Goal: Task Accomplishment & Management: Manage account settings

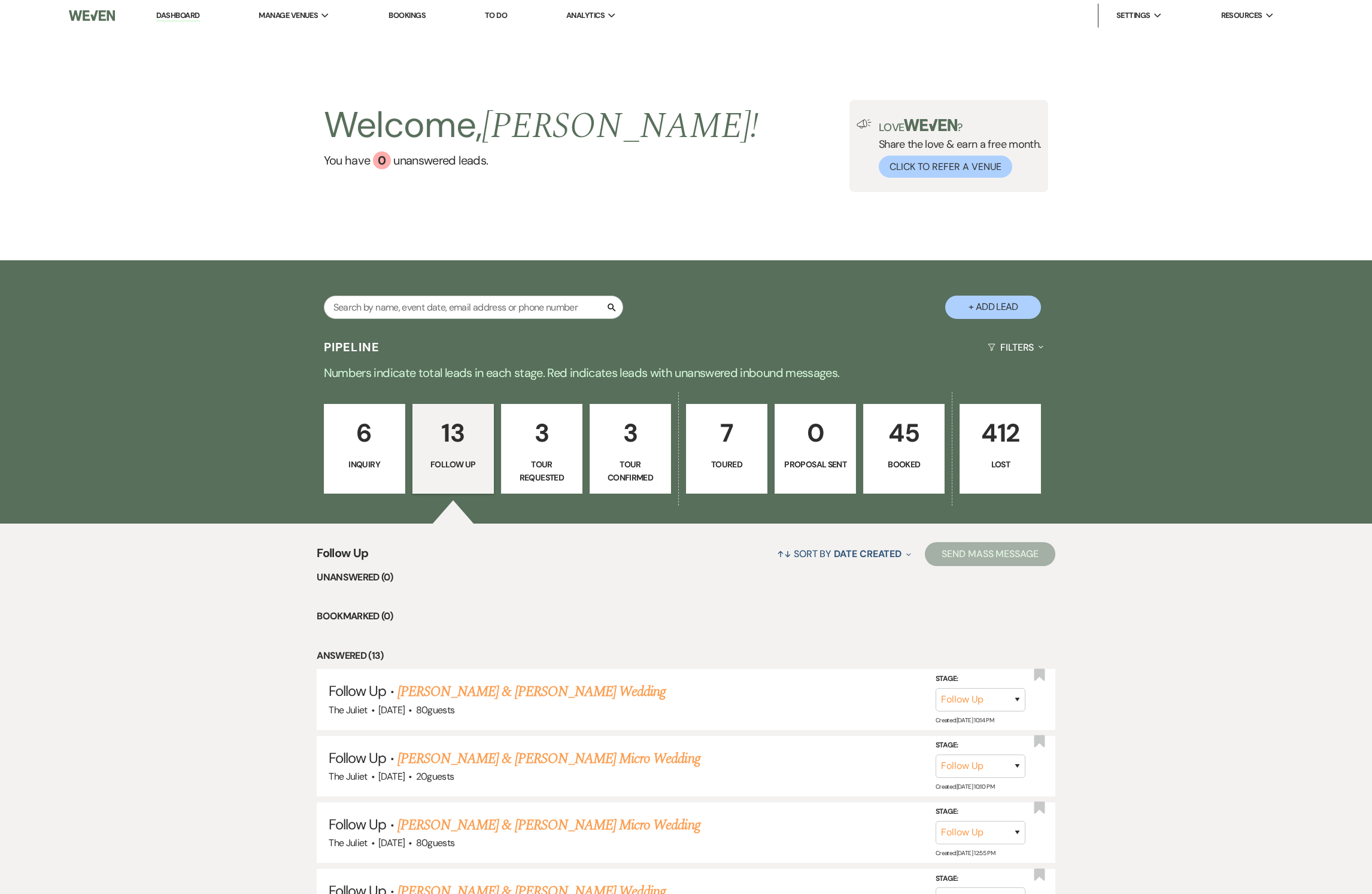
select select "9"
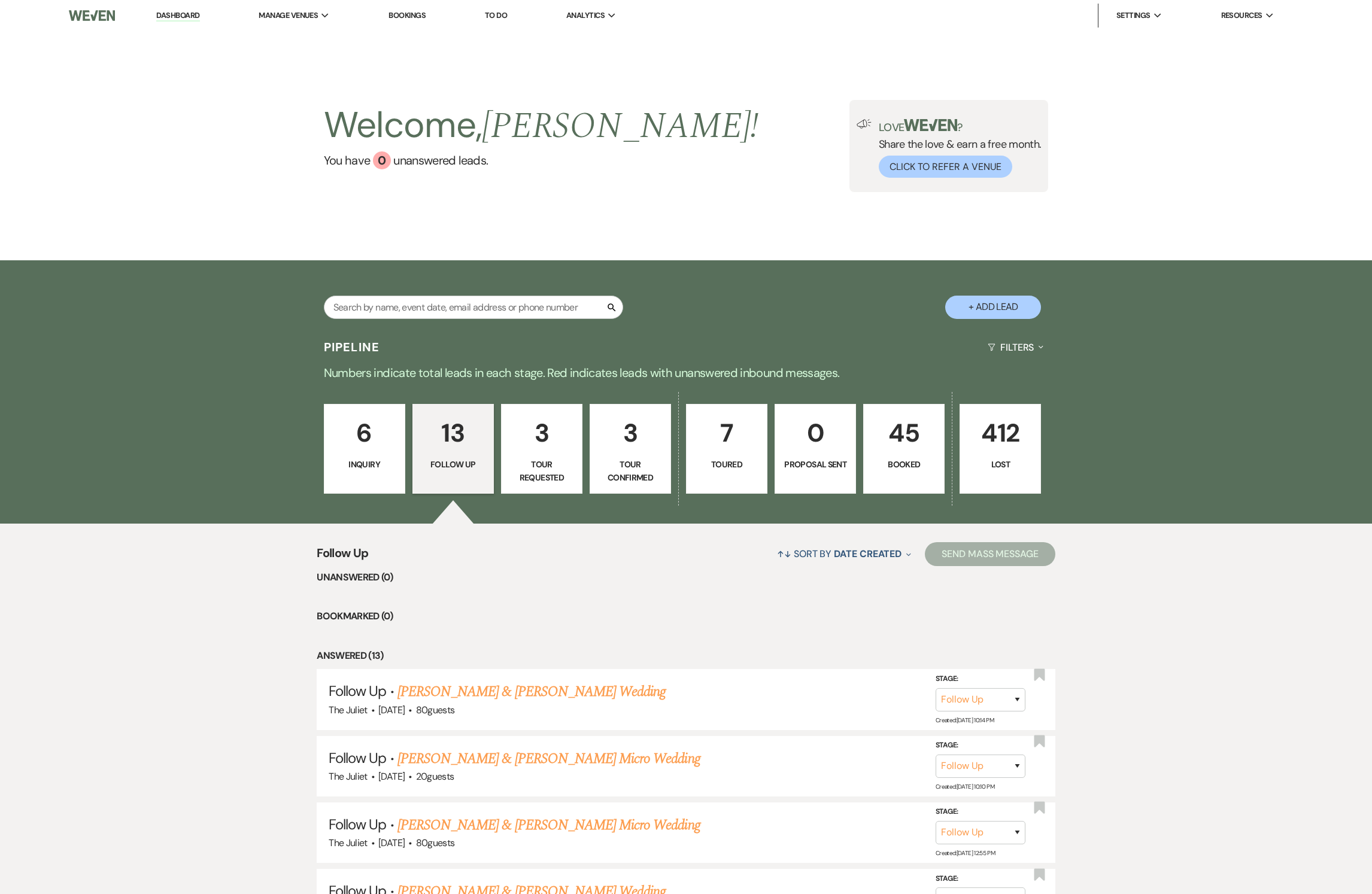
select select "9"
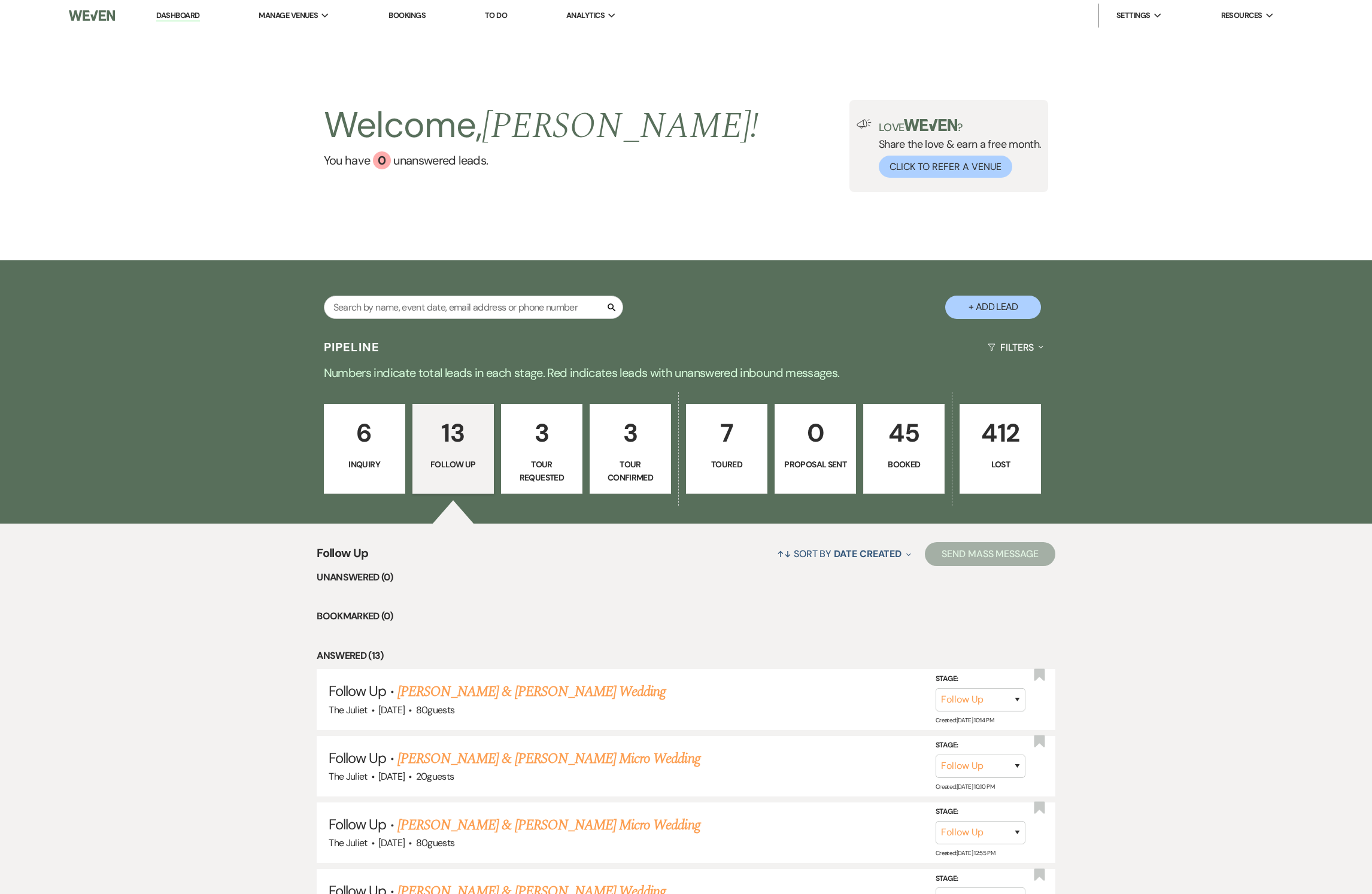
select select "9"
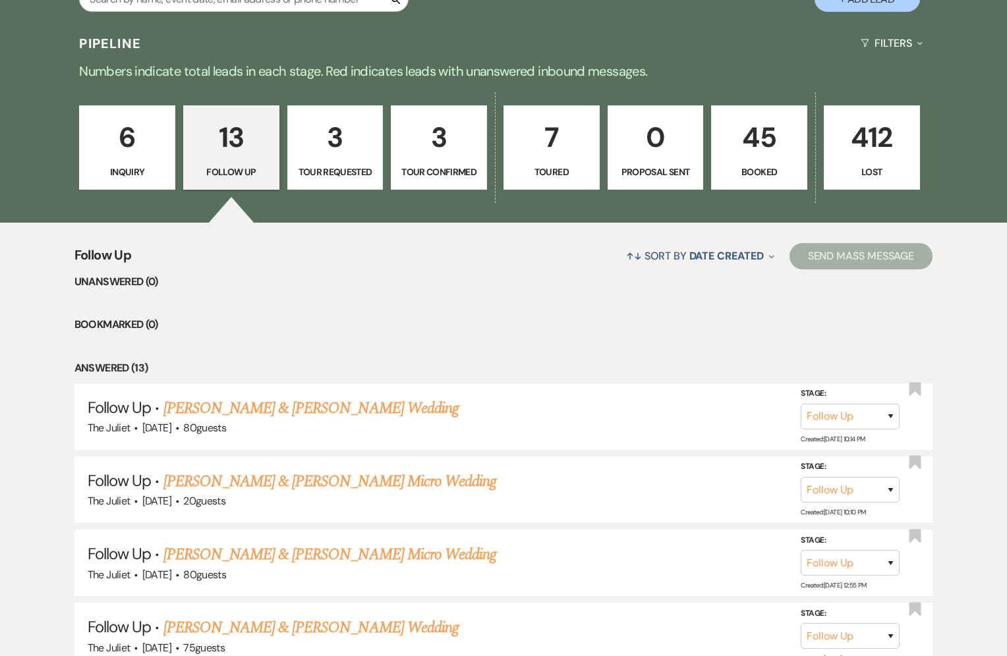
scroll to position [289, 0]
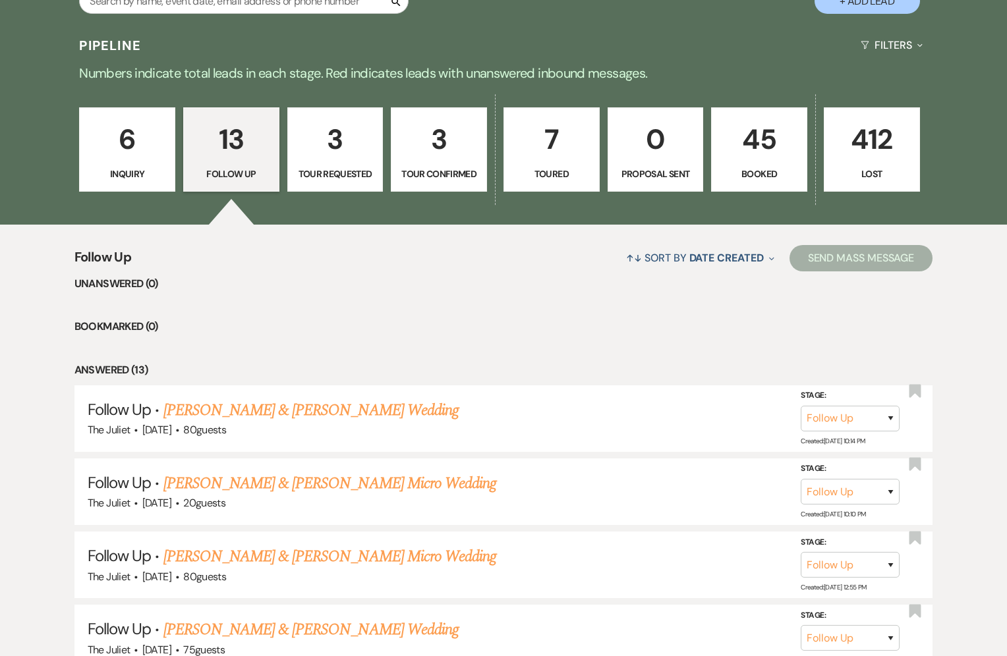
click at [124, 144] on p "6" at bounding box center [127, 139] width 79 height 44
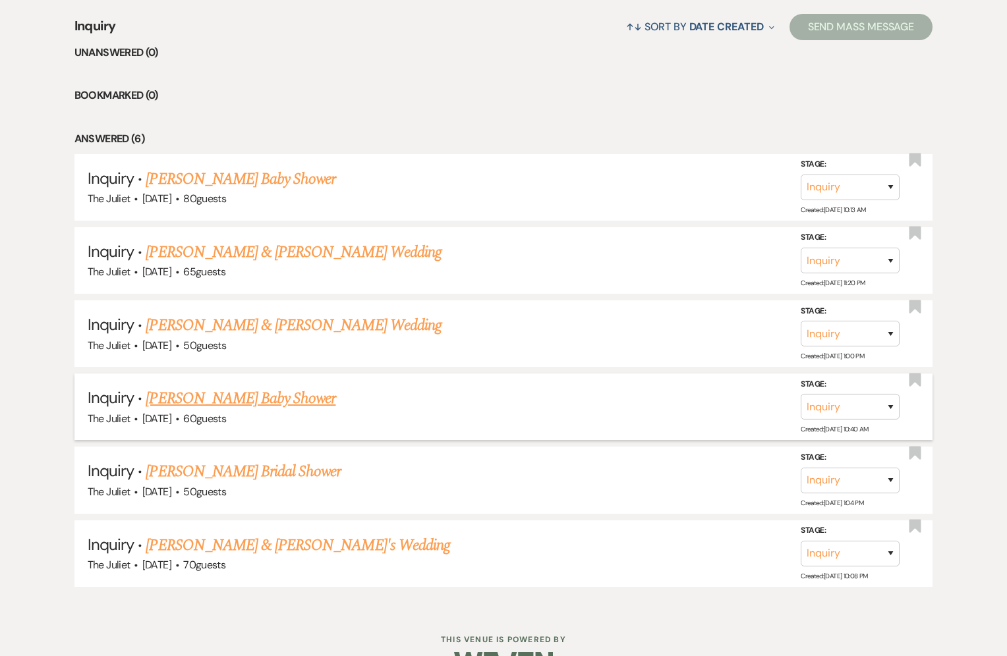
scroll to position [510, 0]
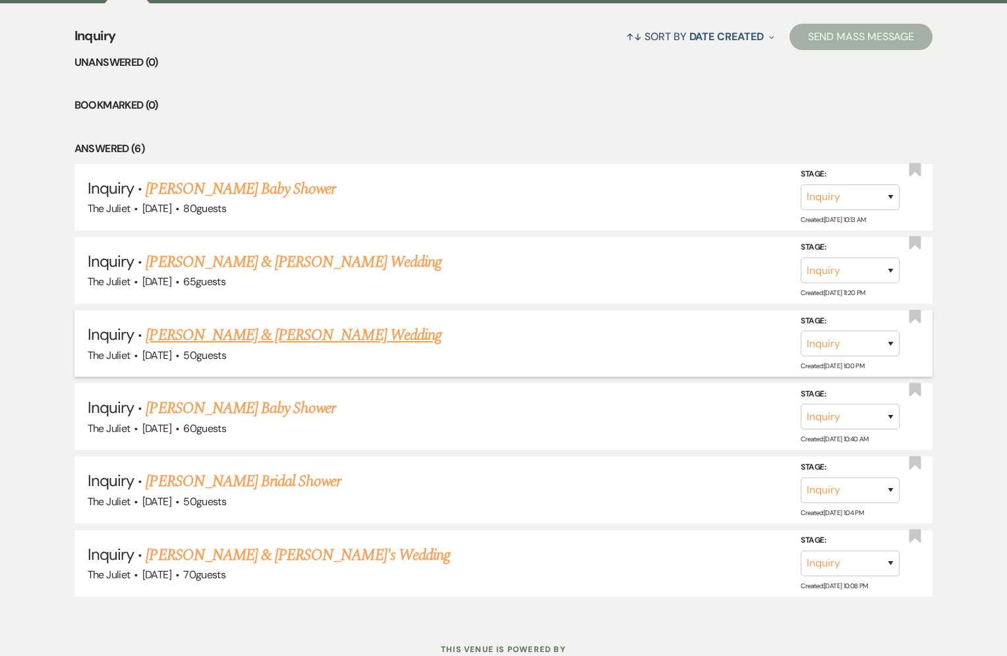
click at [267, 330] on link "[PERSON_NAME] & [PERSON_NAME] Wedding" at bounding box center [293, 336] width 295 height 24
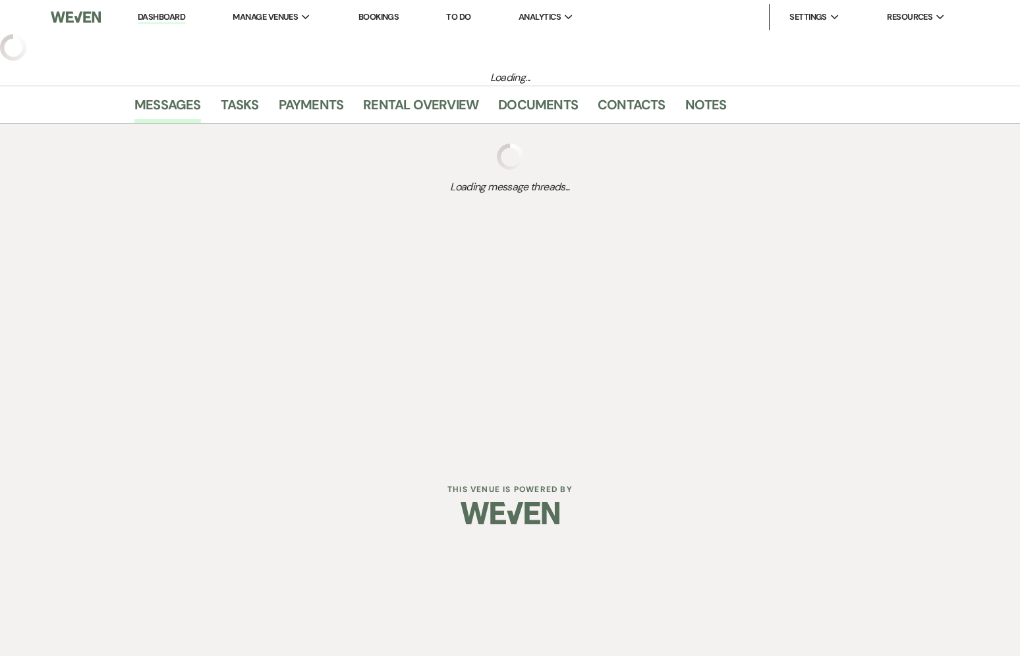
select select "5"
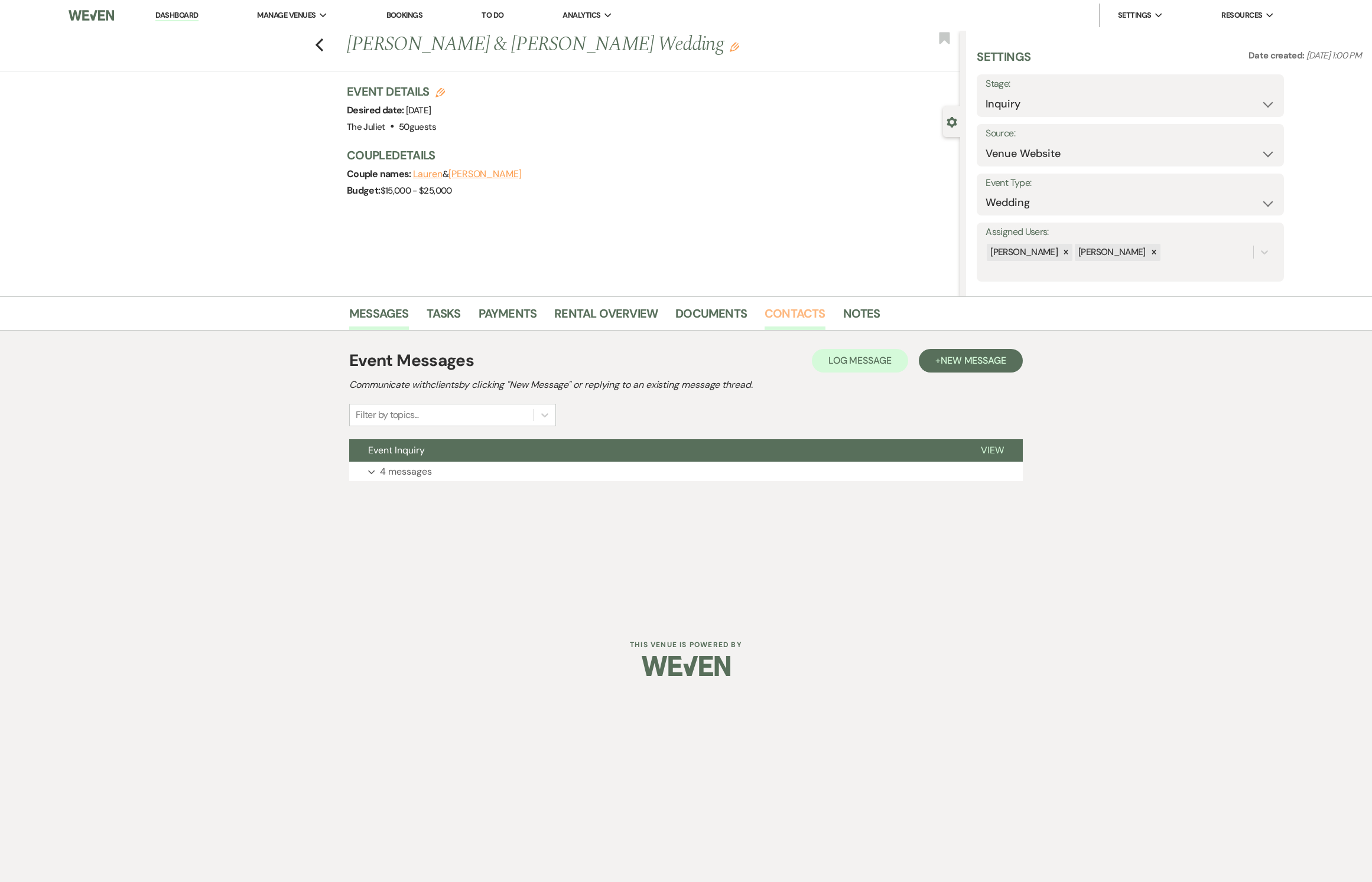
click at [796, 313] on link "Contacts" at bounding box center [795, 316] width 61 height 26
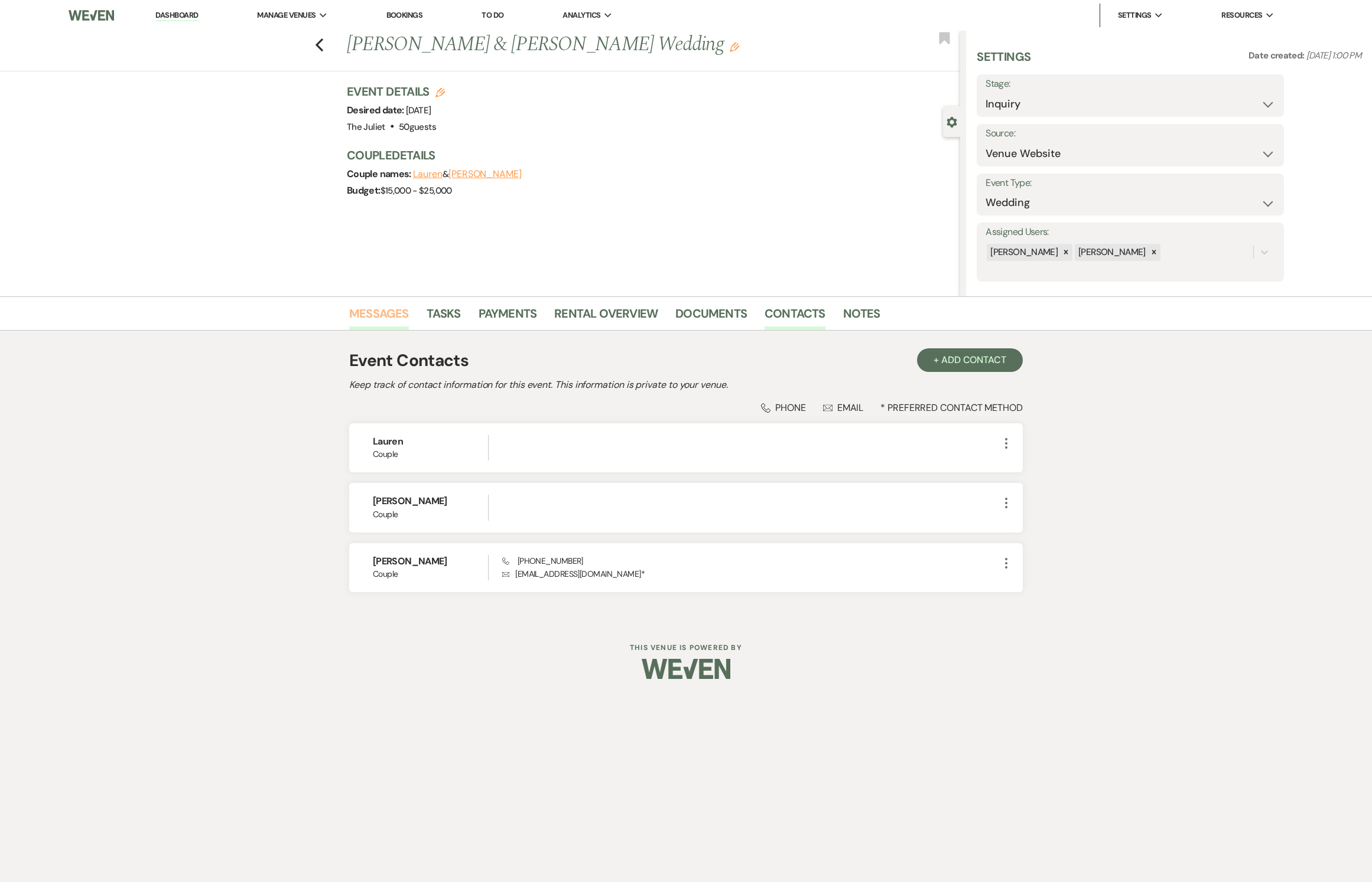
click at [390, 316] on link "Messages" at bounding box center [378, 316] width 60 height 26
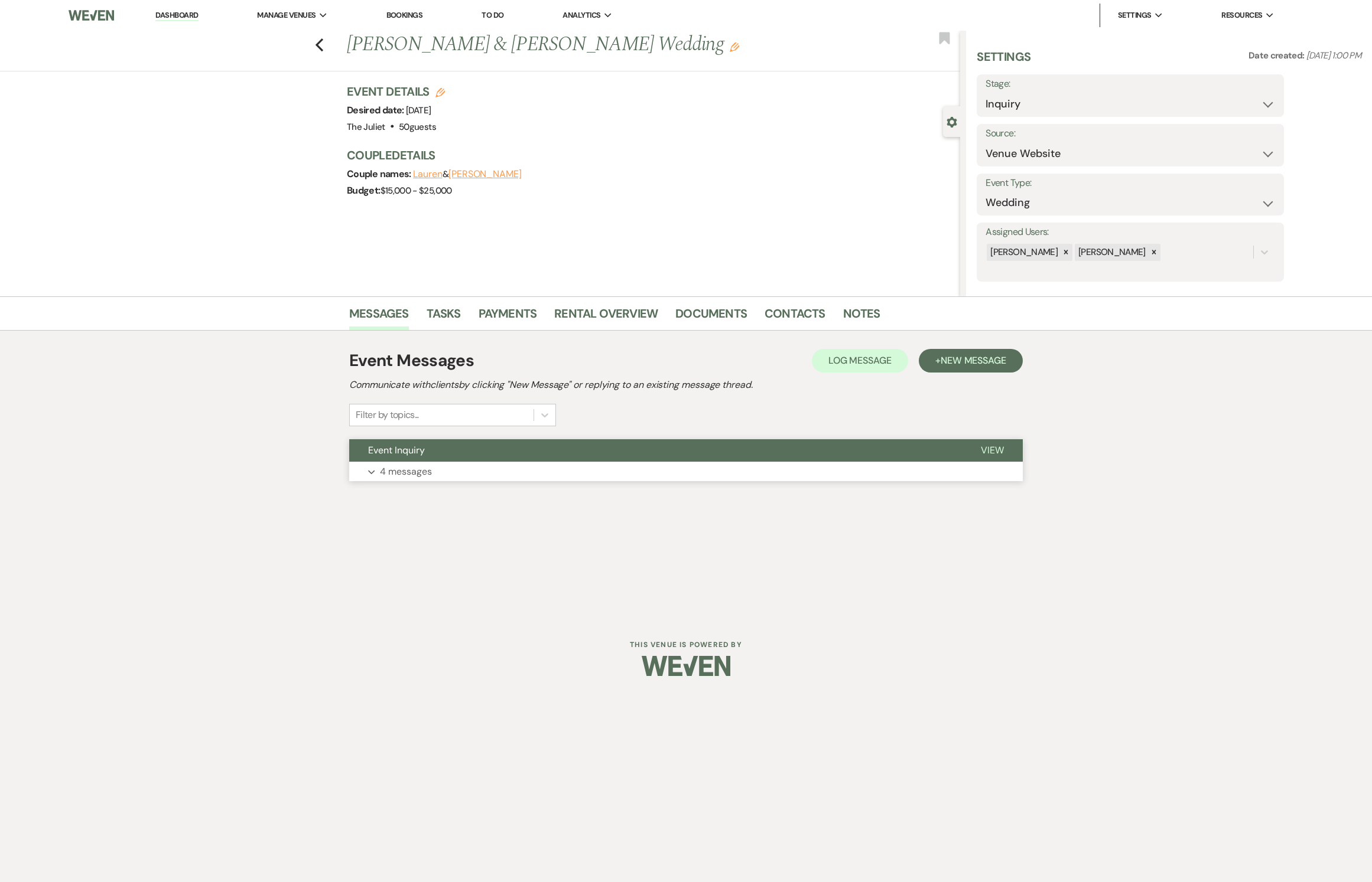
click at [401, 480] on p "4 messages" at bounding box center [406, 471] width 52 height 15
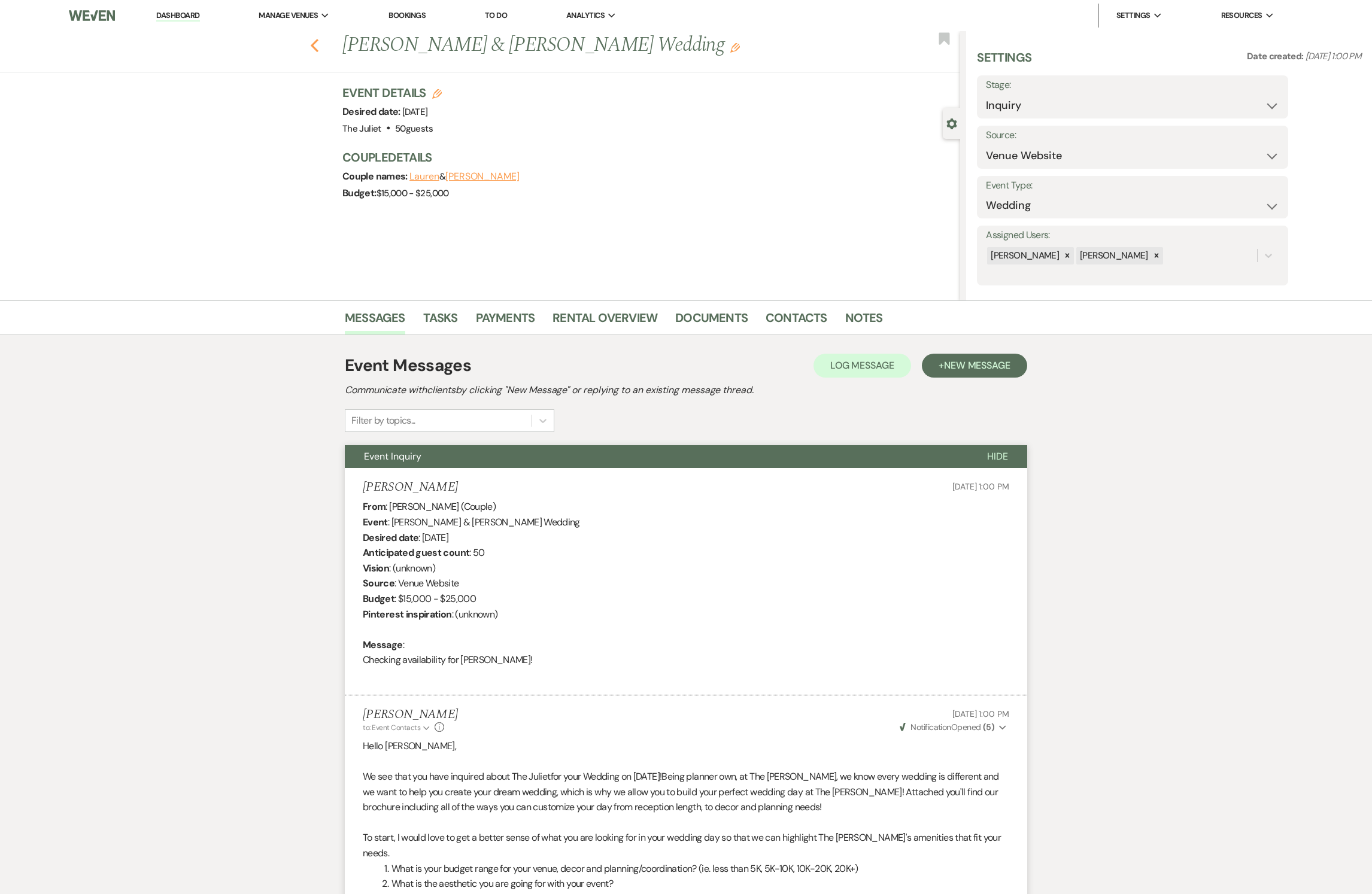
click at [319, 49] on icon "Previous" at bounding box center [314, 45] width 9 height 15
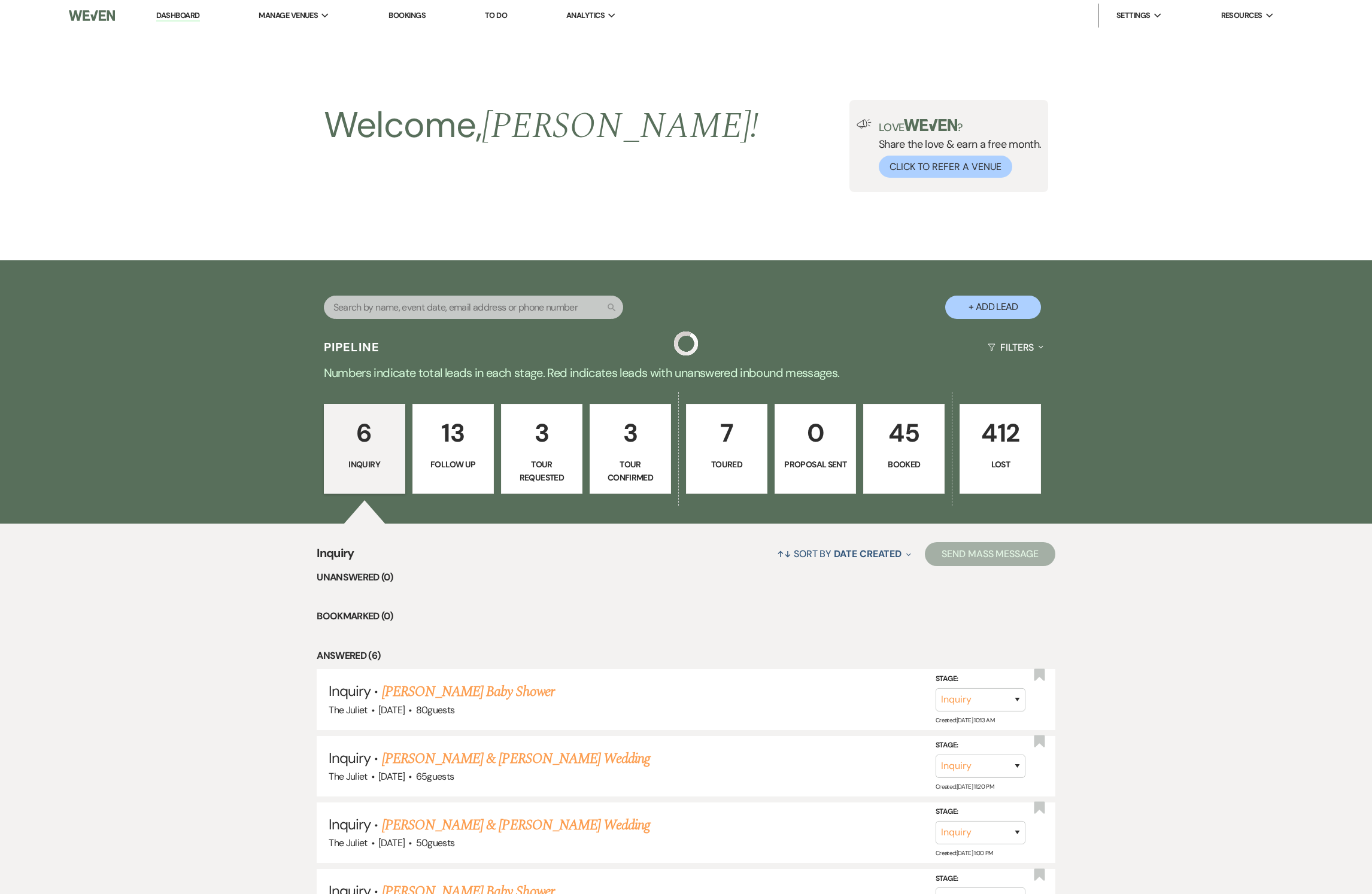
scroll to position [287, 0]
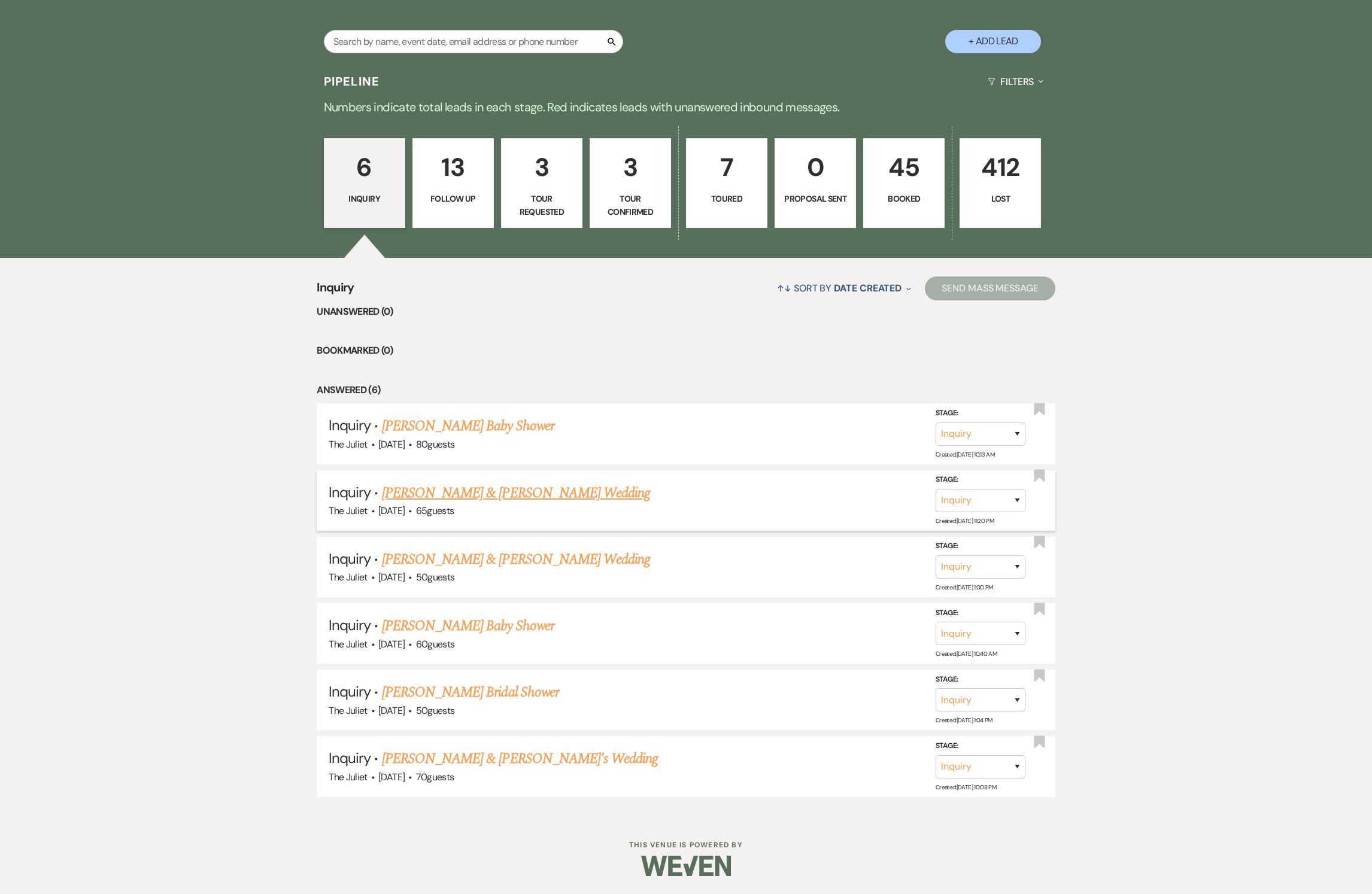
click at [482, 487] on link "[PERSON_NAME] & [PERSON_NAME] Wedding" at bounding box center [515, 493] width 268 height 22
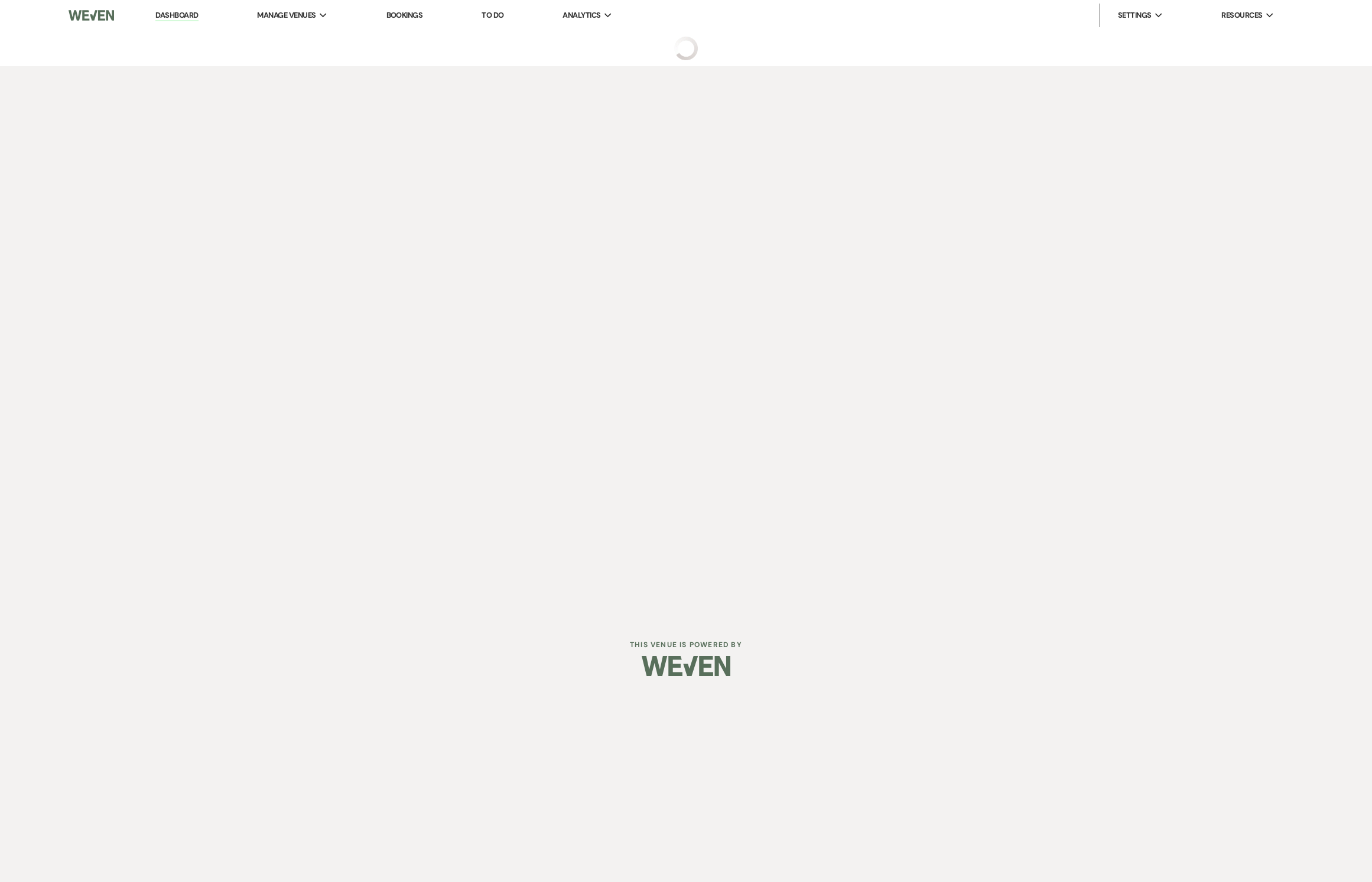
select select "5"
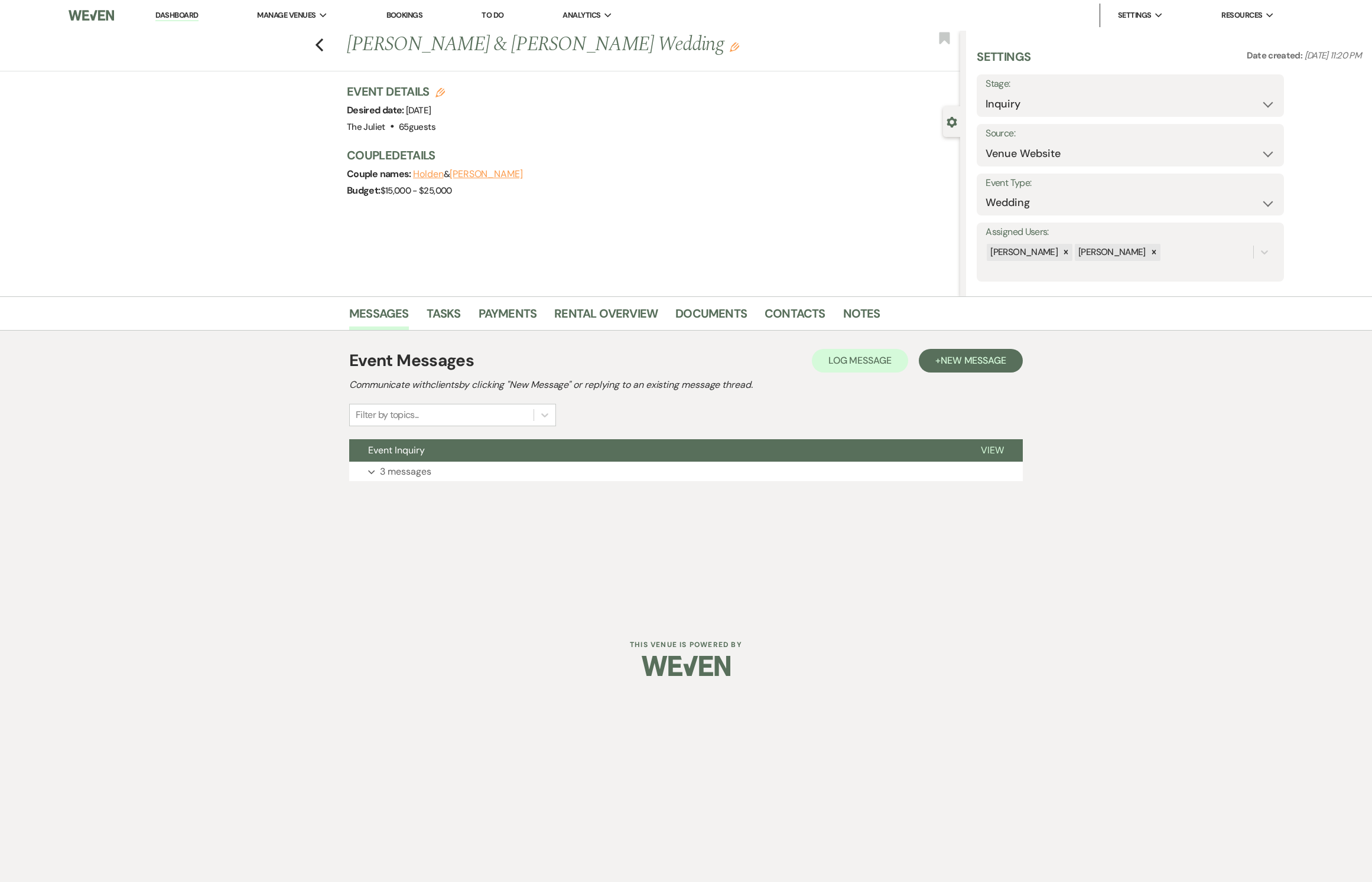
click at [789, 301] on div "Messages Tasks Payments Rental Overview Documents Contacts Notes" at bounding box center [686, 314] width 1372 height 34
click at [789, 308] on link "Contacts" at bounding box center [795, 316] width 61 height 26
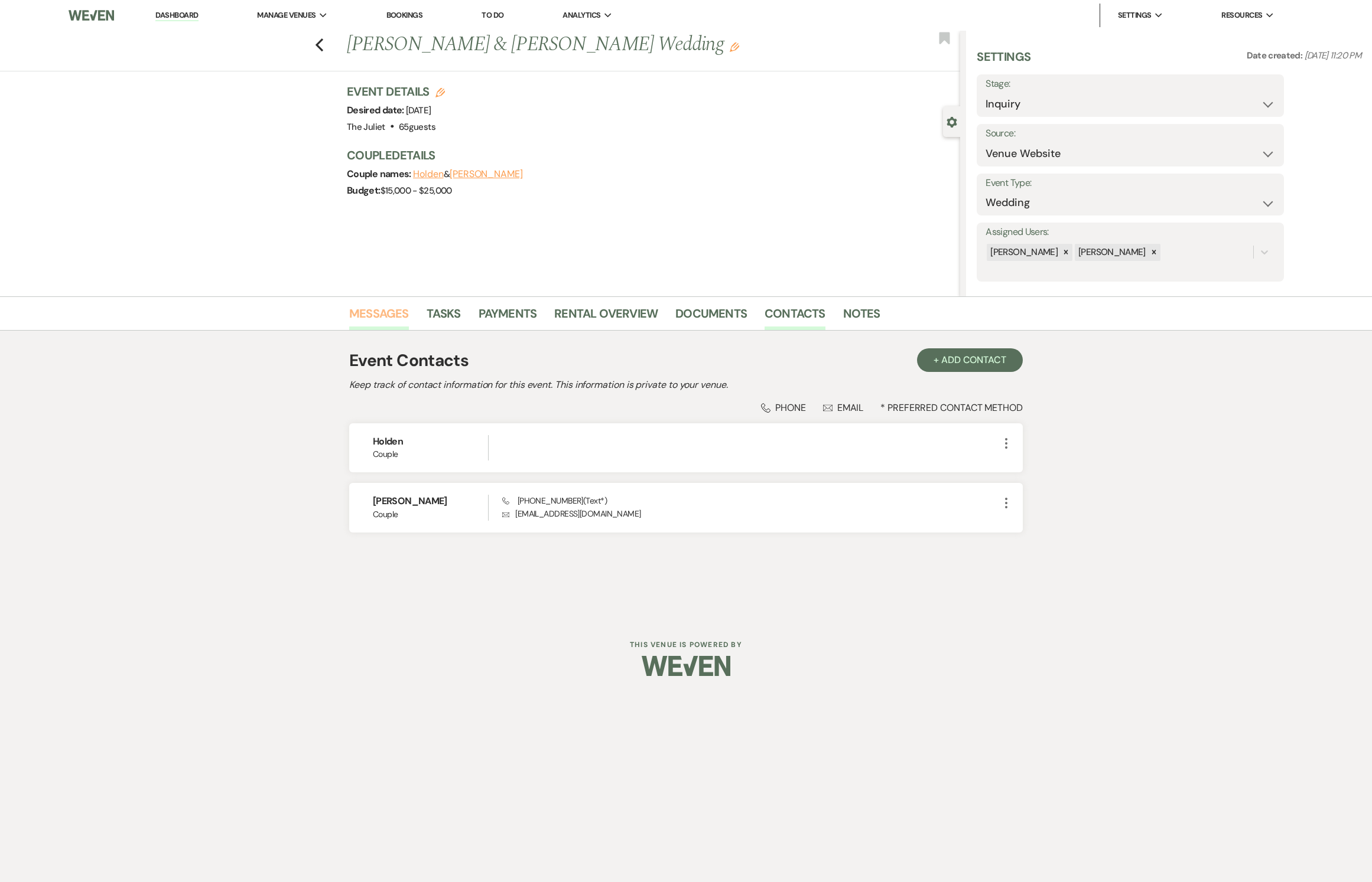
click at [378, 312] on link "Messages" at bounding box center [378, 316] width 60 height 26
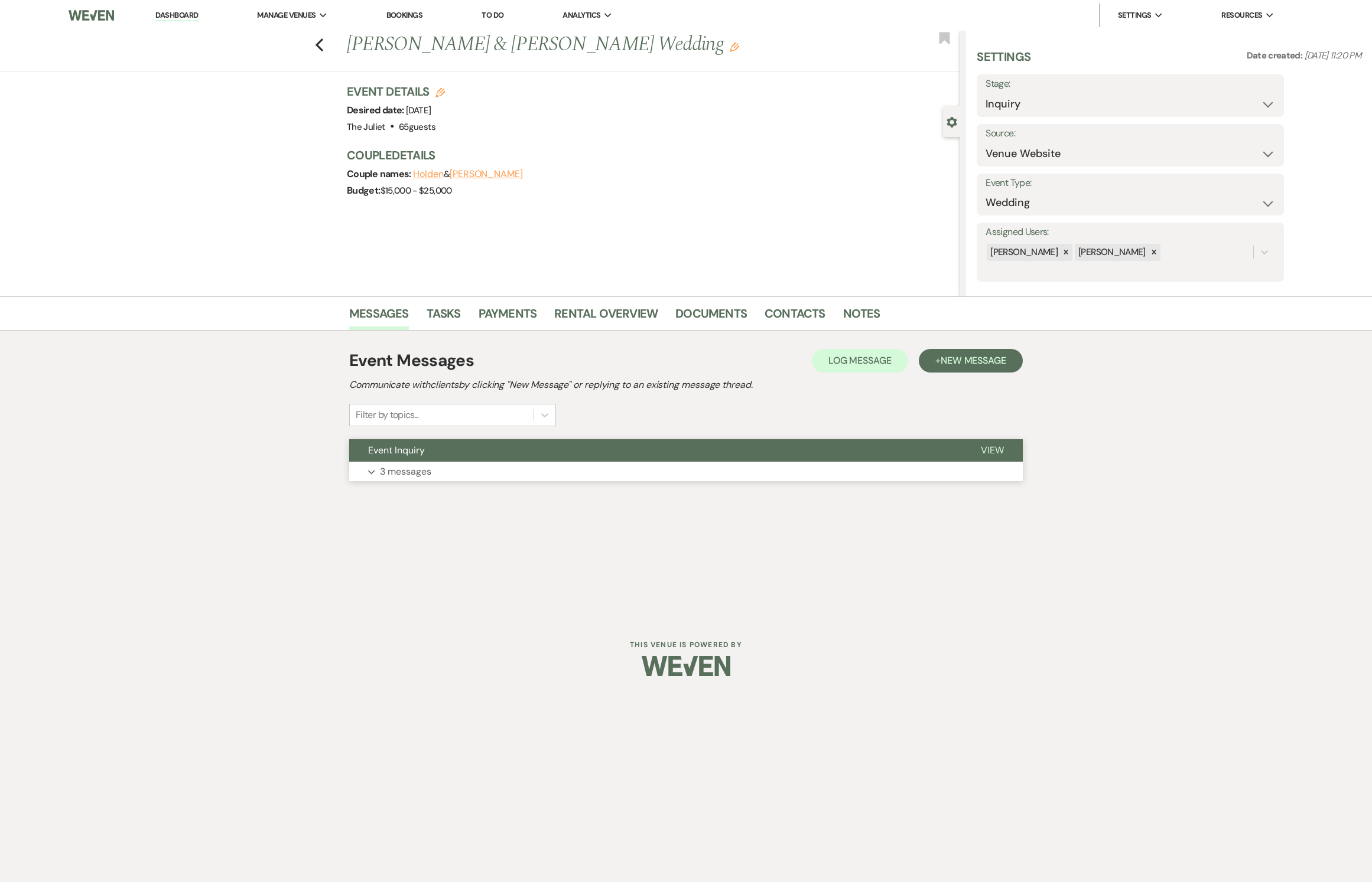
click at [419, 480] on p "3 messages" at bounding box center [405, 471] width 51 height 15
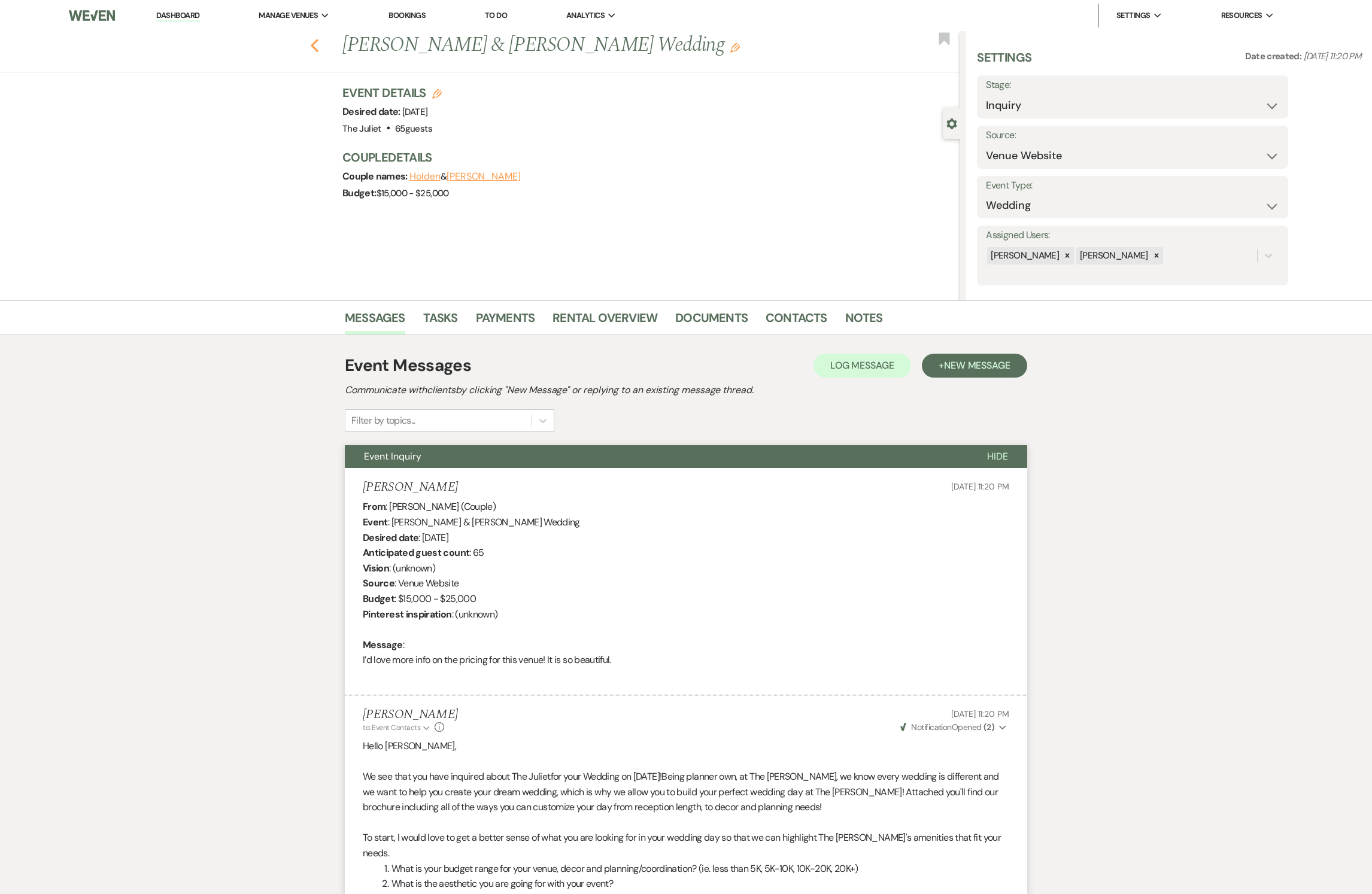
click at [319, 49] on icon "Previous" at bounding box center [314, 45] width 9 height 15
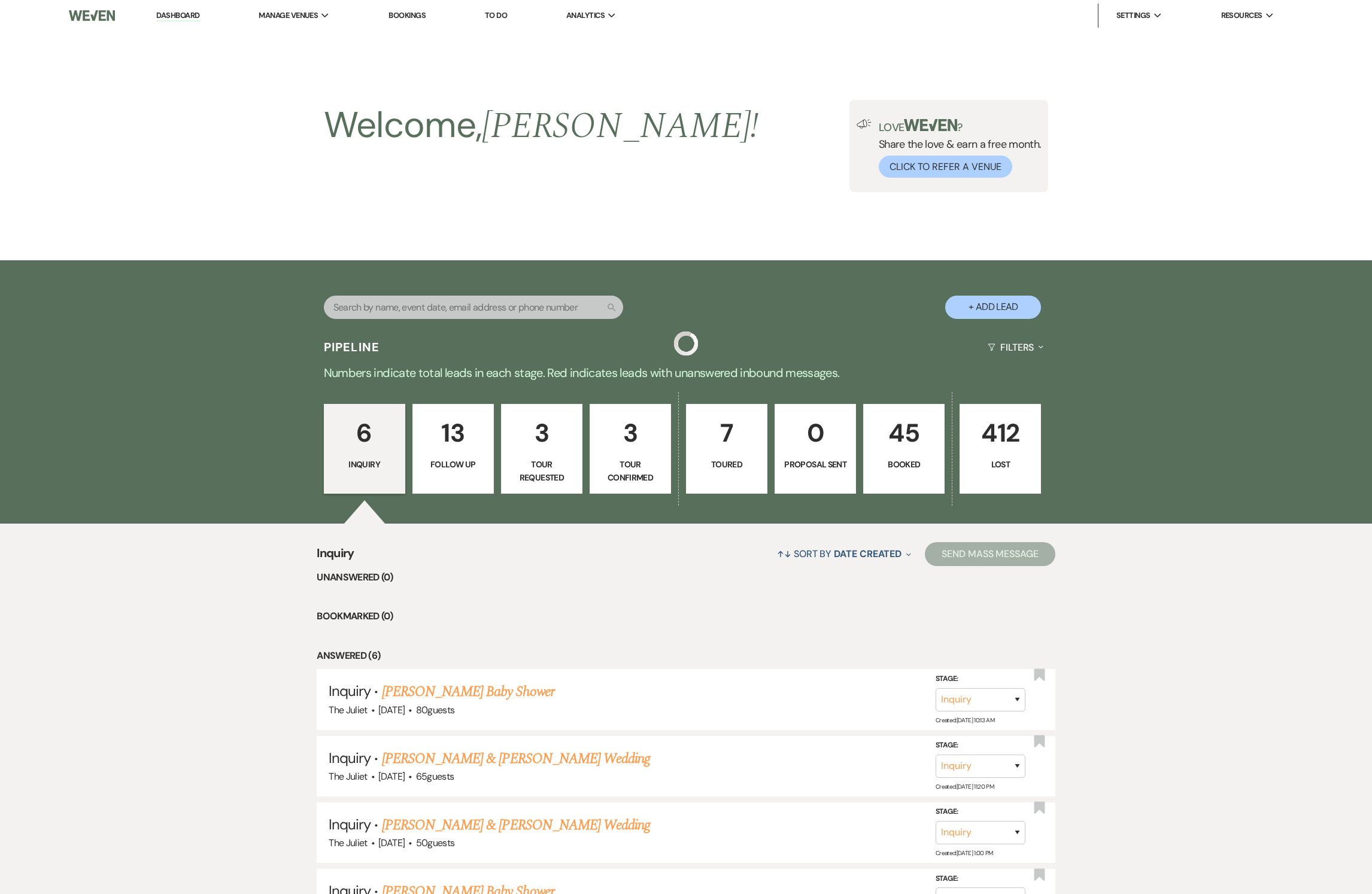
scroll to position [287, 0]
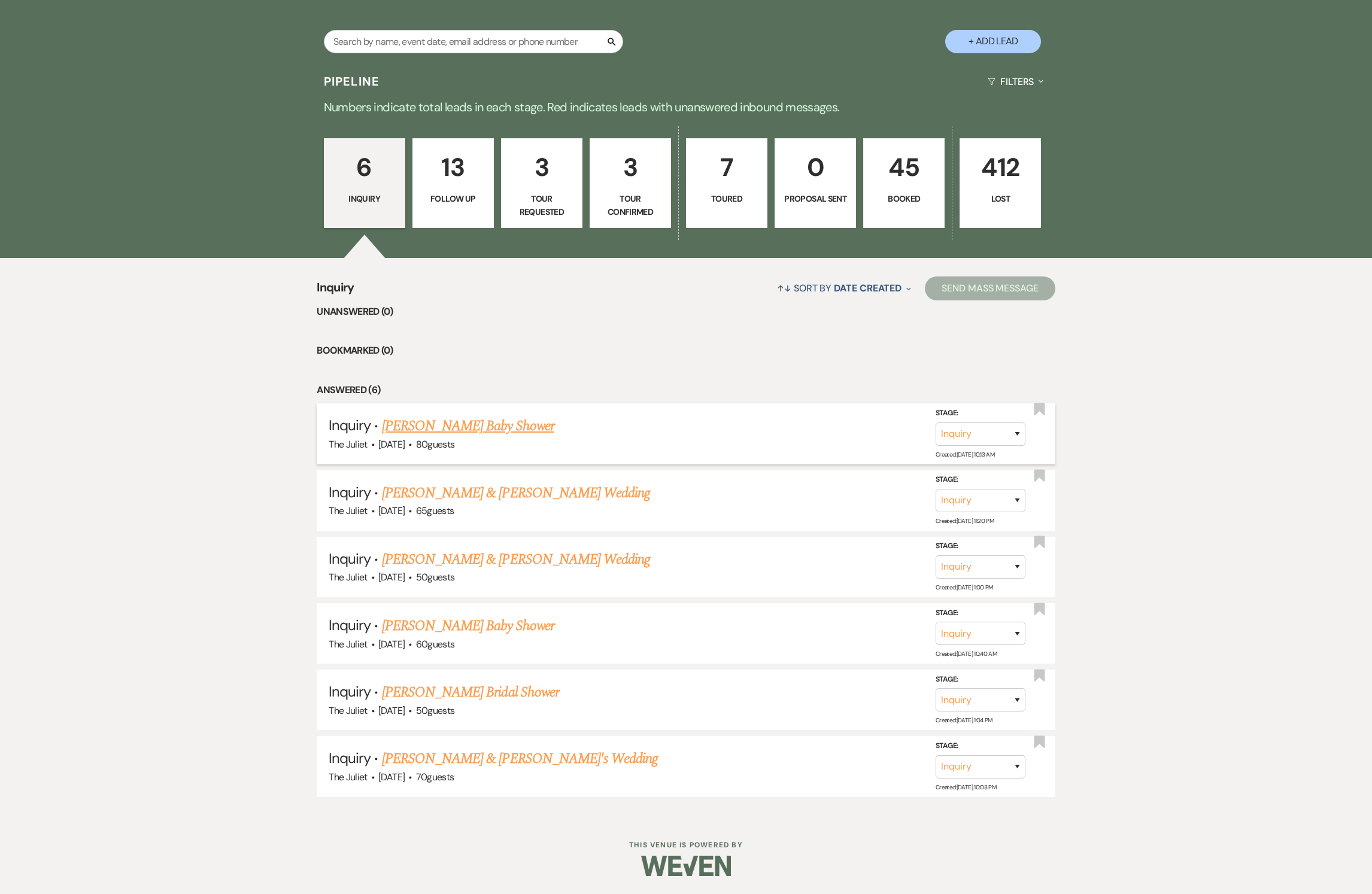
click at [434, 430] on link "[PERSON_NAME] Baby Shower" at bounding box center [468, 426] width 173 height 22
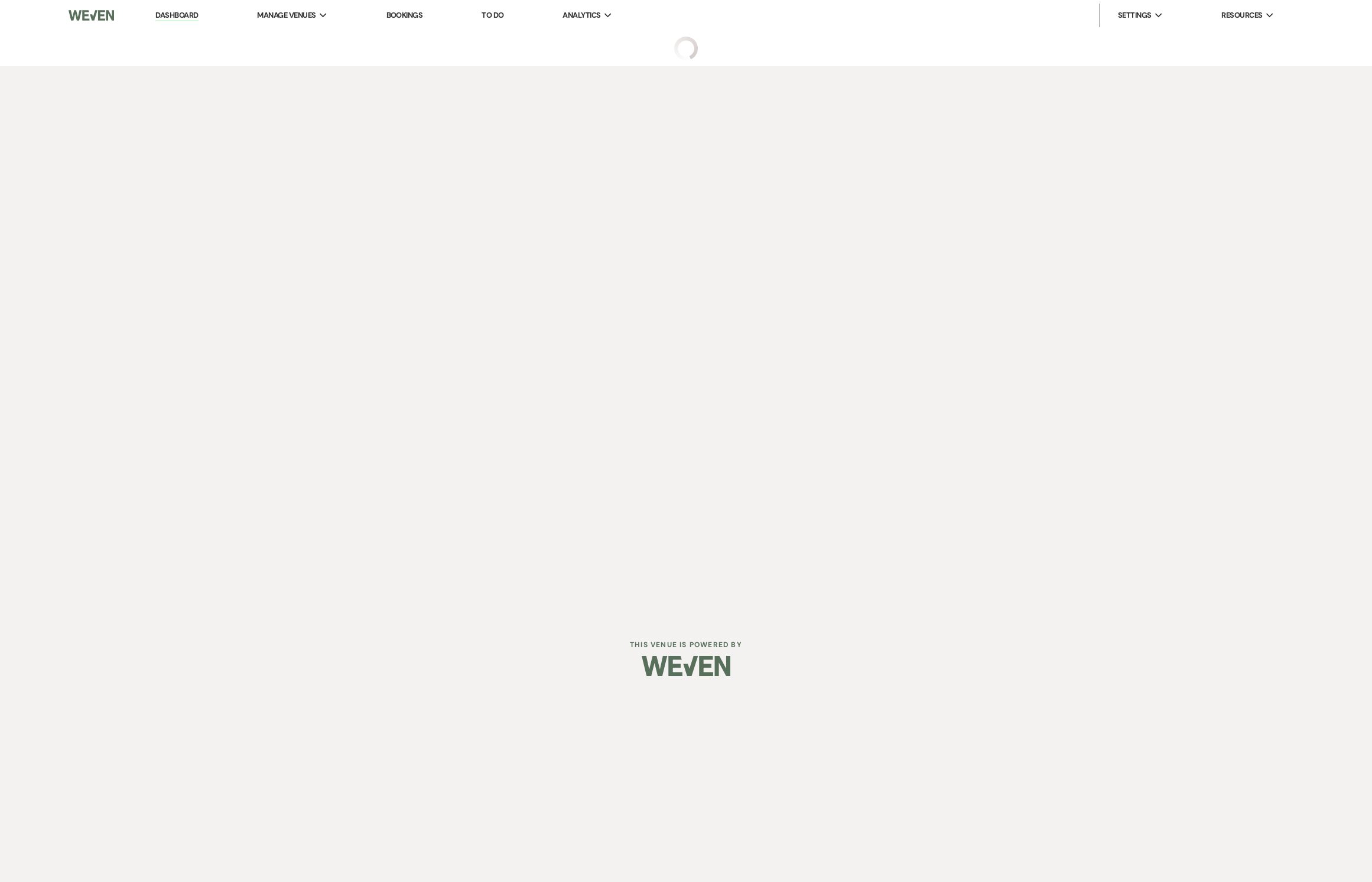
select select "5"
select select "3"
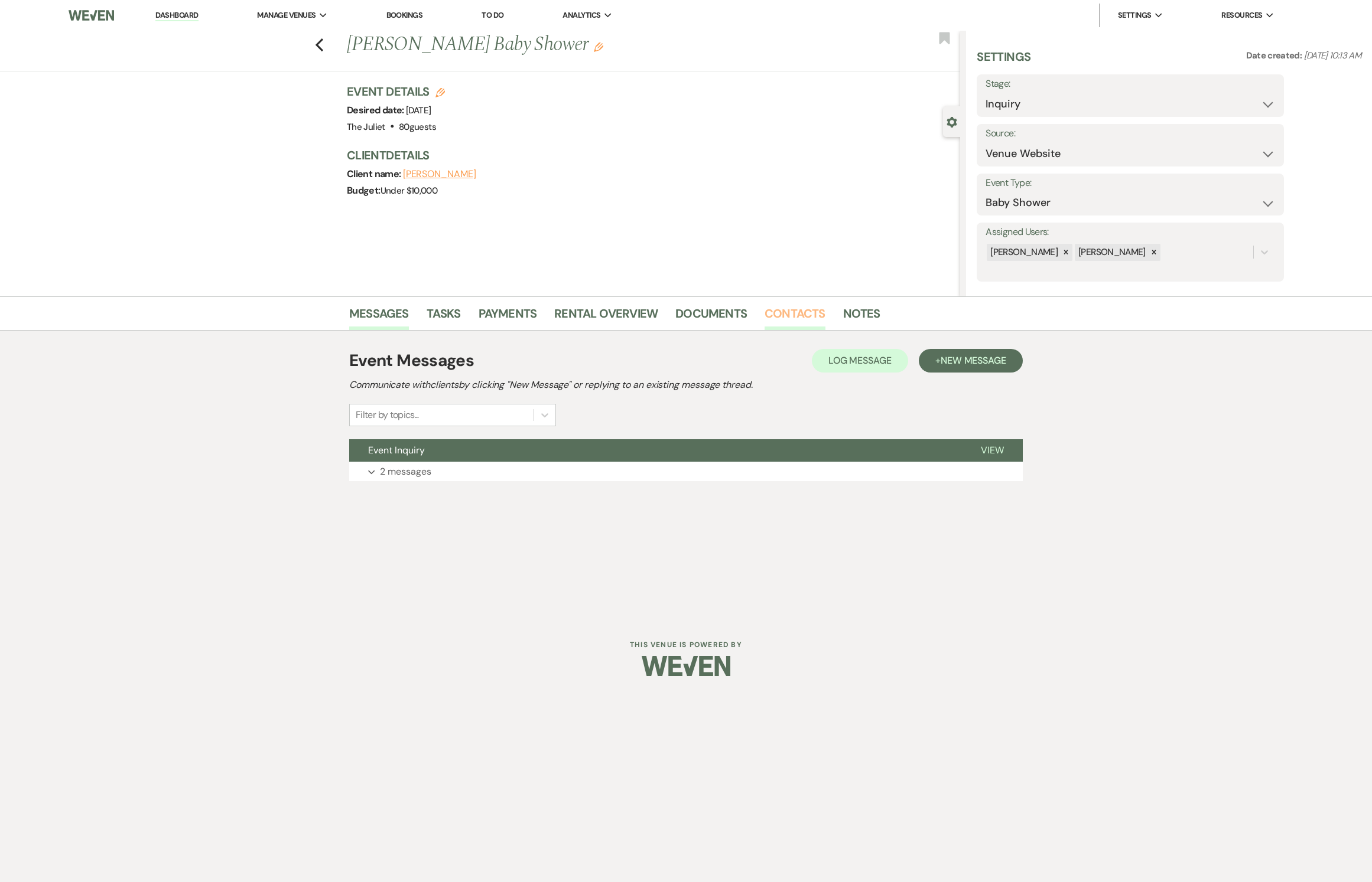
click at [813, 319] on link "Contacts" at bounding box center [795, 316] width 61 height 26
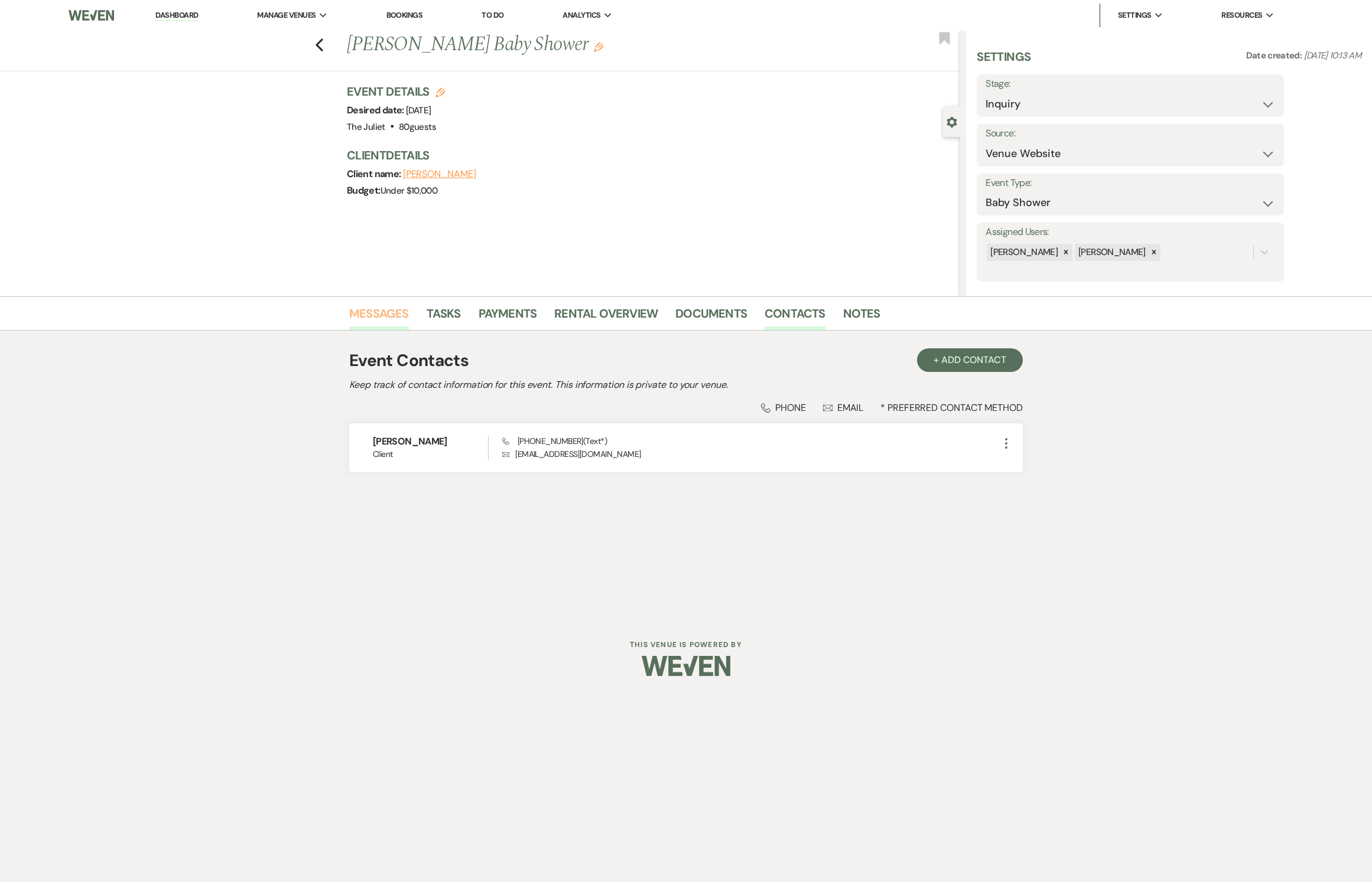
click at [395, 315] on link "Messages" at bounding box center [378, 316] width 60 height 26
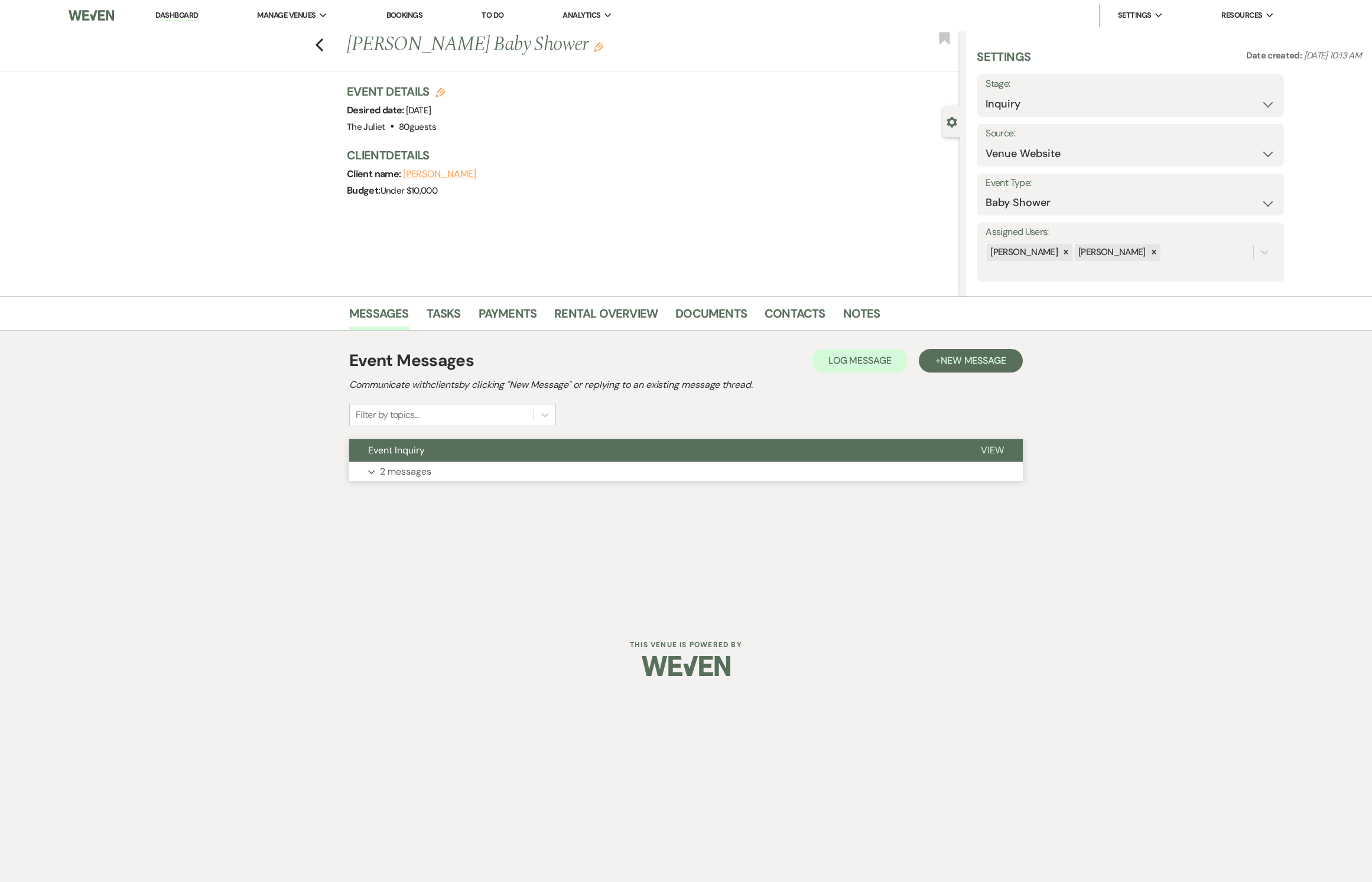
click at [408, 480] on p "2 messages" at bounding box center [405, 471] width 51 height 15
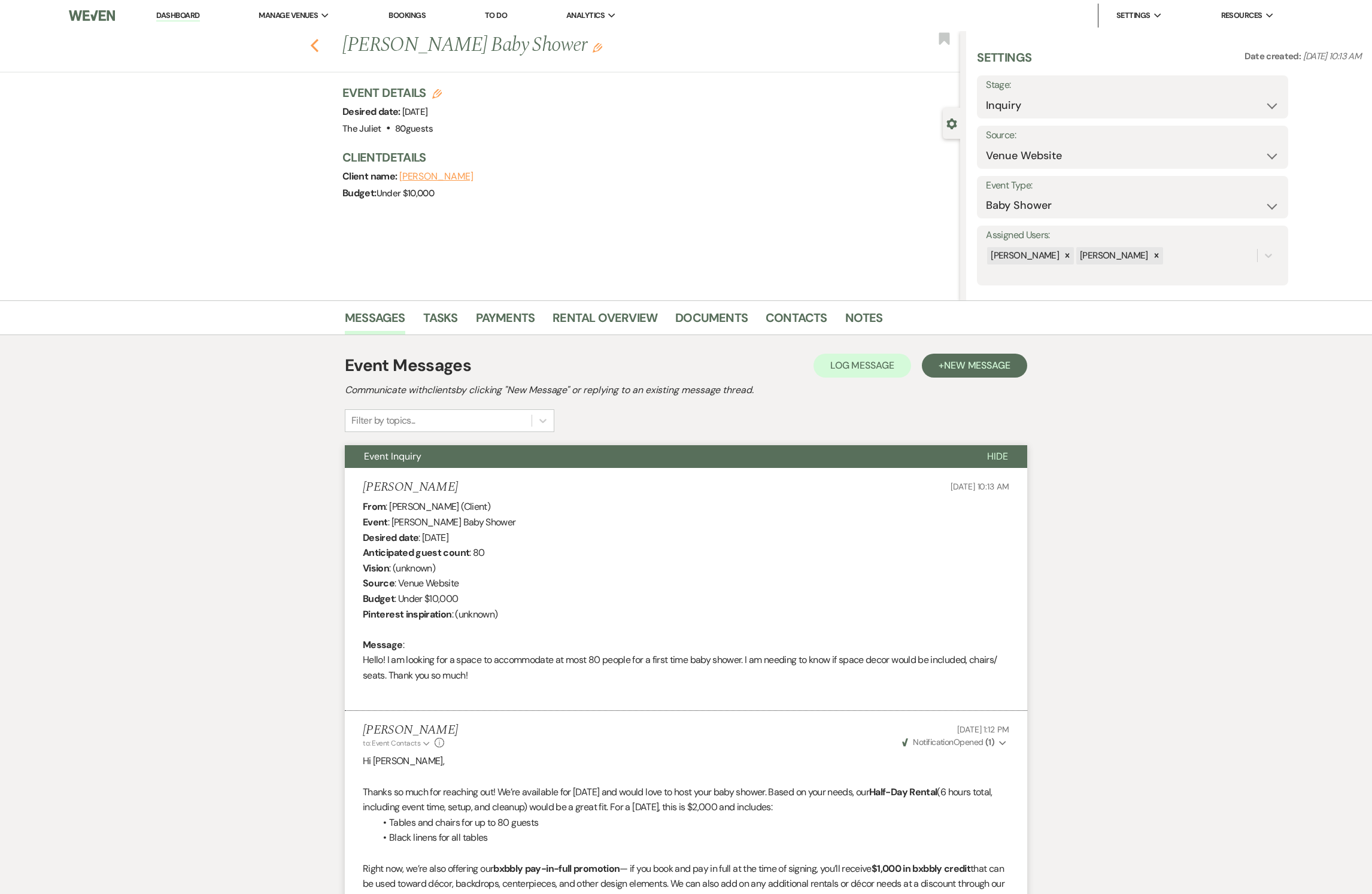
click at [319, 42] on icon "Previous" at bounding box center [314, 45] width 9 height 15
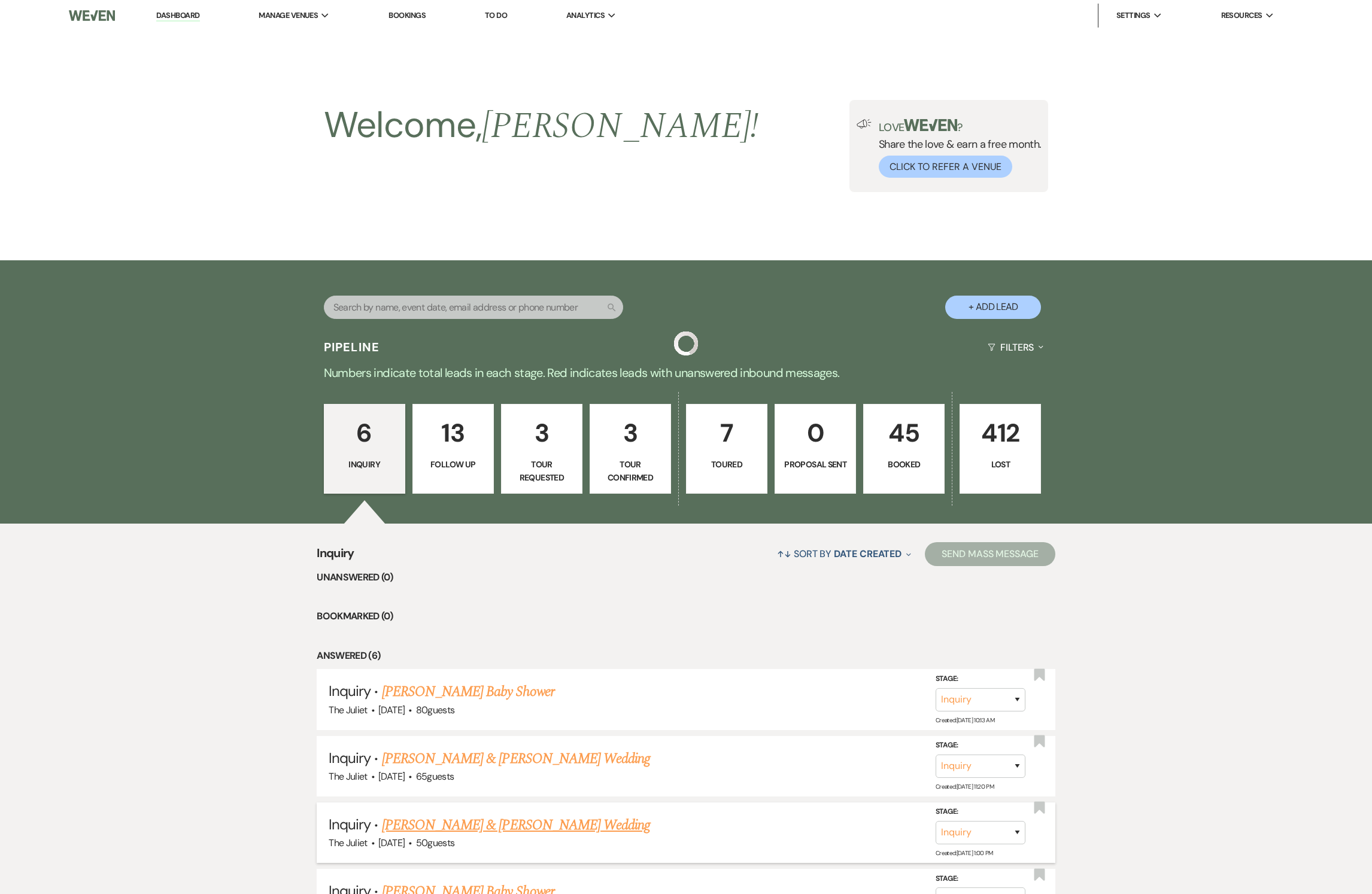
scroll to position [287, 0]
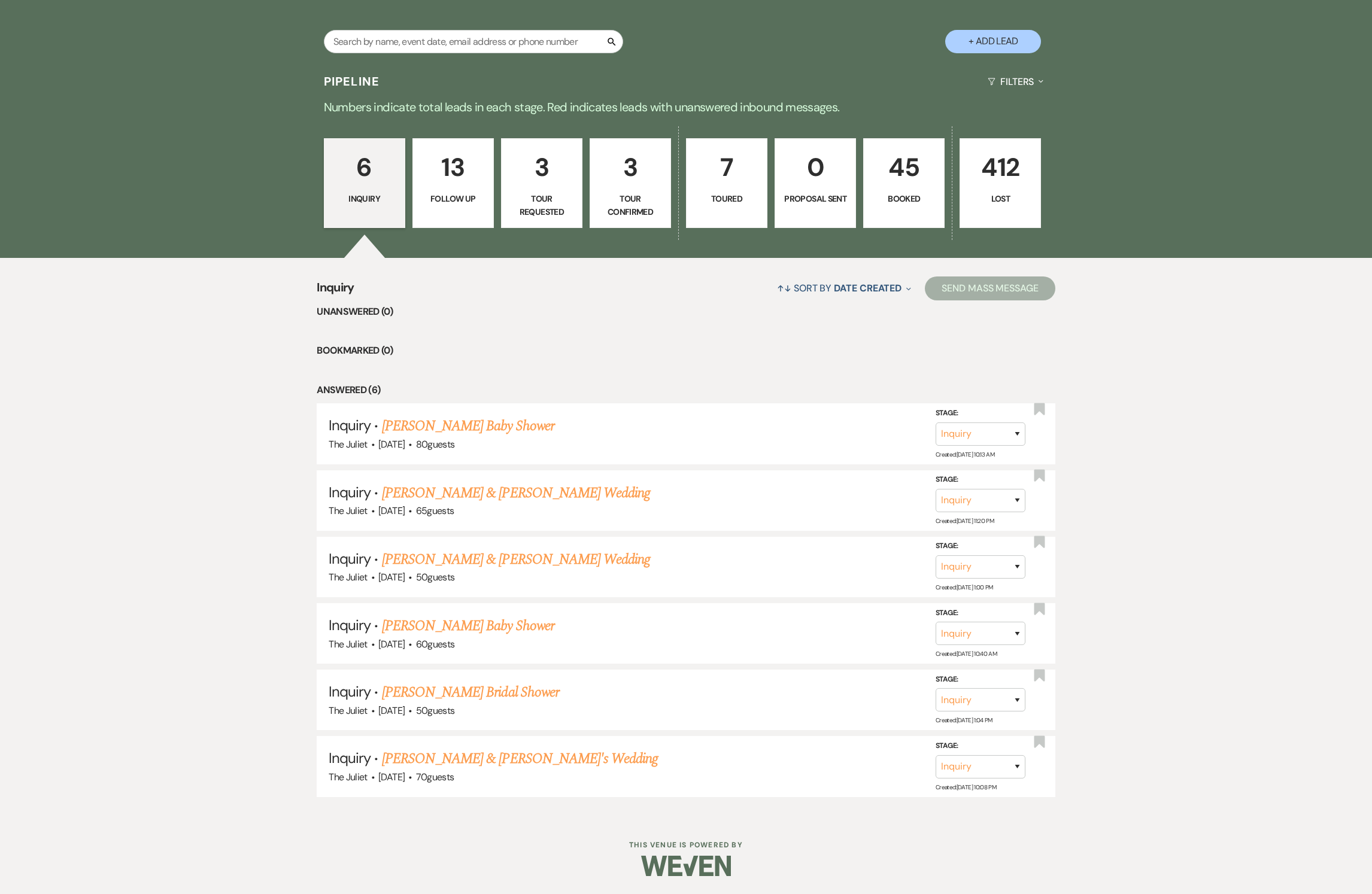
click at [634, 174] on link "3 Tour Confirmed" at bounding box center [631, 183] width 82 height 90
select select "4"
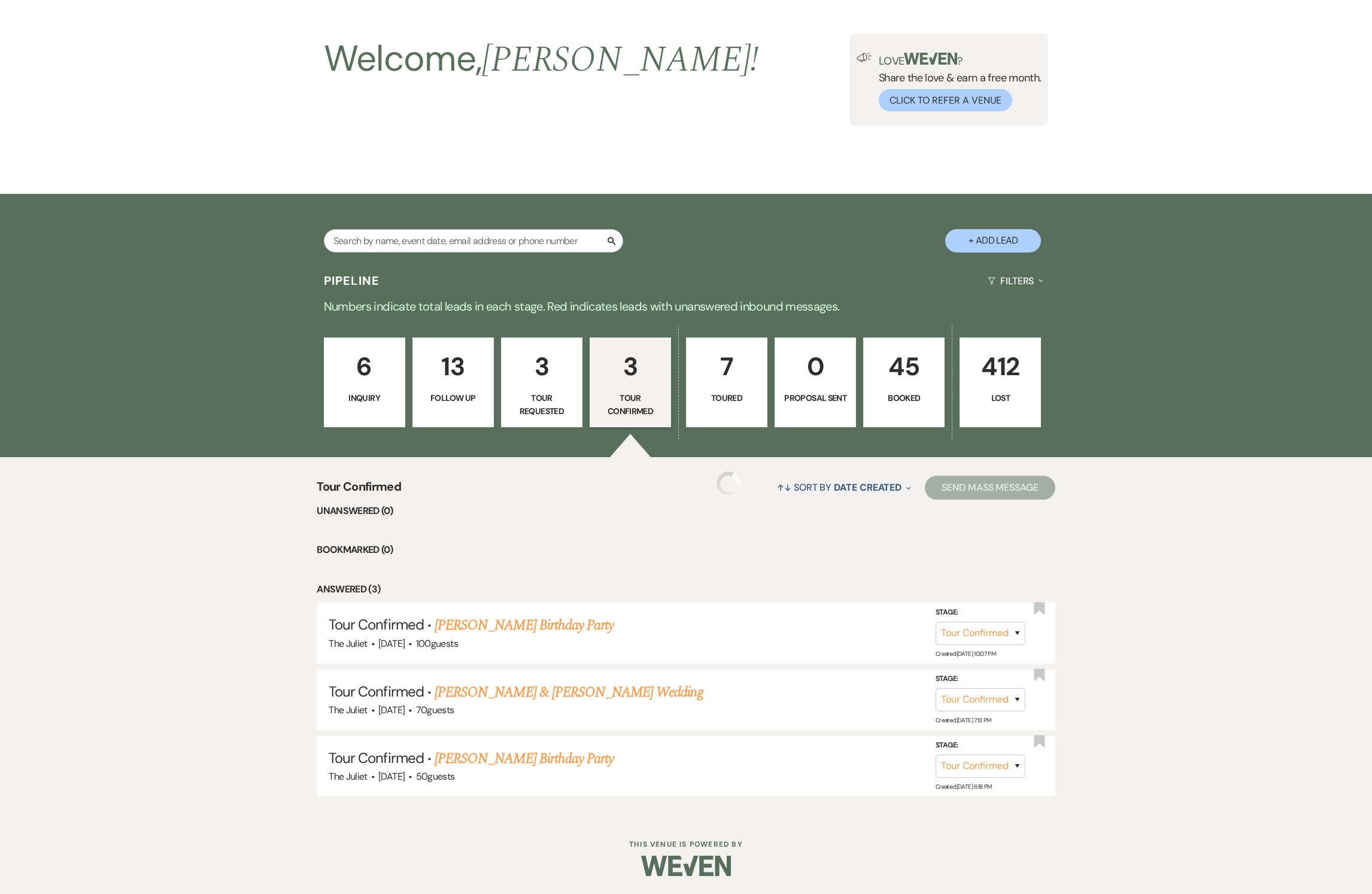
scroll to position [90, 0]
click at [723, 392] on p "Toured" at bounding box center [727, 398] width 65 height 13
select select "5"
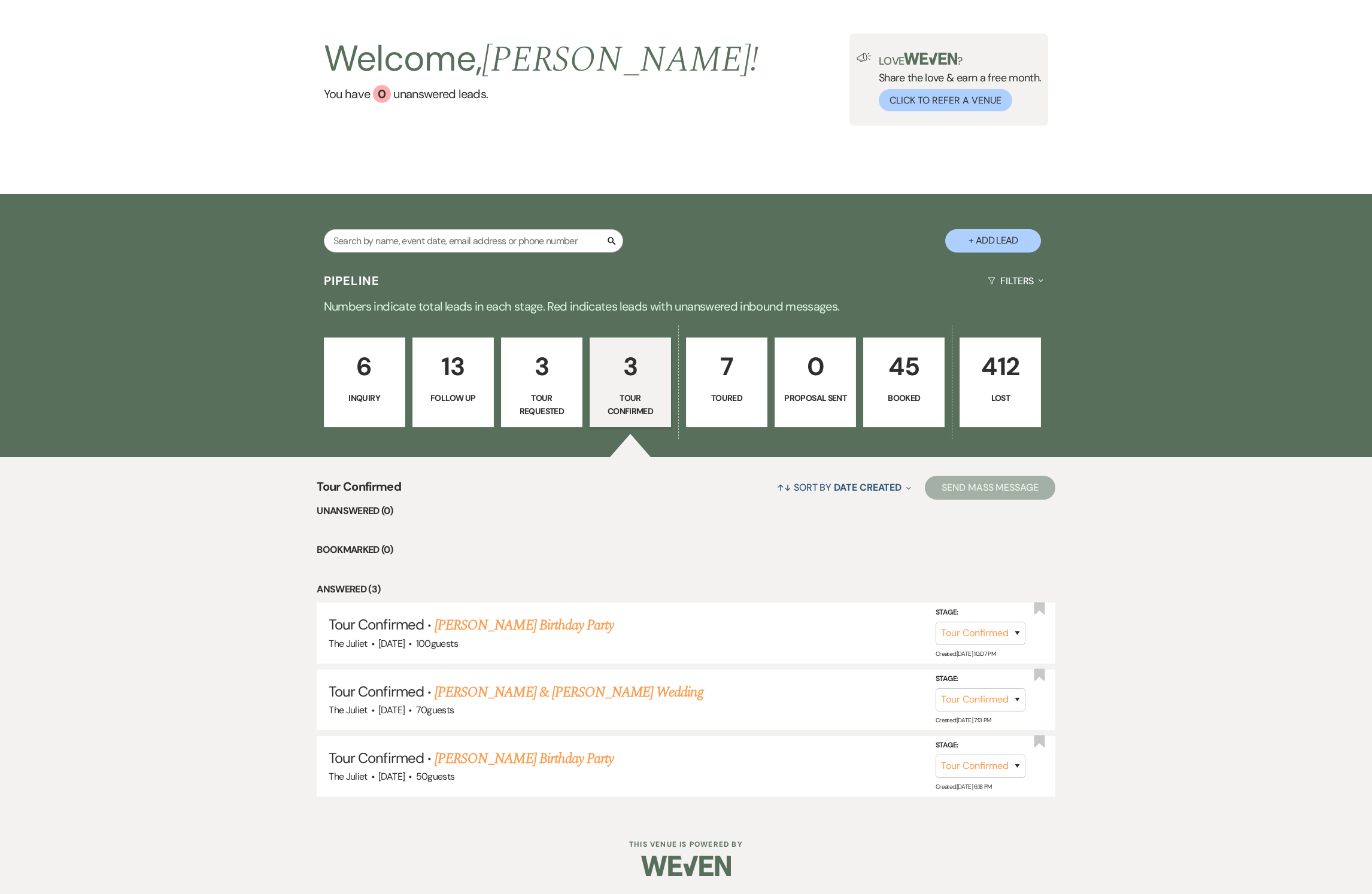
select select "5"
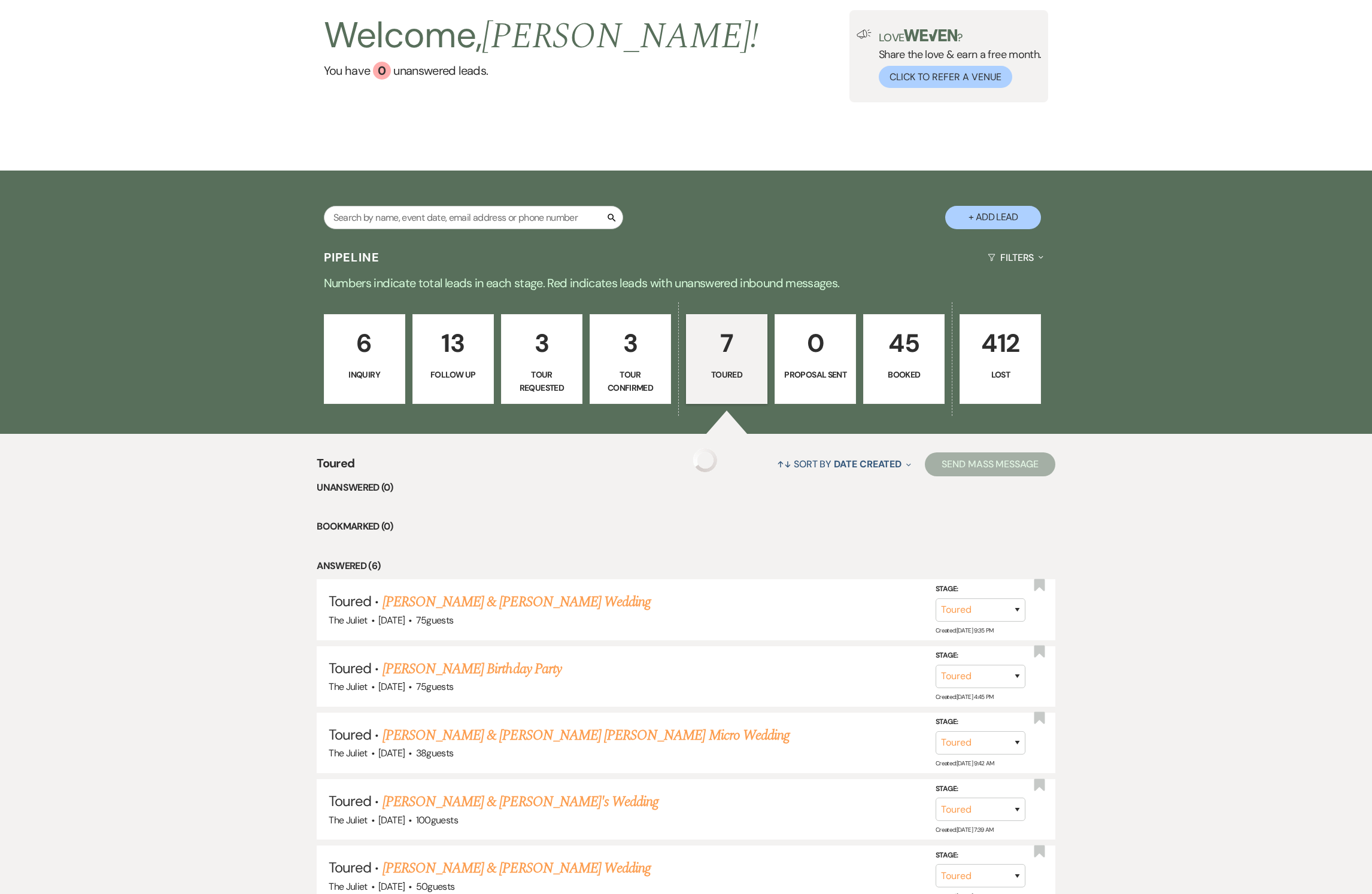
select select "5"
click at [456, 382] on p "Follow Up" at bounding box center [453, 374] width 65 height 13
select select "9"
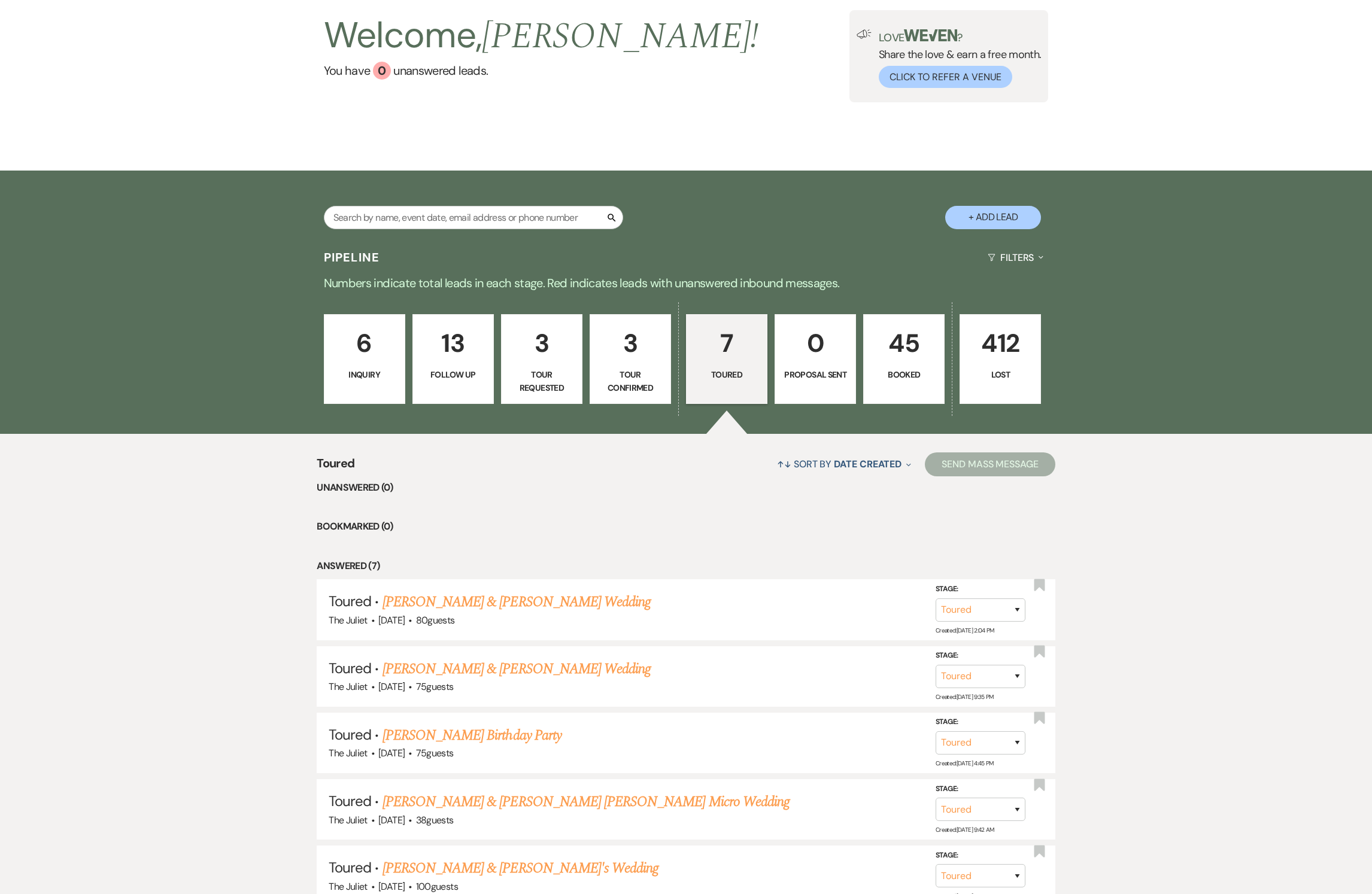
select select "9"
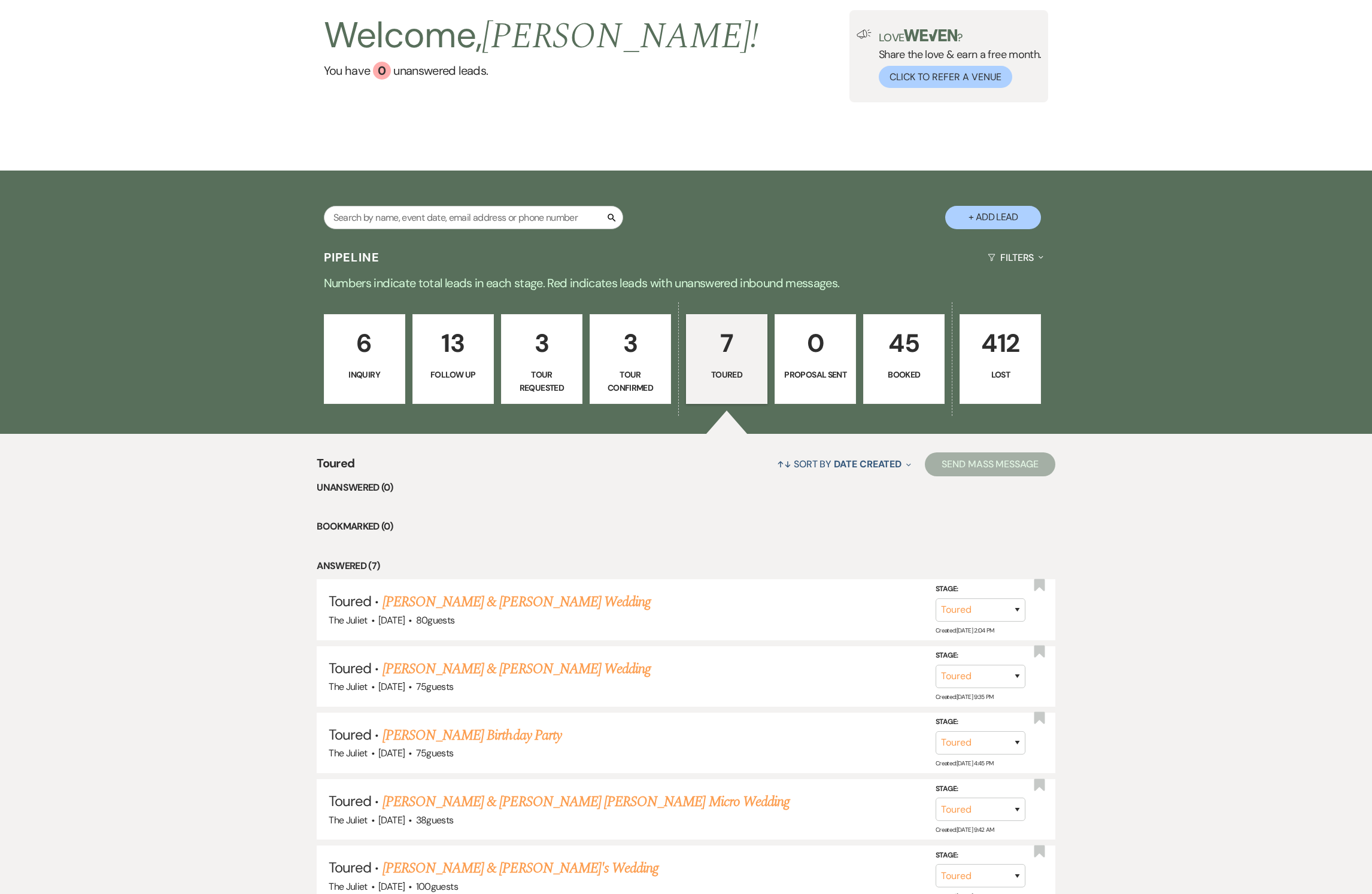
select select "9"
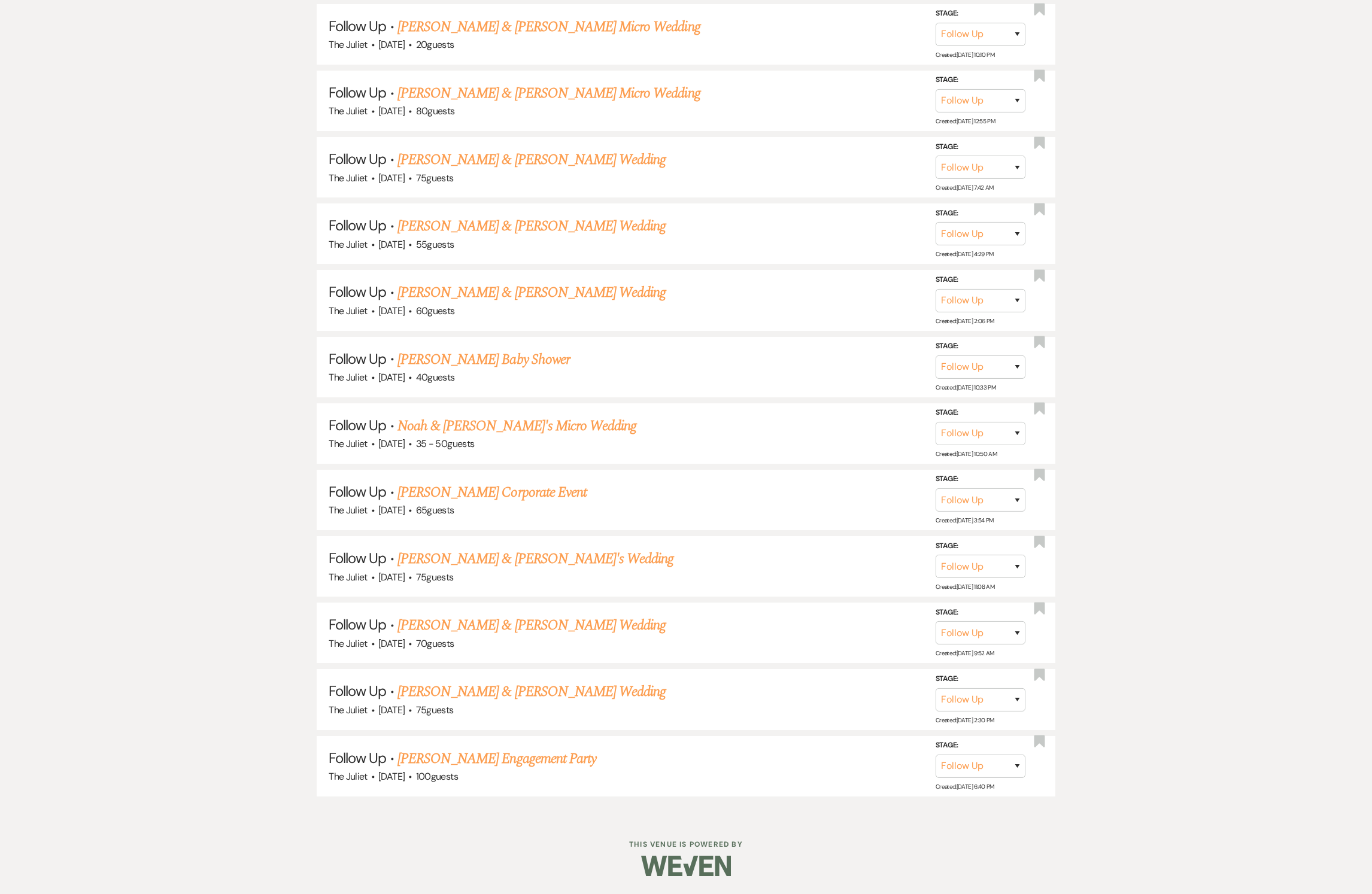
scroll to position [749, 0]
click at [500, 757] on link "[PERSON_NAME] Engagement Party" at bounding box center [497, 760] width 199 height 22
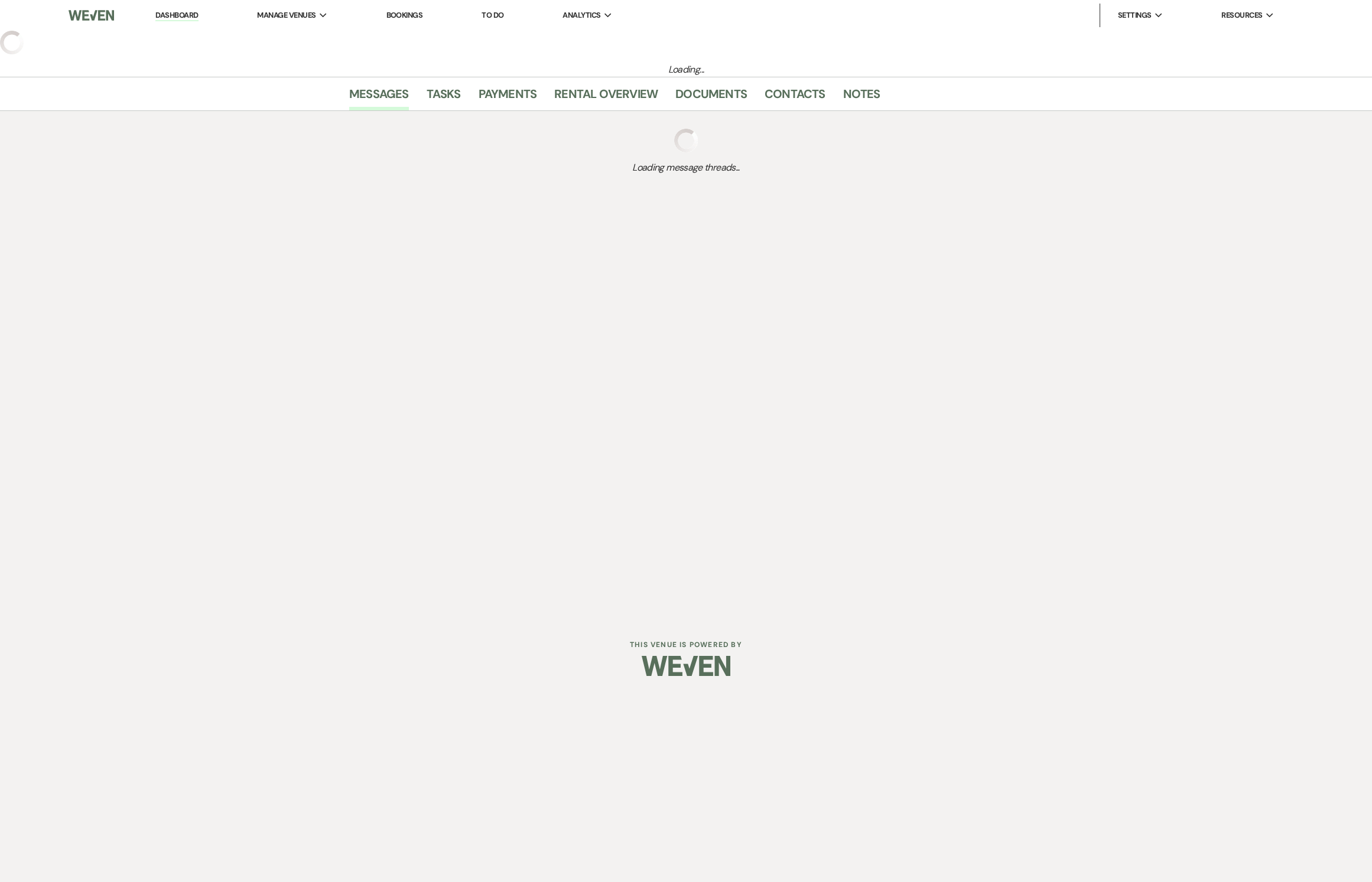
select select "9"
select select "5"
select select "10"
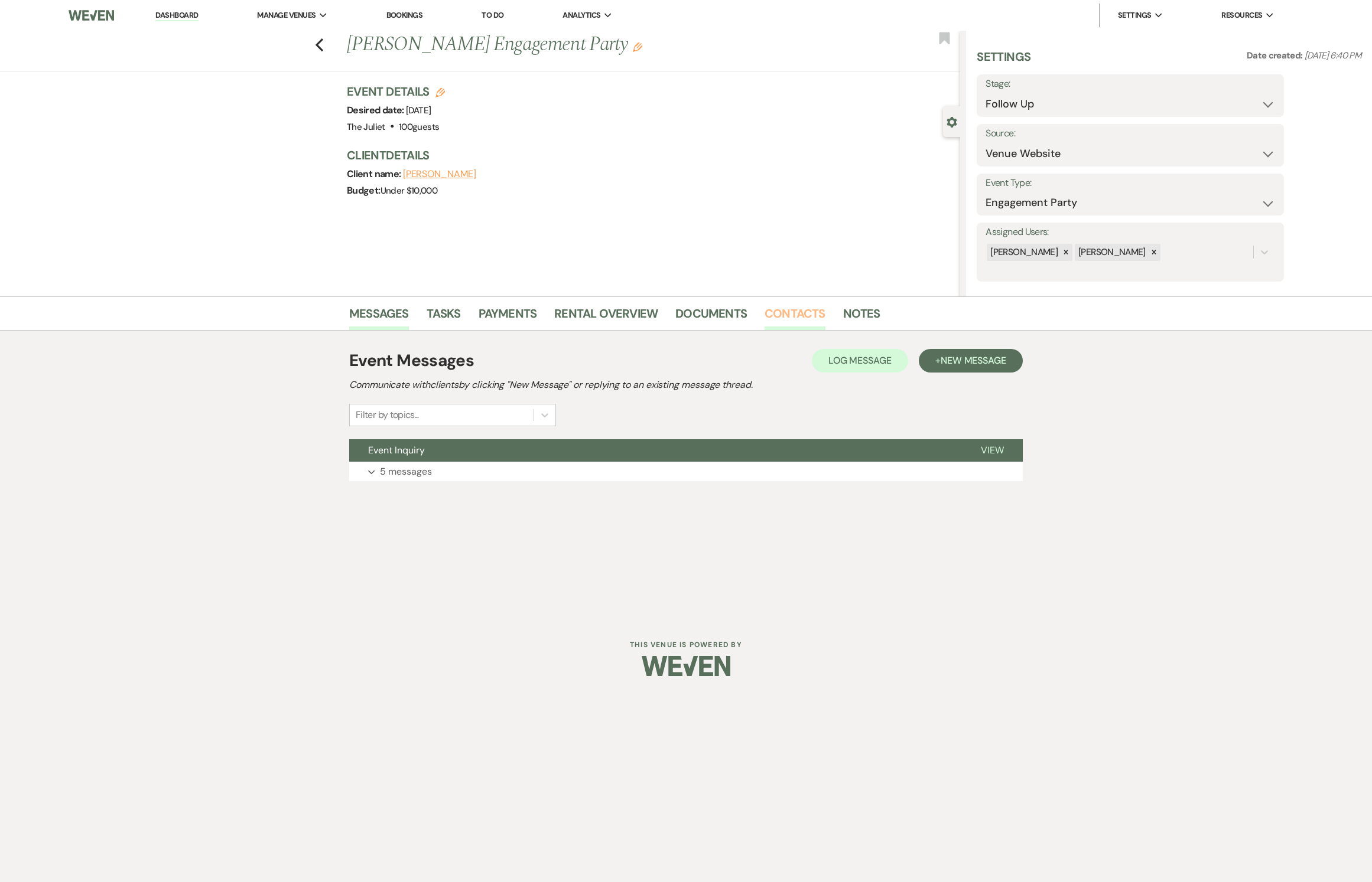
click at [788, 316] on link "Contacts" at bounding box center [795, 316] width 61 height 26
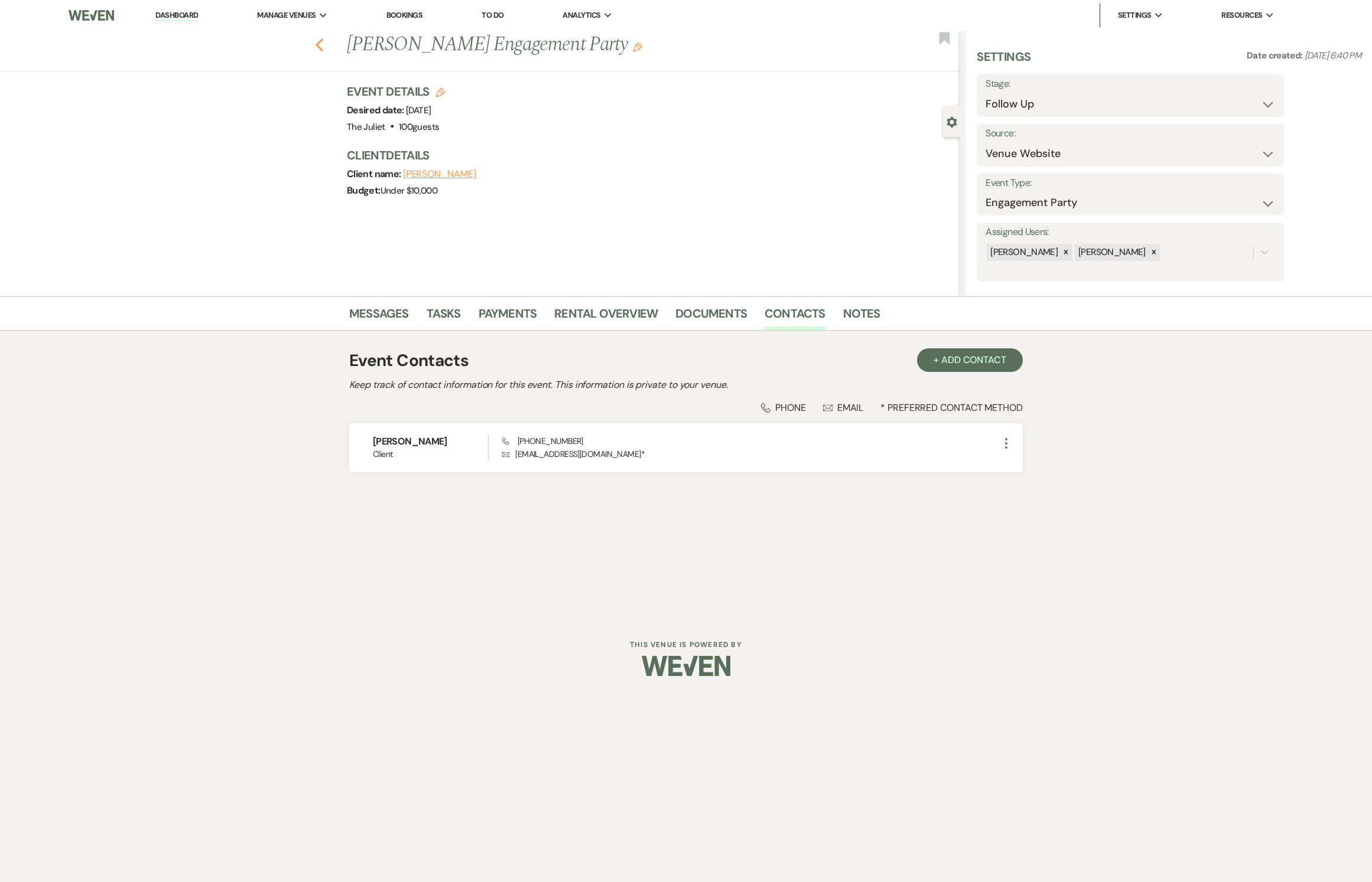
click at [316, 45] on icon "Previous" at bounding box center [319, 45] width 9 height 14
select select "9"
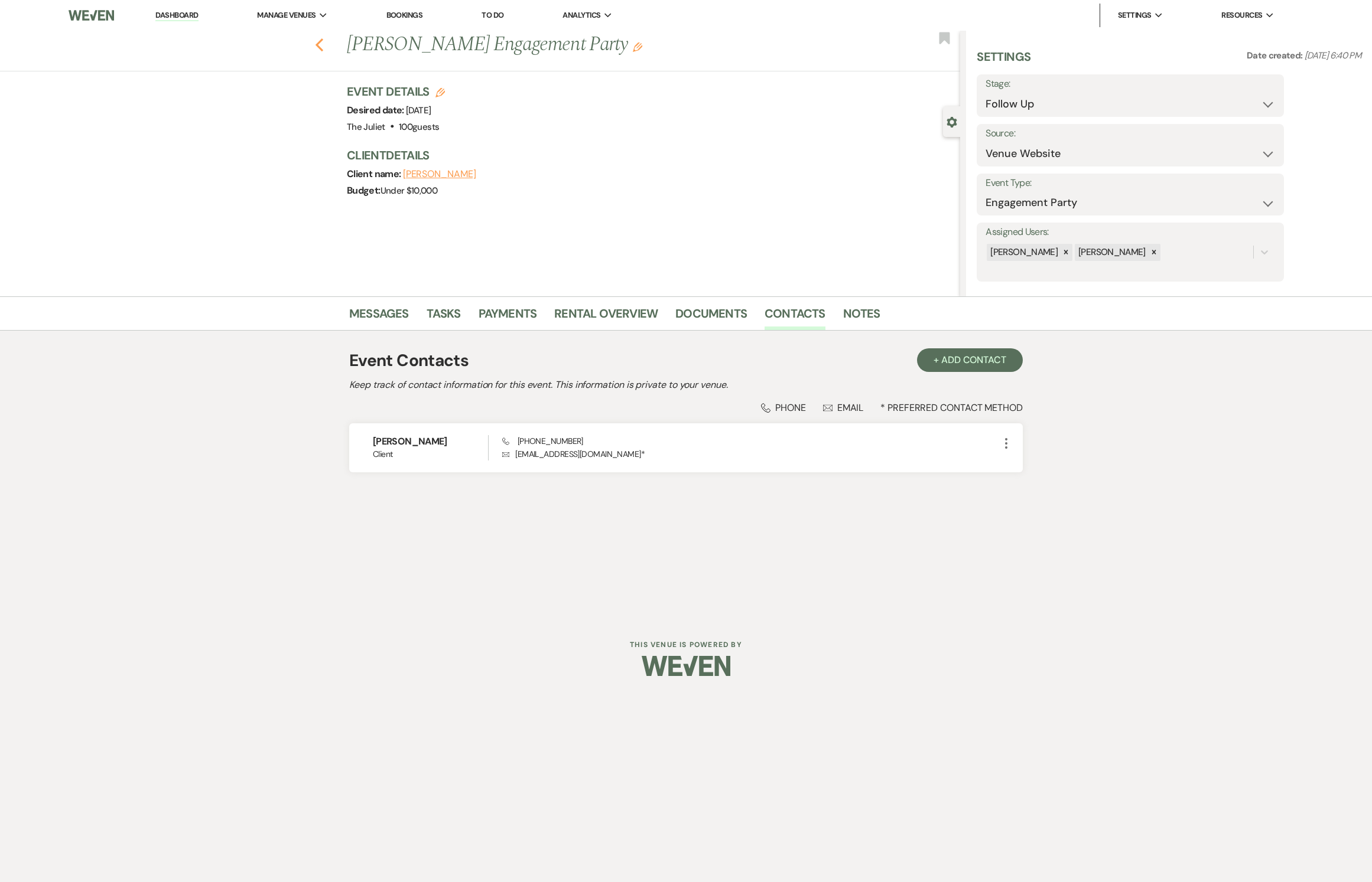
select select "9"
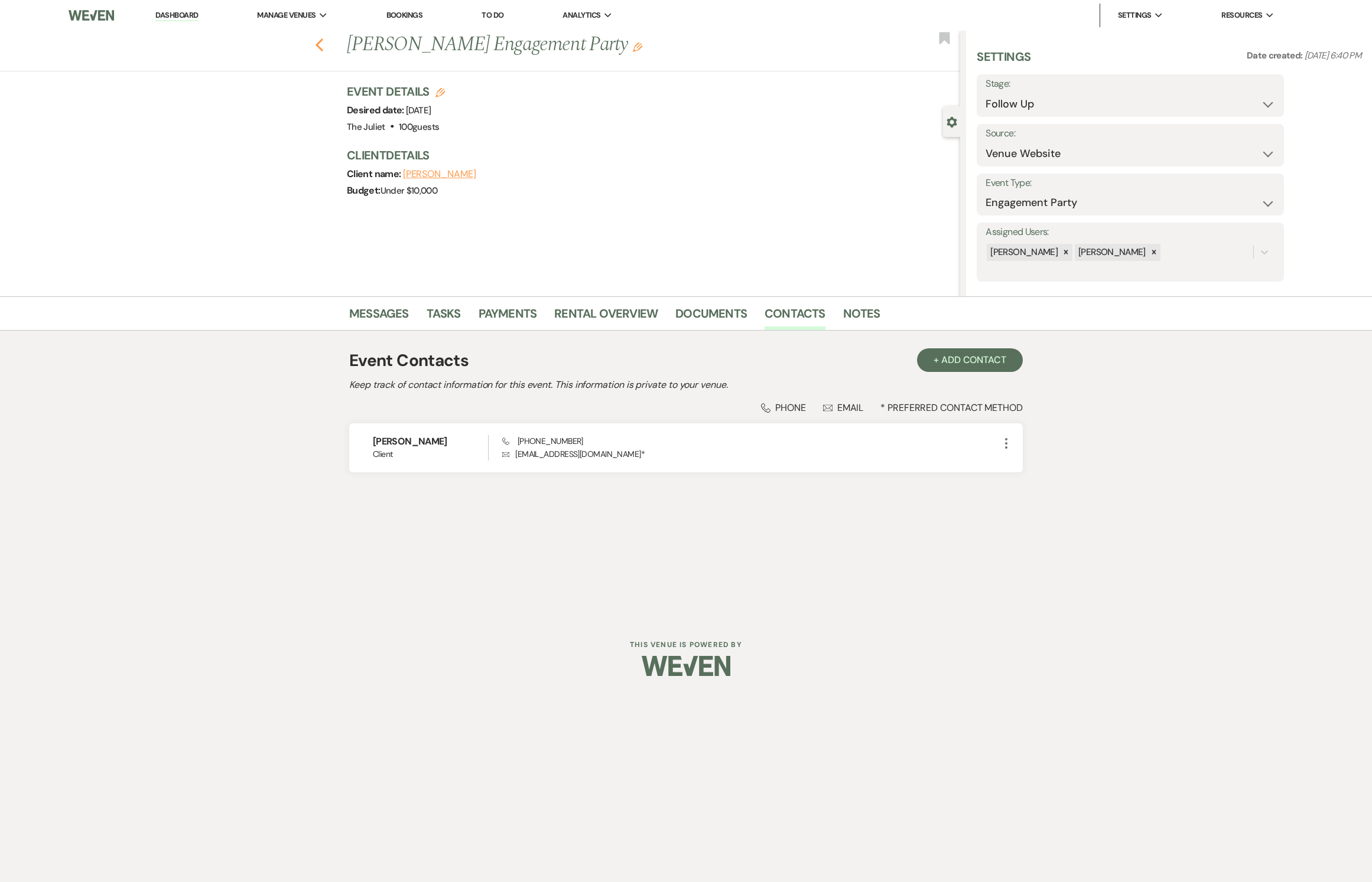
select select "9"
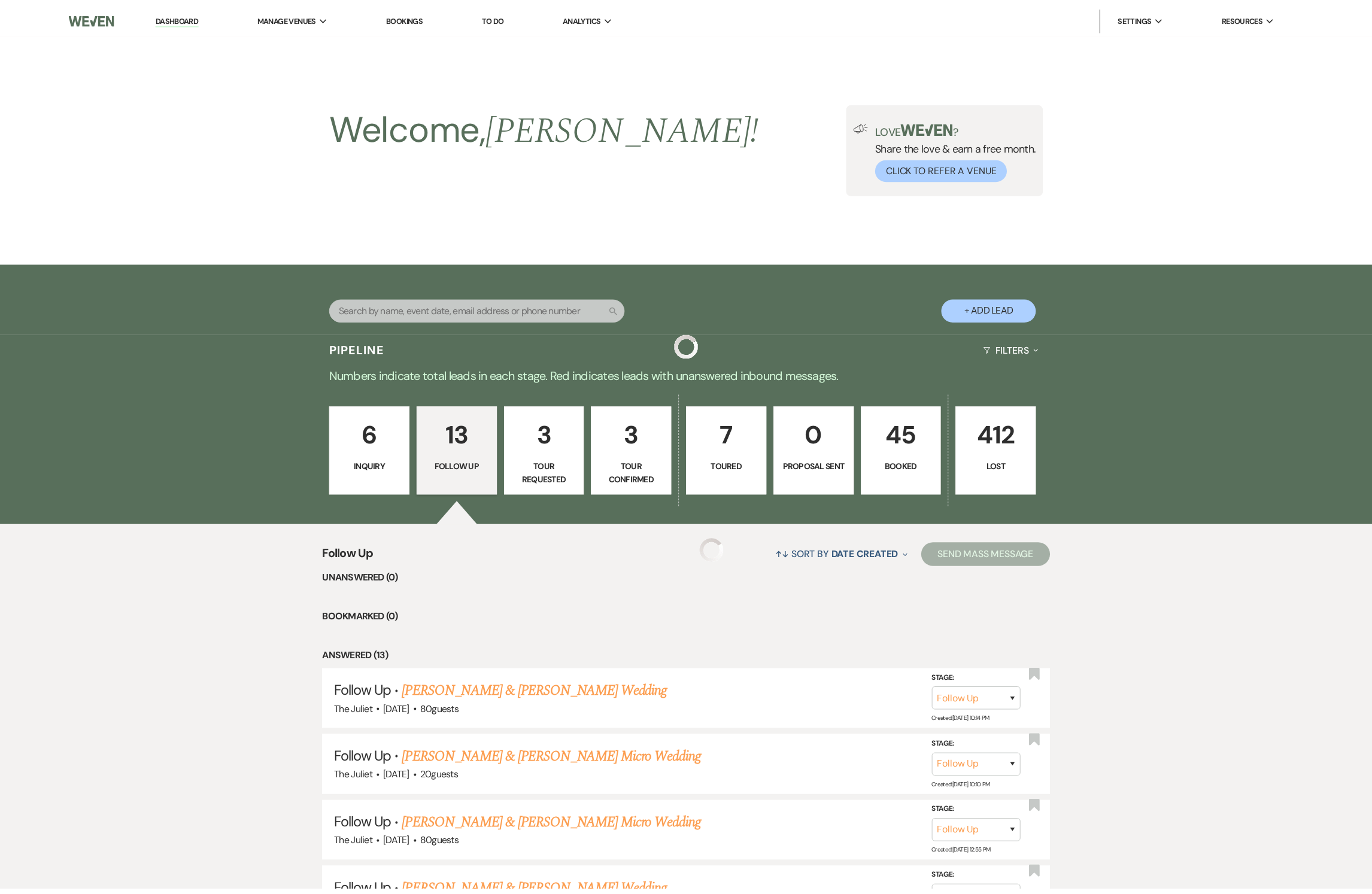
scroll to position [749, 0]
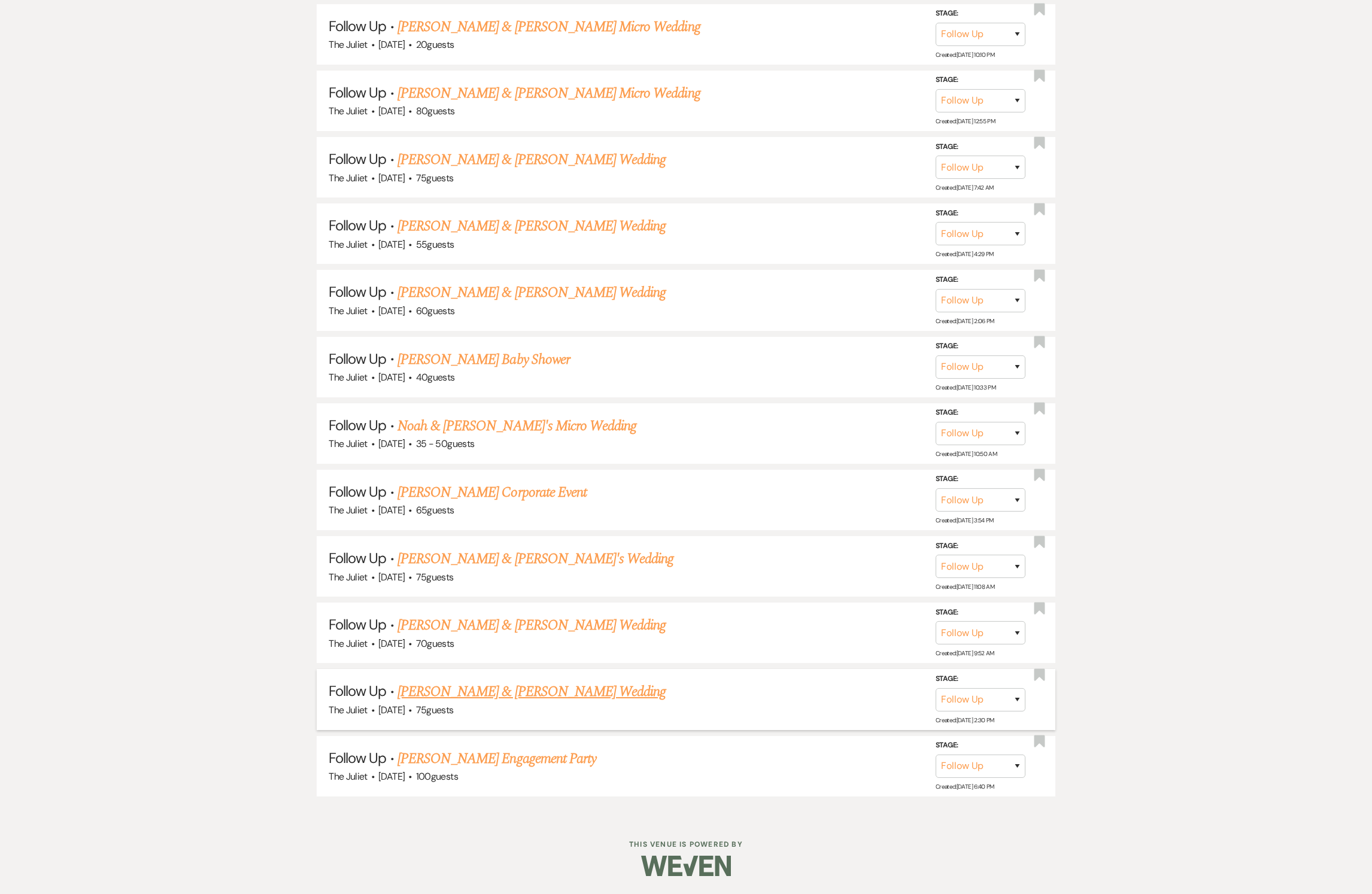
click at [497, 690] on link "[PERSON_NAME] & [PERSON_NAME] Wedding" at bounding box center [532, 692] width 268 height 22
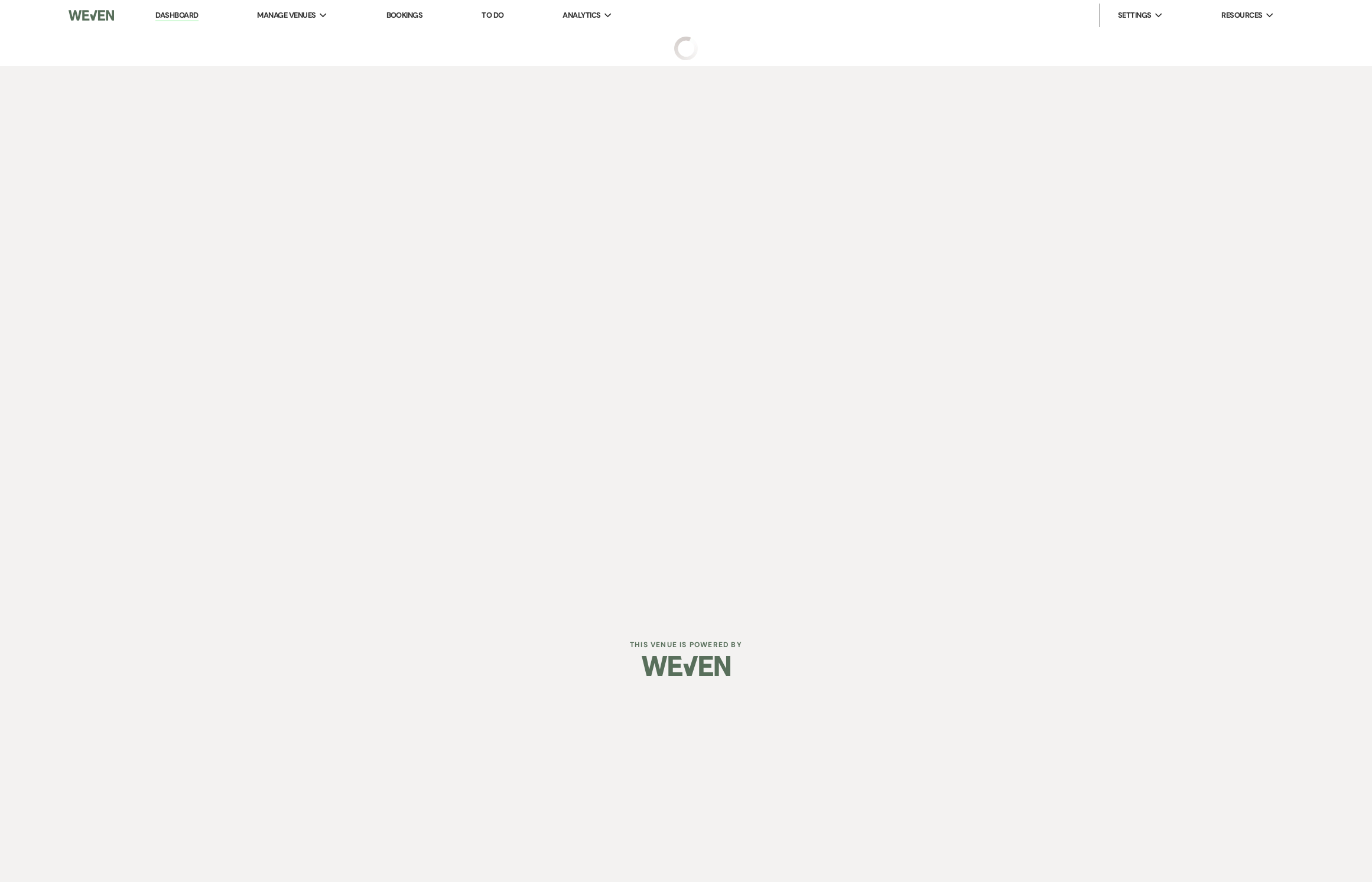
select select "9"
select select "5"
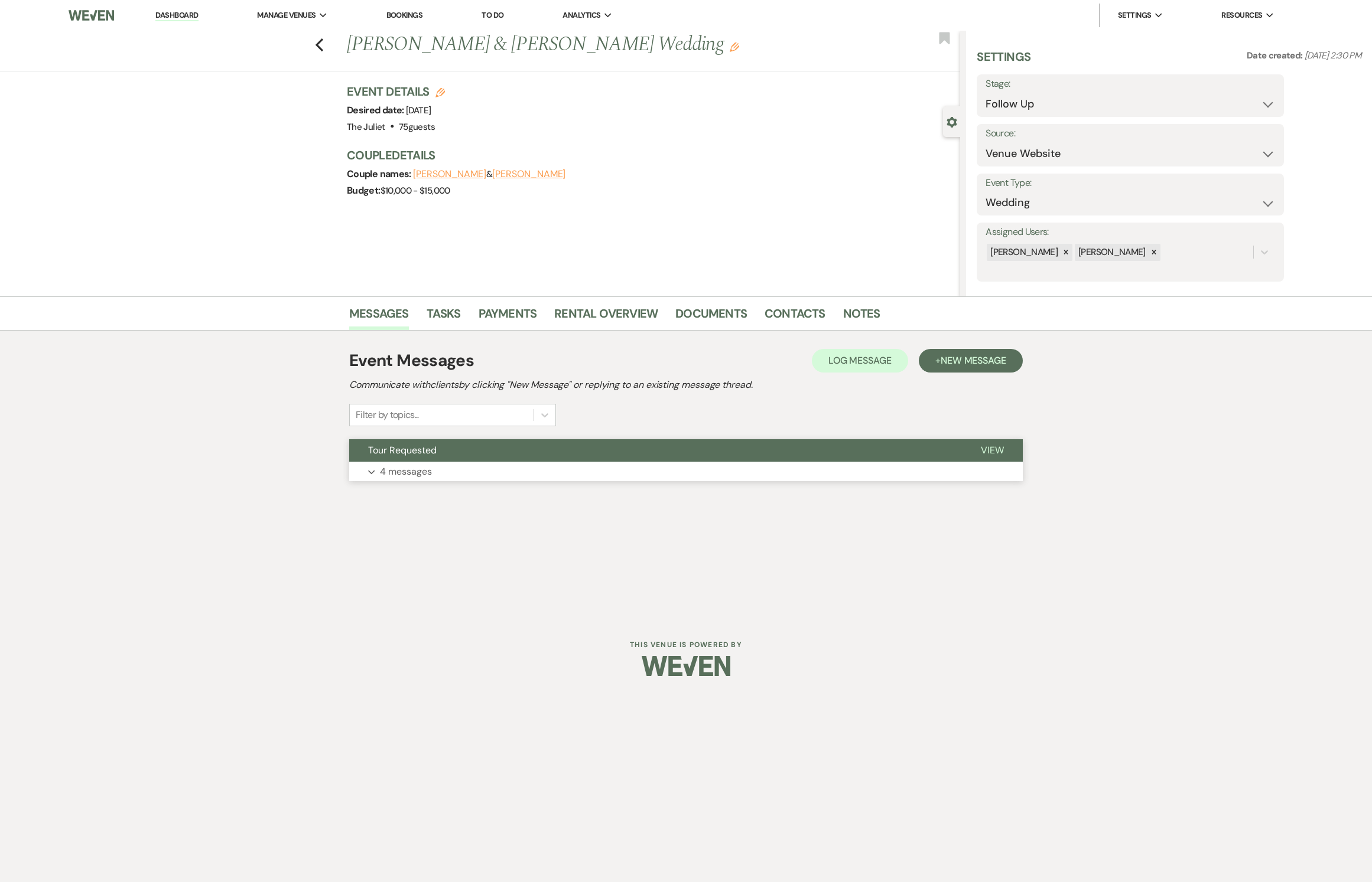
click at [387, 482] on button "Expand 4 messages" at bounding box center [685, 471] width 673 height 20
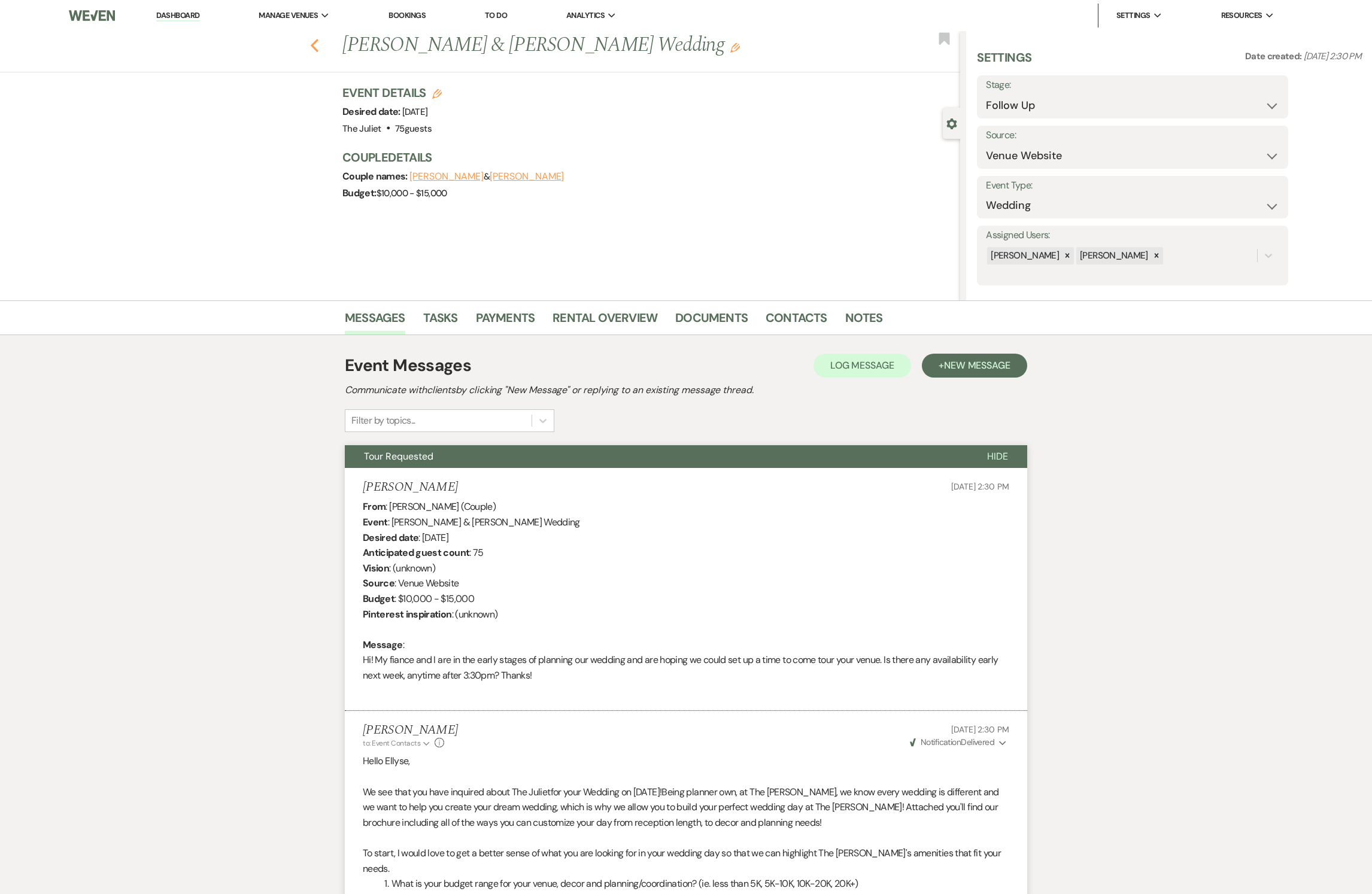
click at [319, 45] on icon "Previous" at bounding box center [314, 45] width 9 height 15
select select "9"
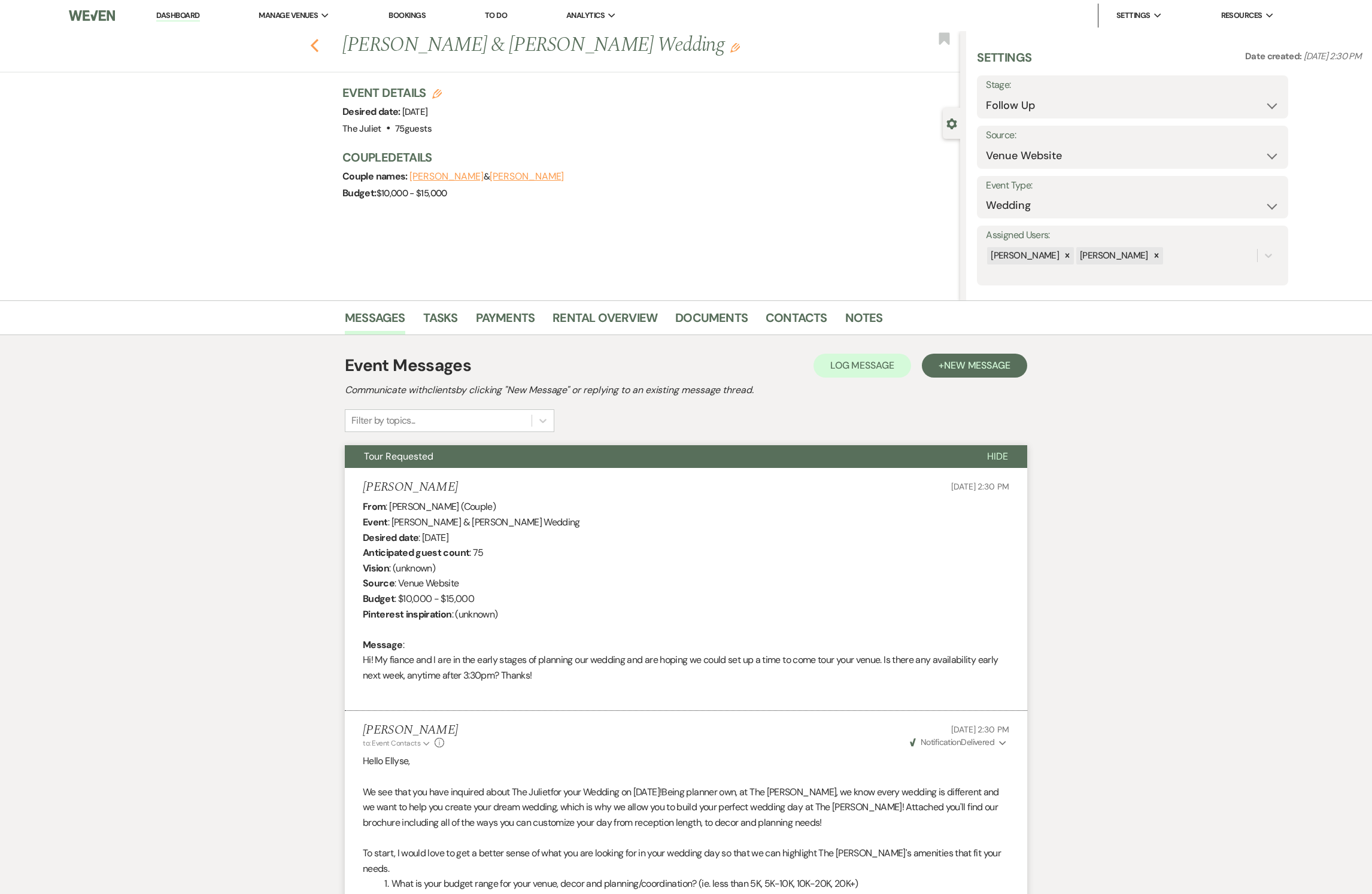
select select "9"
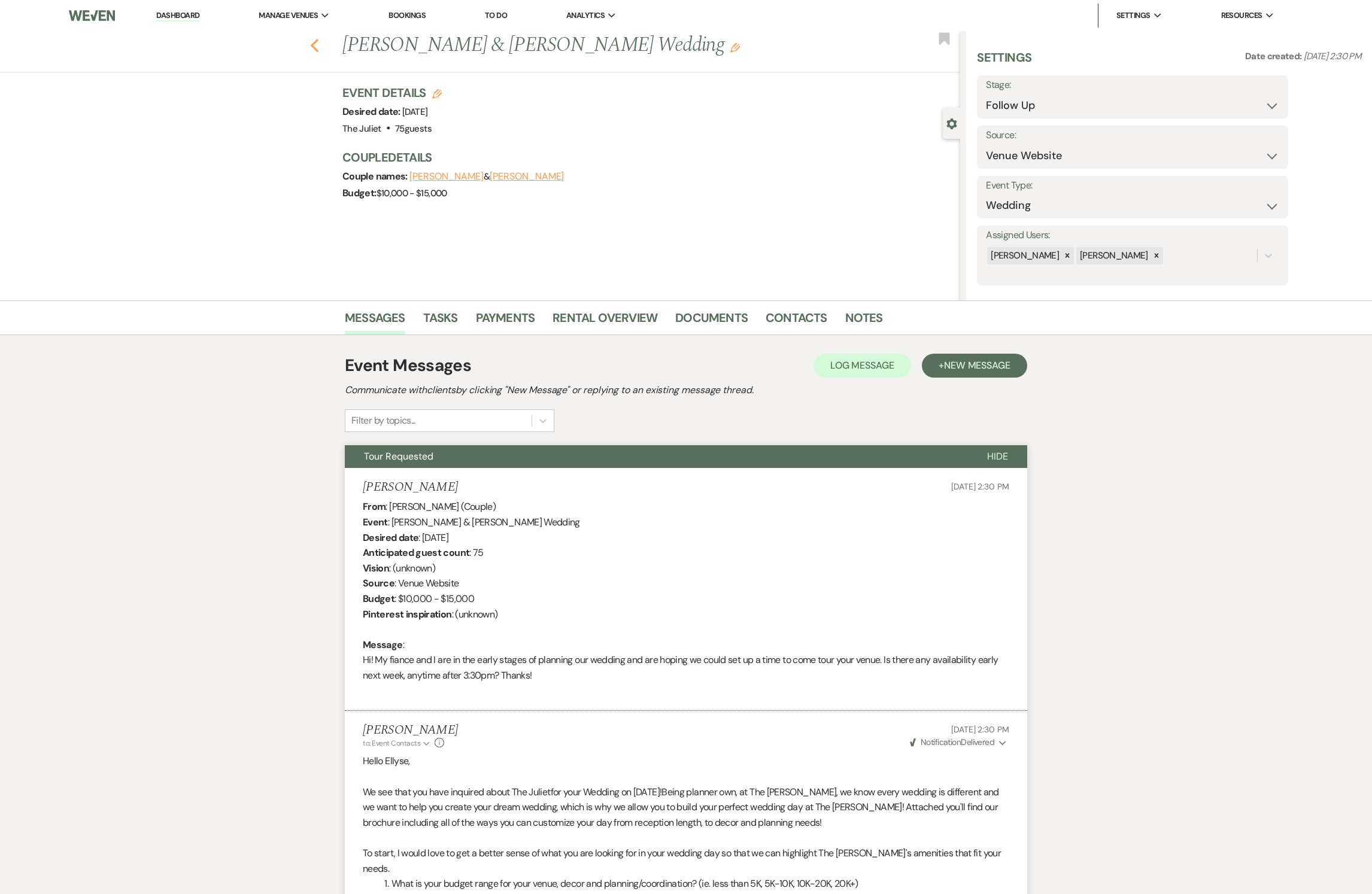
select select "9"
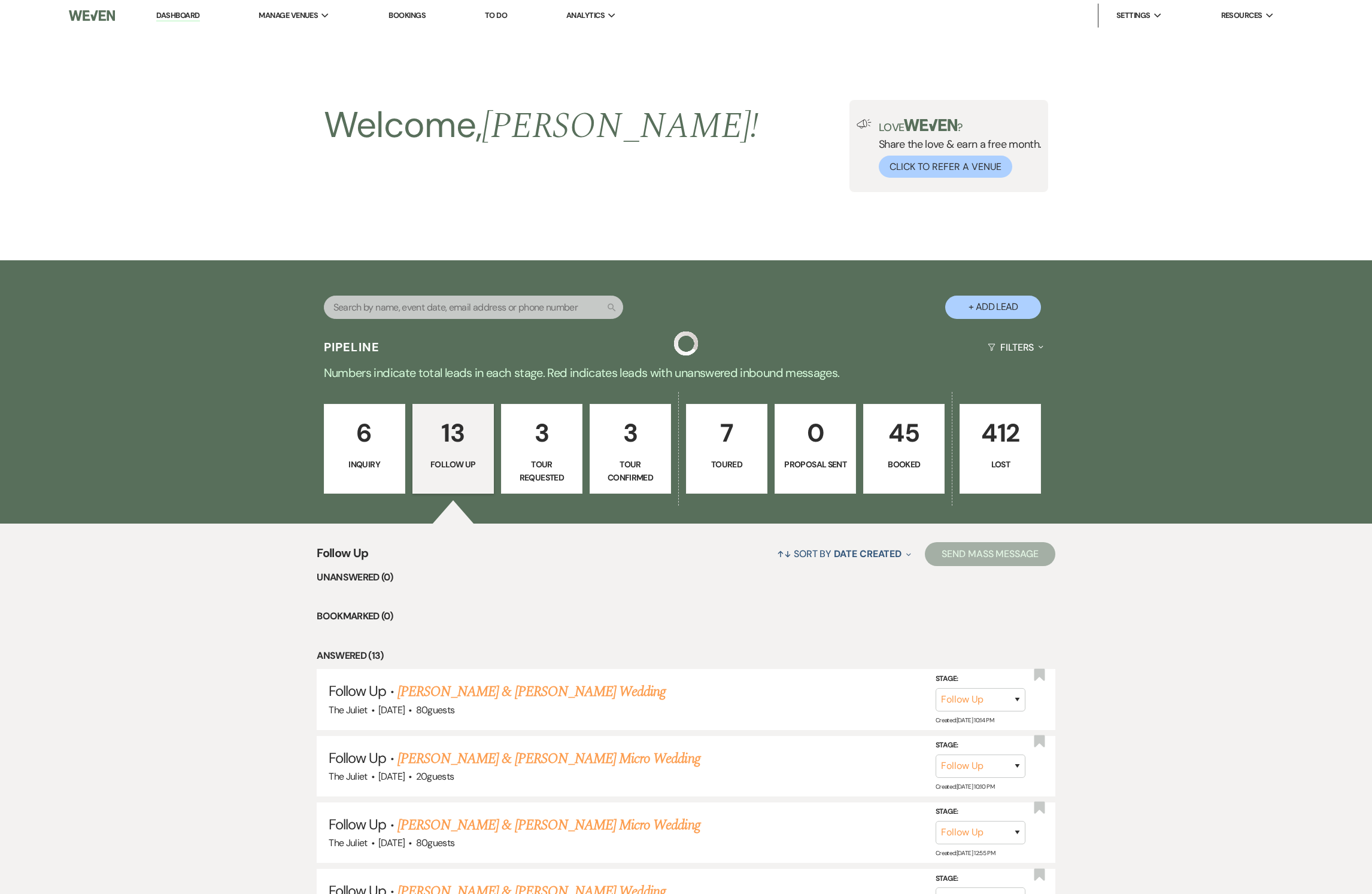
scroll to position [749, 0]
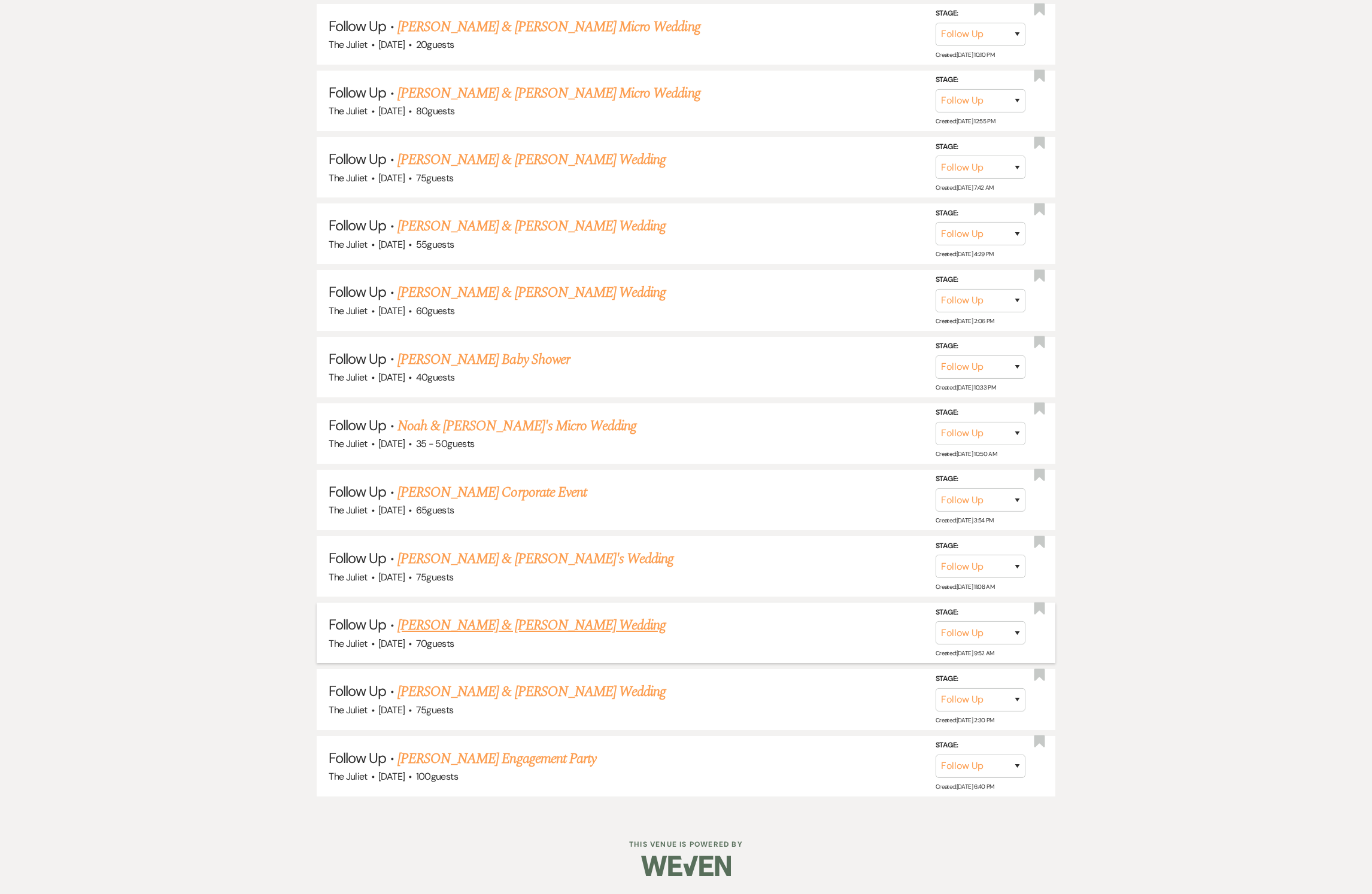
click at [452, 624] on link "[PERSON_NAME] & [PERSON_NAME] Wedding" at bounding box center [532, 626] width 268 height 22
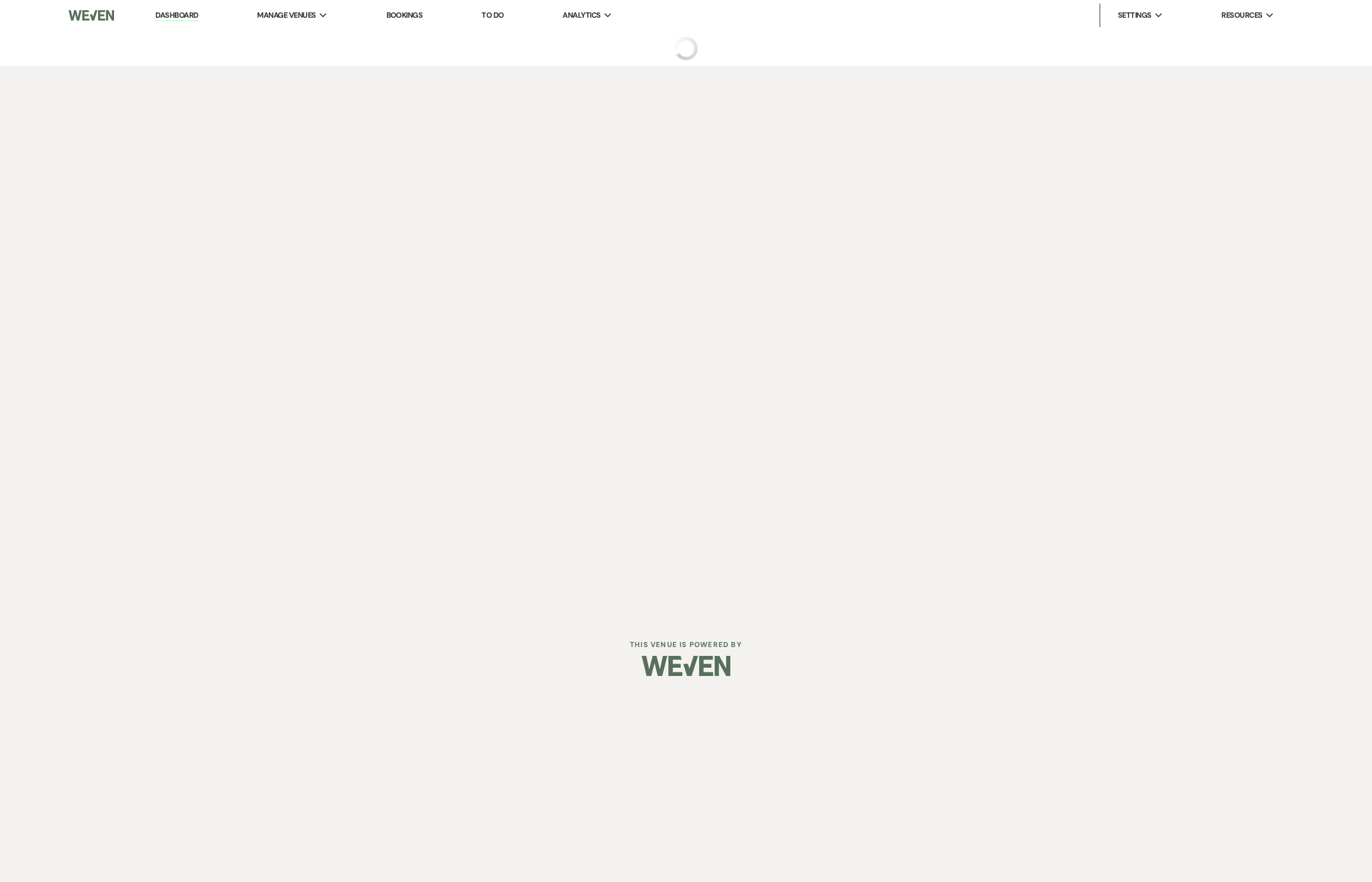
select select "9"
select select "5"
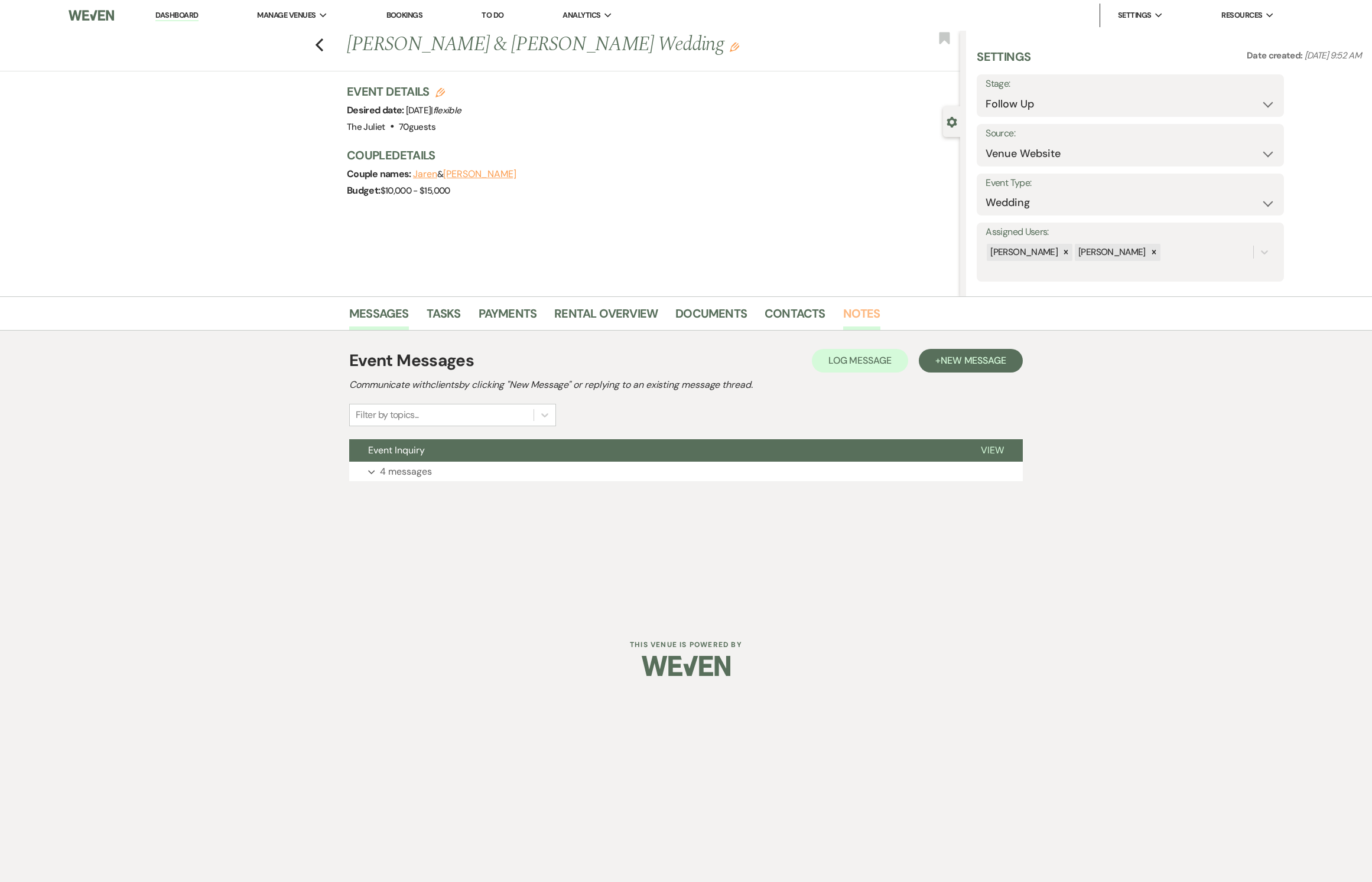
click at [845, 316] on link "Notes" at bounding box center [862, 316] width 38 height 26
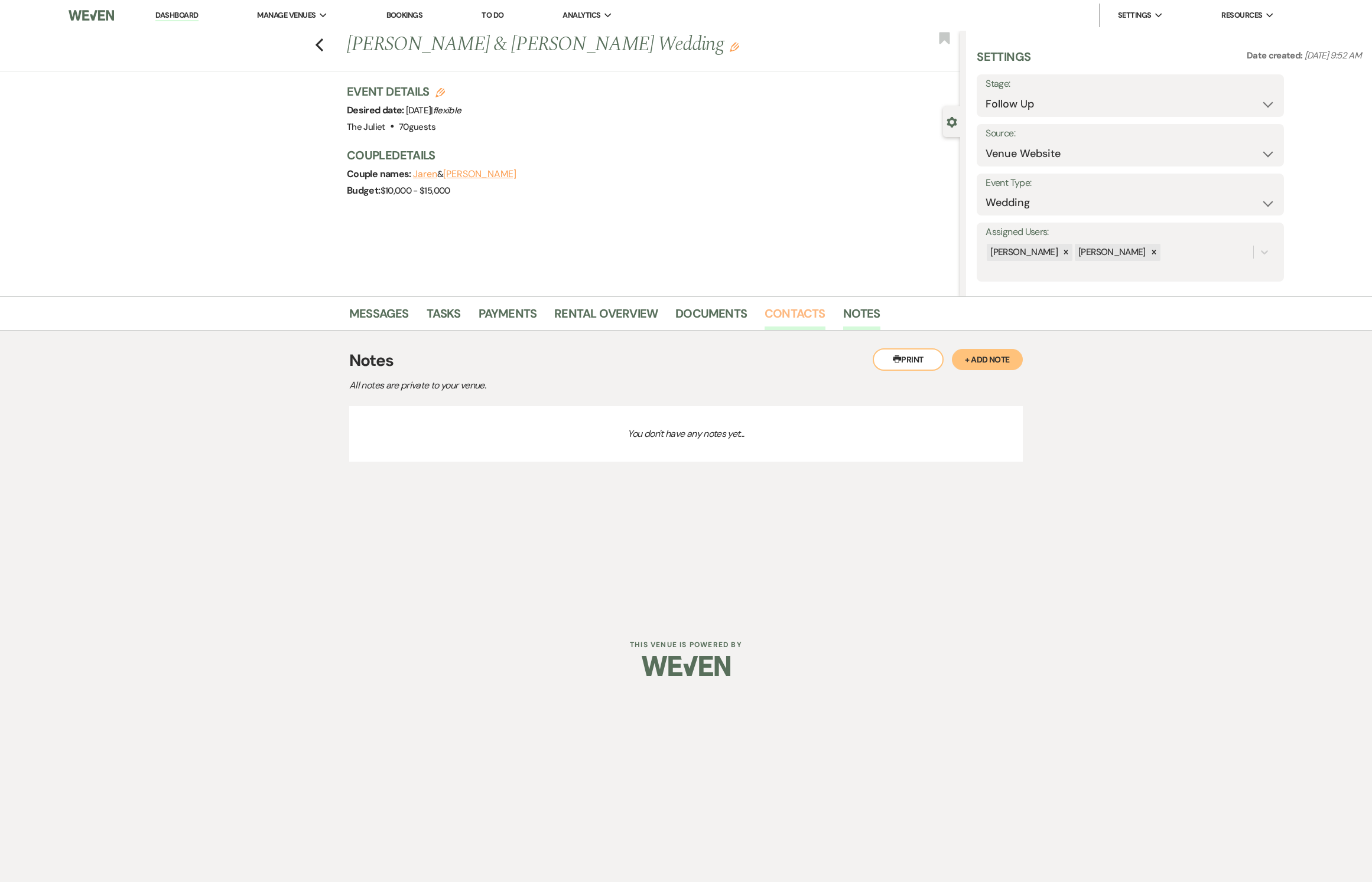
click at [803, 312] on link "Contacts" at bounding box center [795, 316] width 61 height 26
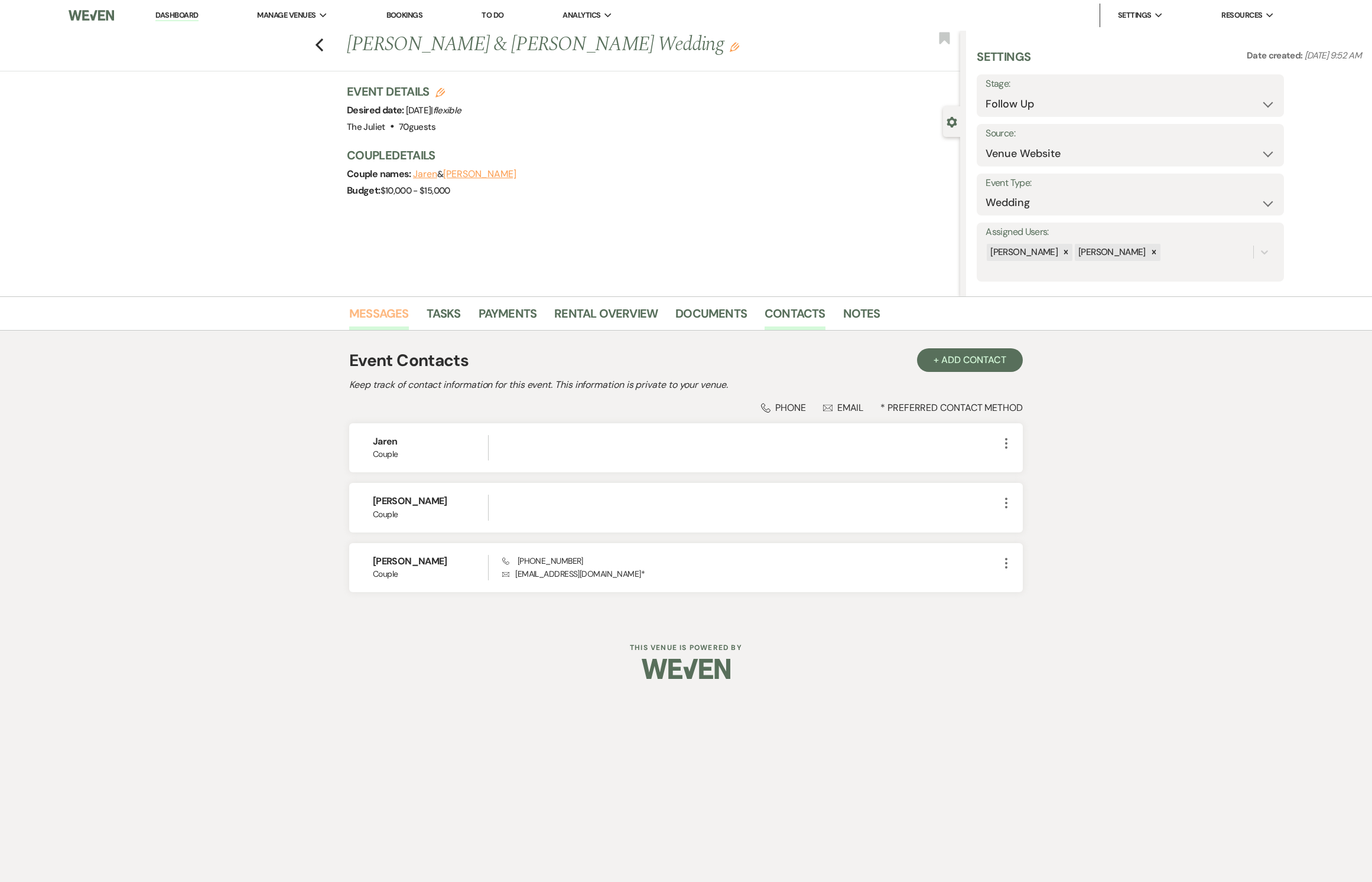
click at [360, 318] on link "Messages" at bounding box center [378, 316] width 60 height 26
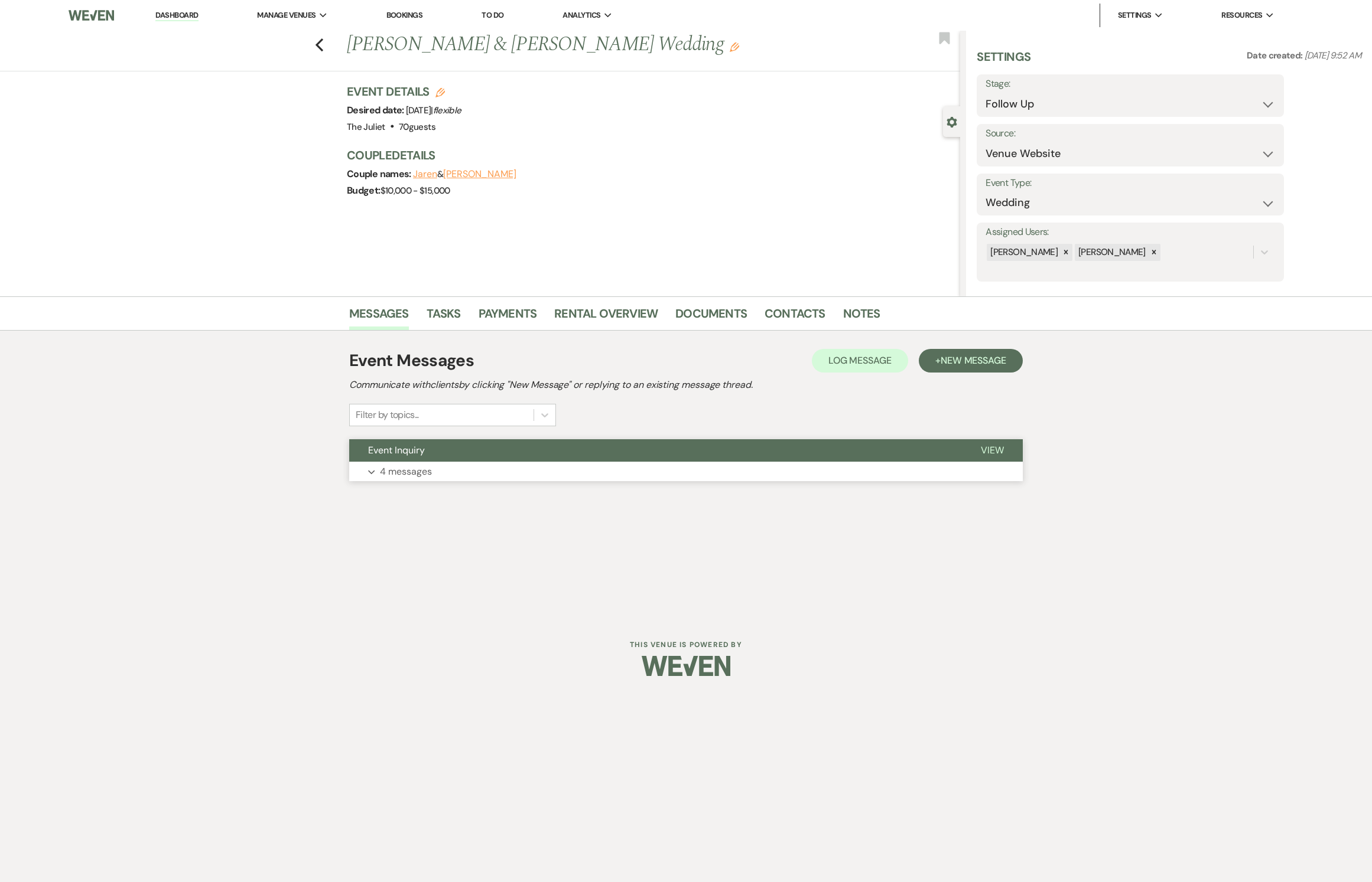
click at [397, 480] on p "4 messages" at bounding box center [406, 471] width 52 height 15
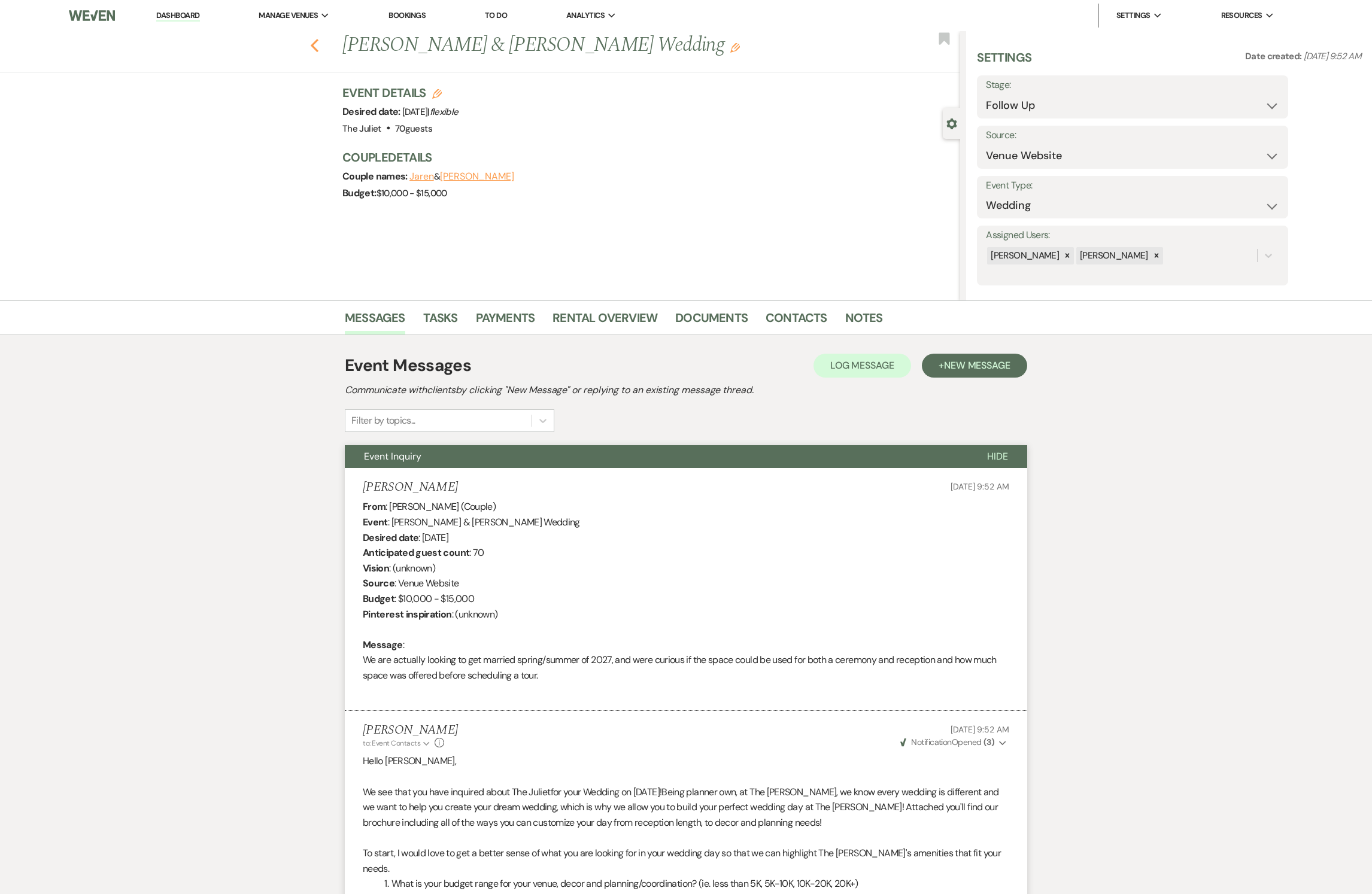
click at [319, 49] on icon "Previous" at bounding box center [314, 45] width 9 height 15
select select "9"
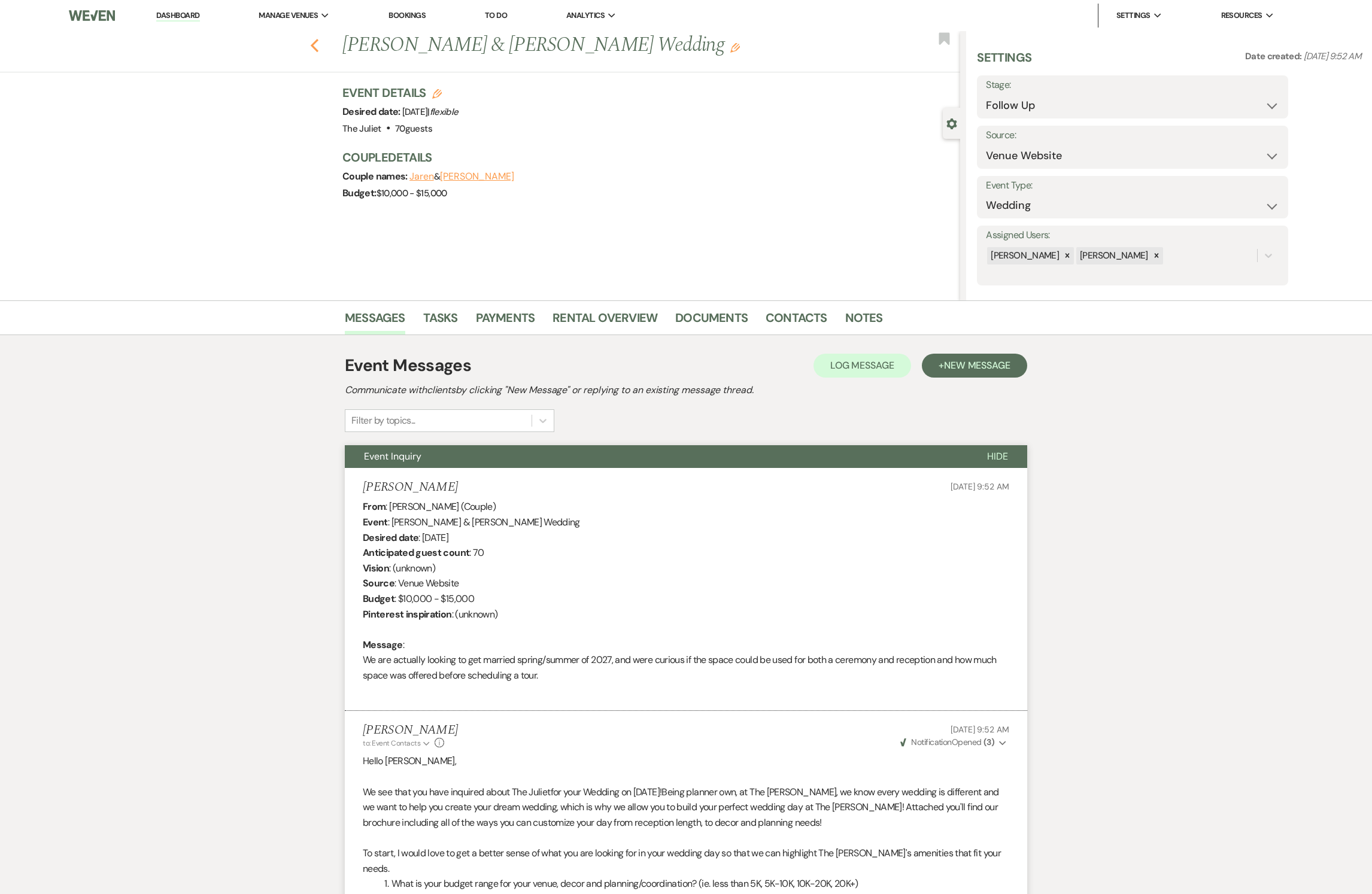
select select "9"
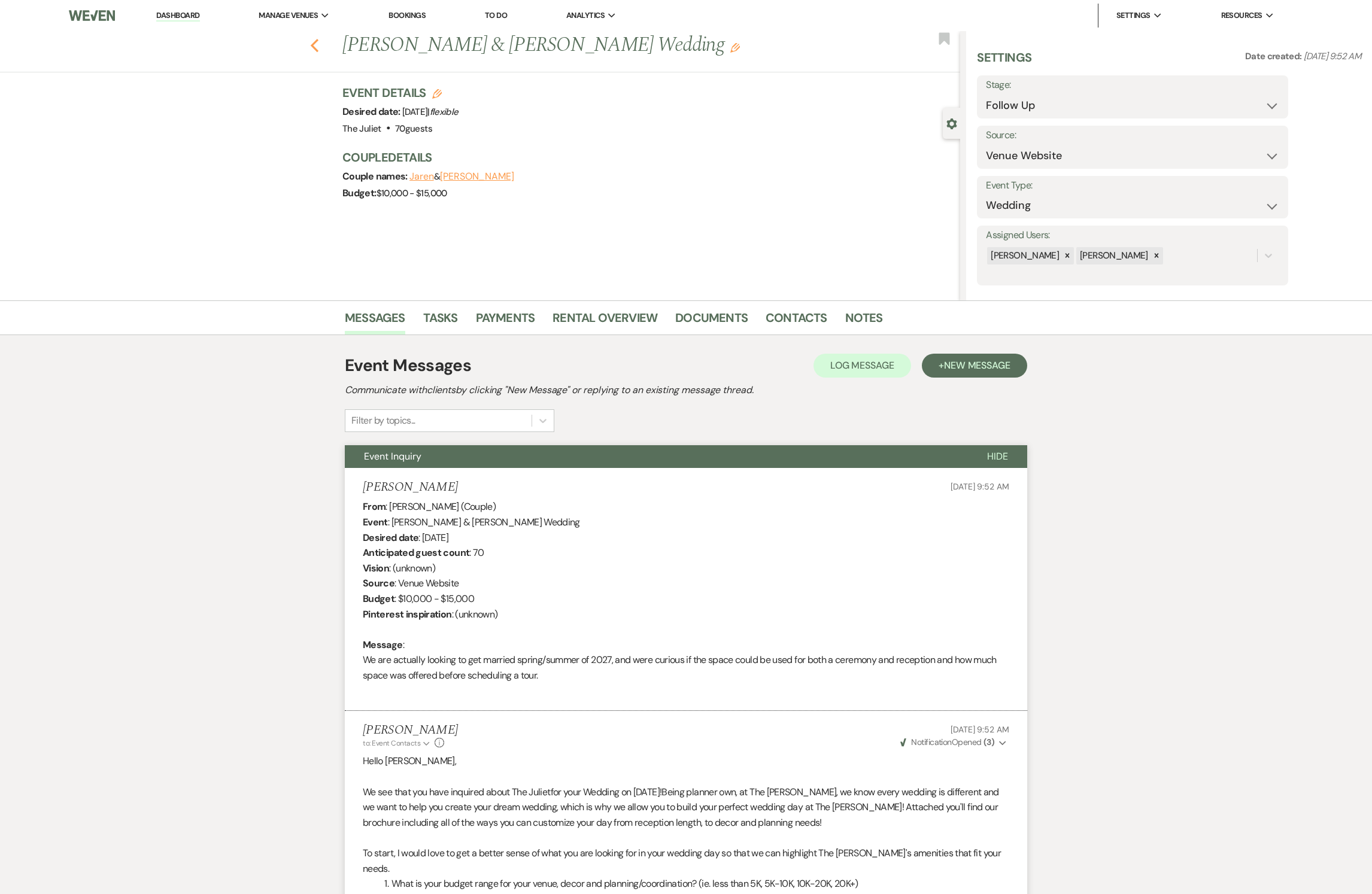
select select "9"
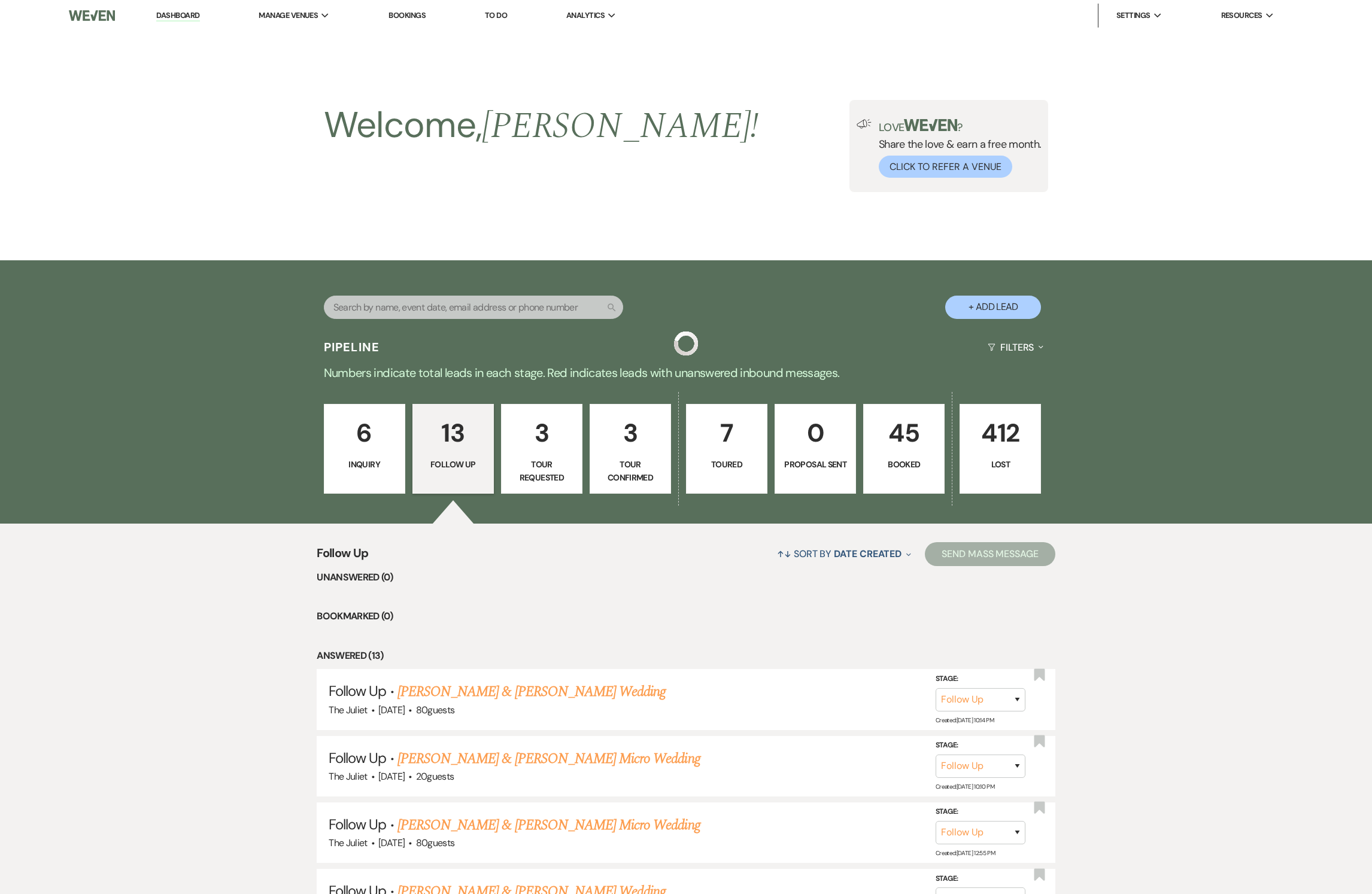
scroll to position [749, 0]
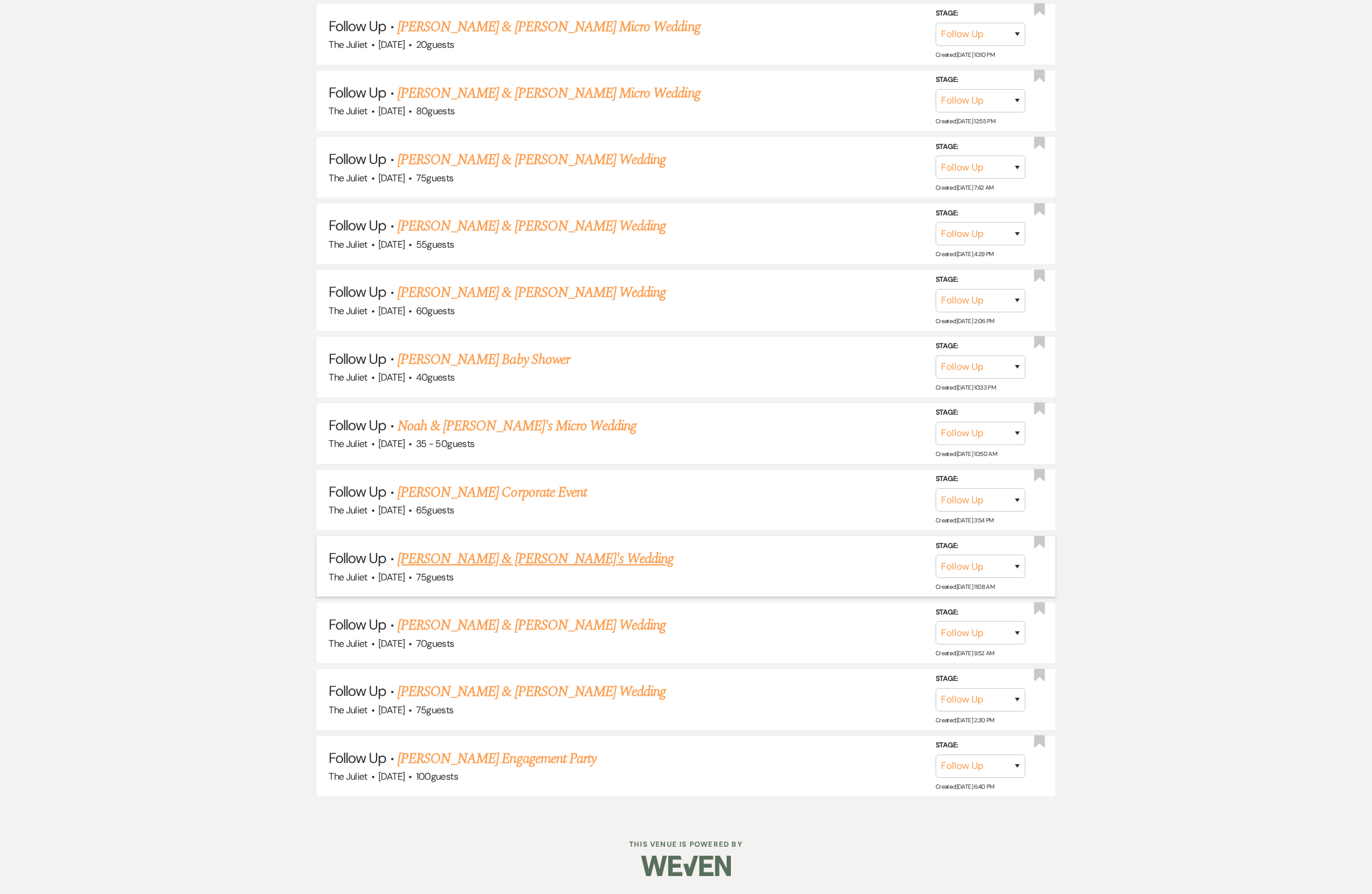
click at [441, 564] on link "[PERSON_NAME] & [PERSON_NAME]'s Wedding" at bounding box center [536, 560] width 276 height 22
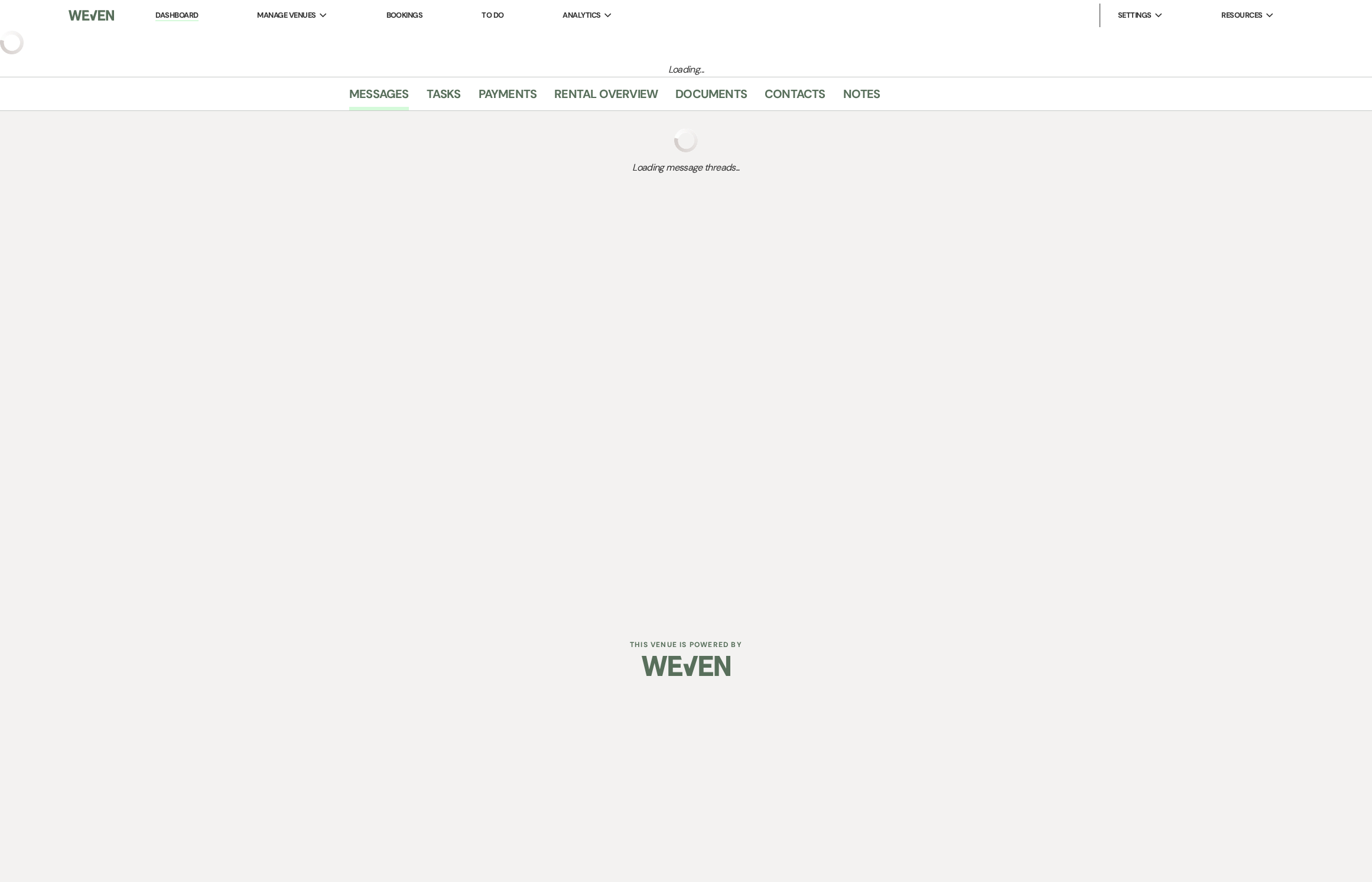
select select "9"
select select "5"
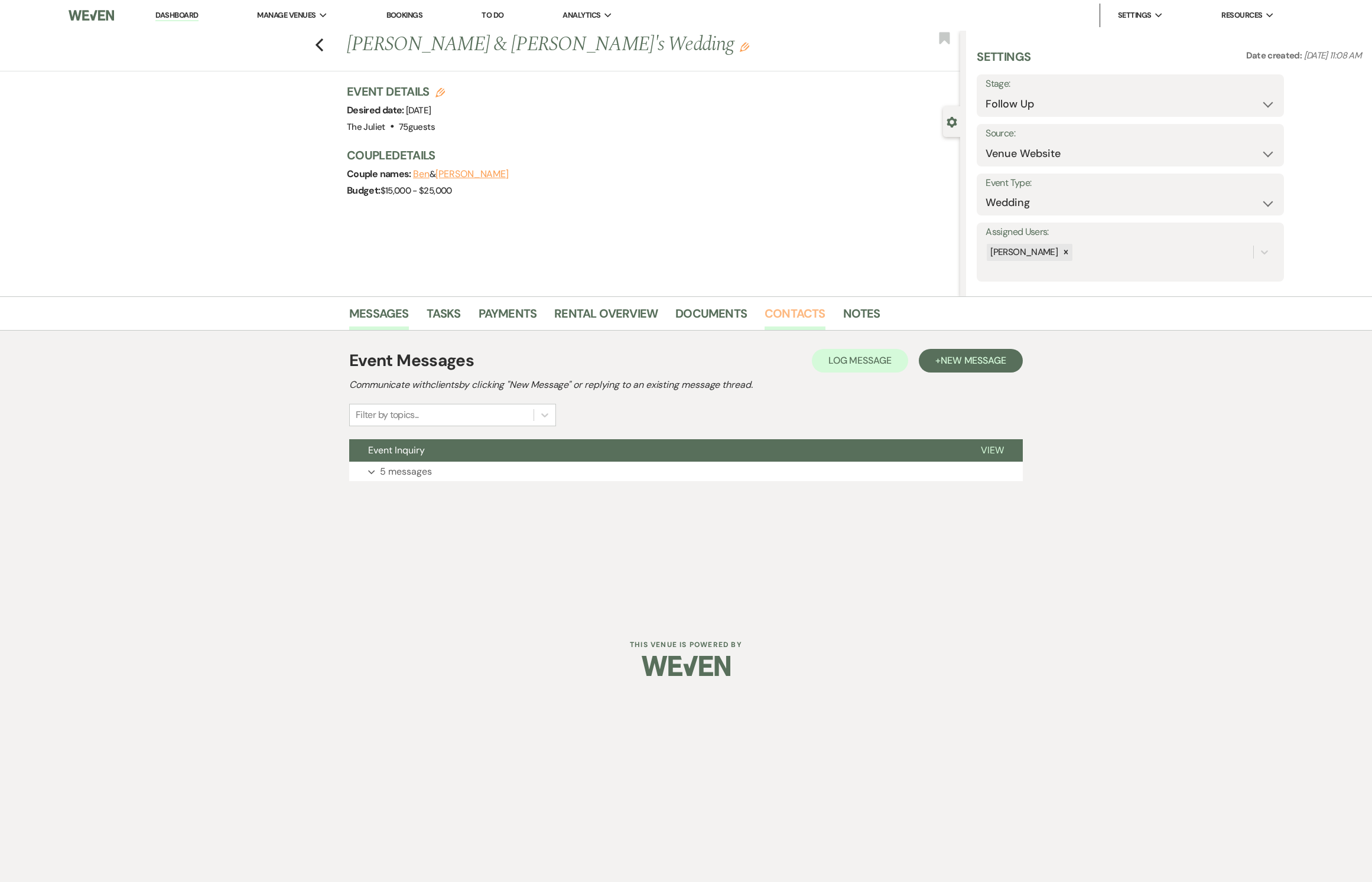
click at [788, 316] on link "Contacts" at bounding box center [795, 316] width 61 height 26
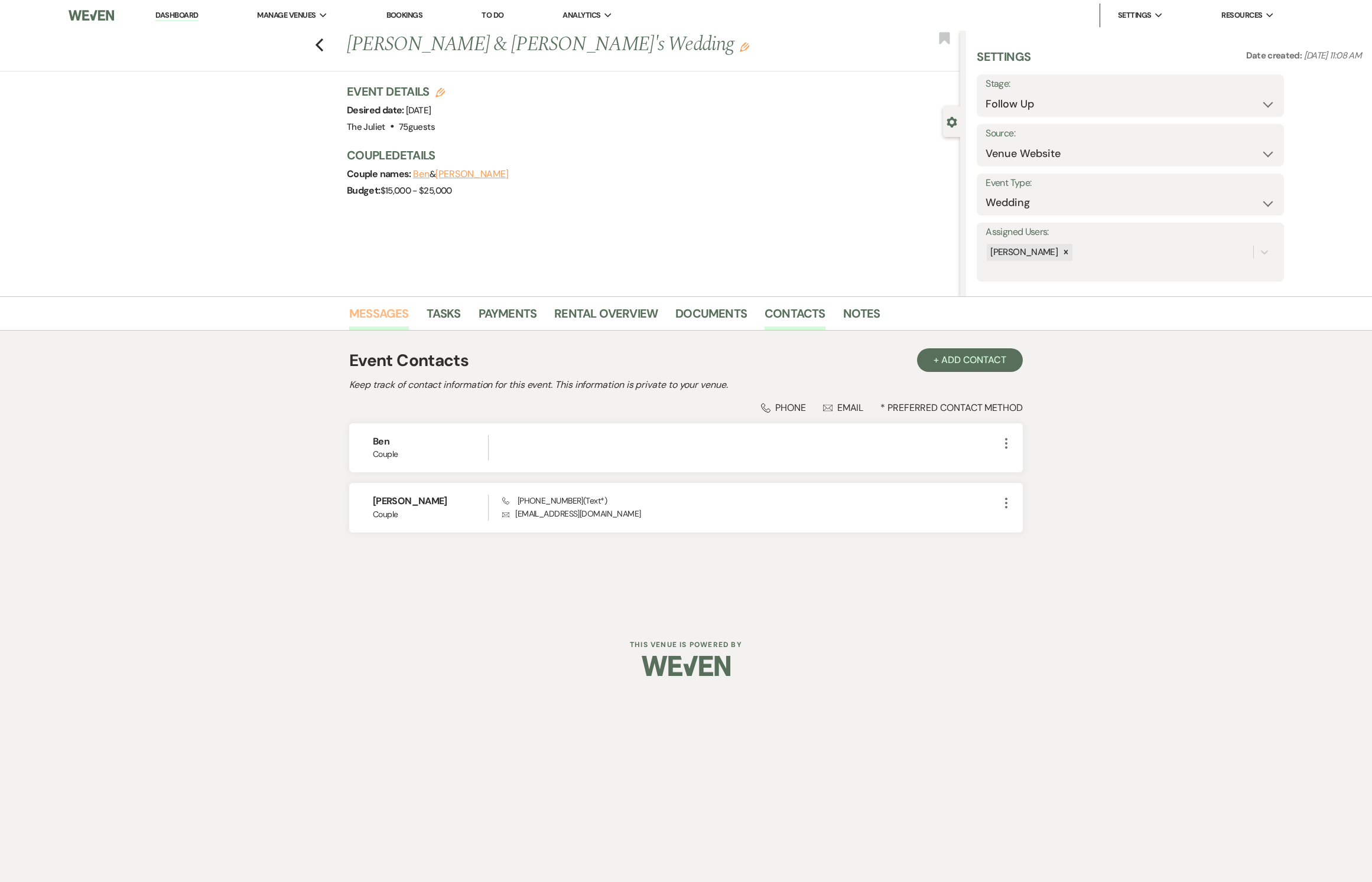
click at [382, 316] on link "Messages" at bounding box center [378, 316] width 60 height 26
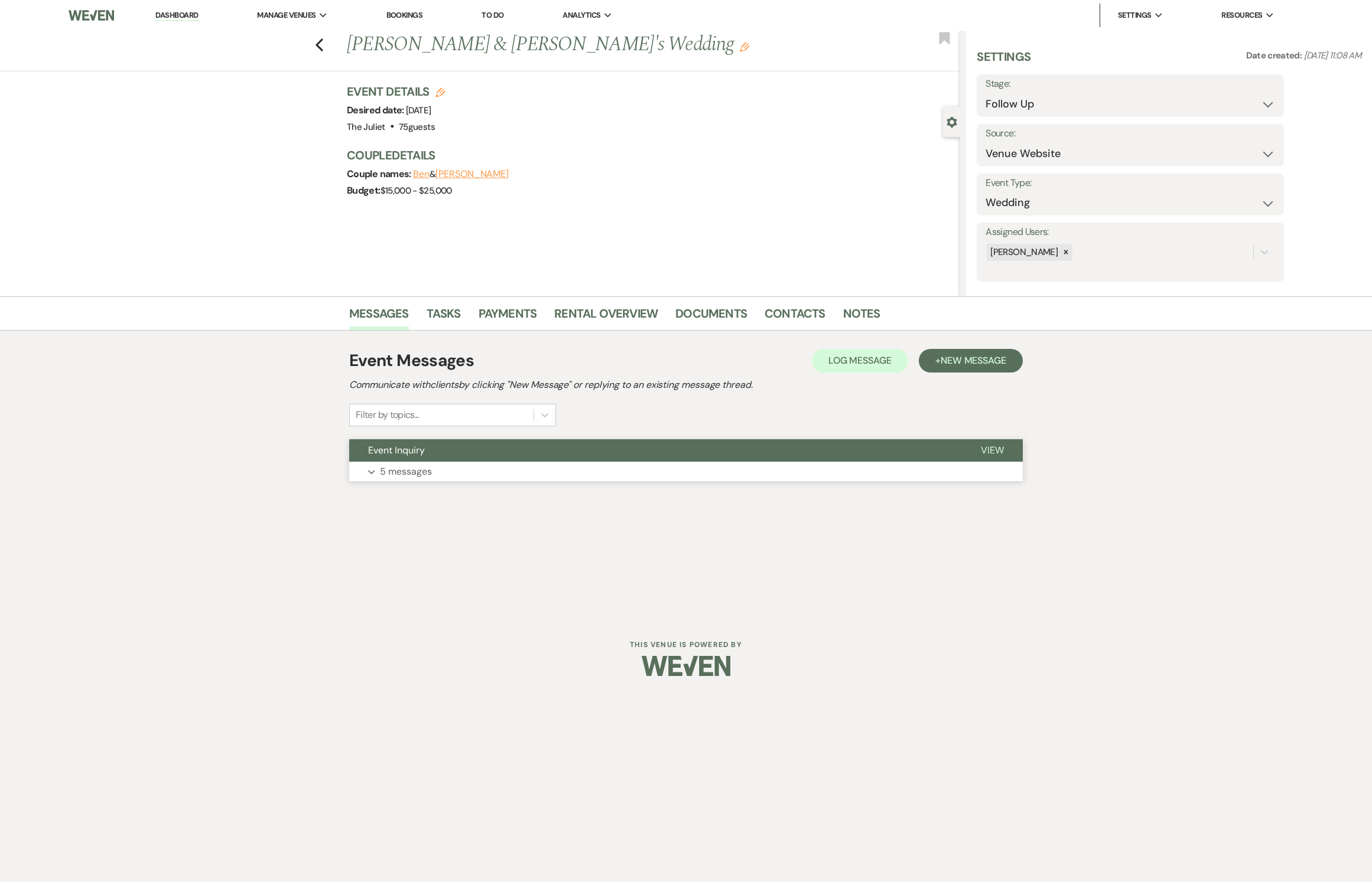
click at [432, 480] on p "5 messages" at bounding box center [406, 471] width 52 height 15
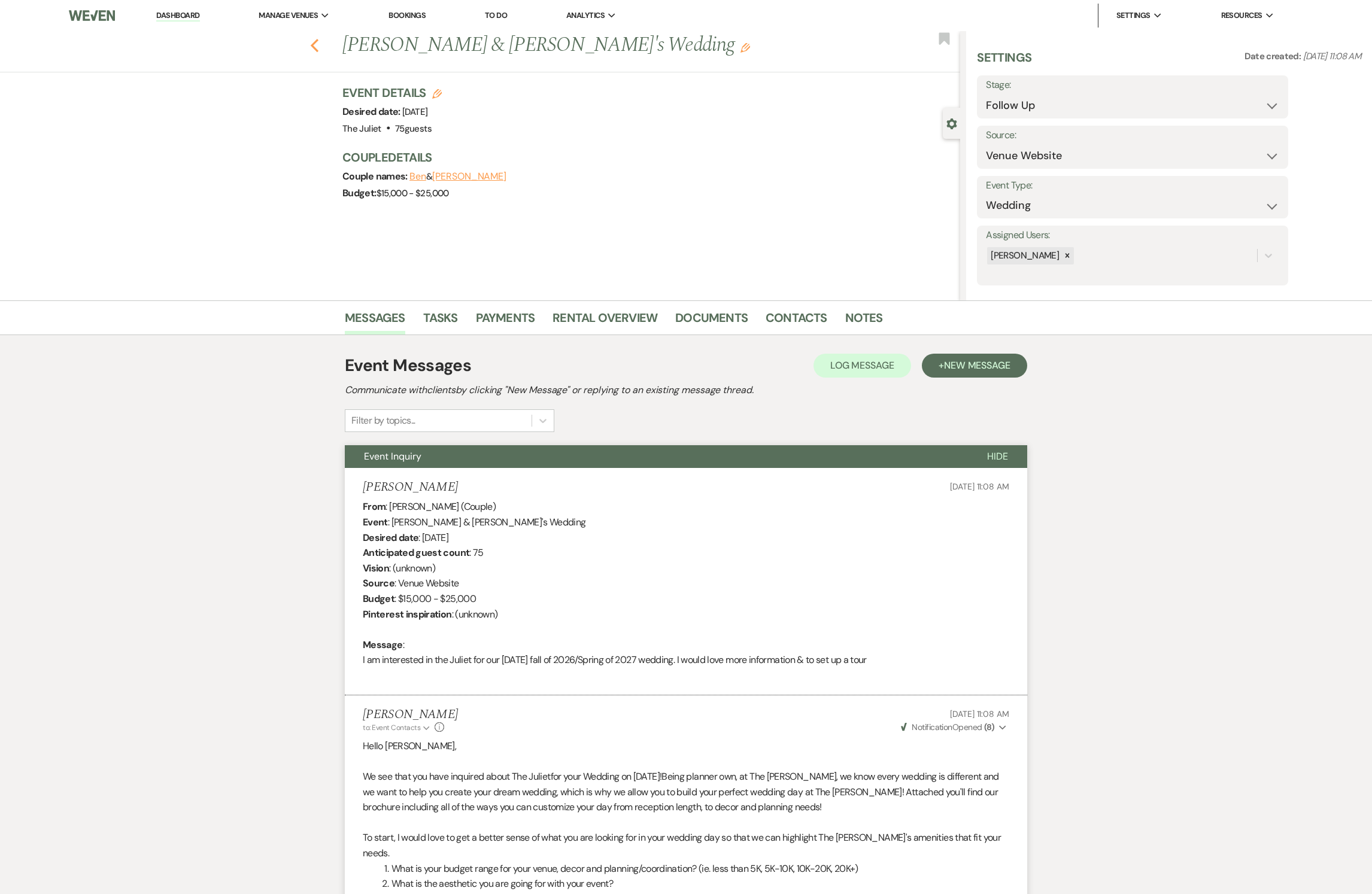
click at [319, 45] on icon "Previous" at bounding box center [314, 45] width 9 height 15
select select "9"
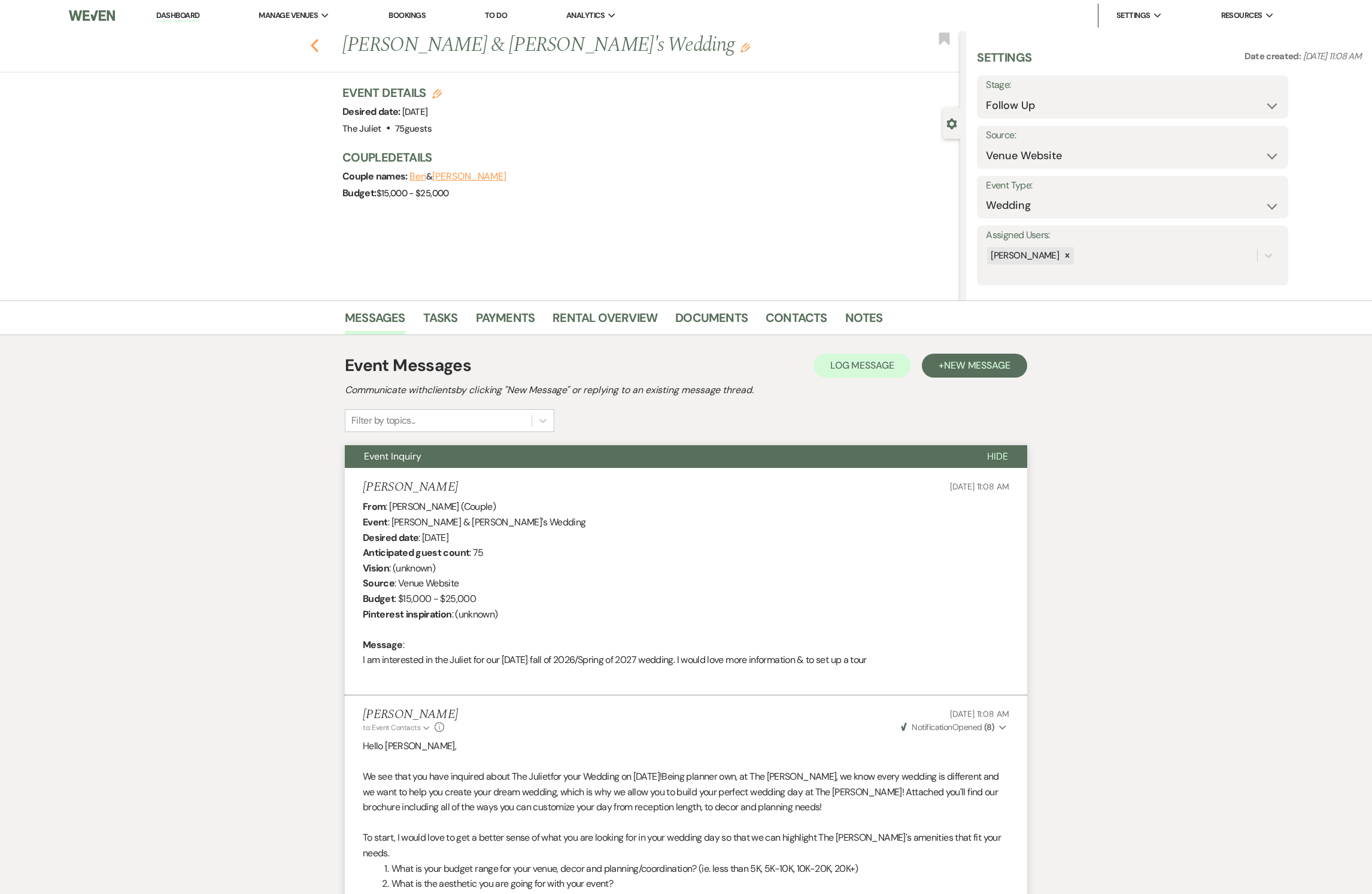
select select "9"
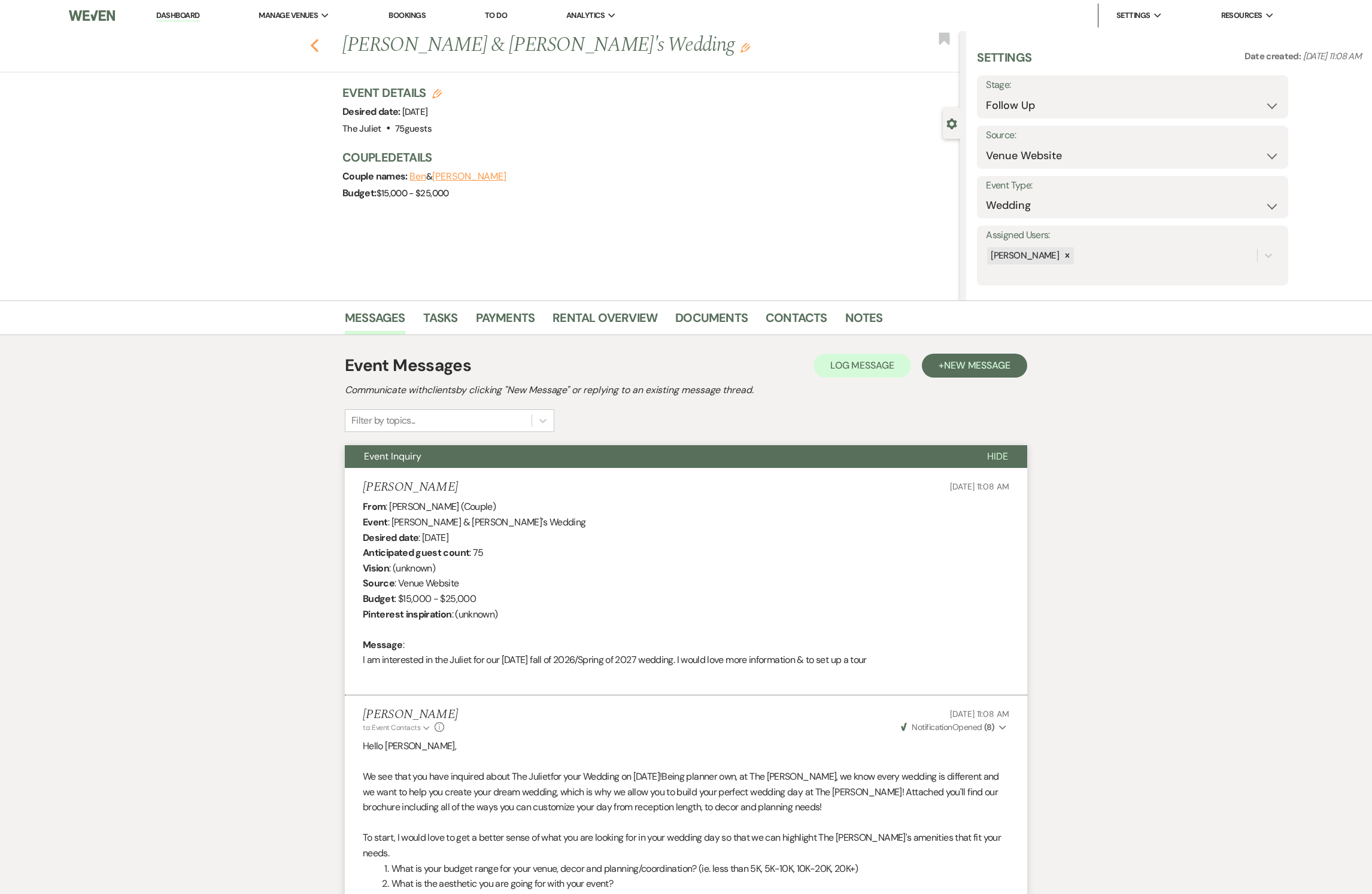
select select "9"
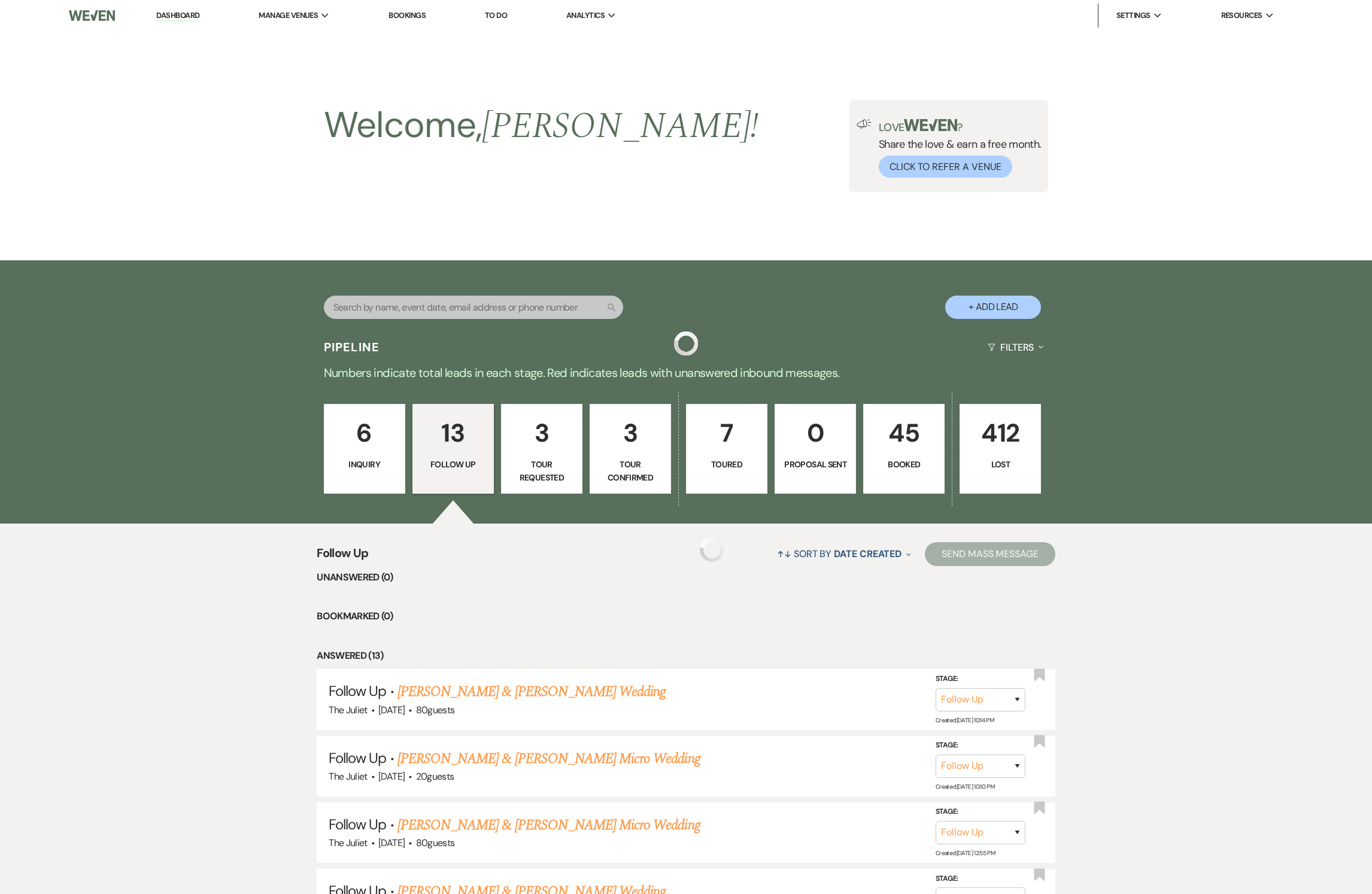
scroll to position [749, 0]
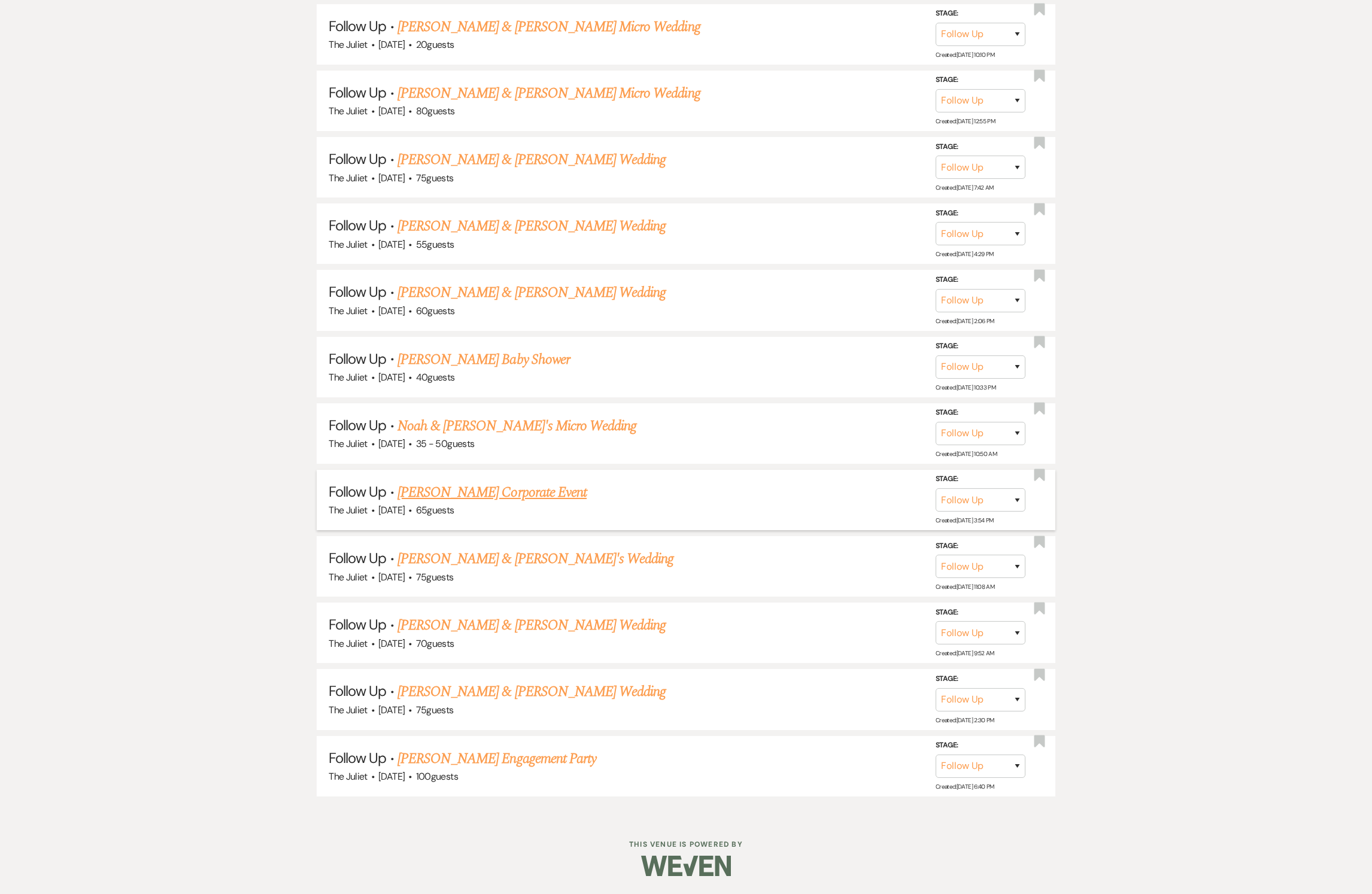
click at [443, 494] on link "[PERSON_NAME] Corporate Event" at bounding box center [492, 492] width 189 height 22
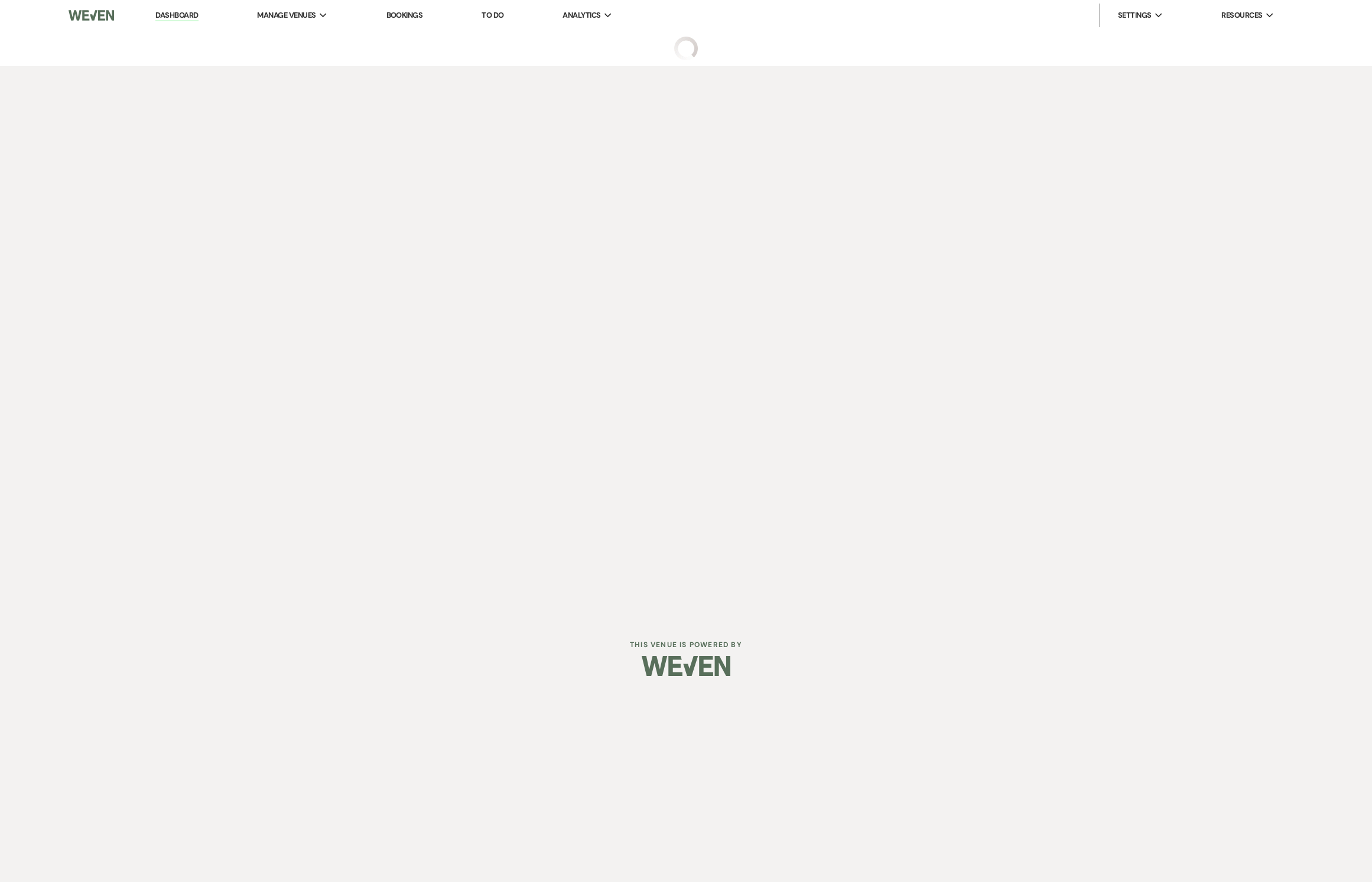
select select "9"
select select "5"
select select "9"
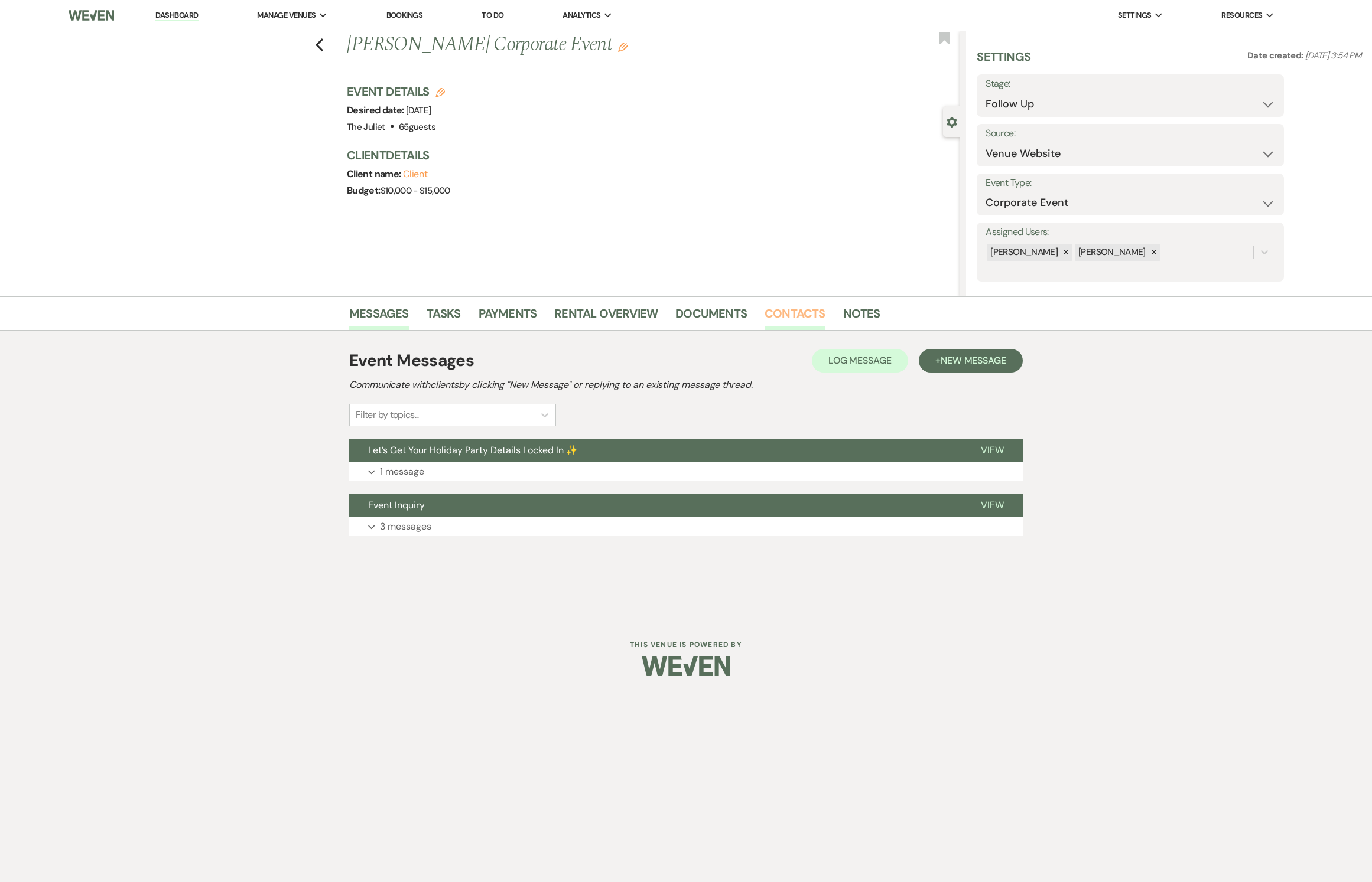
click at [807, 318] on link "Contacts" at bounding box center [795, 316] width 61 height 26
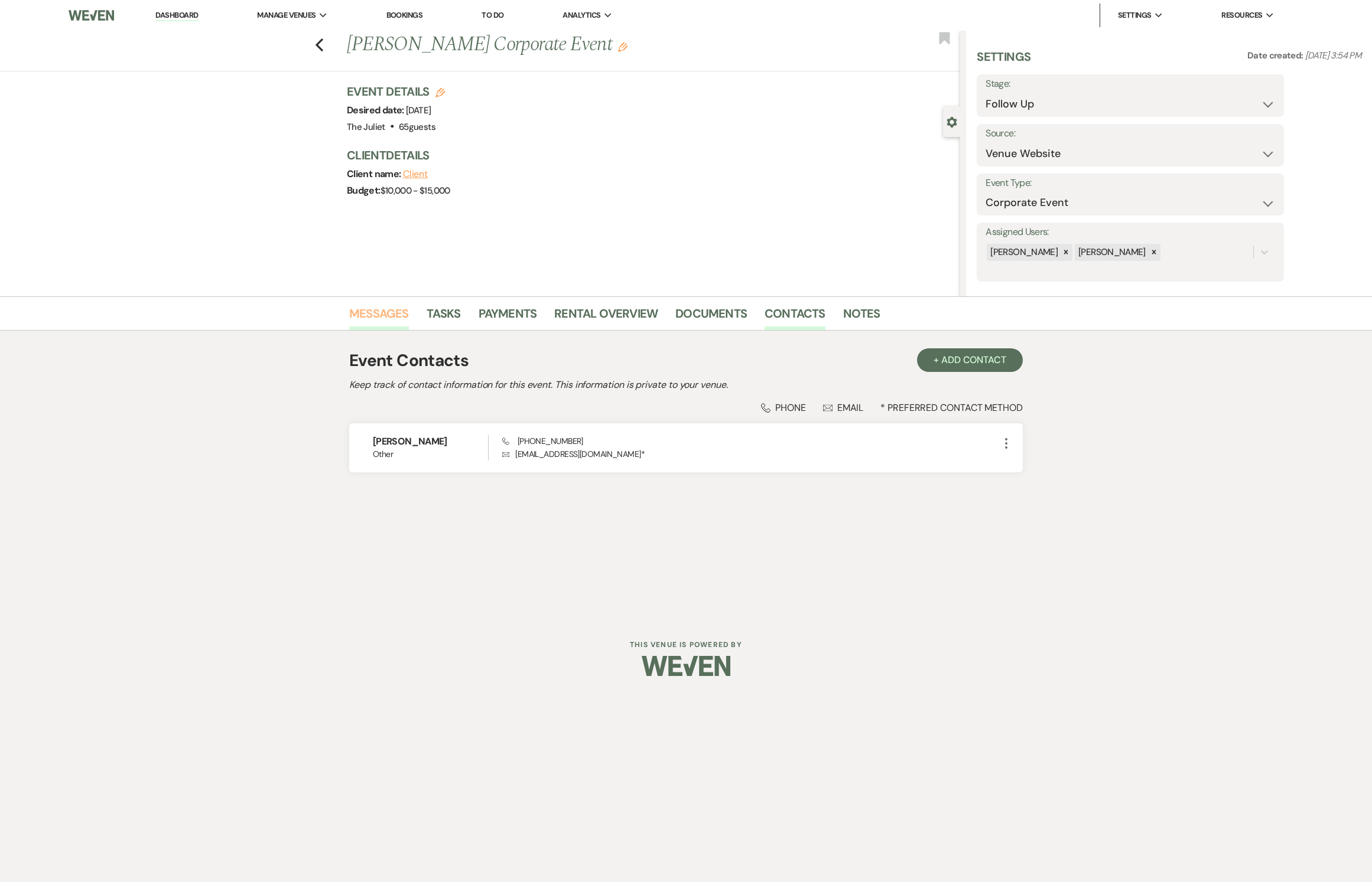
click at [398, 316] on link "Messages" at bounding box center [378, 316] width 60 height 26
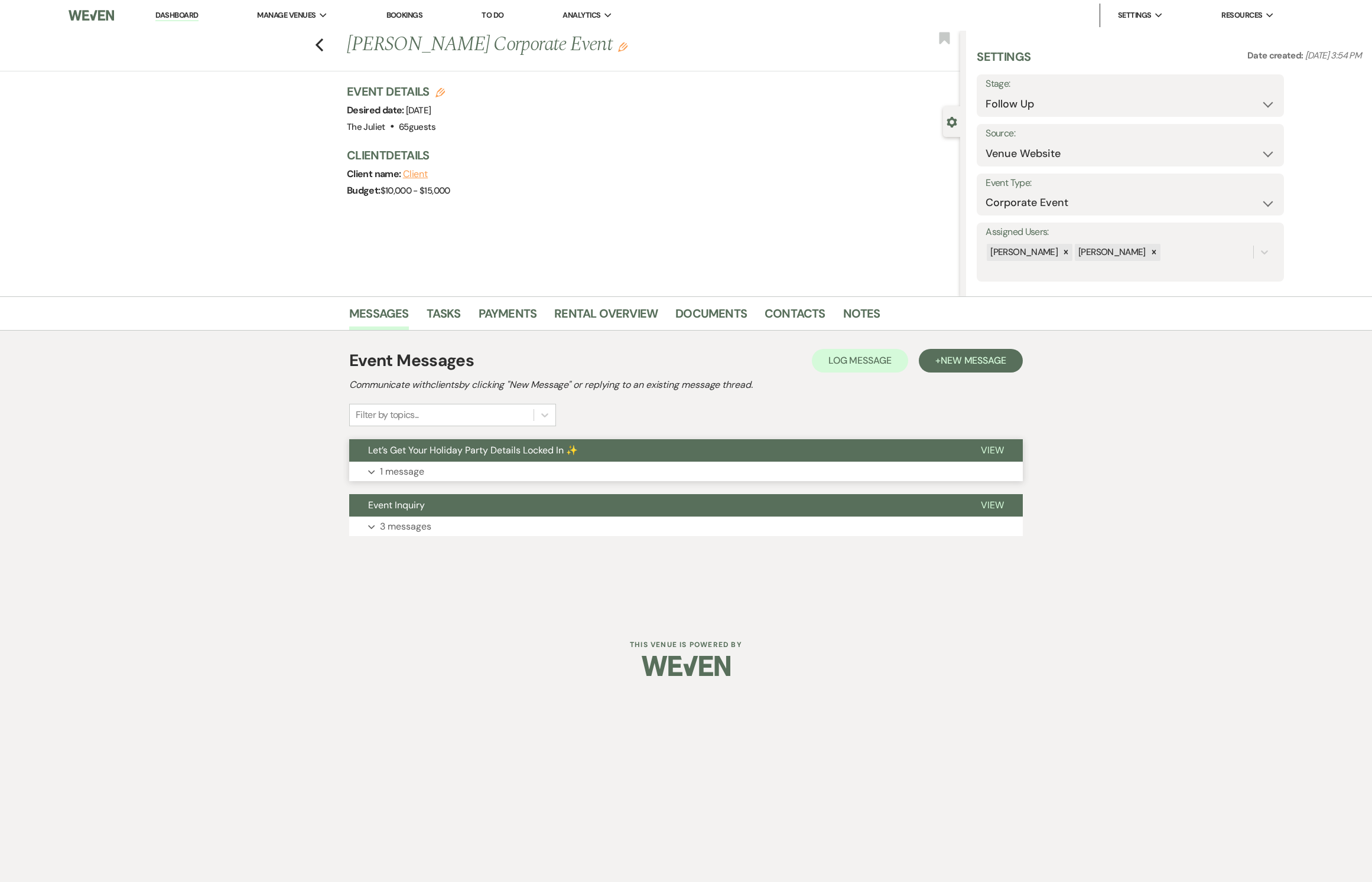
click at [424, 480] on p "1 message" at bounding box center [402, 471] width 44 height 15
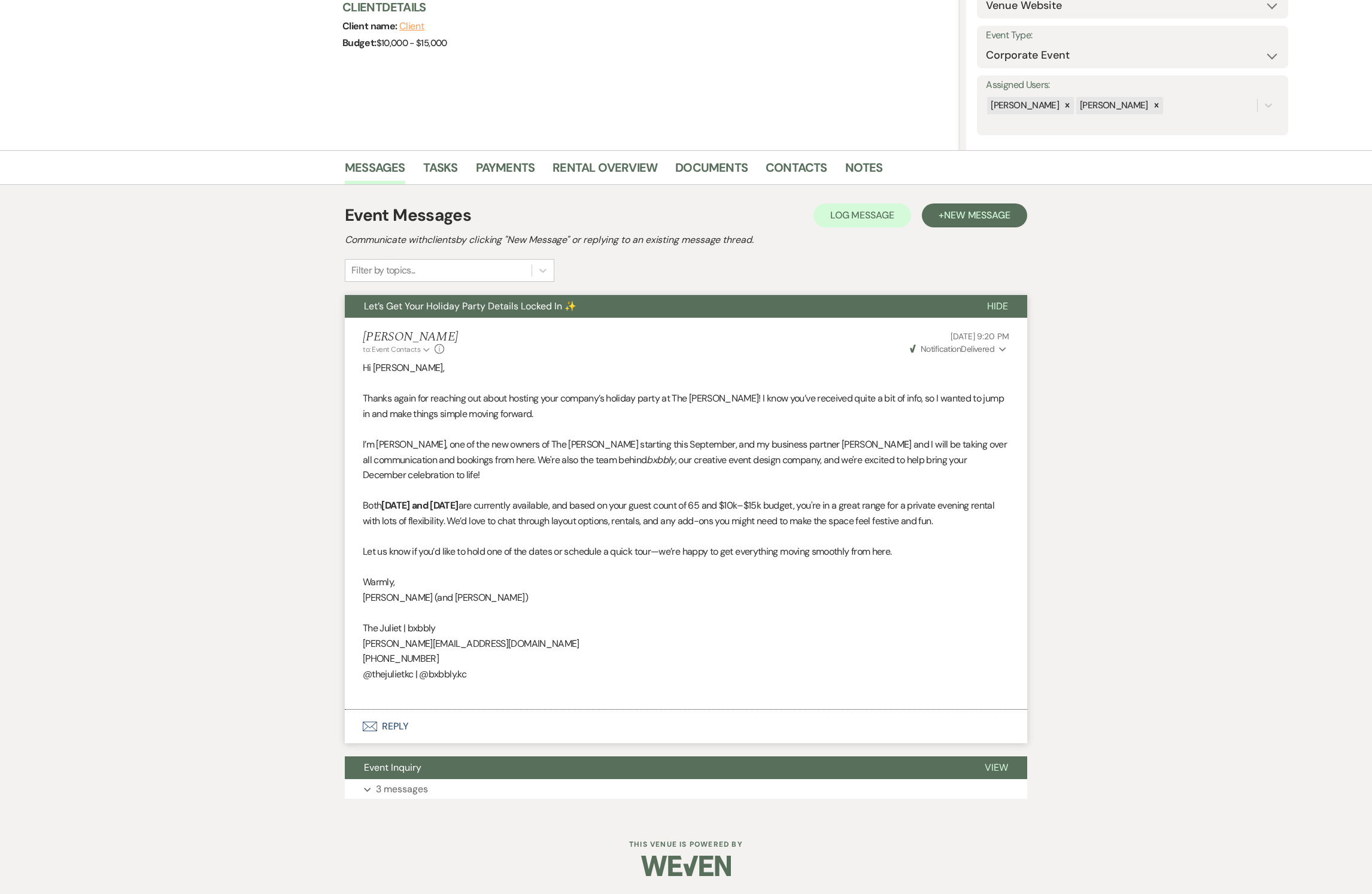
scroll to position [230, 0]
click at [387, 787] on p "3 messages" at bounding box center [402, 790] width 52 height 15
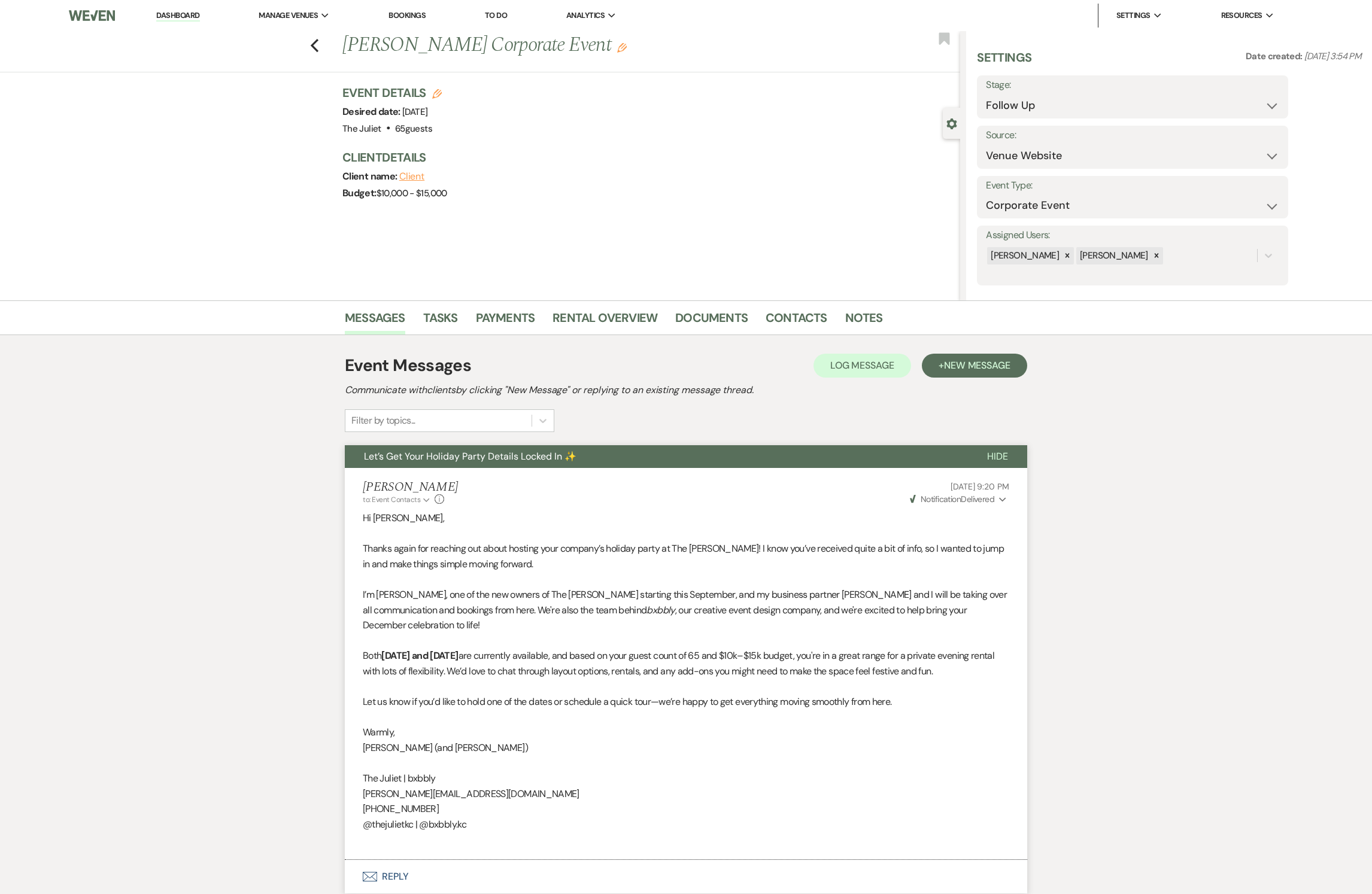
scroll to position [0, 0]
click at [319, 52] on icon "Previous" at bounding box center [314, 45] width 9 height 15
select select "9"
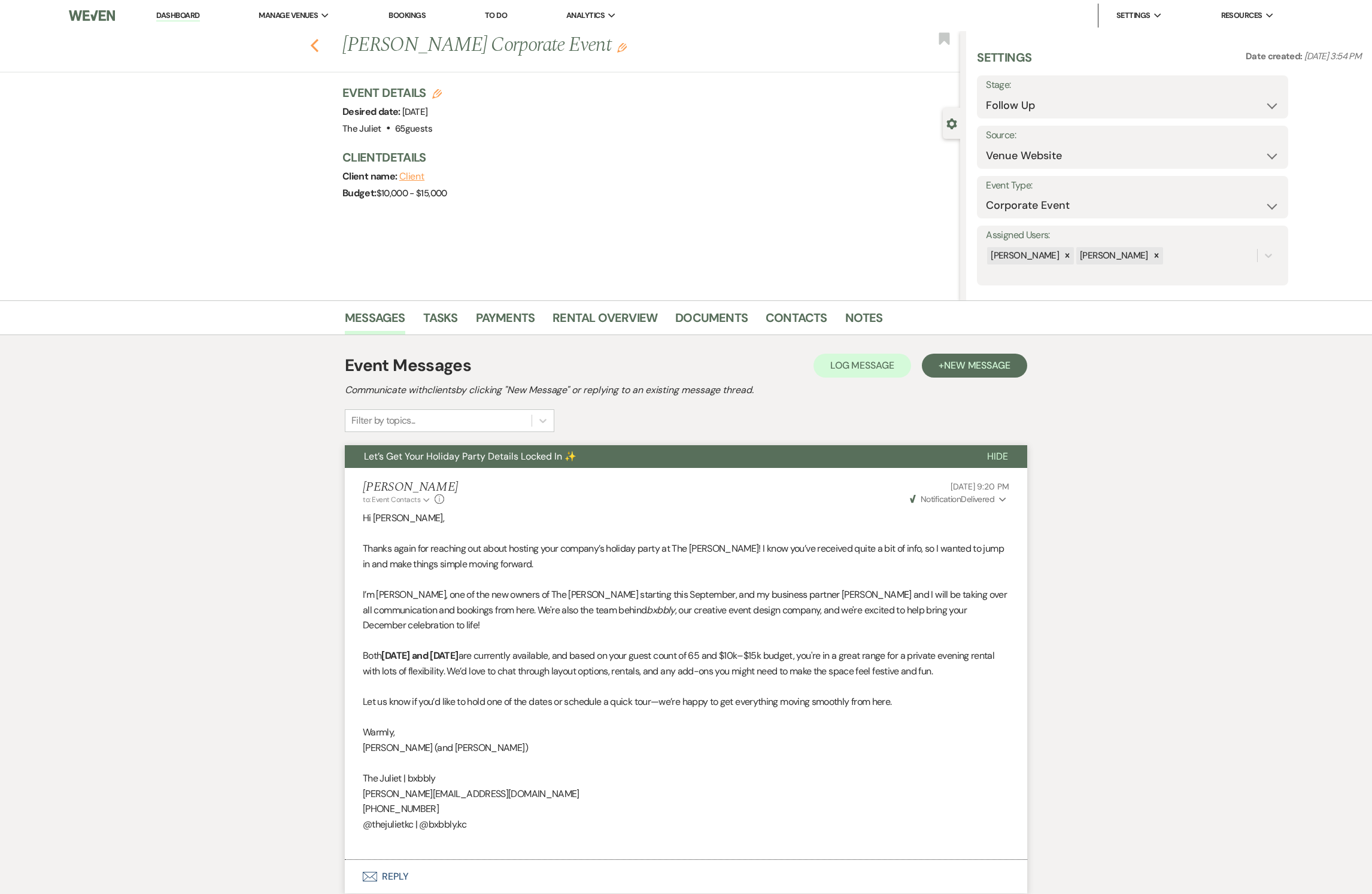
select select "9"
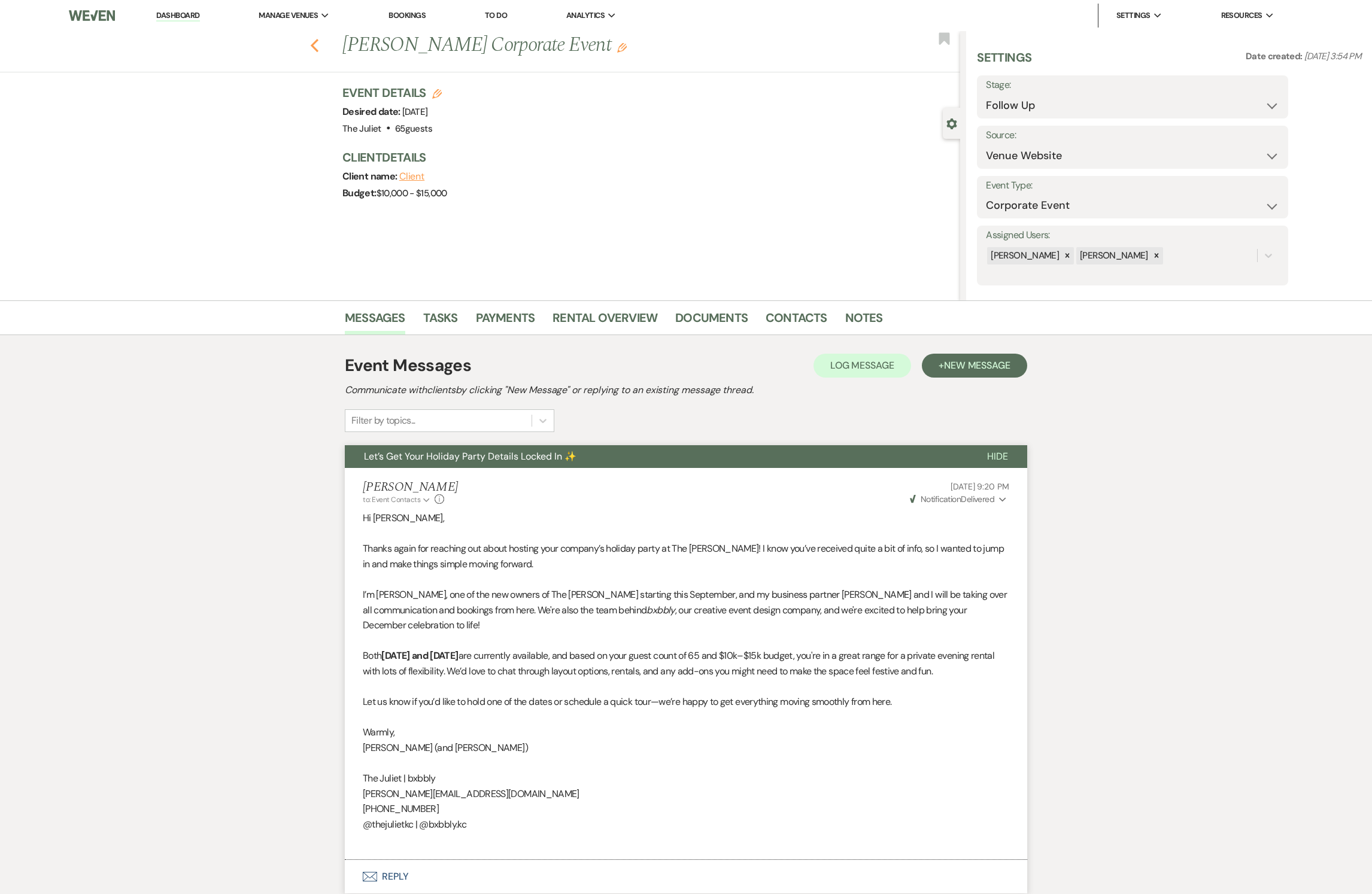
select select "9"
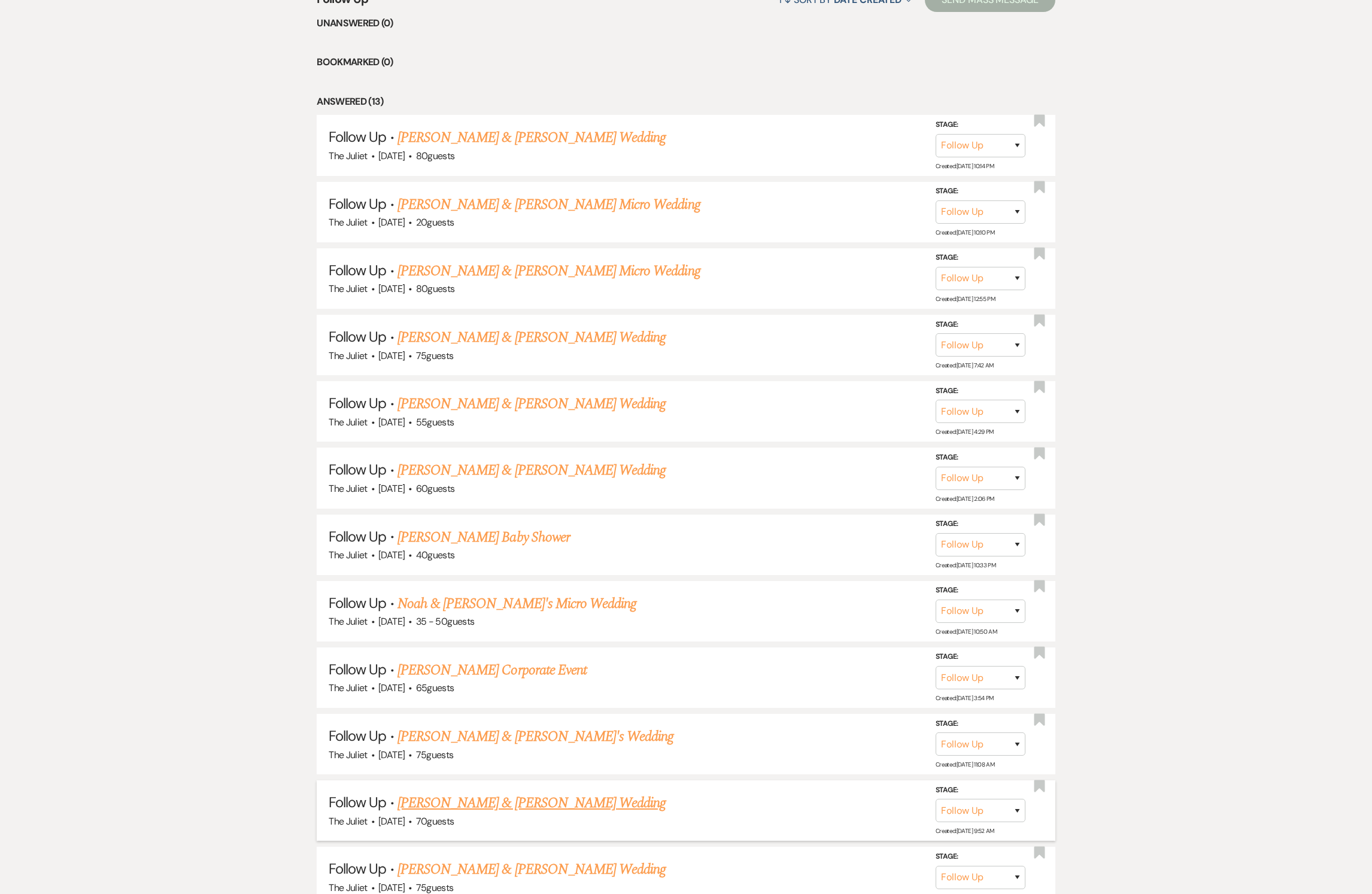
scroll to position [553, 0]
click at [437, 616] on link "Noah & [PERSON_NAME]'s Micro Wedding" at bounding box center [517, 605] width 239 height 22
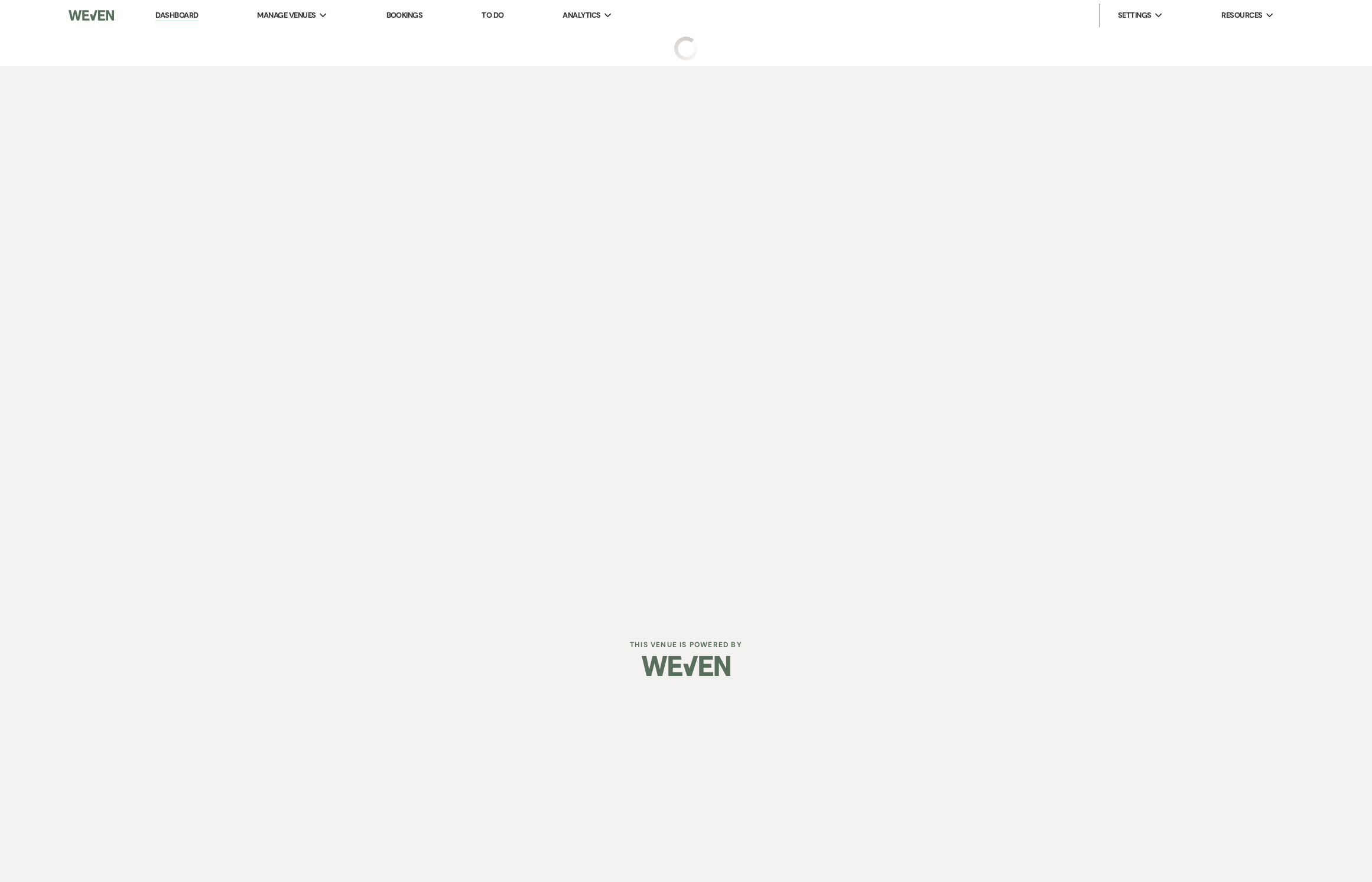
select select "9"
select select "5"
select select "16"
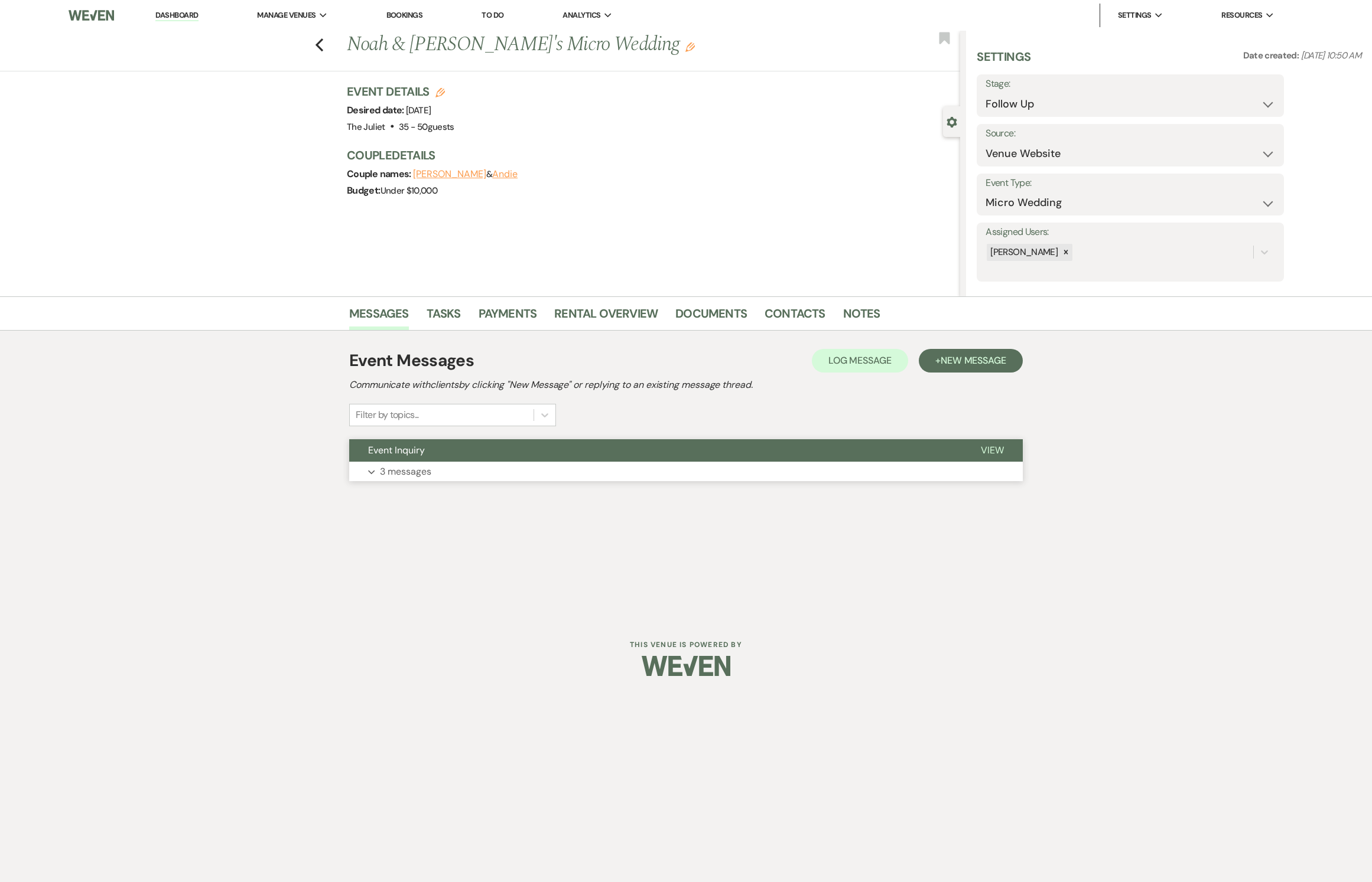
click at [402, 482] on button "Expand 3 messages" at bounding box center [685, 471] width 673 height 20
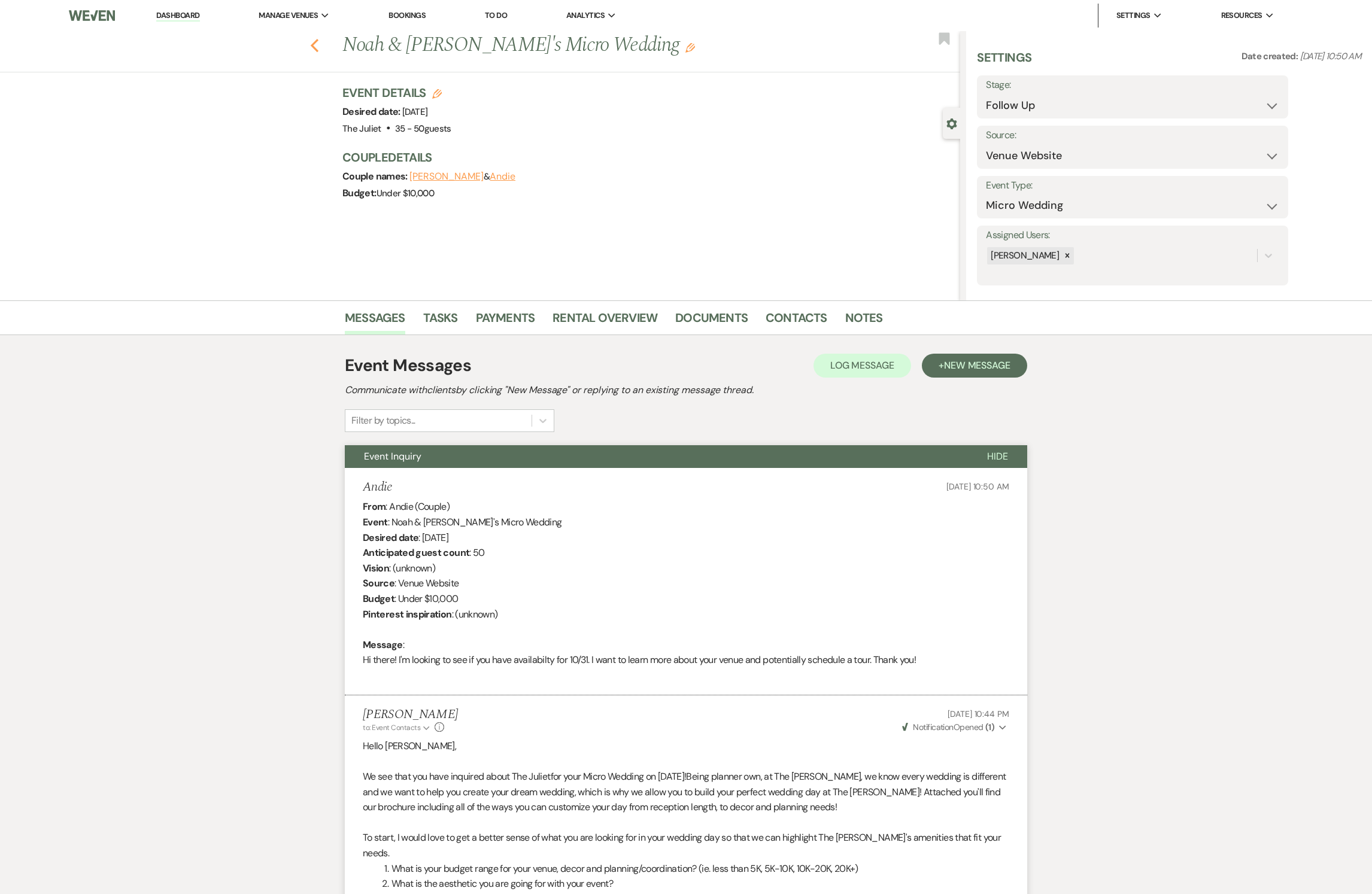
click at [319, 45] on icon "Previous" at bounding box center [314, 45] width 9 height 15
select select "9"
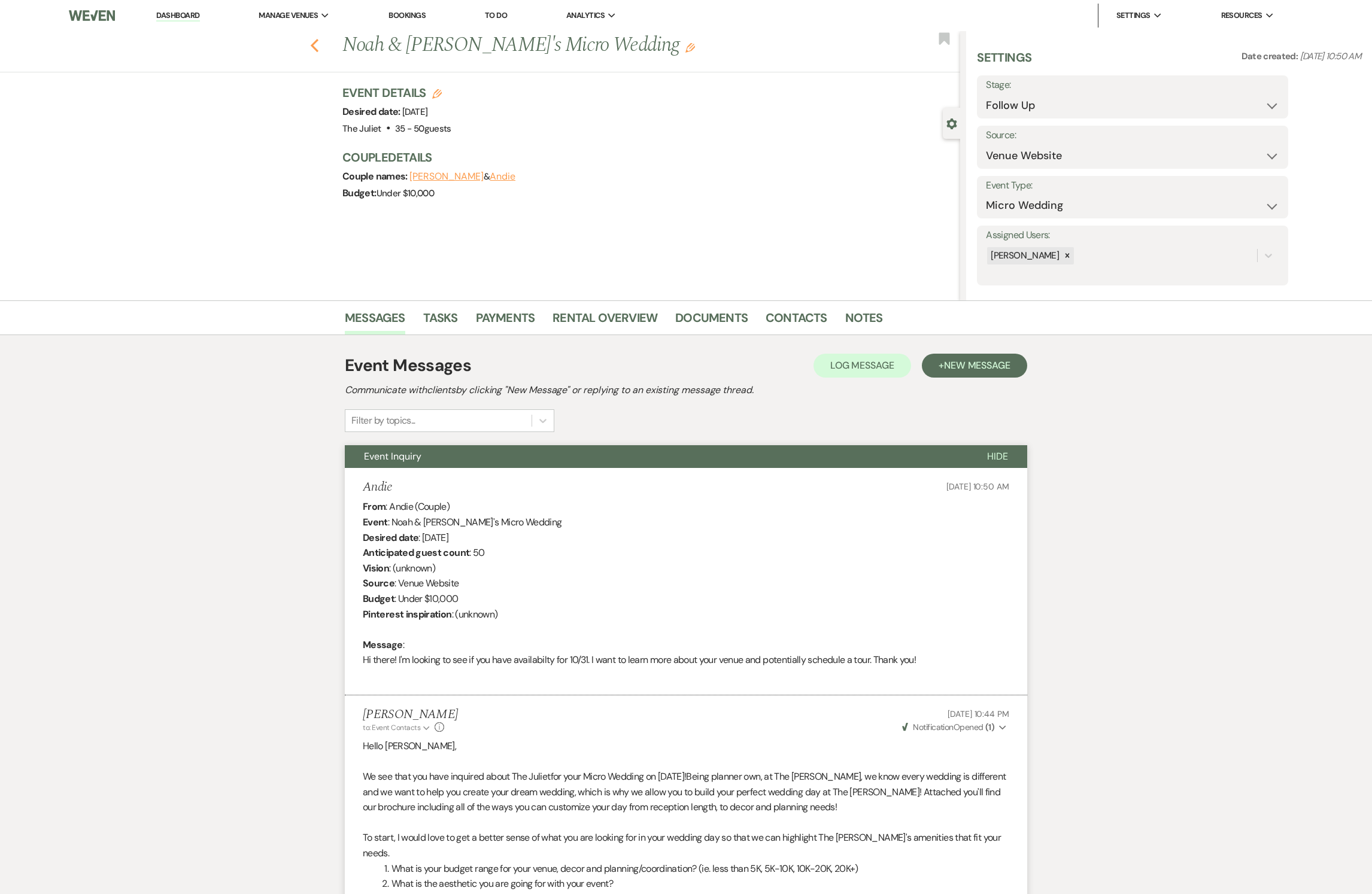
select select "9"
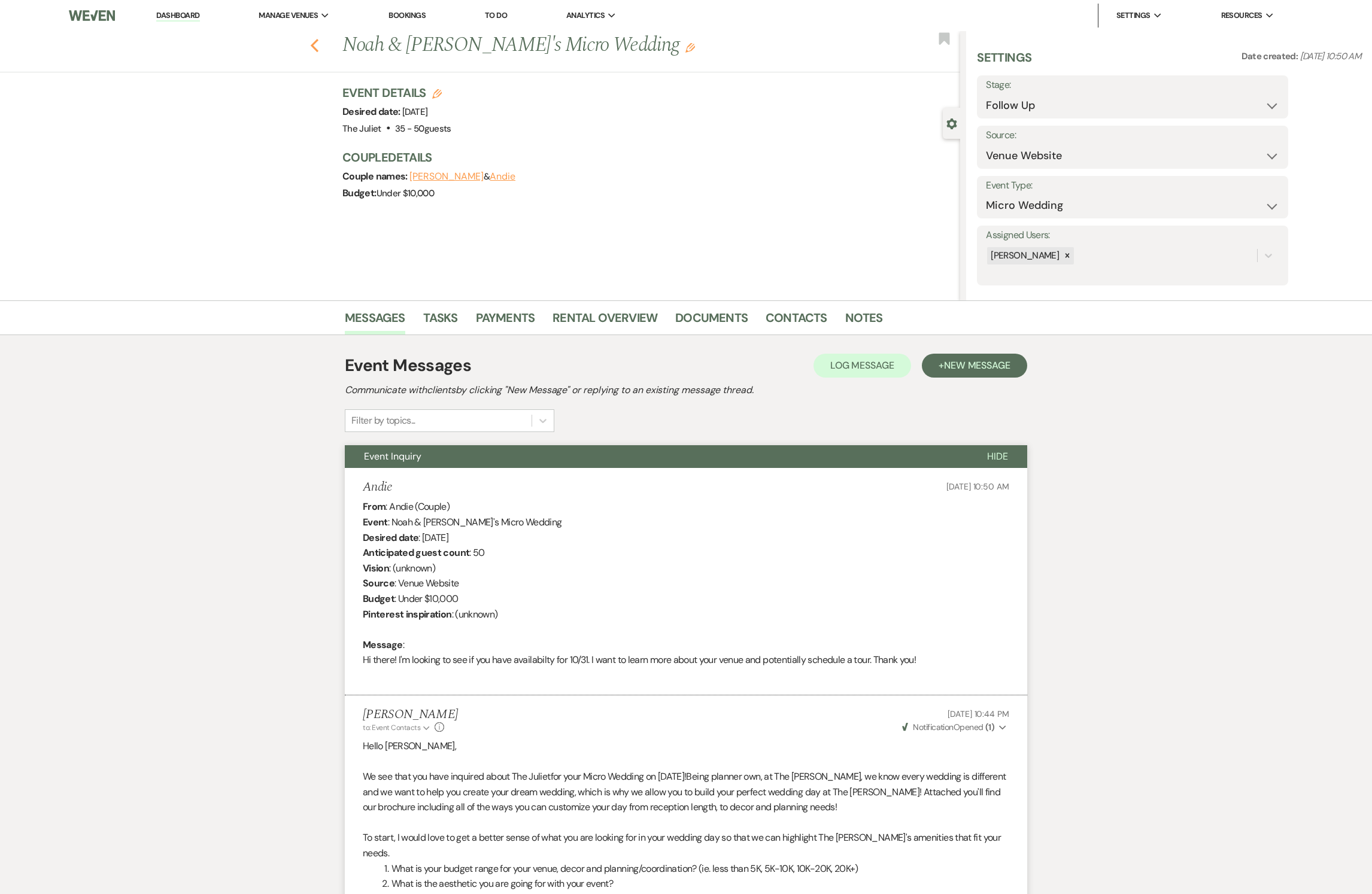
select select "9"
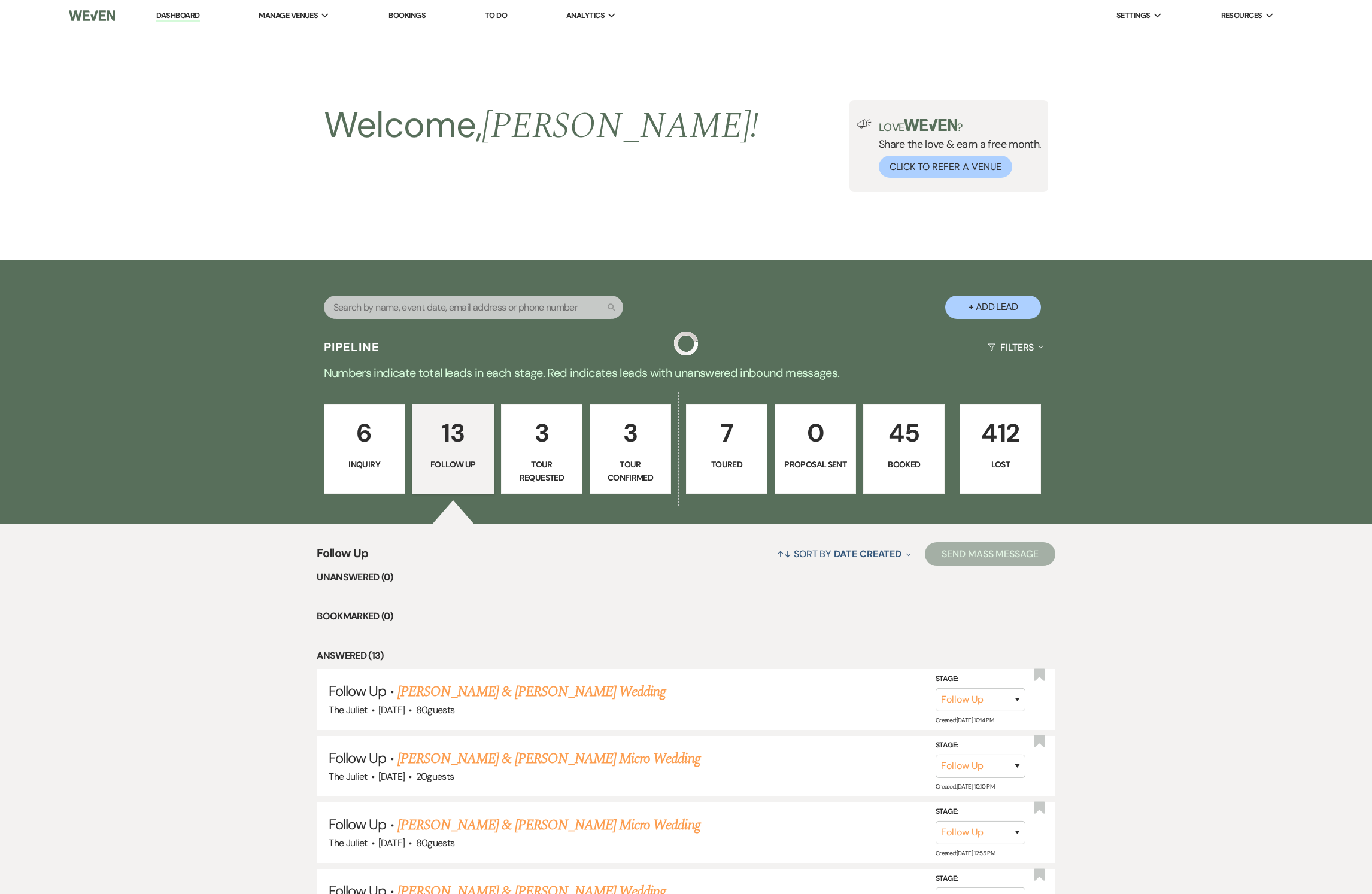
scroll to position [553, 0]
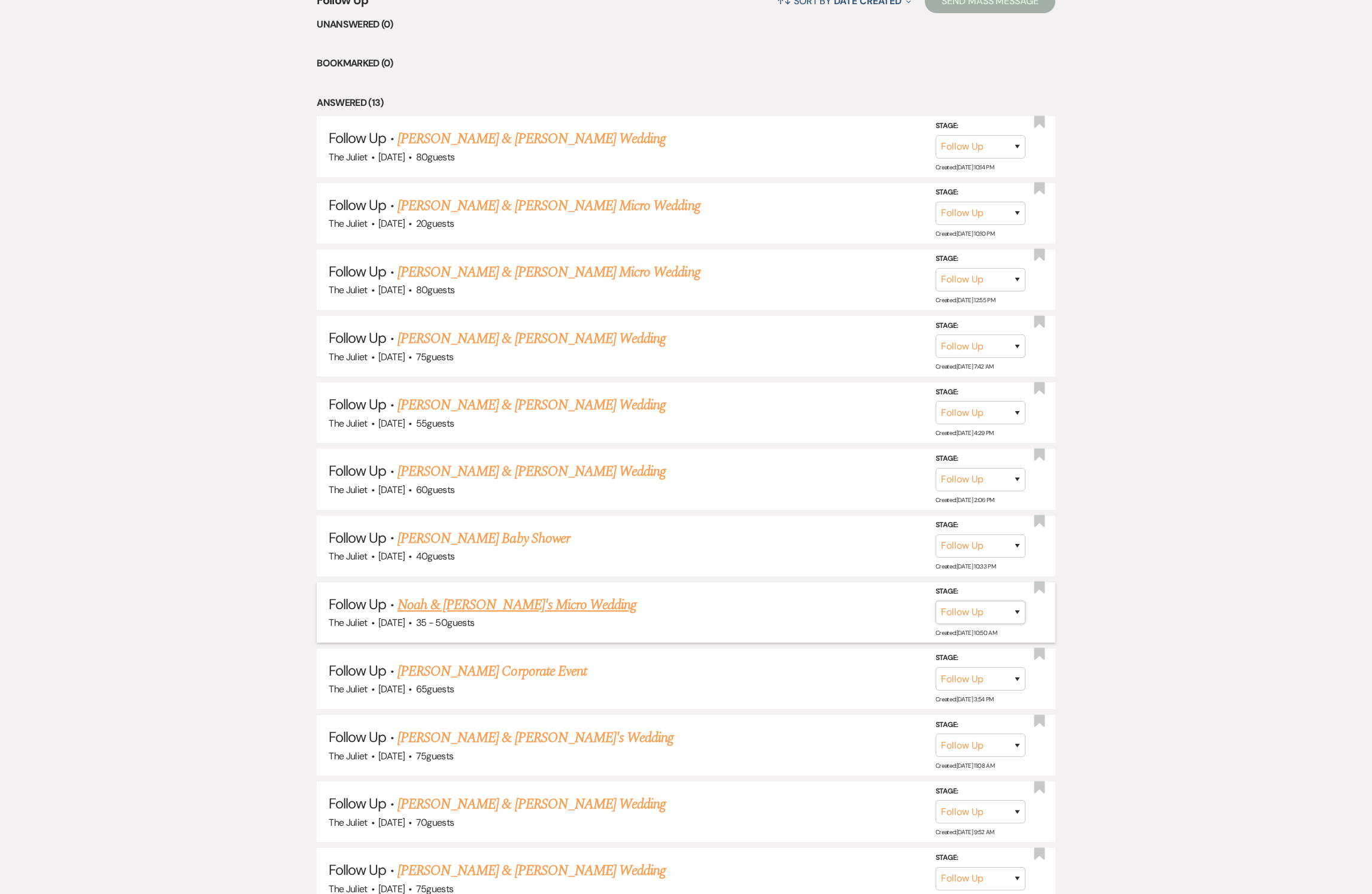
select select "8"
select select "5"
click at [986, 624] on button "Save" at bounding box center [1001, 612] width 60 height 24
click at [482, 550] on link "[PERSON_NAME] Baby Shower" at bounding box center [484, 539] width 173 height 22
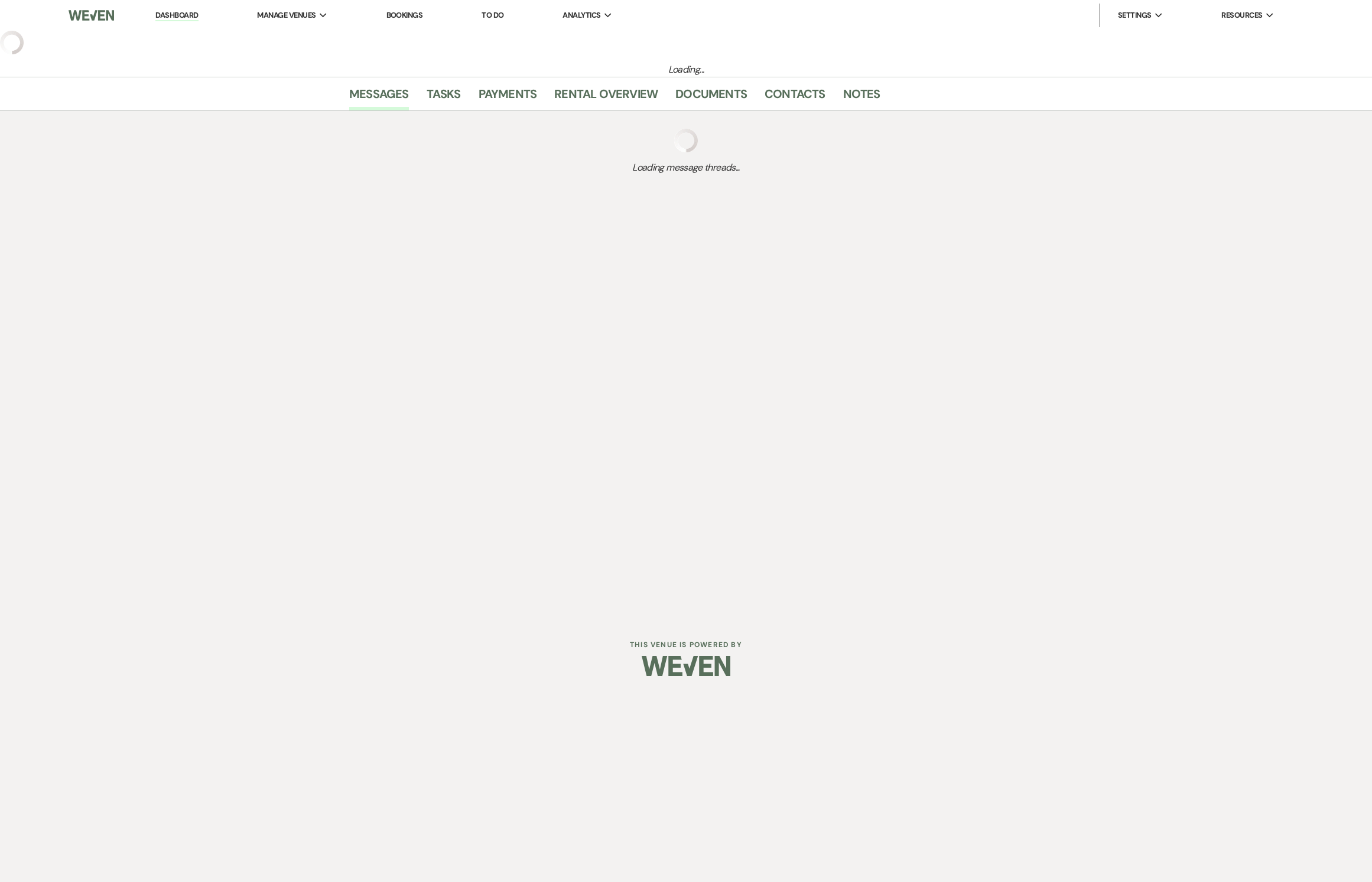
select select "9"
select select "5"
select select "3"
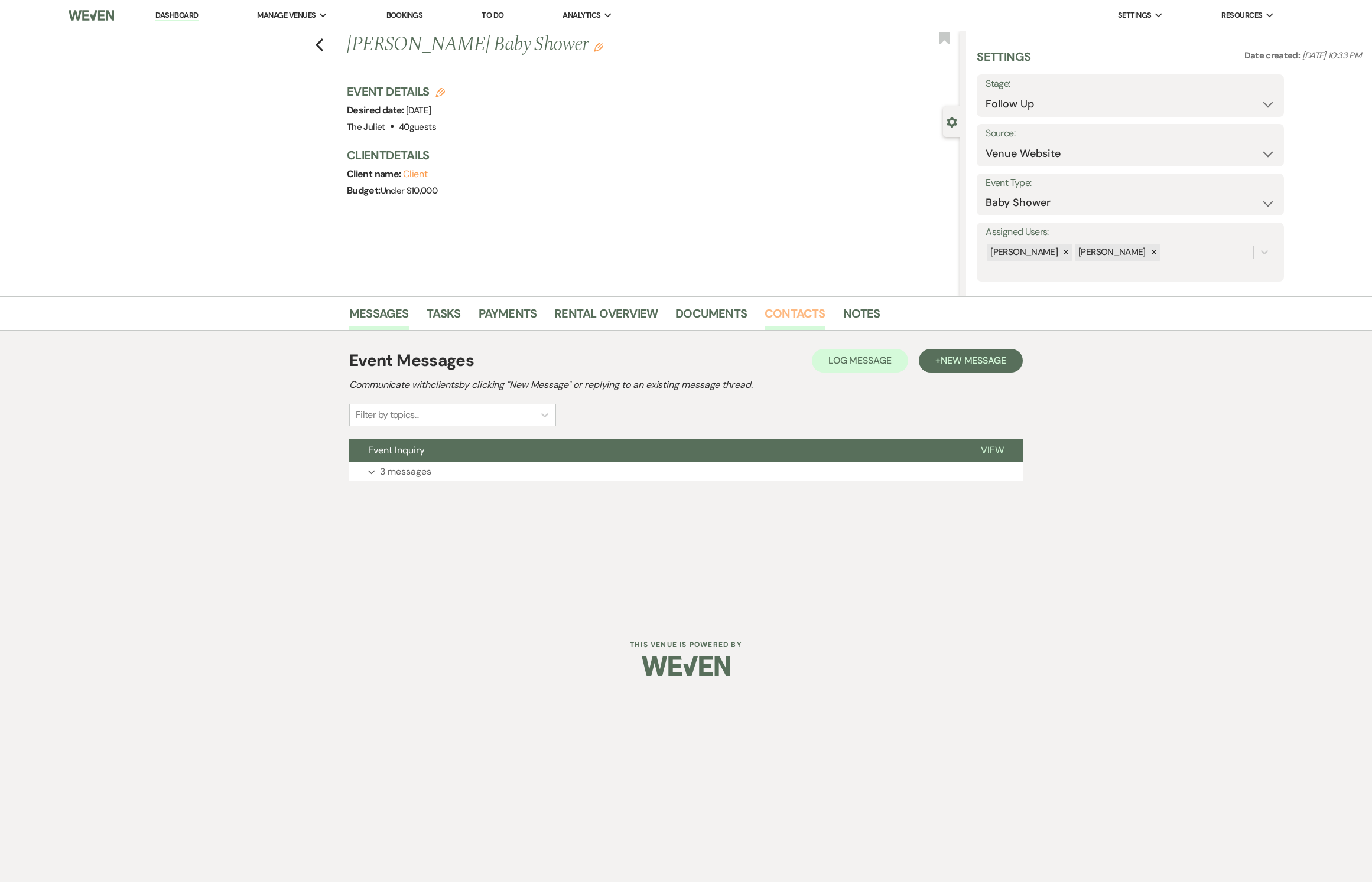
click at [784, 320] on link "Contacts" at bounding box center [795, 316] width 61 height 26
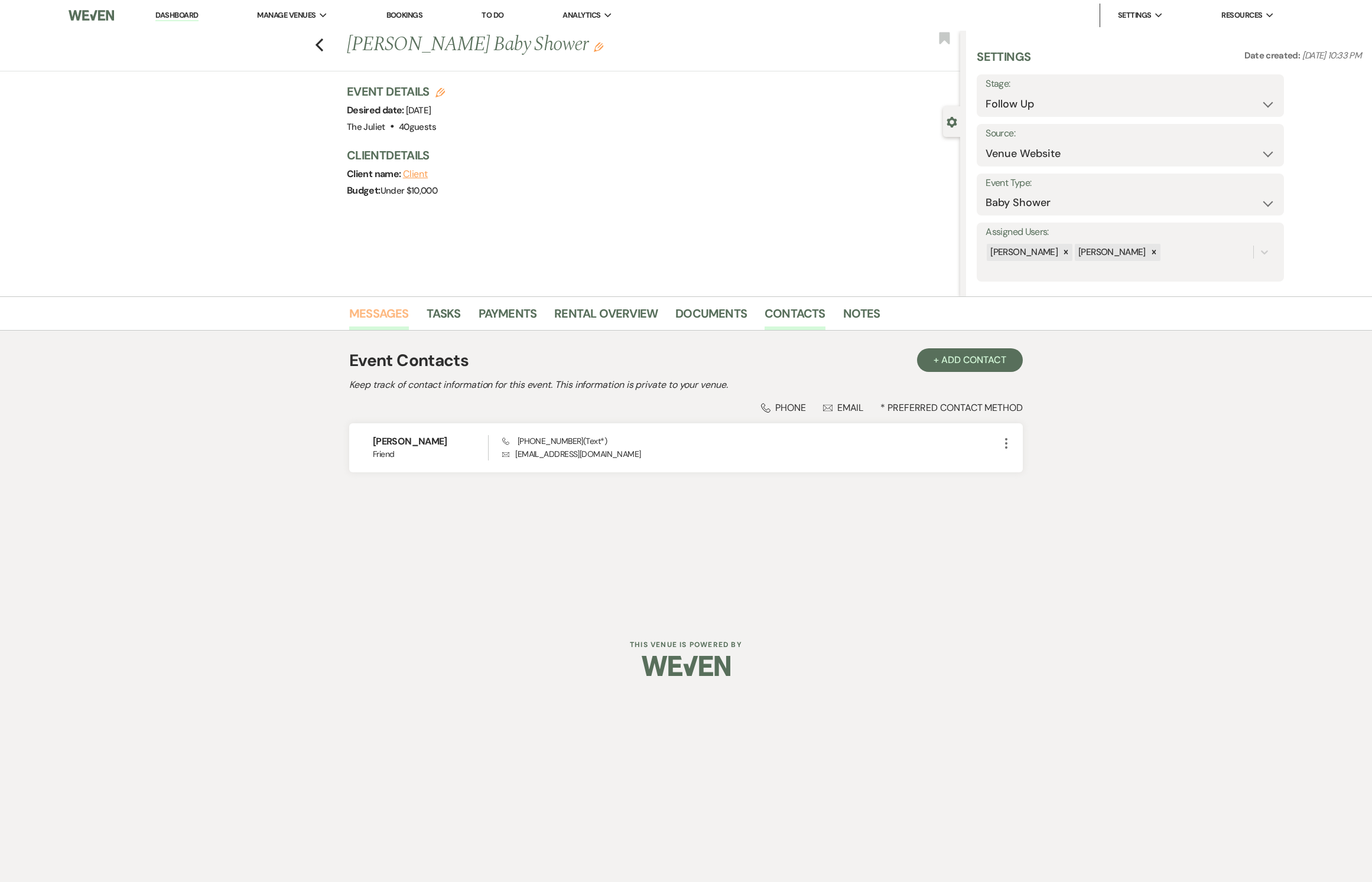
click at [395, 319] on link "Messages" at bounding box center [378, 316] width 60 height 26
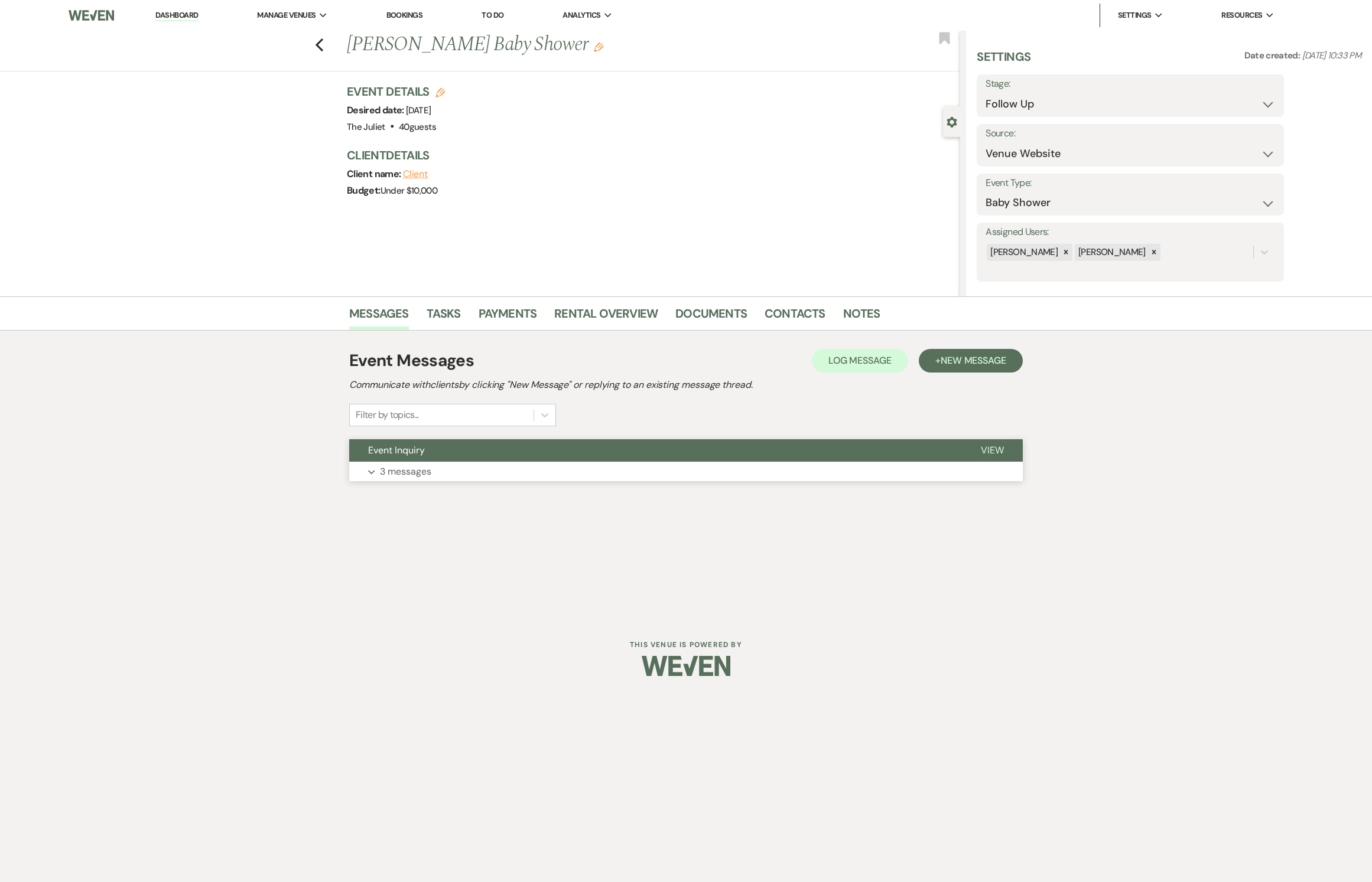
click at [421, 479] on p "3 messages" at bounding box center [405, 471] width 51 height 15
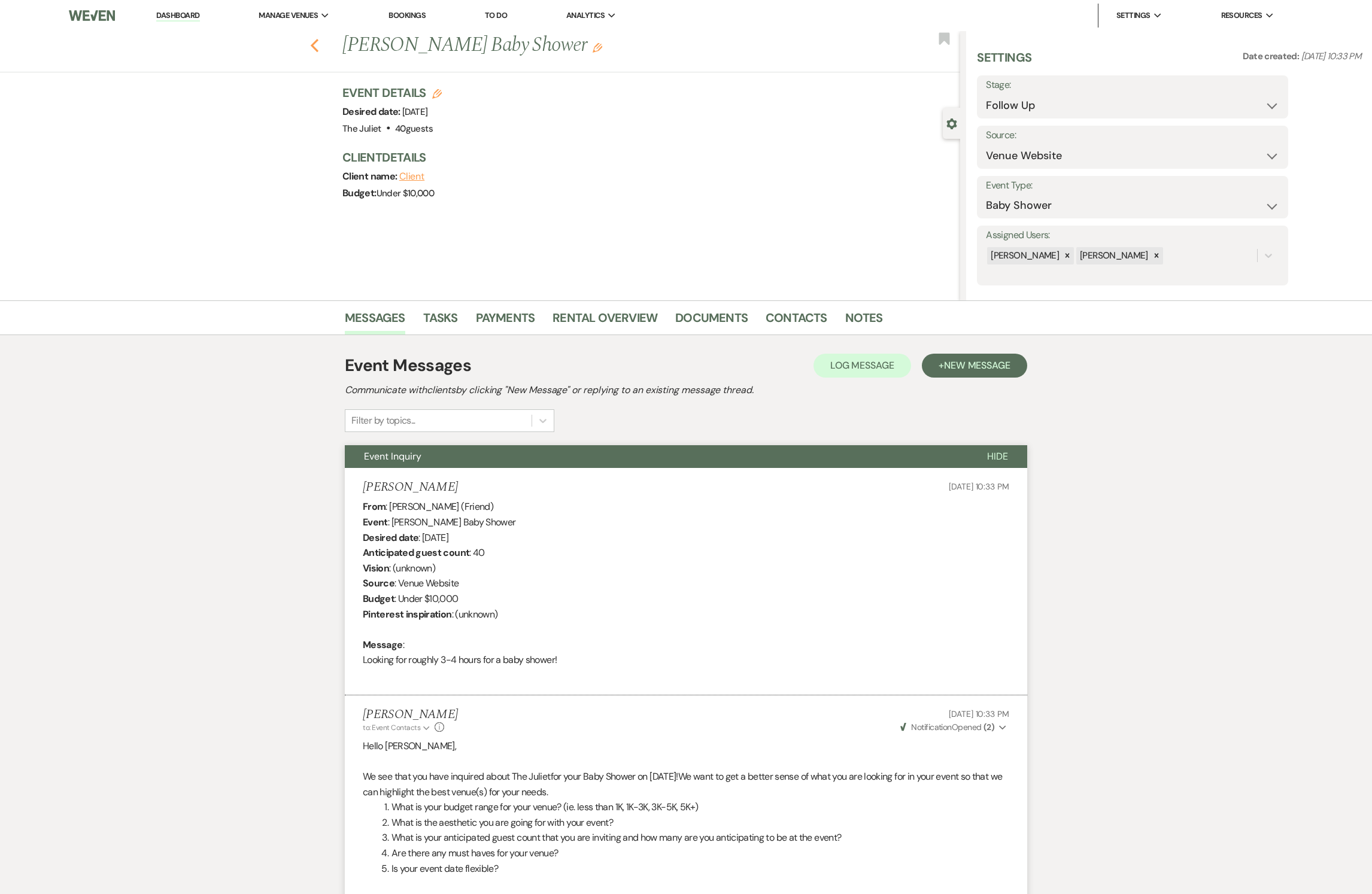
click at [319, 45] on icon "Previous" at bounding box center [314, 45] width 9 height 15
select select "9"
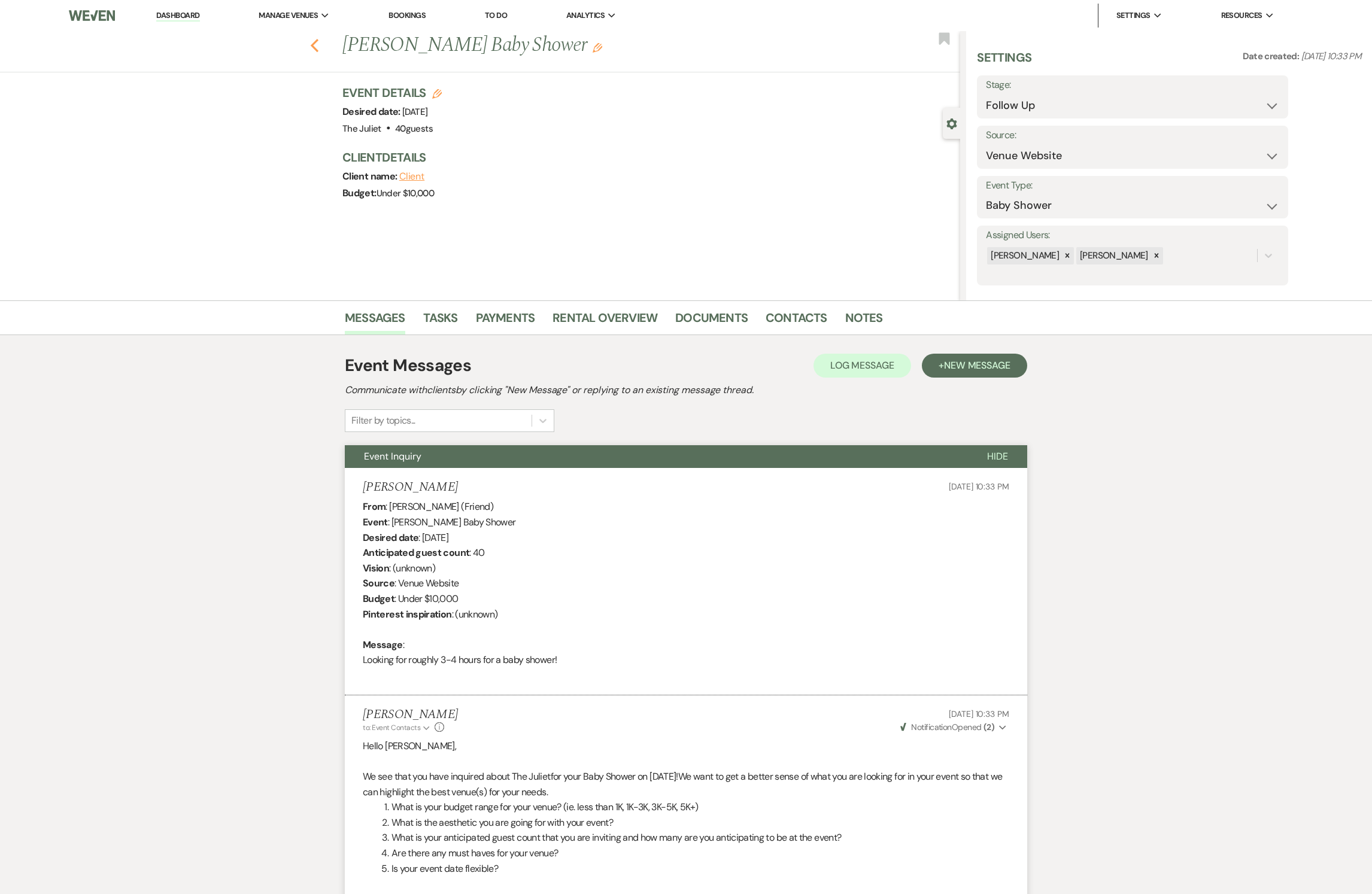
select select "9"
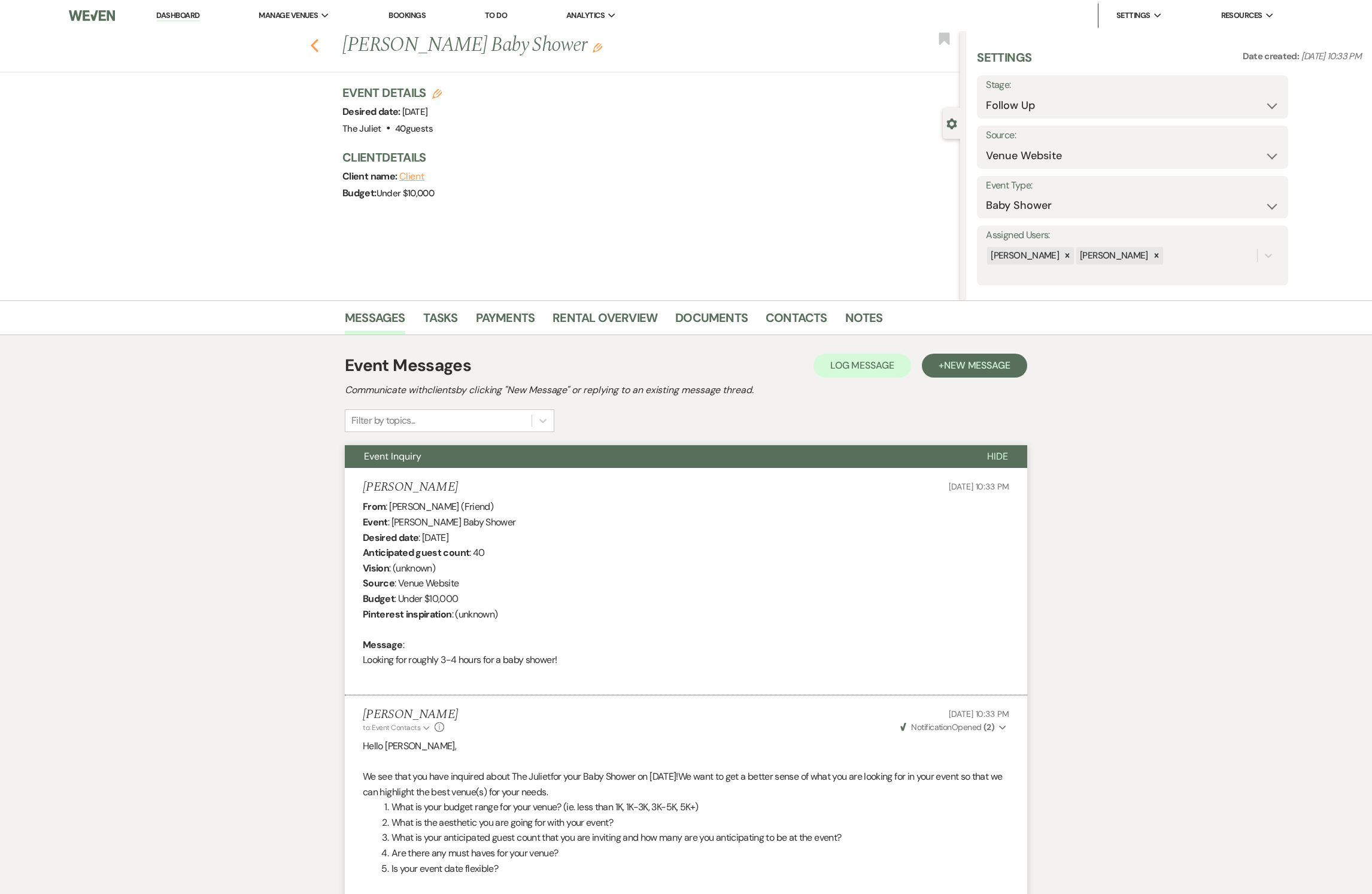
select select "9"
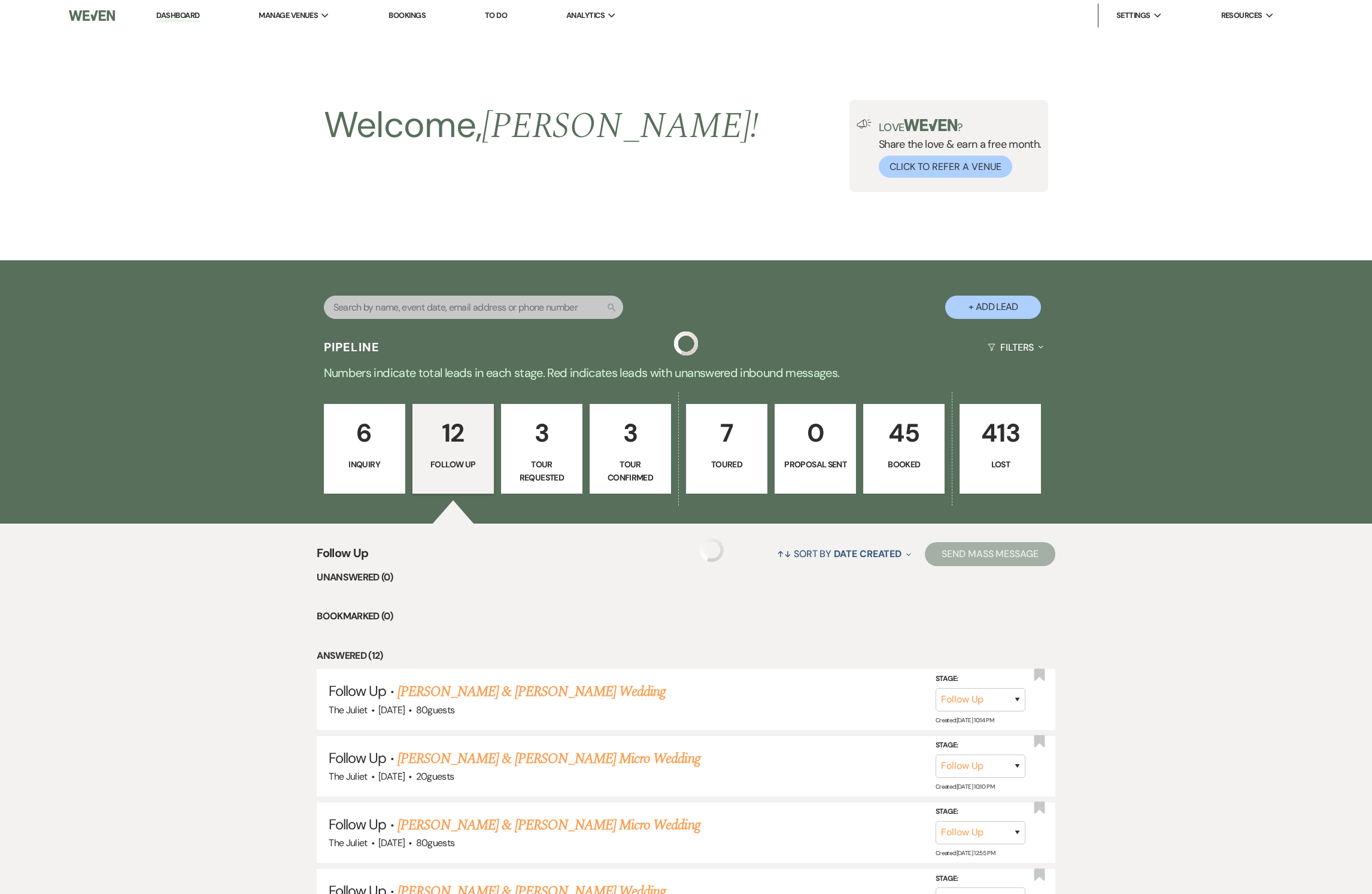
scroll to position [553, 0]
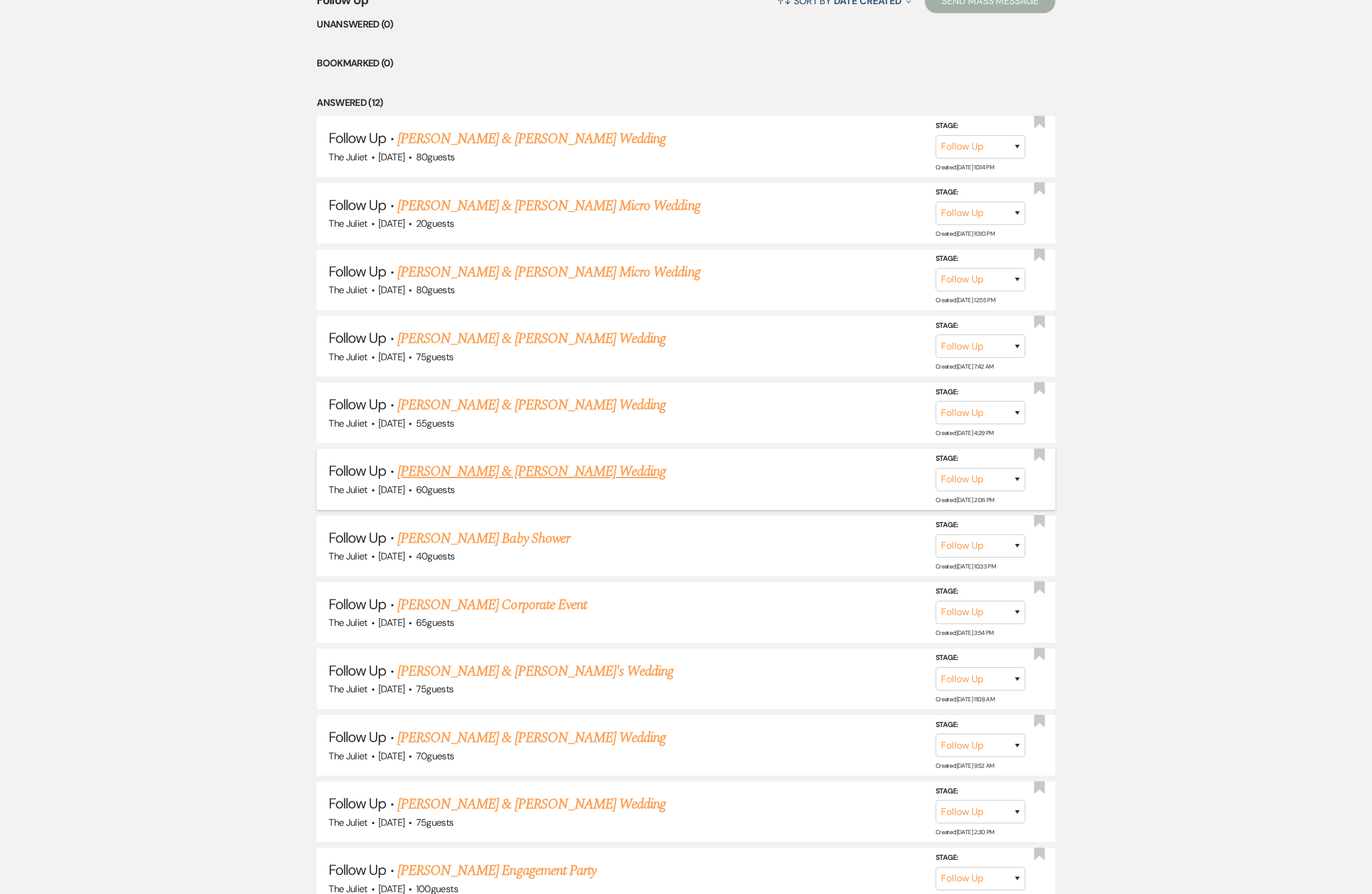
click at [494, 482] on link "[PERSON_NAME] & [PERSON_NAME] Wedding" at bounding box center [532, 472] width 268 height 22
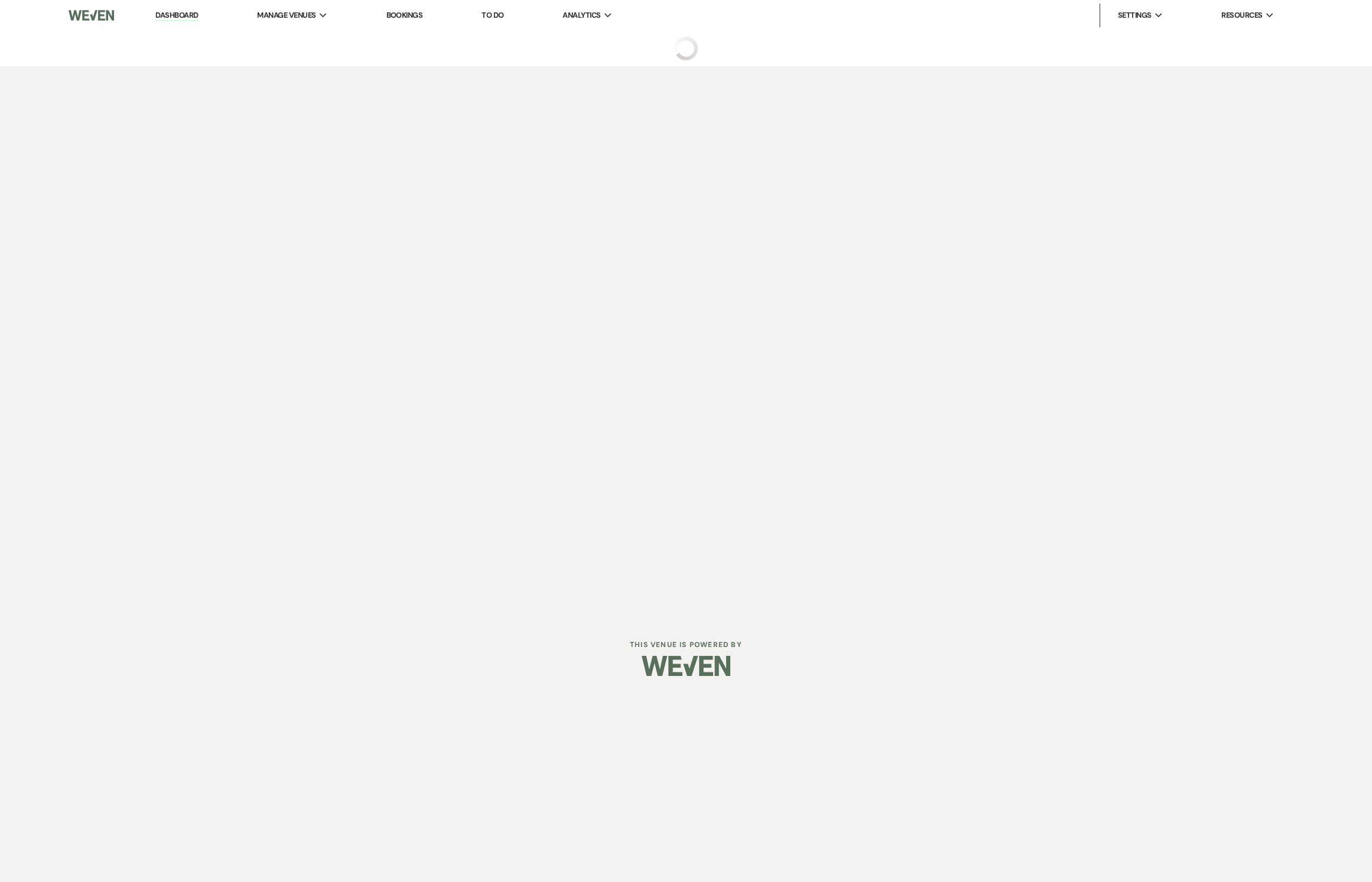
select select "9"
select select "5"
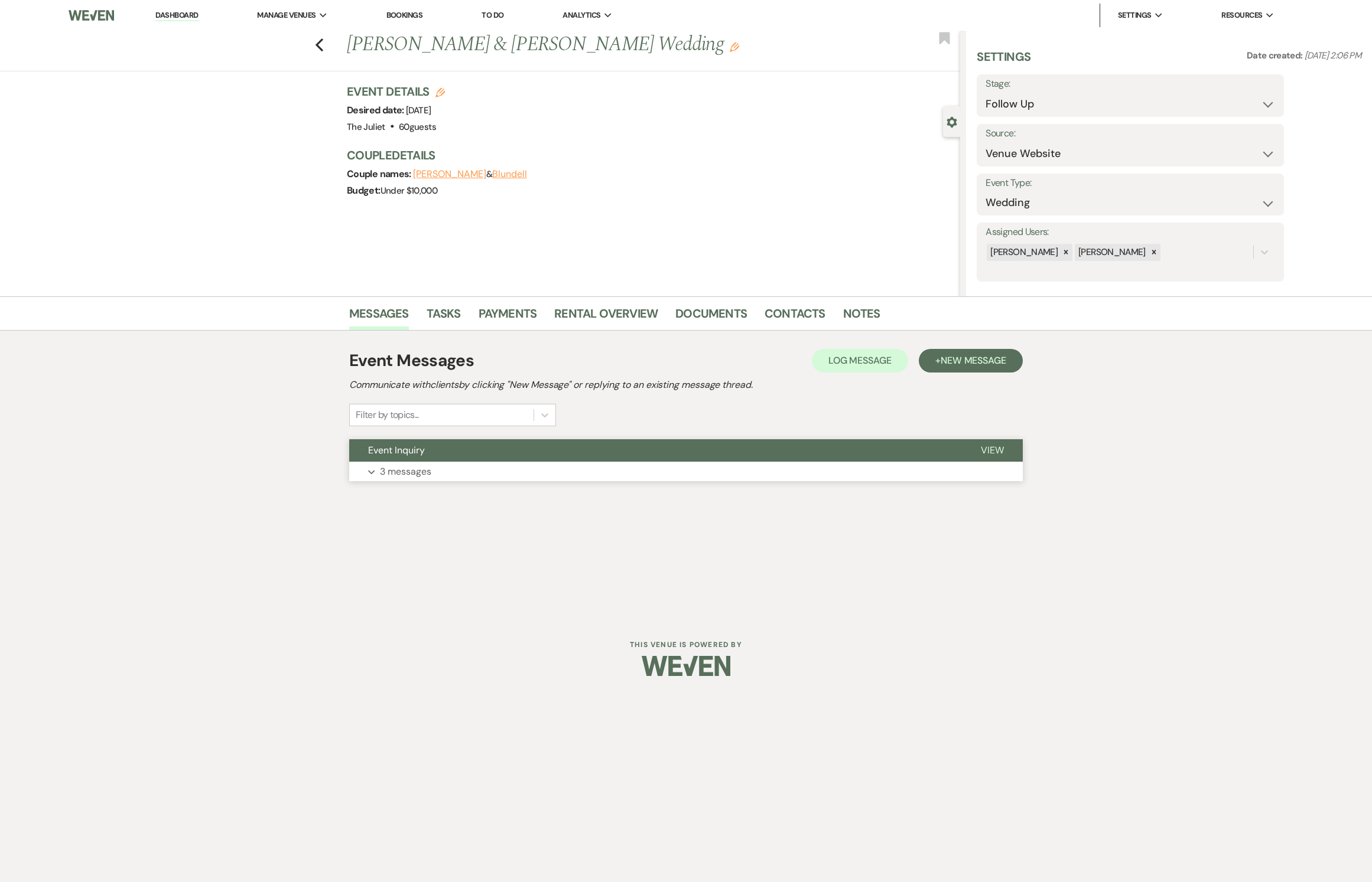
click at [431, 480] on p "3 messages" at bounding box center [405, 471] width 51 height 15
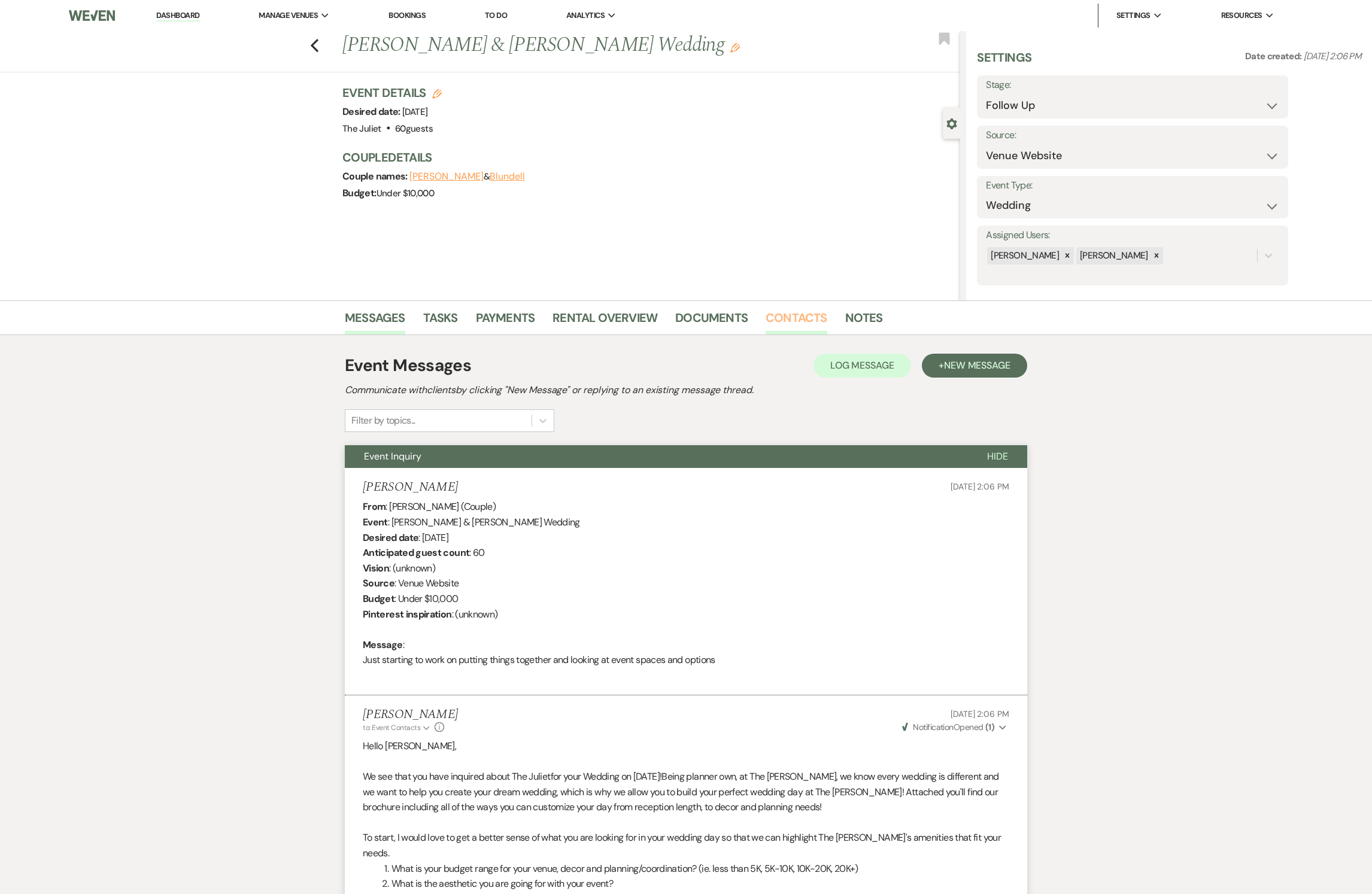
click at [788, 313] on link "Contacts" at bounding box center [797, 321] width 62 height 26
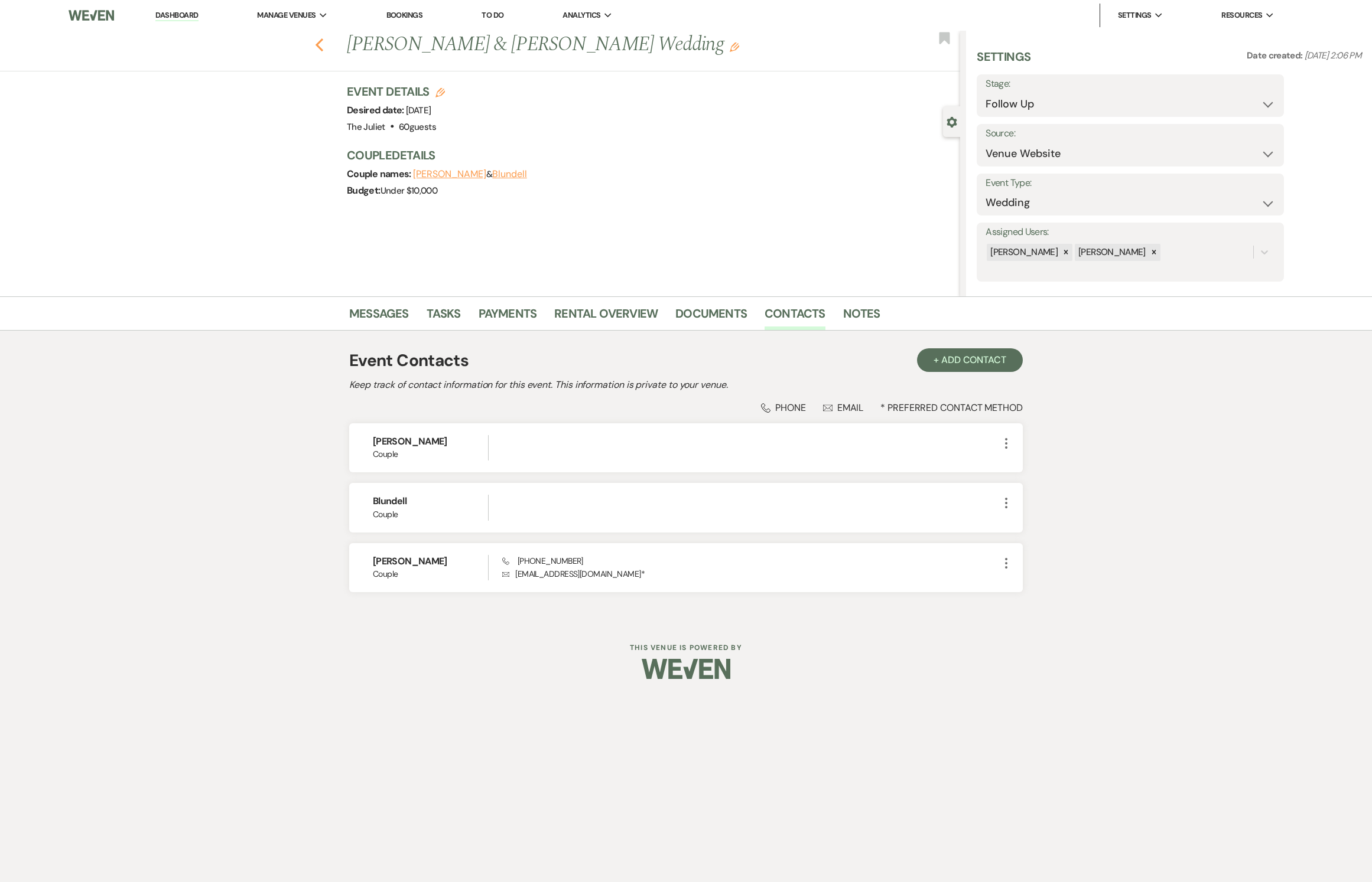
click at [321, 44] on icon "Previous" at bounding box center [319, 45] width 9 height 14
select select "9"
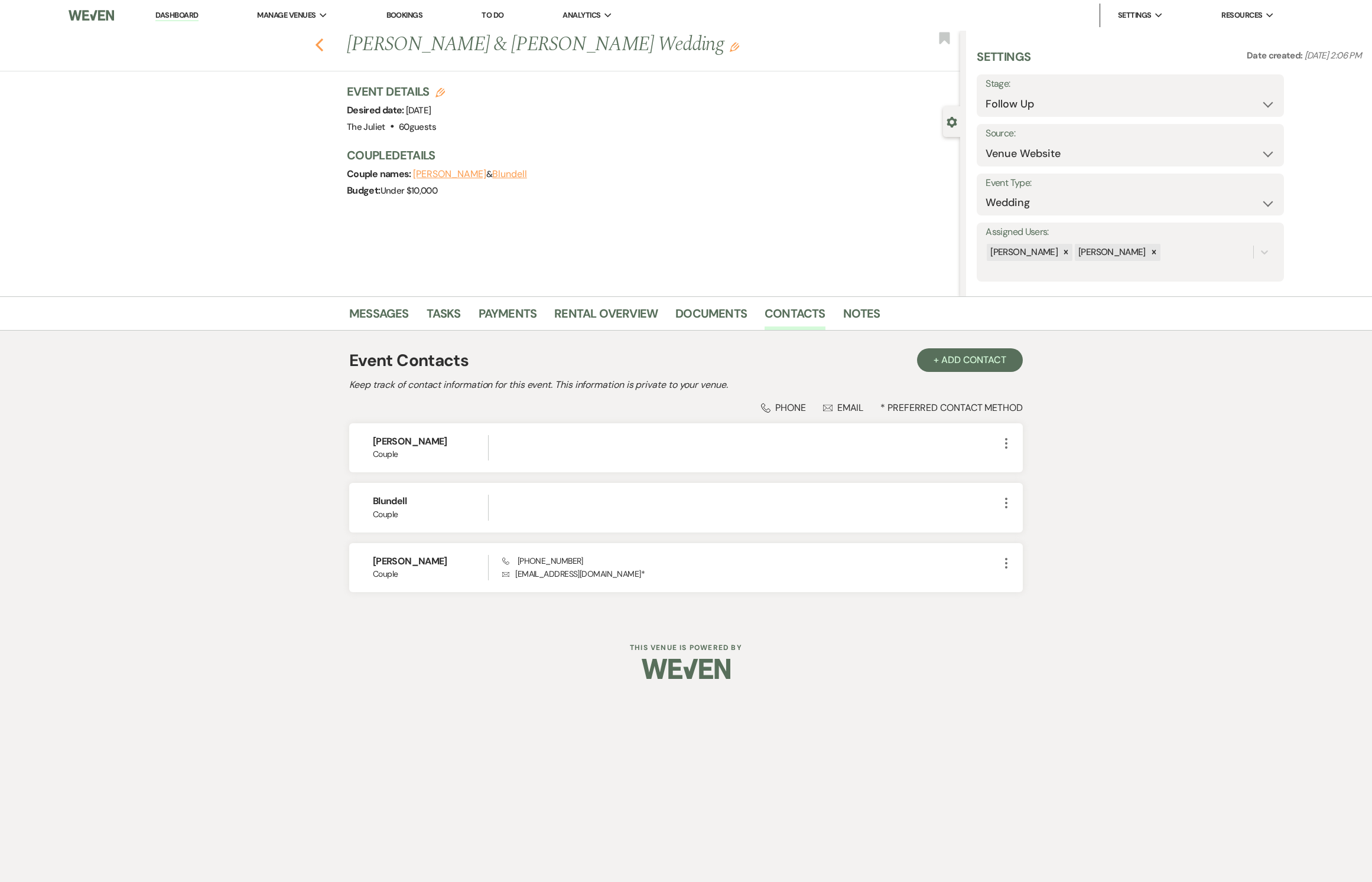
select select "9"
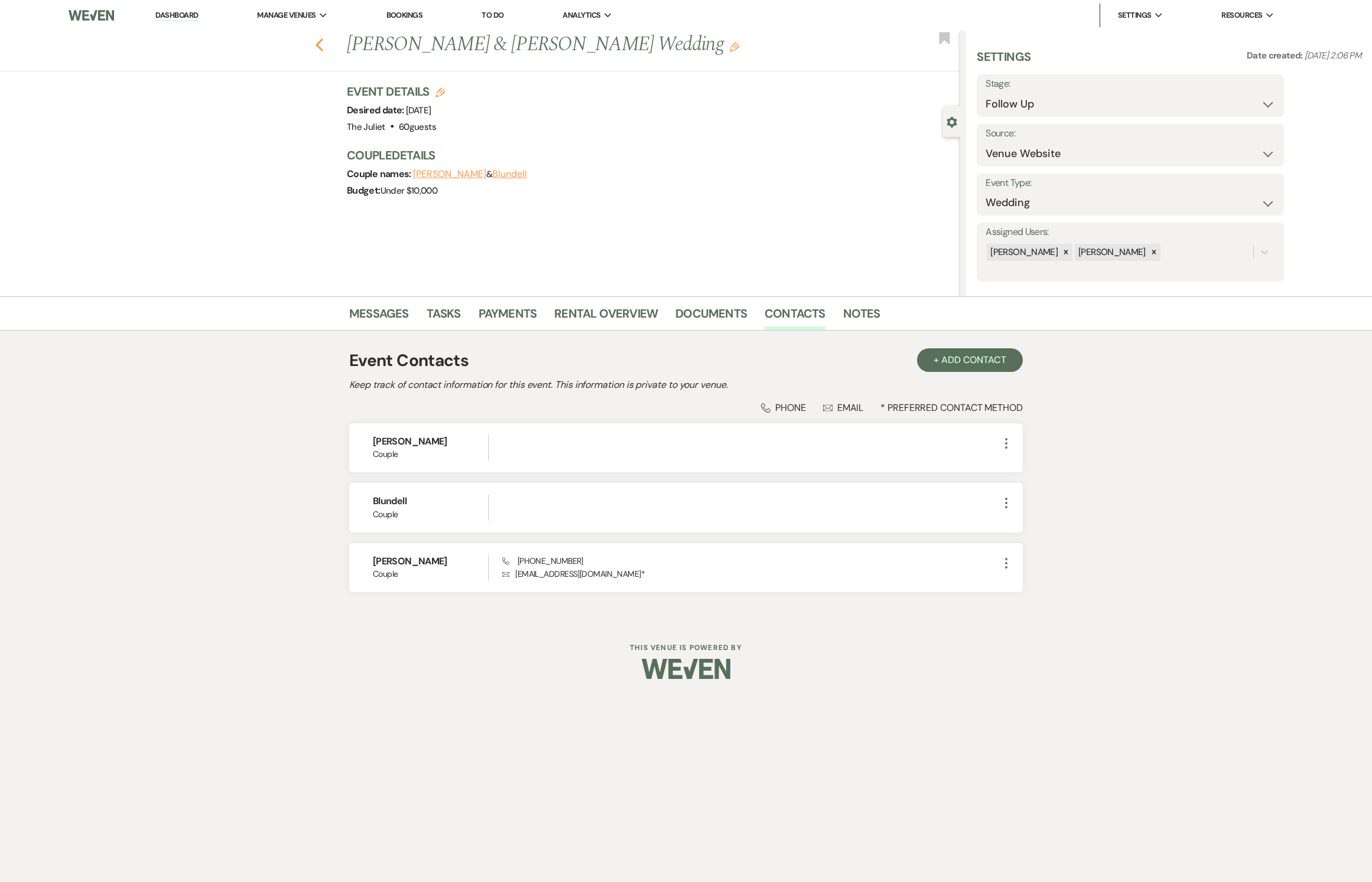
select select "9"
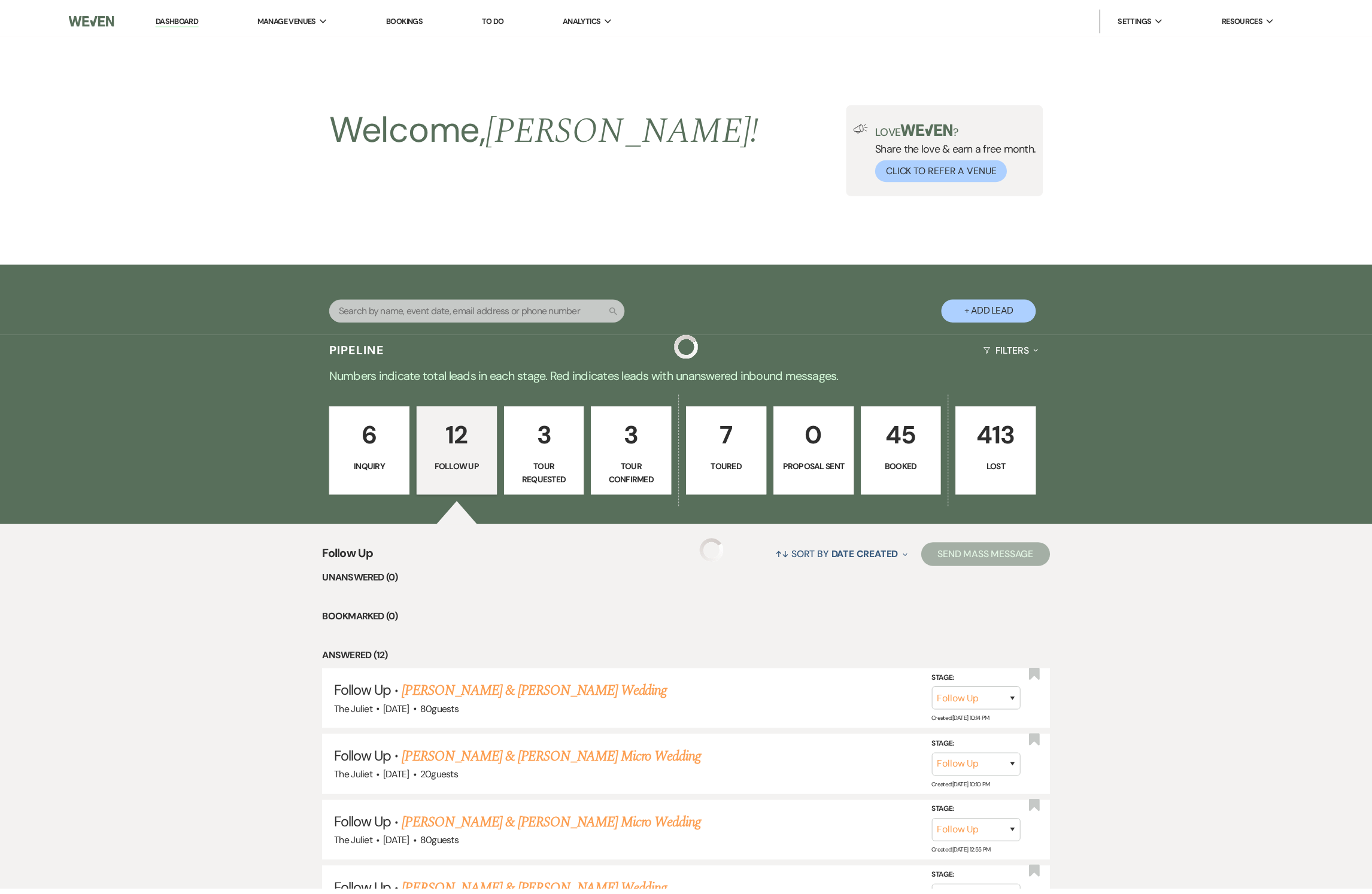
scroll to position [553, 0]
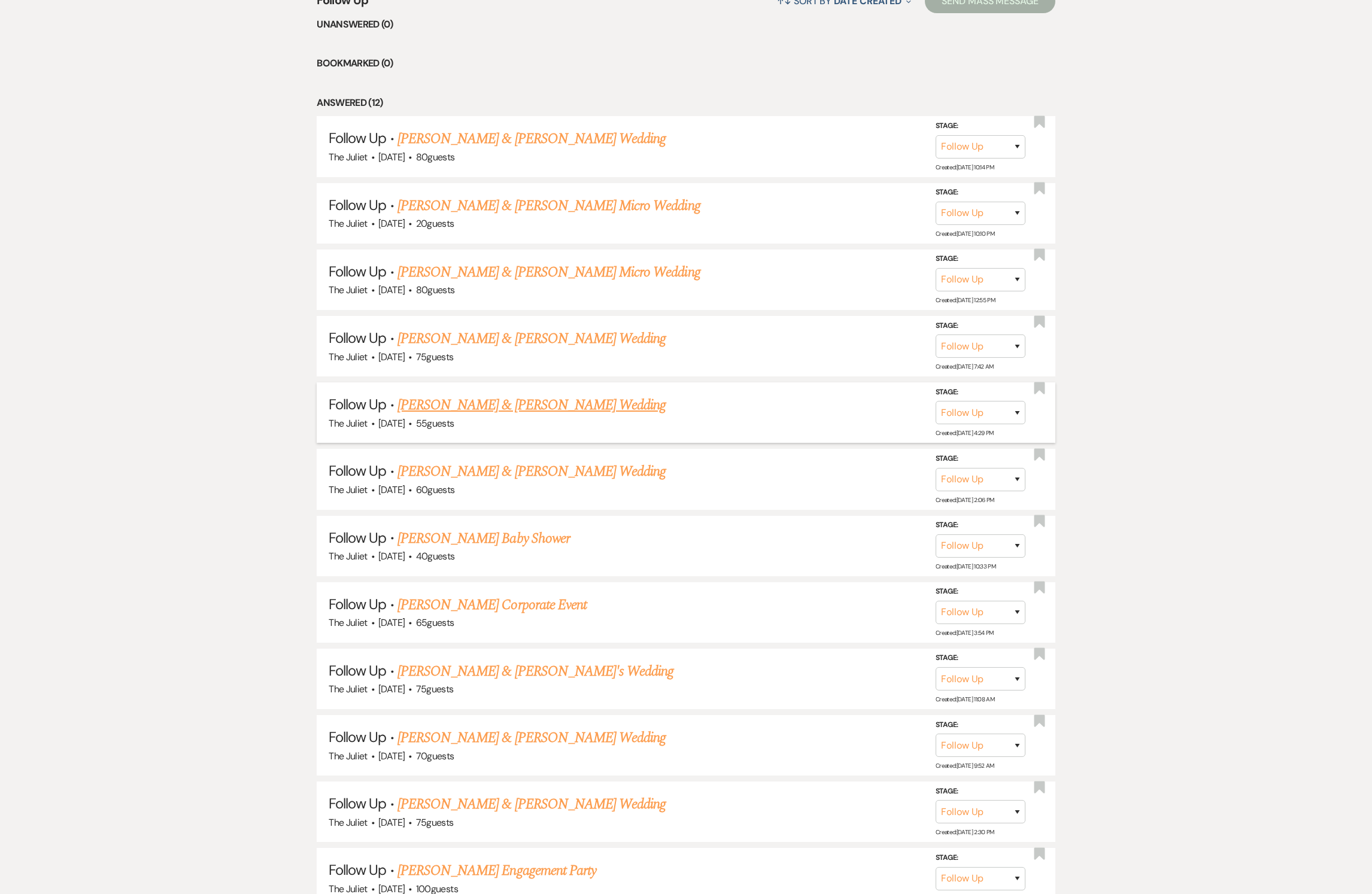
click at [441, 416] on link "[PERSON_NAME] & [PERSON_NAME] Wedding" at bounding box center [532, 405] width 268 height 22
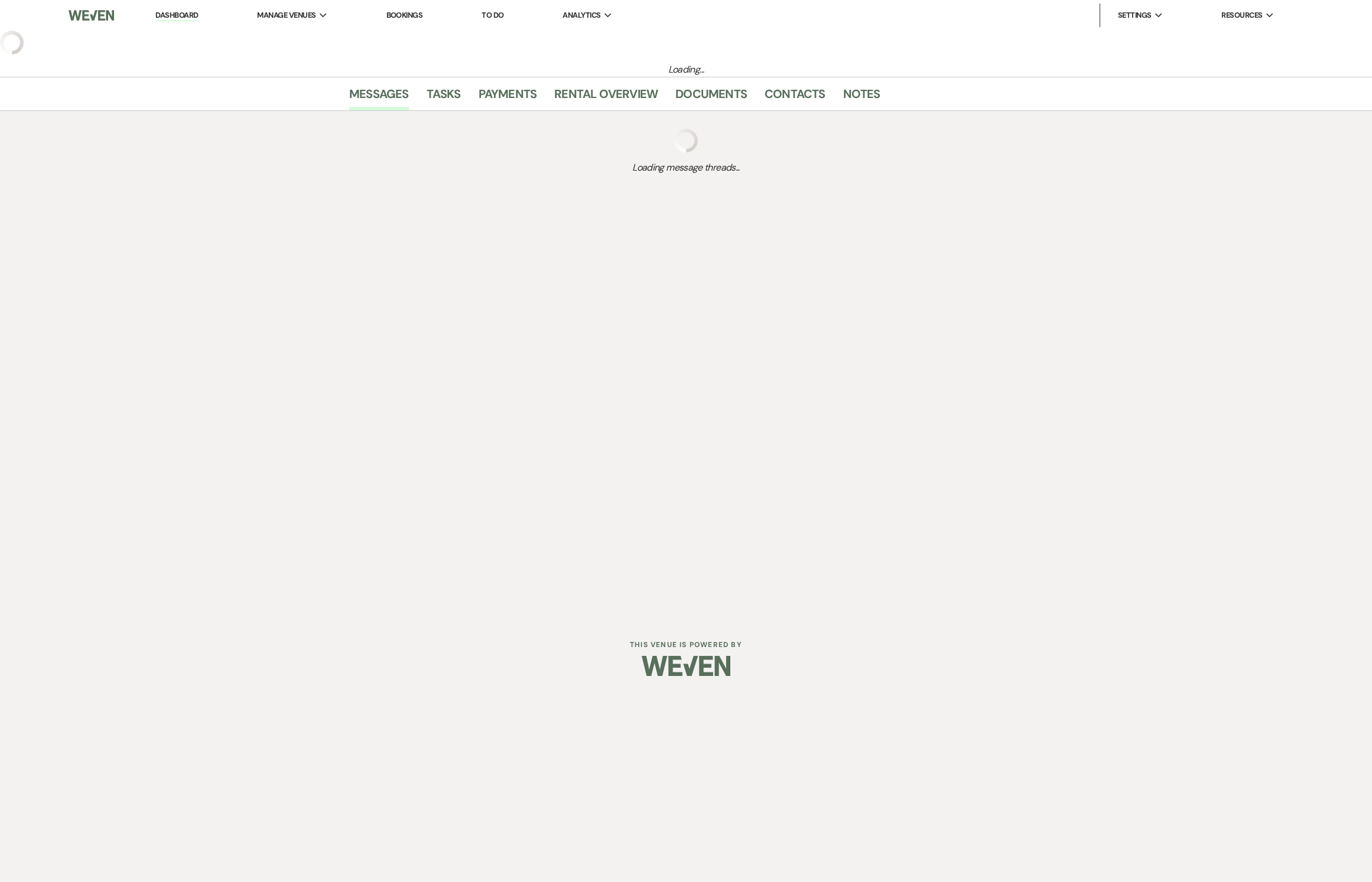
select select "9"
select select "5"
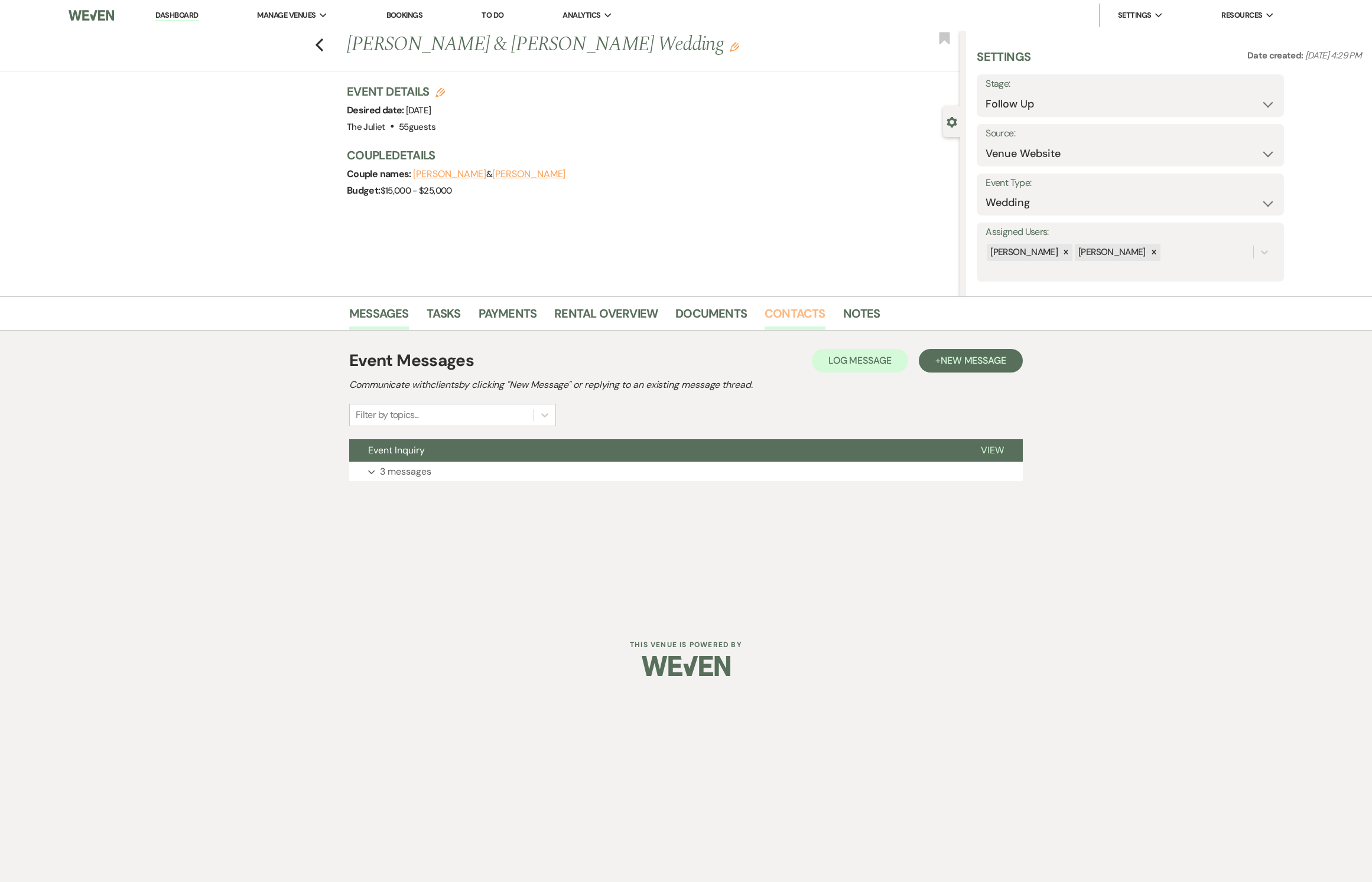
click at [792, 316] on link "Contacts" at bounding box center [795, 316] width 61 height 26
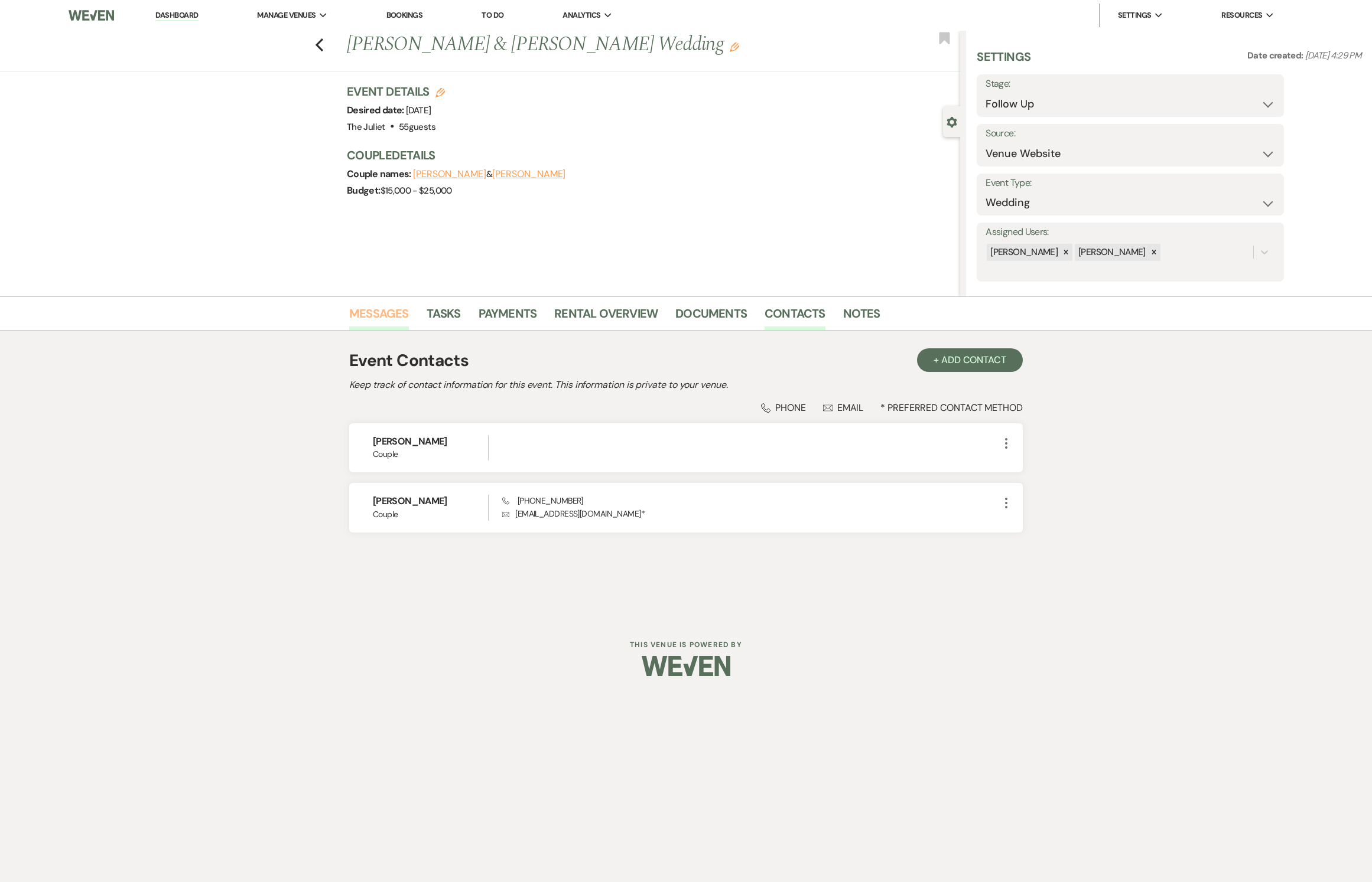
click at [387, 319] on link "Messages" at bounding box center [378, 316] width 60 height 26
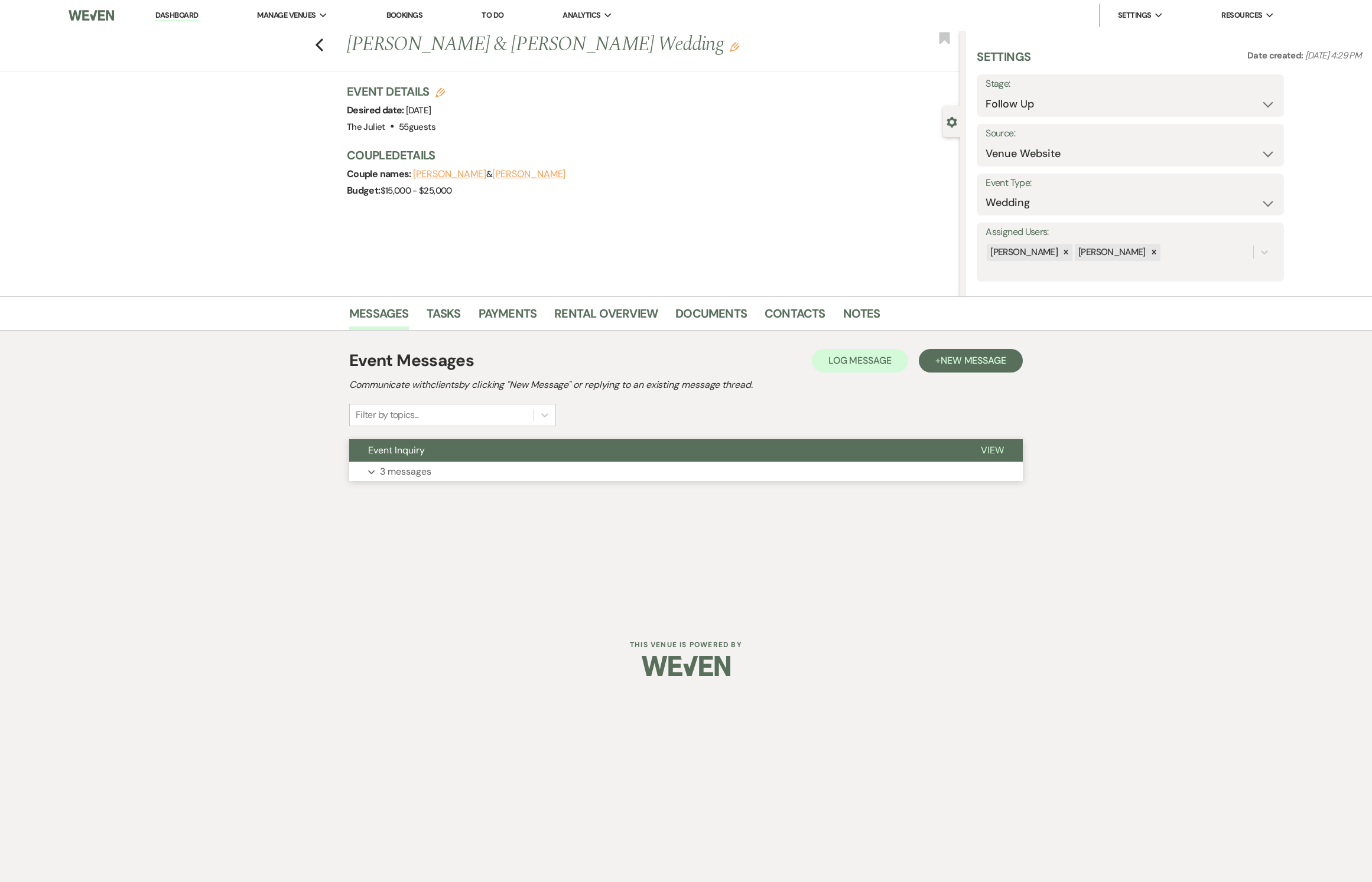
click at [425, 480] on p "3 messages" at bounding box center [405, 471] width 51 height 15
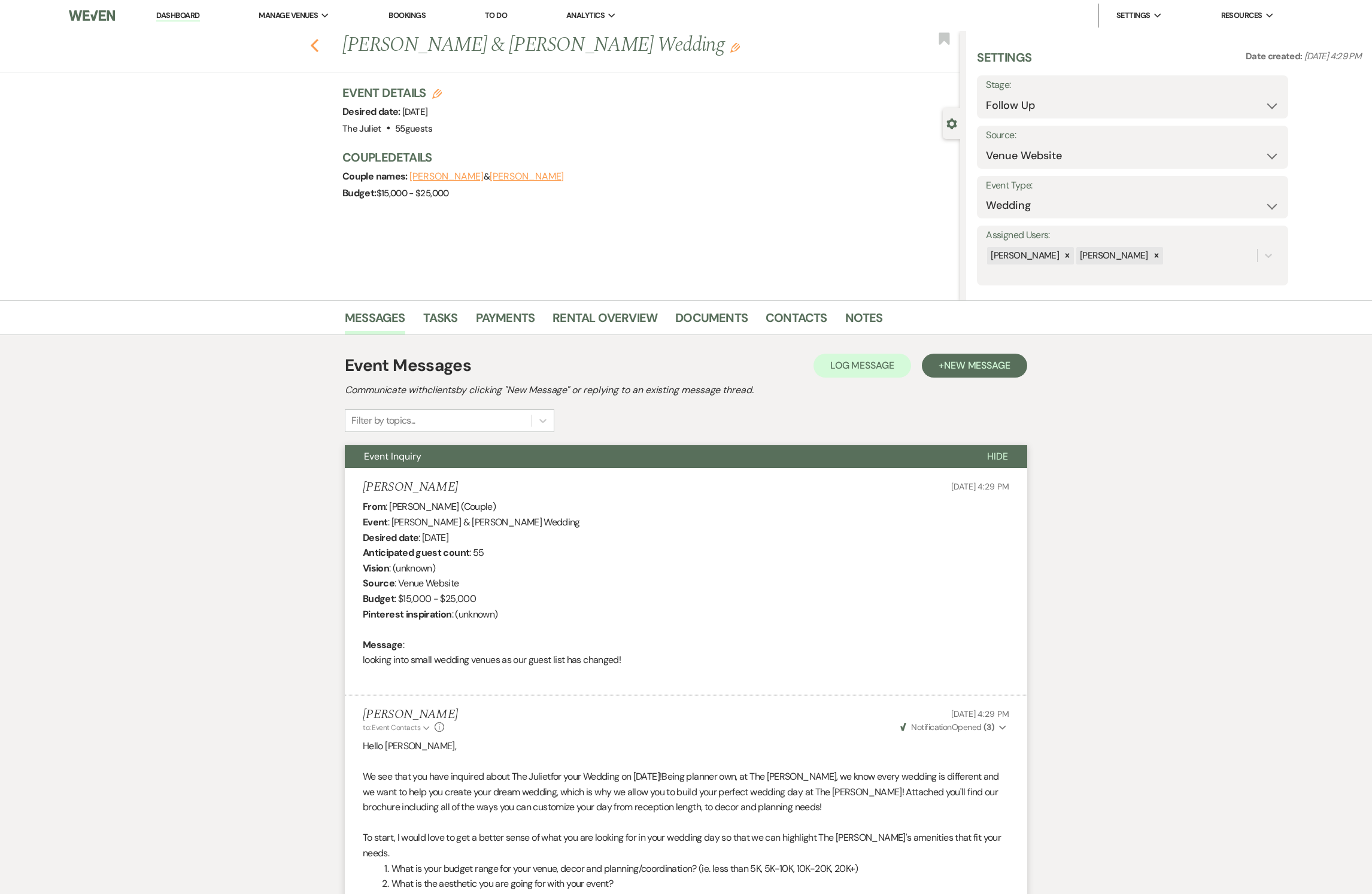
click at [319, 42] on icon "Previous" at bounding box center [314, 45] width 9 height 15
select select "9"
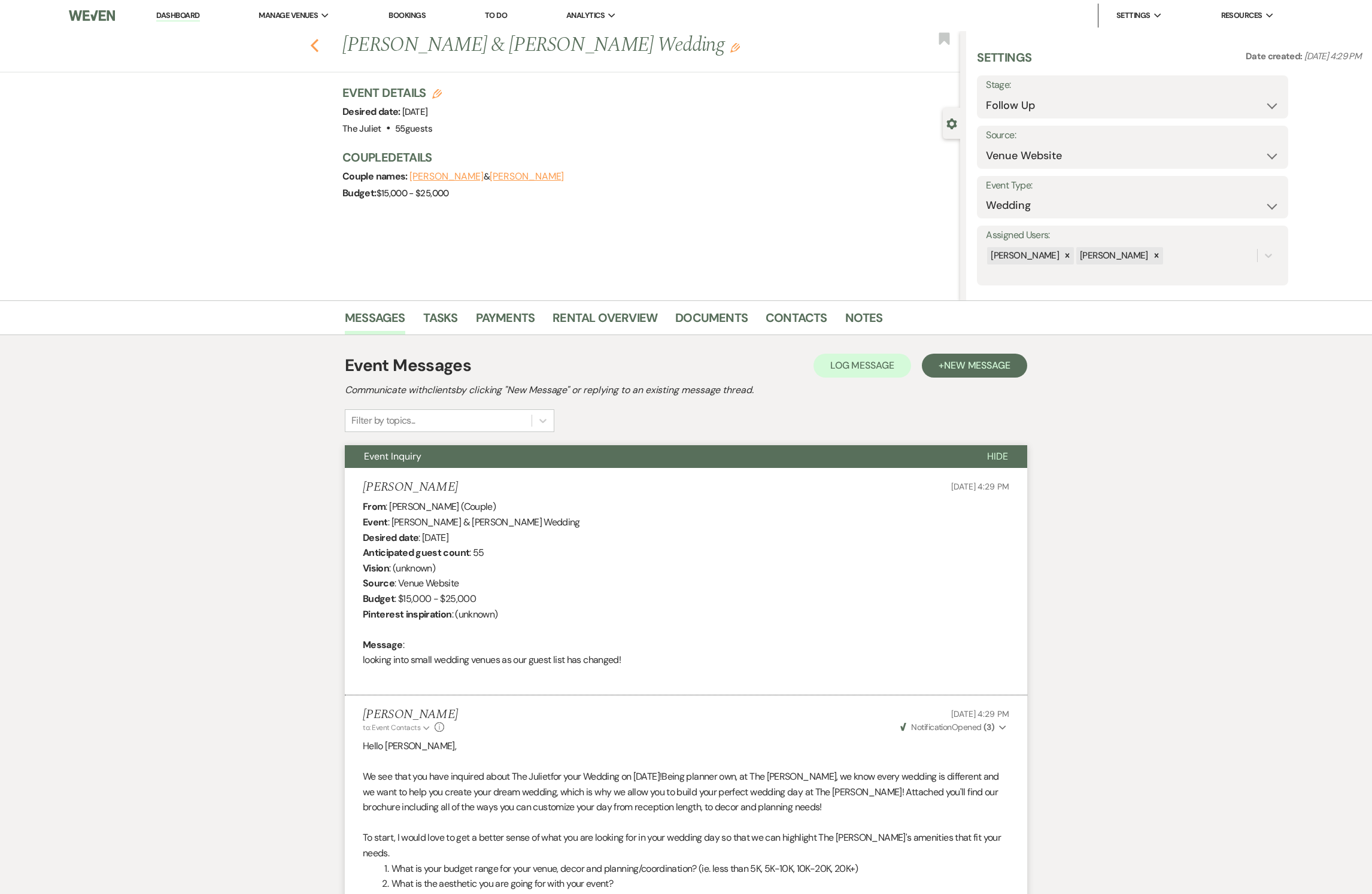
select select "9"
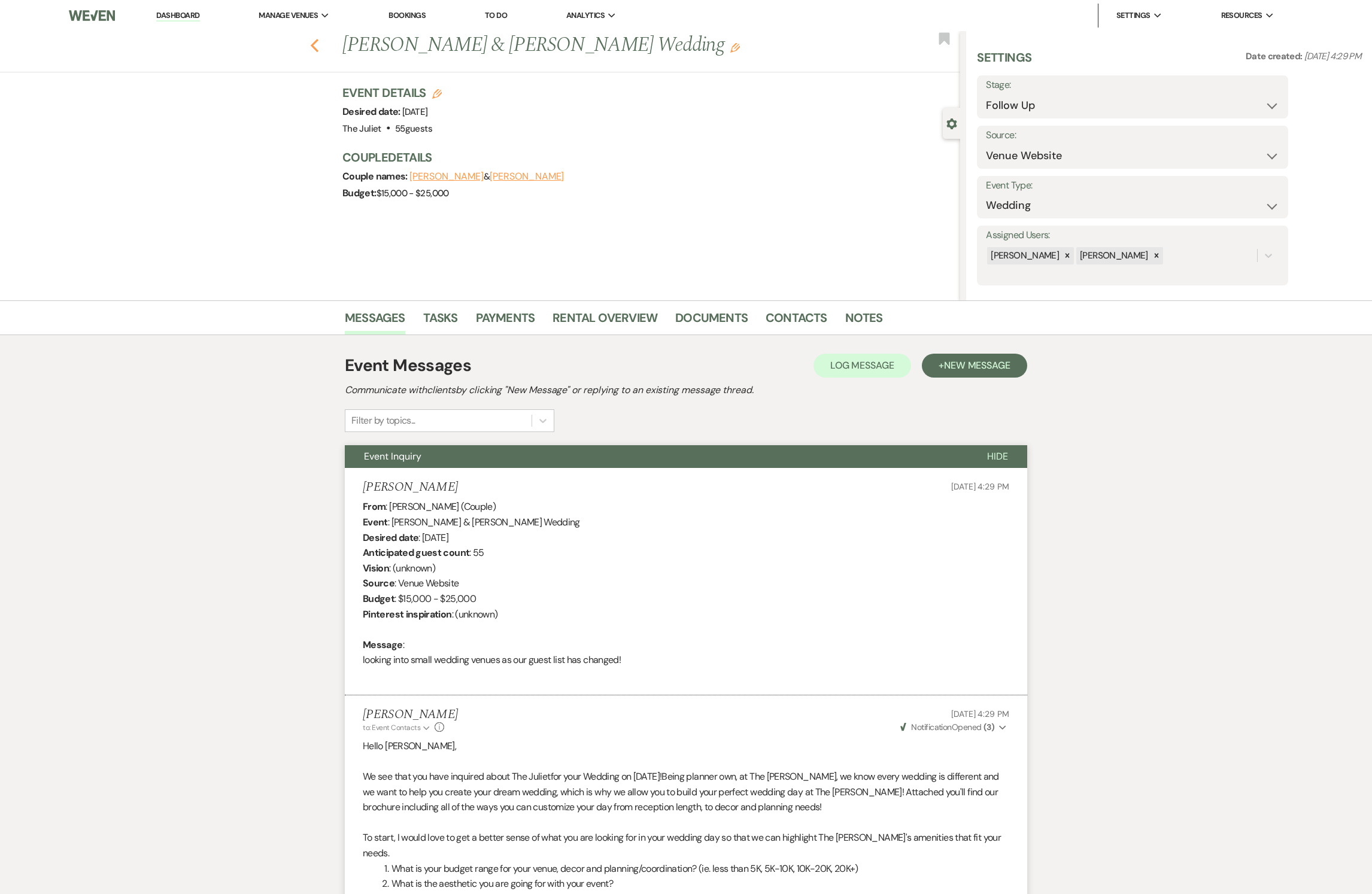
select select "9"
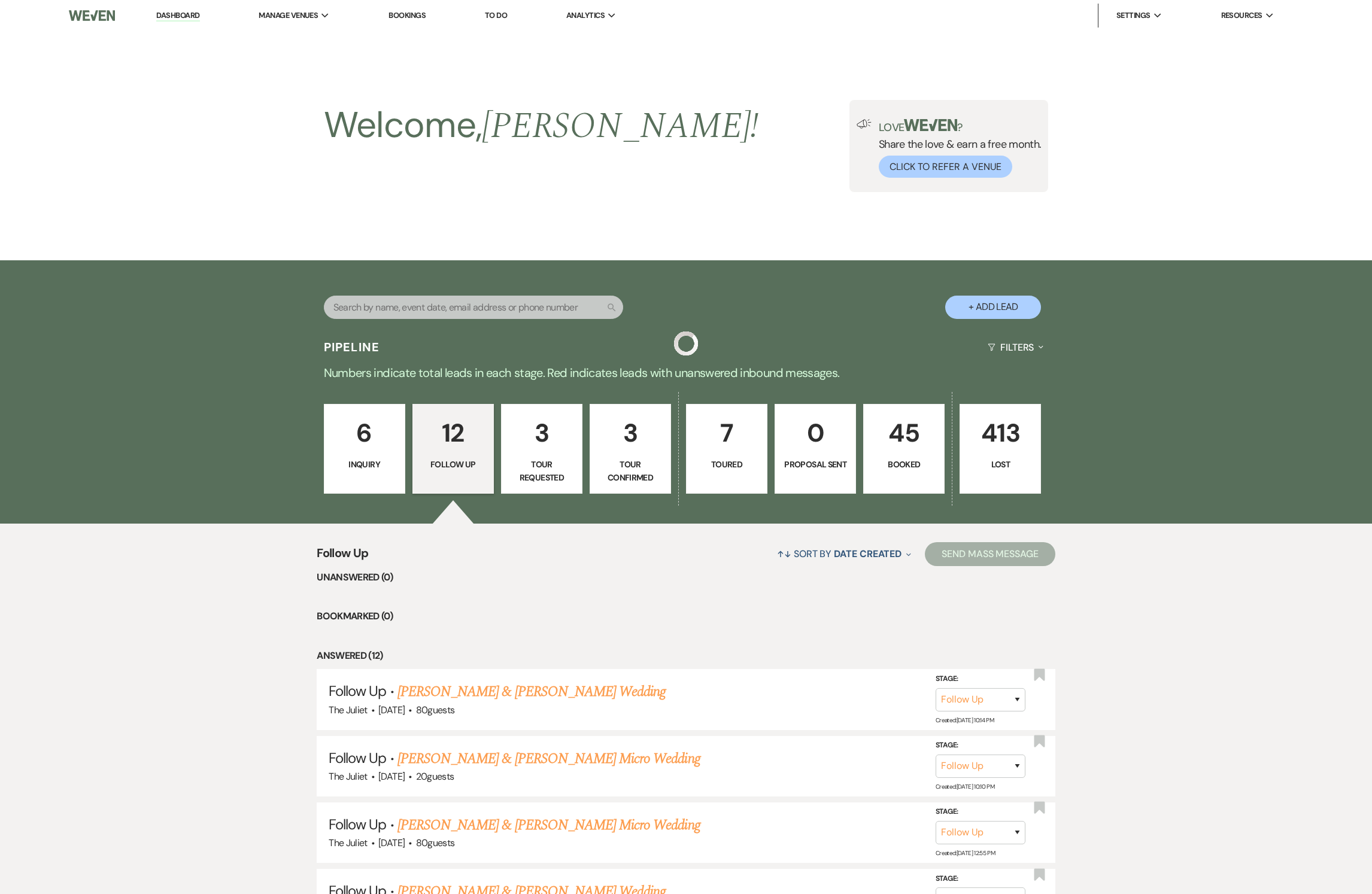
scroll to position [553, 0]
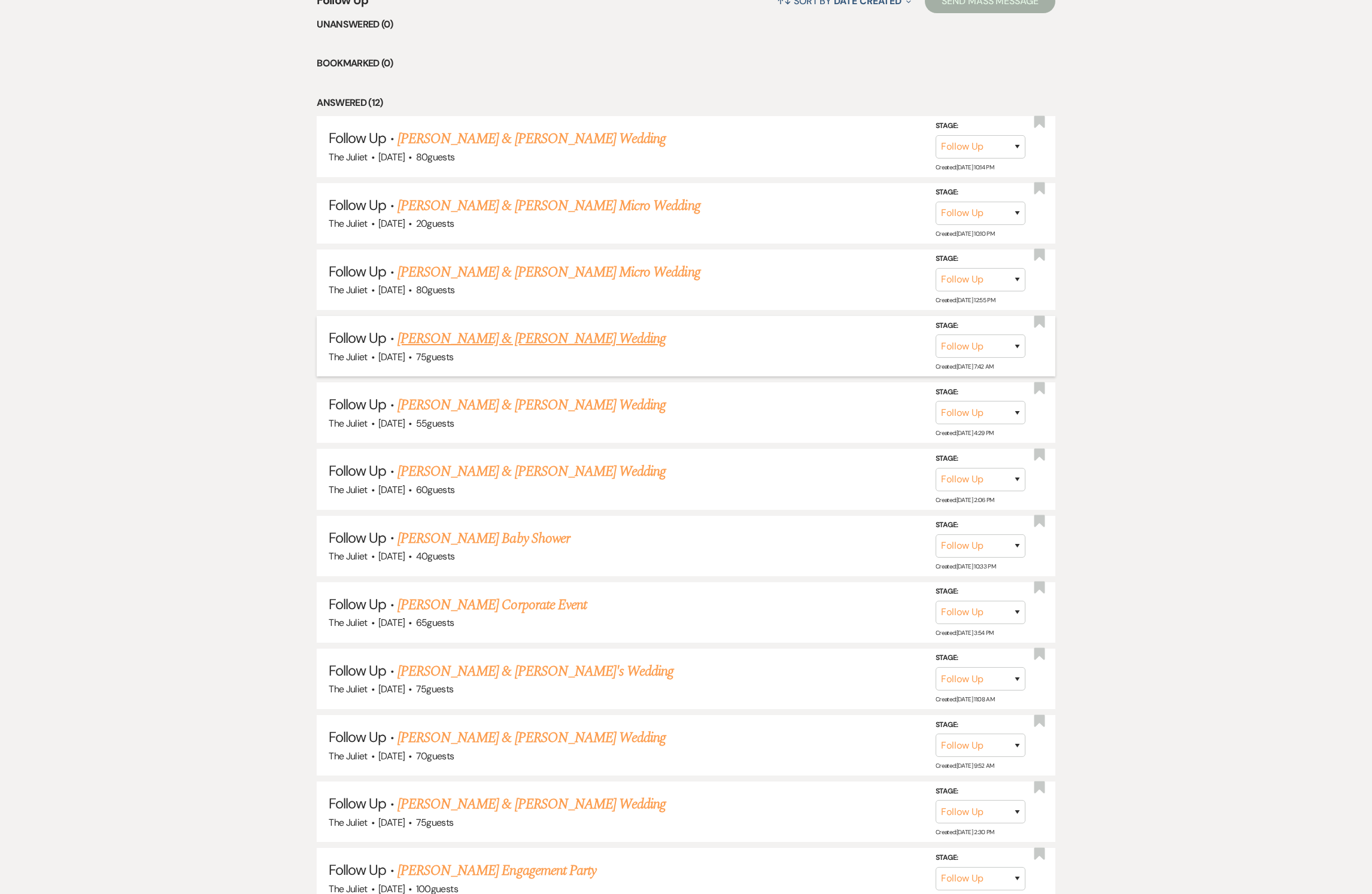
click at [433, 350] on link "[PERSON_NAME] & [PERSON_NAME] Wedding" at bounding box center [532, 339] width 268 height 22
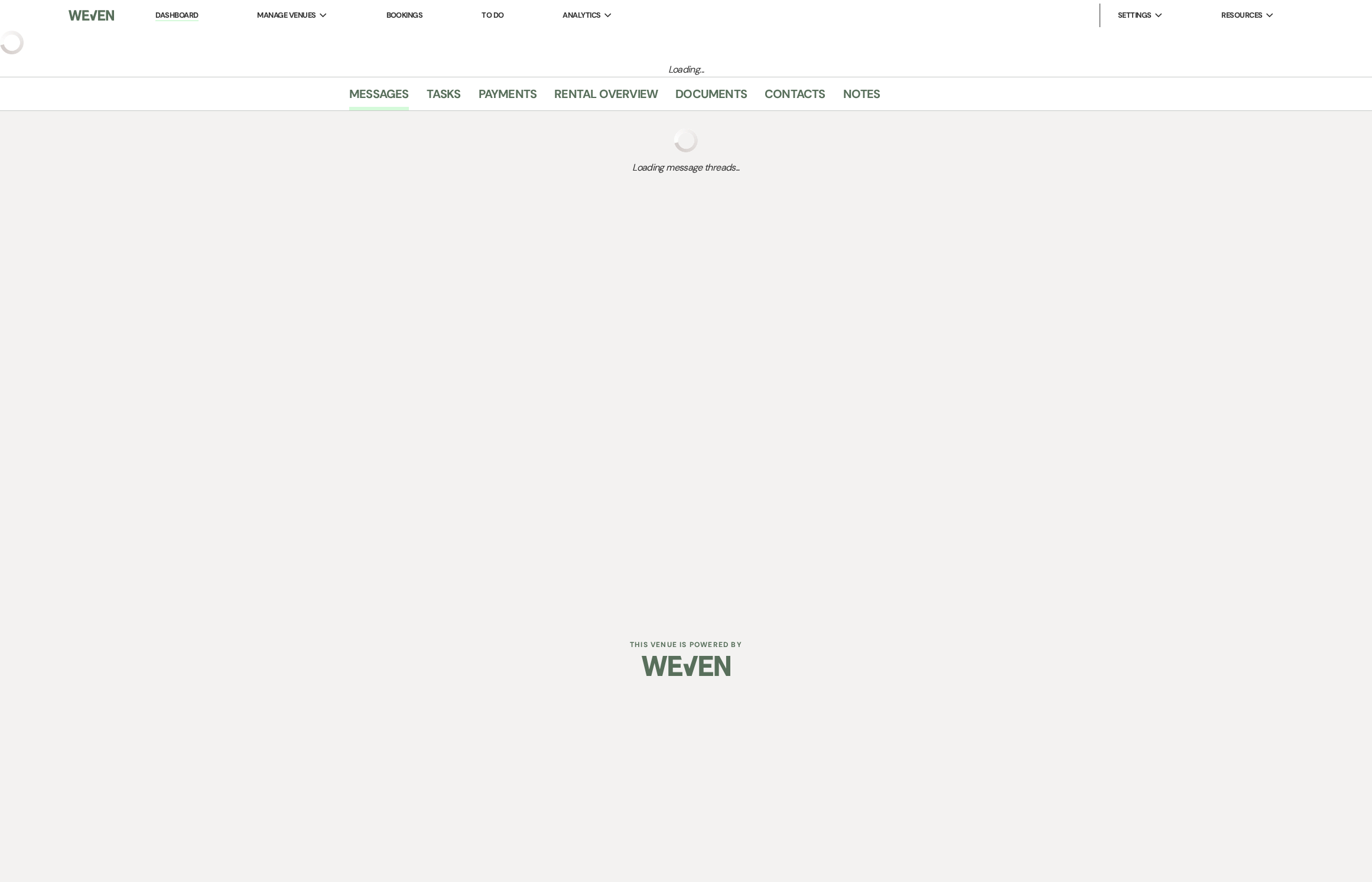
select select "9"
select select "5"
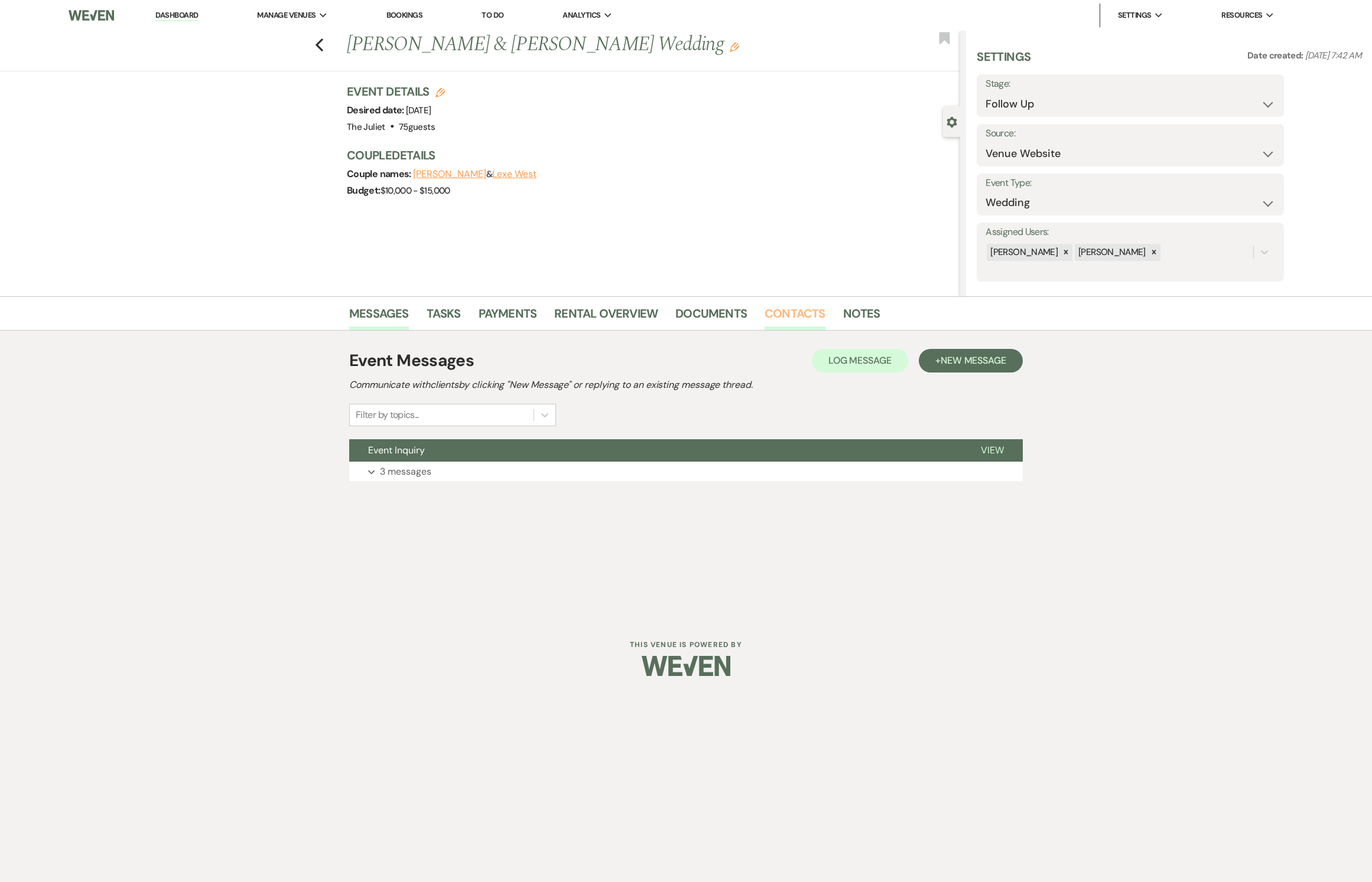
click at [774, 313] on link "Contacts" at bounding box center [795, 316] width 61 height 26
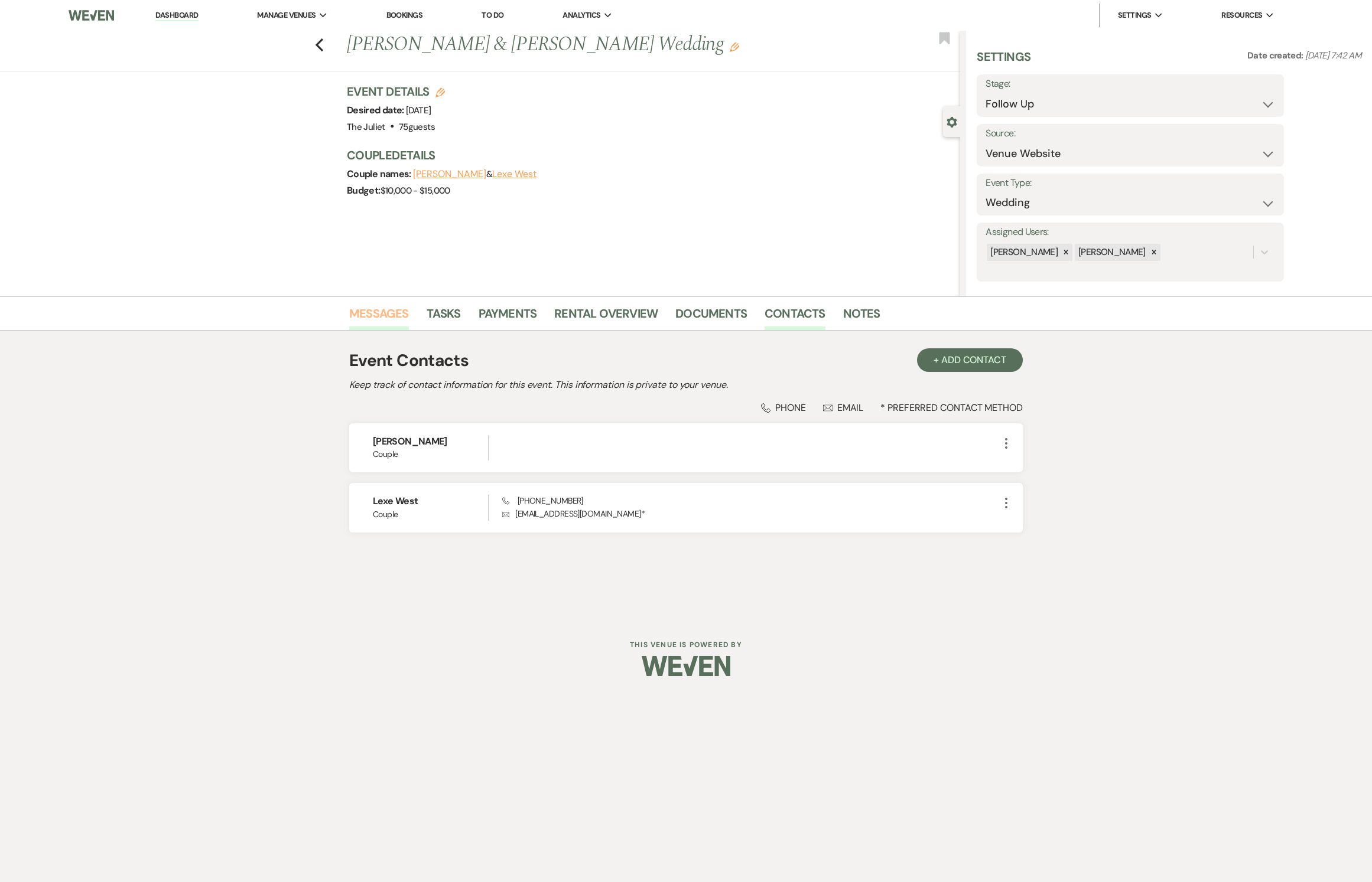
click at [375, 313] on link "Messages" at bounding box center [378, 316] width 60 height 26
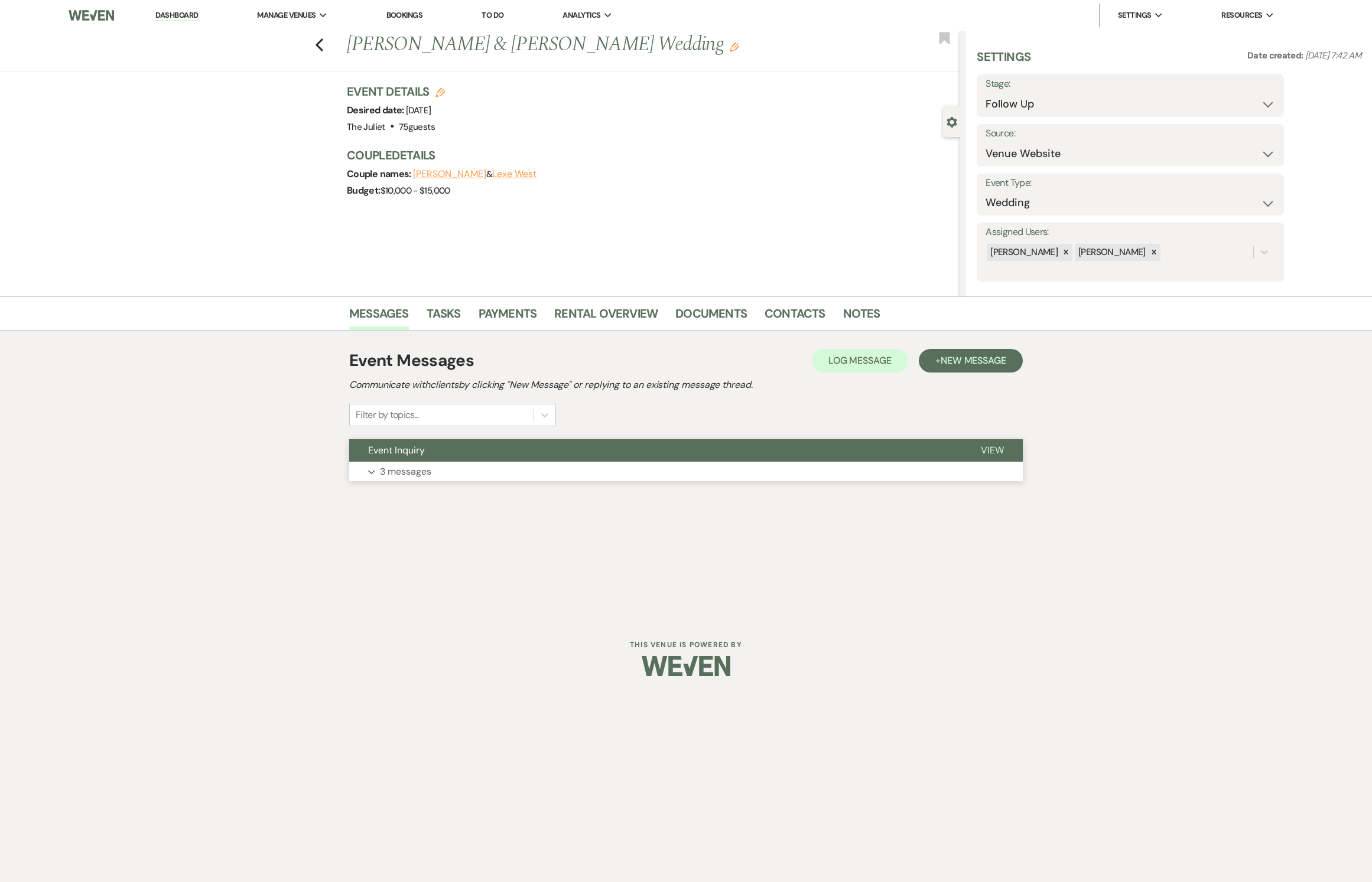
click at [401, 480] on p "3 messages" at bounding box center [405, 471] width 51 height 15
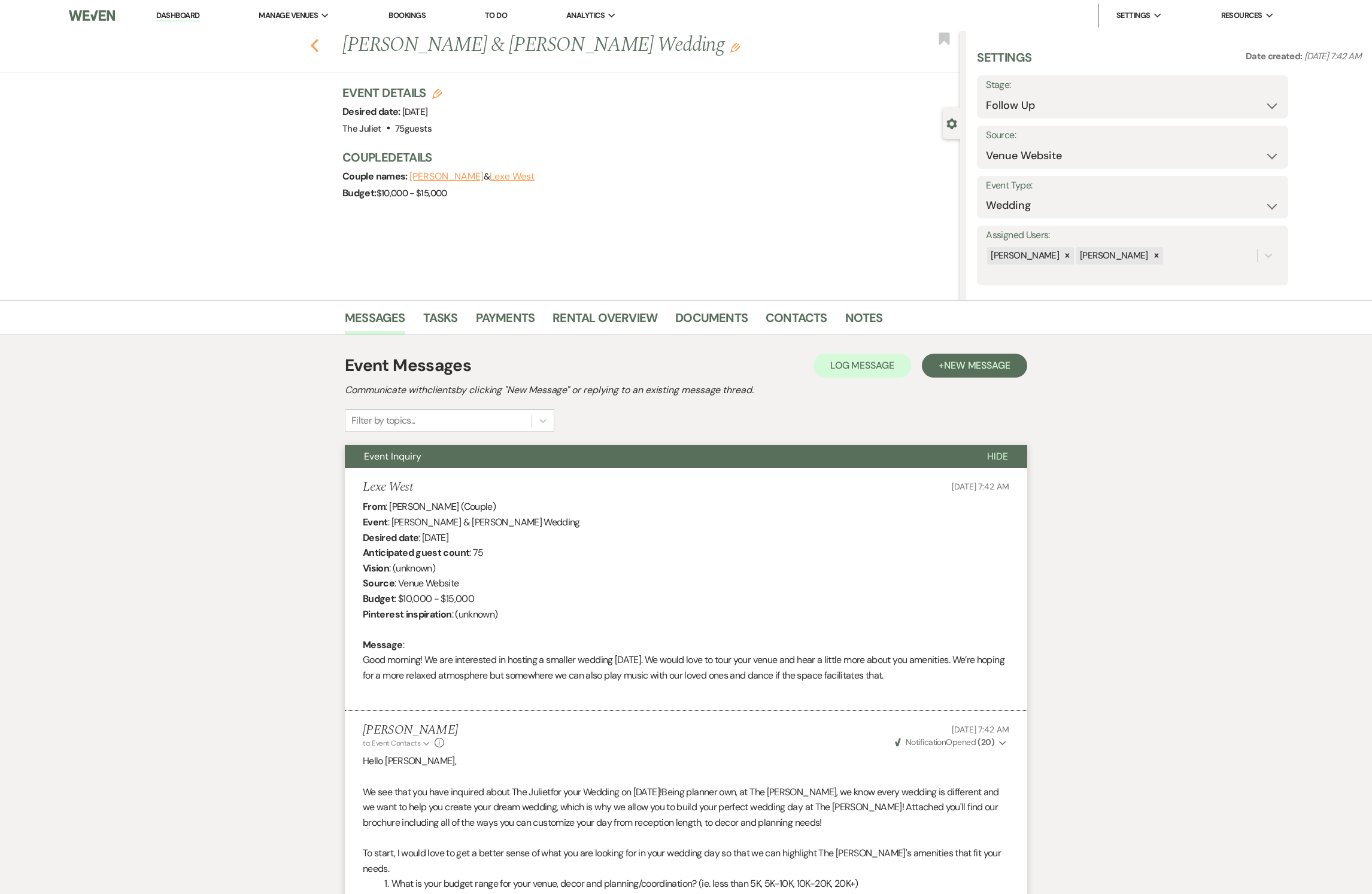
click at [319, 45] on icon "Previous" at bounding box center [314, 45] width 9 height 15
select select "9"
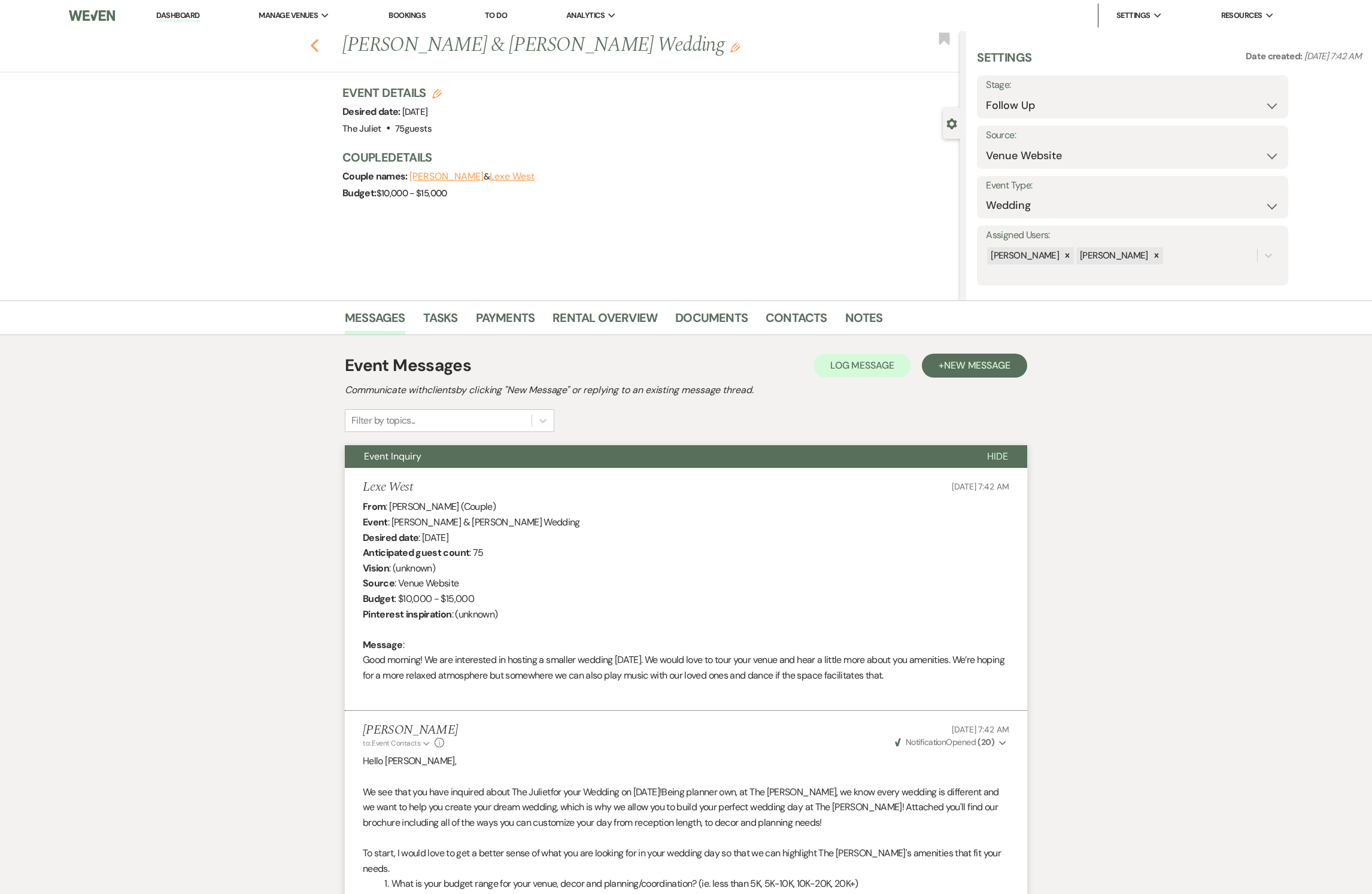
select select "9"
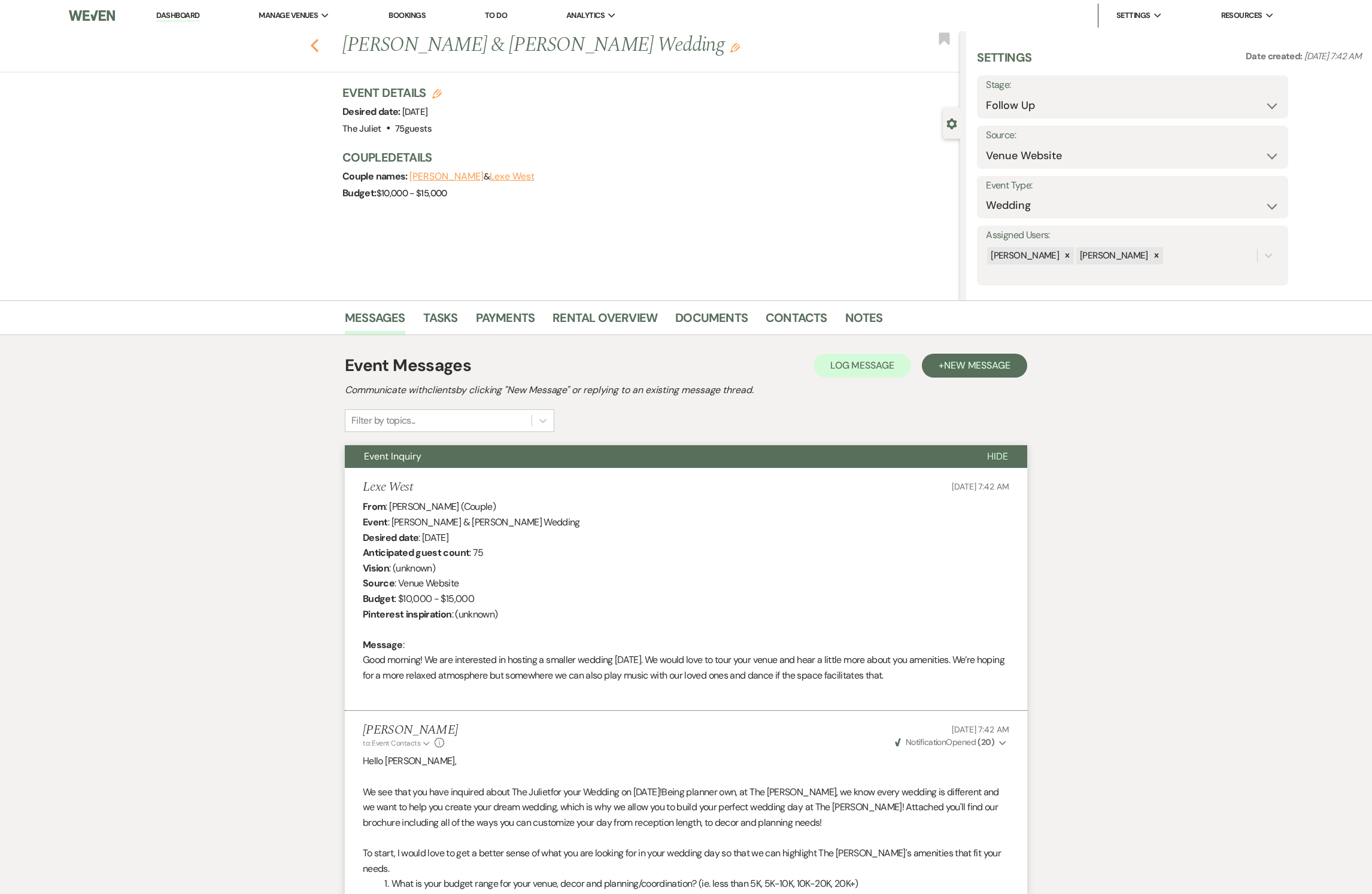
select select "9"
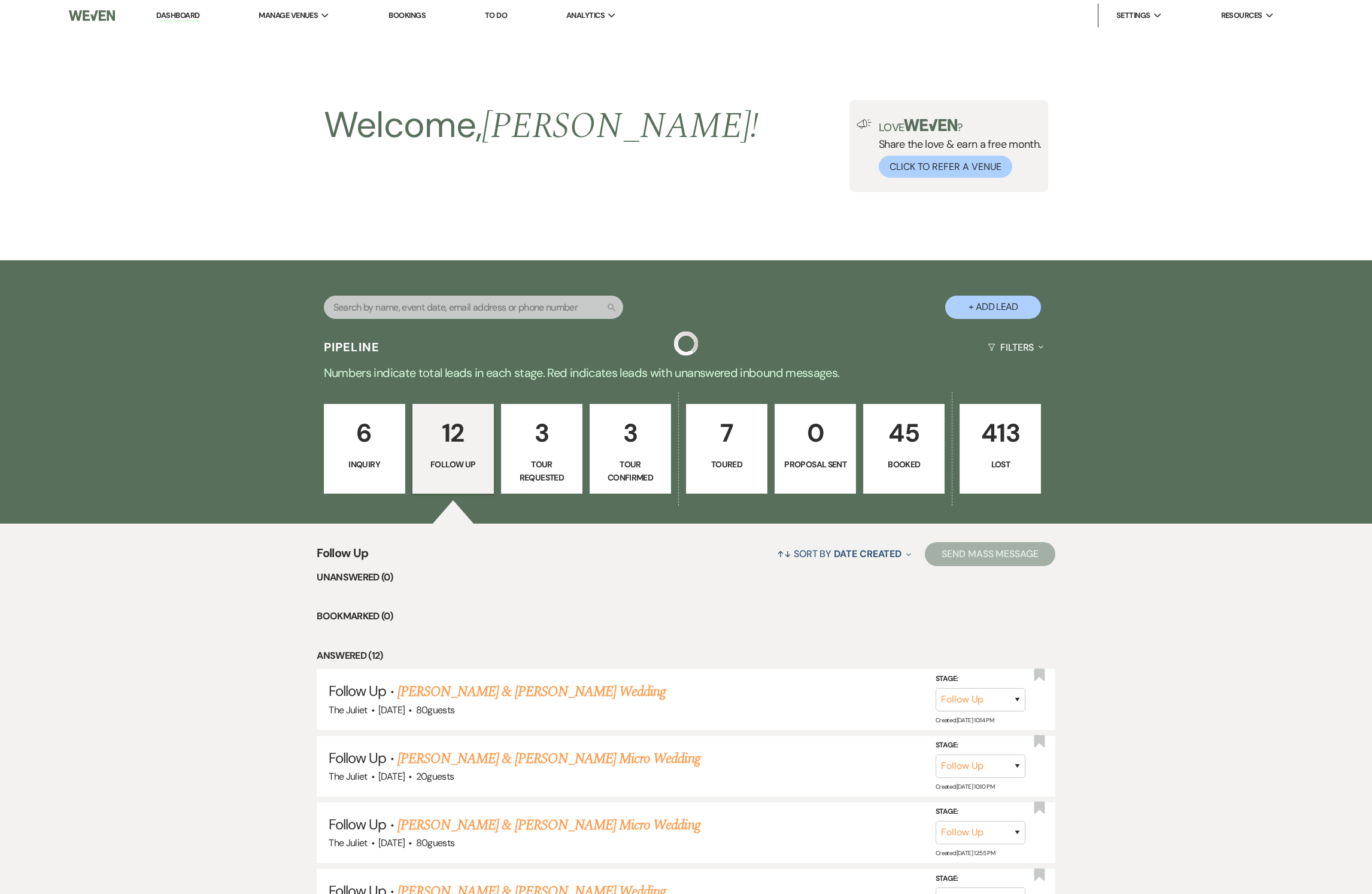
scroll to position [553, 0]
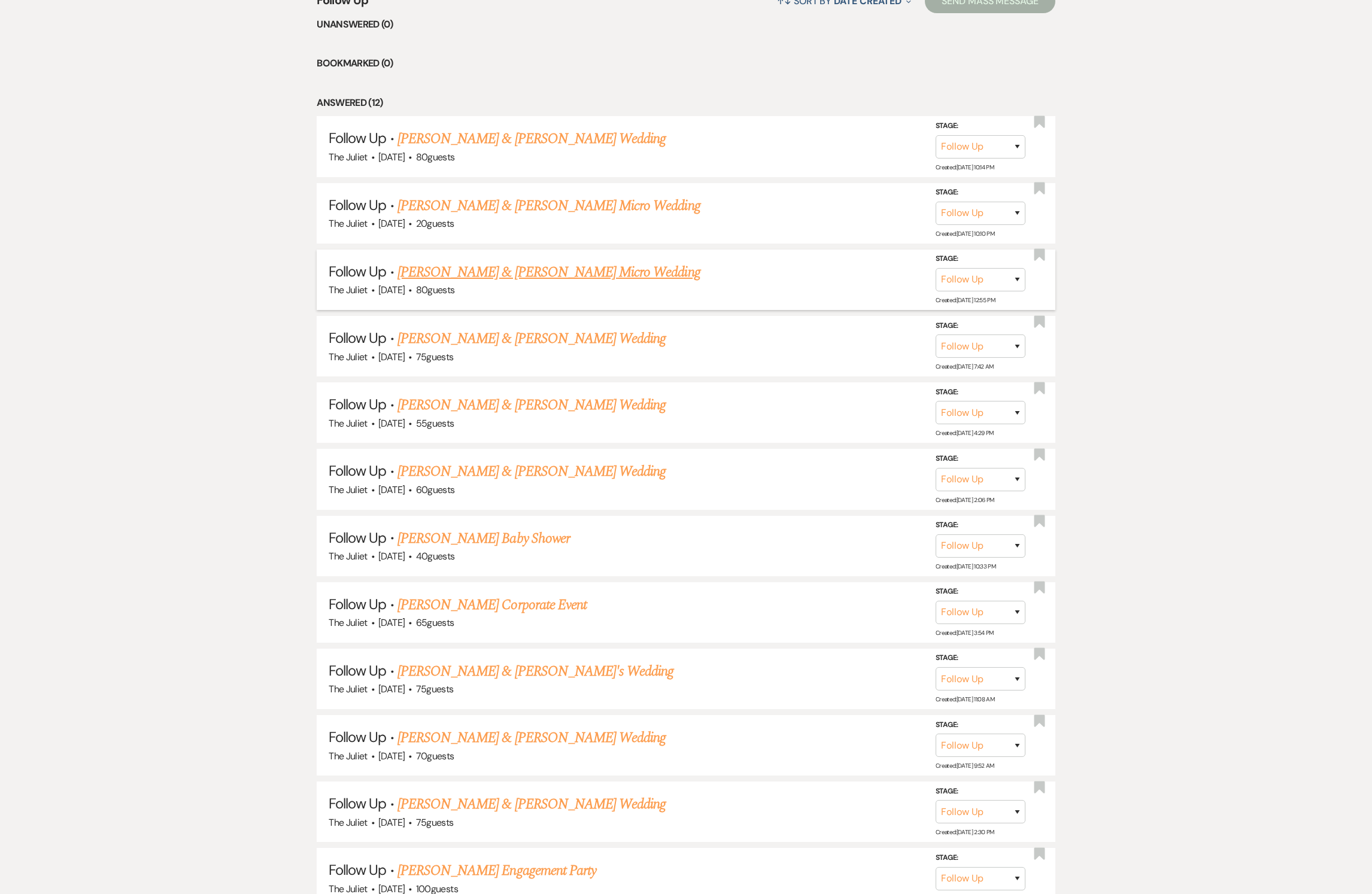
click at [512, 283] on link "[PERSON_NAME] & [PERSON_NAME] Micro Wedding" at bounding box center [549, 273] width 303 height 22
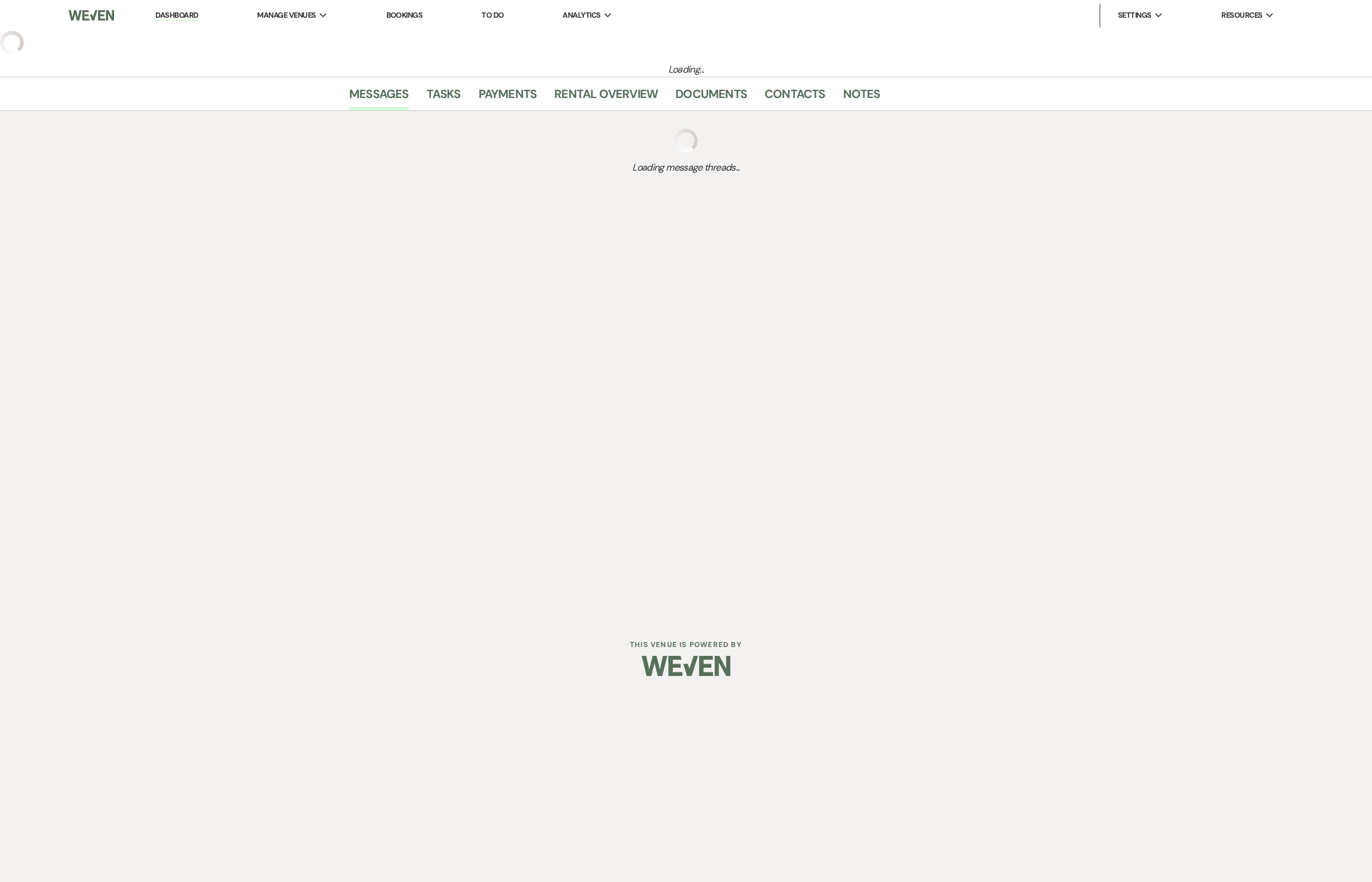
select select "9"
select select "5"
select select "16"
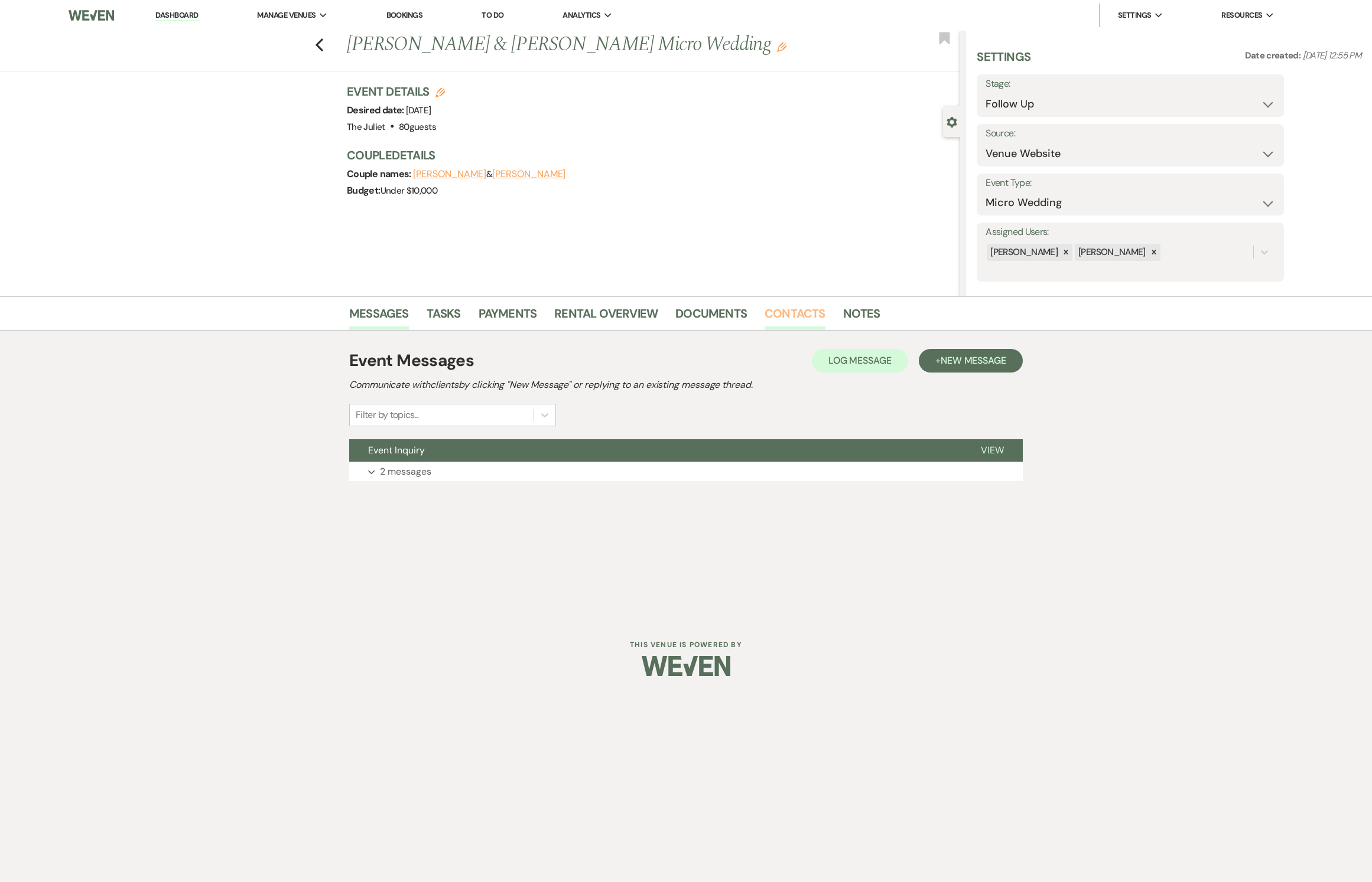
click at [777, 305] on link "Contacts" at bounding box center [795, 316] width 61 height 26
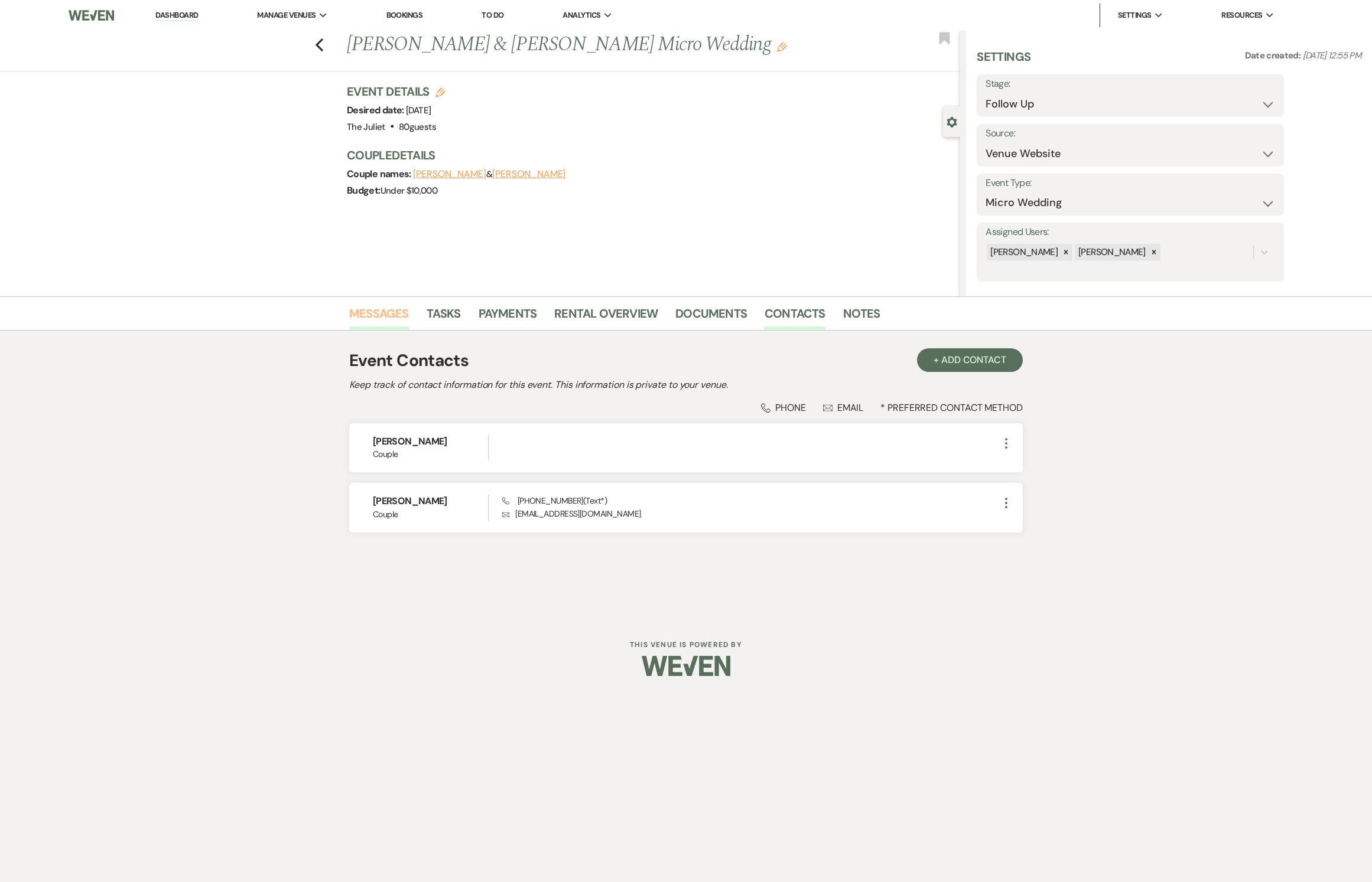
click at [386, 309] on link "Messages" at bounding box center [378, 316] width 60 height 26
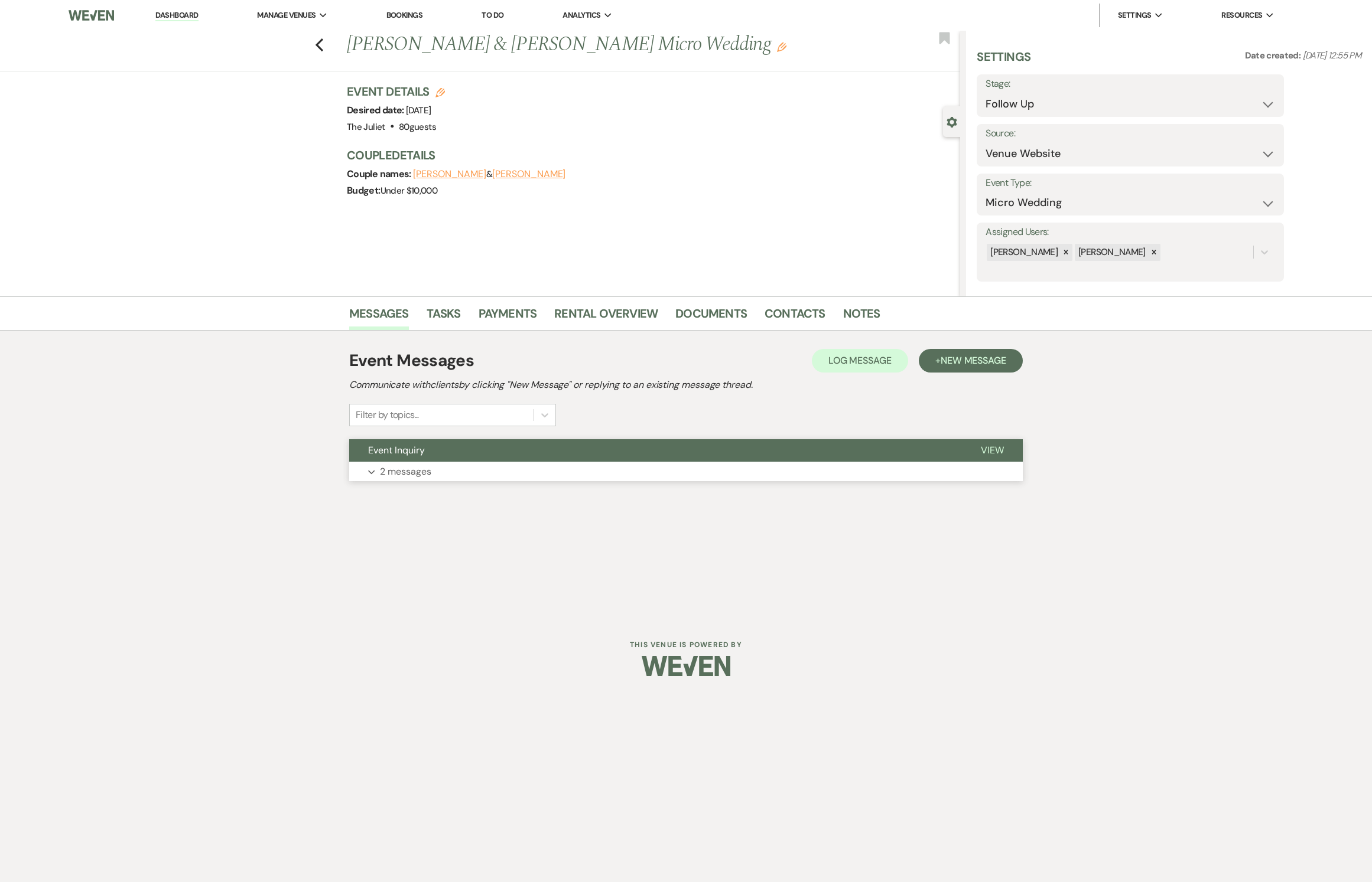
click at [409, 480] on p "2 messages" at bounding box center [405, 471] width 51 height 15
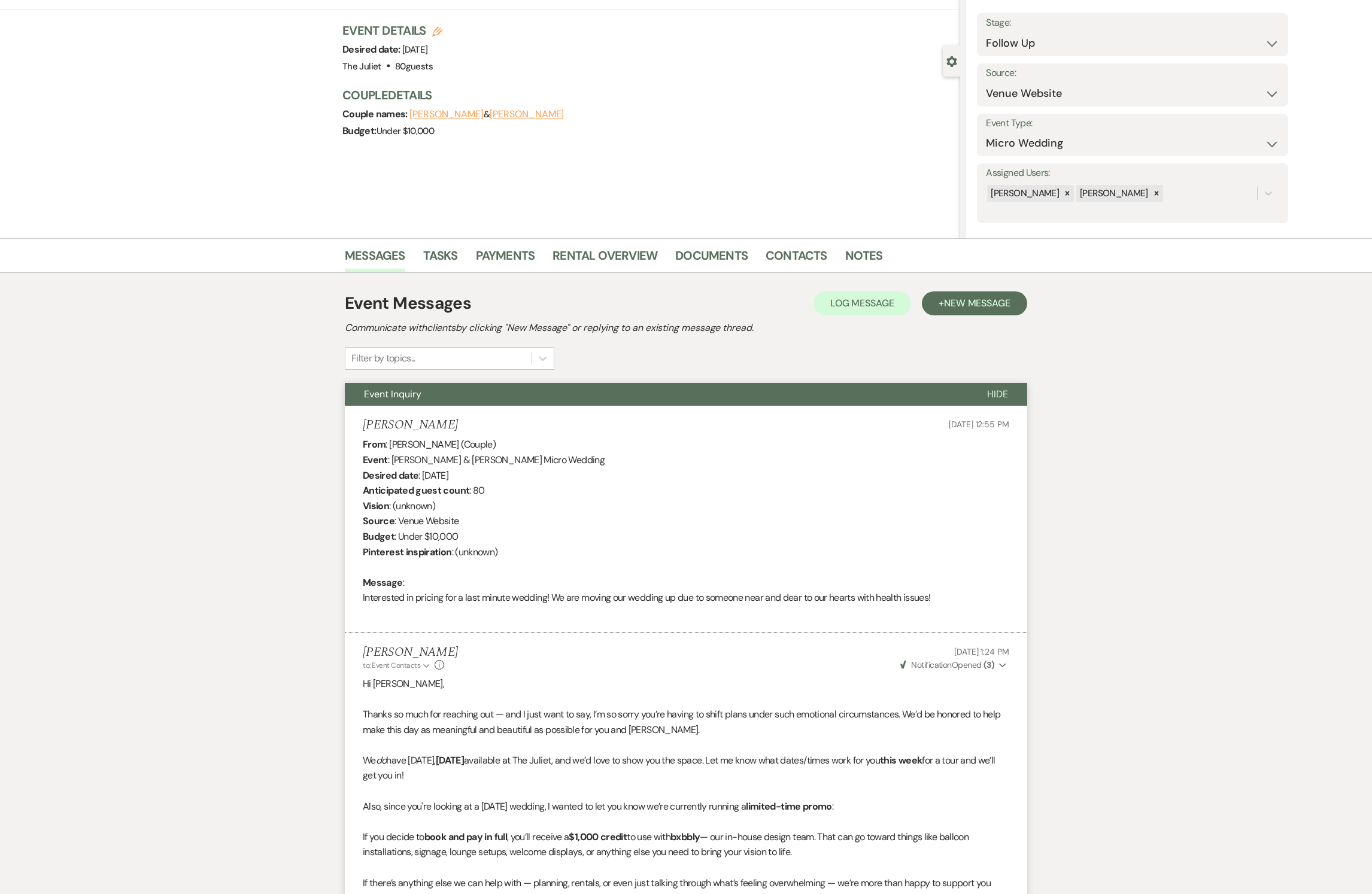
scroll to position [24, 0]
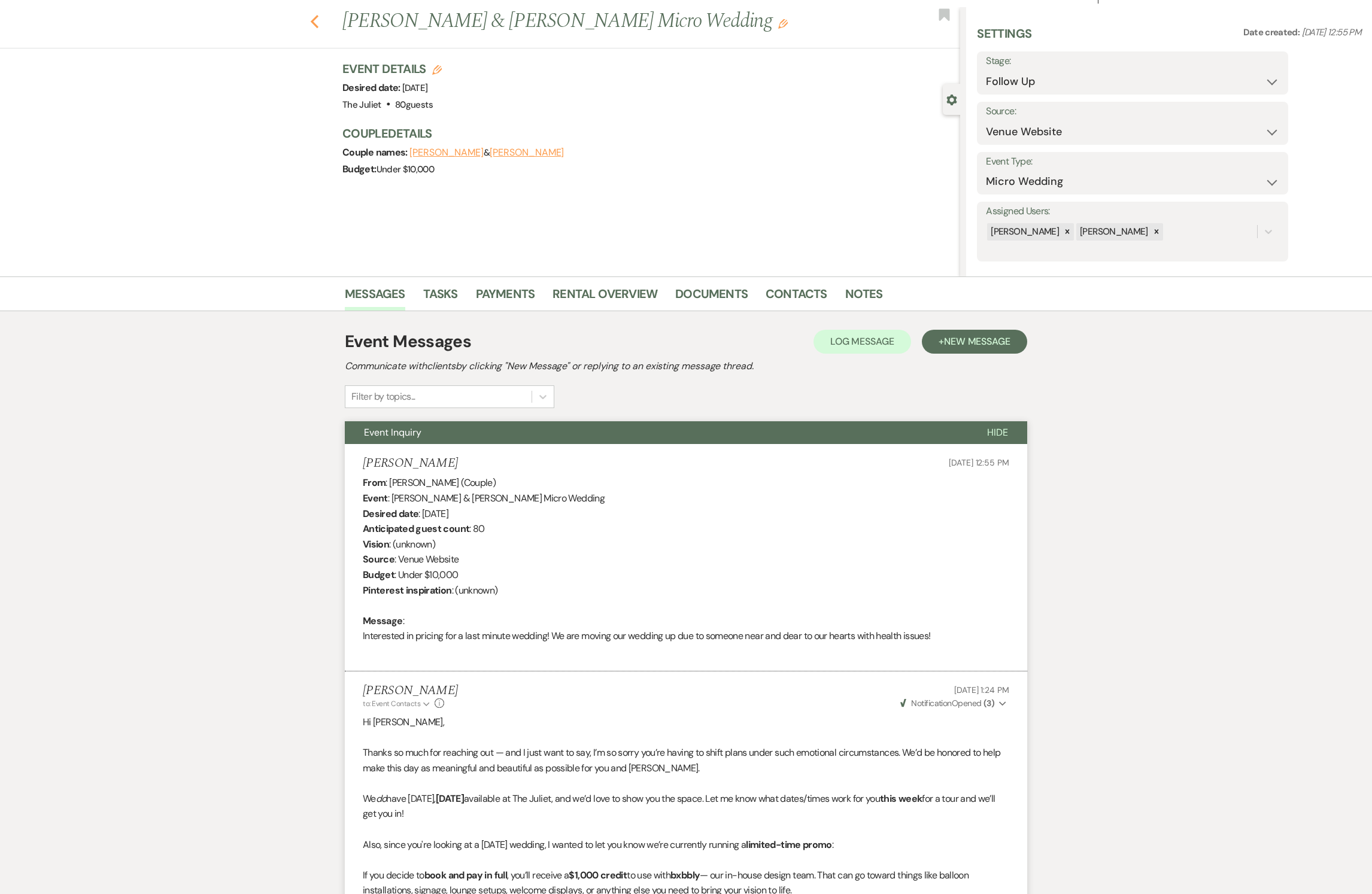
click at [319, 24] on use "button" at bounding box center [314, 21] width 8 height 13
select select "9"
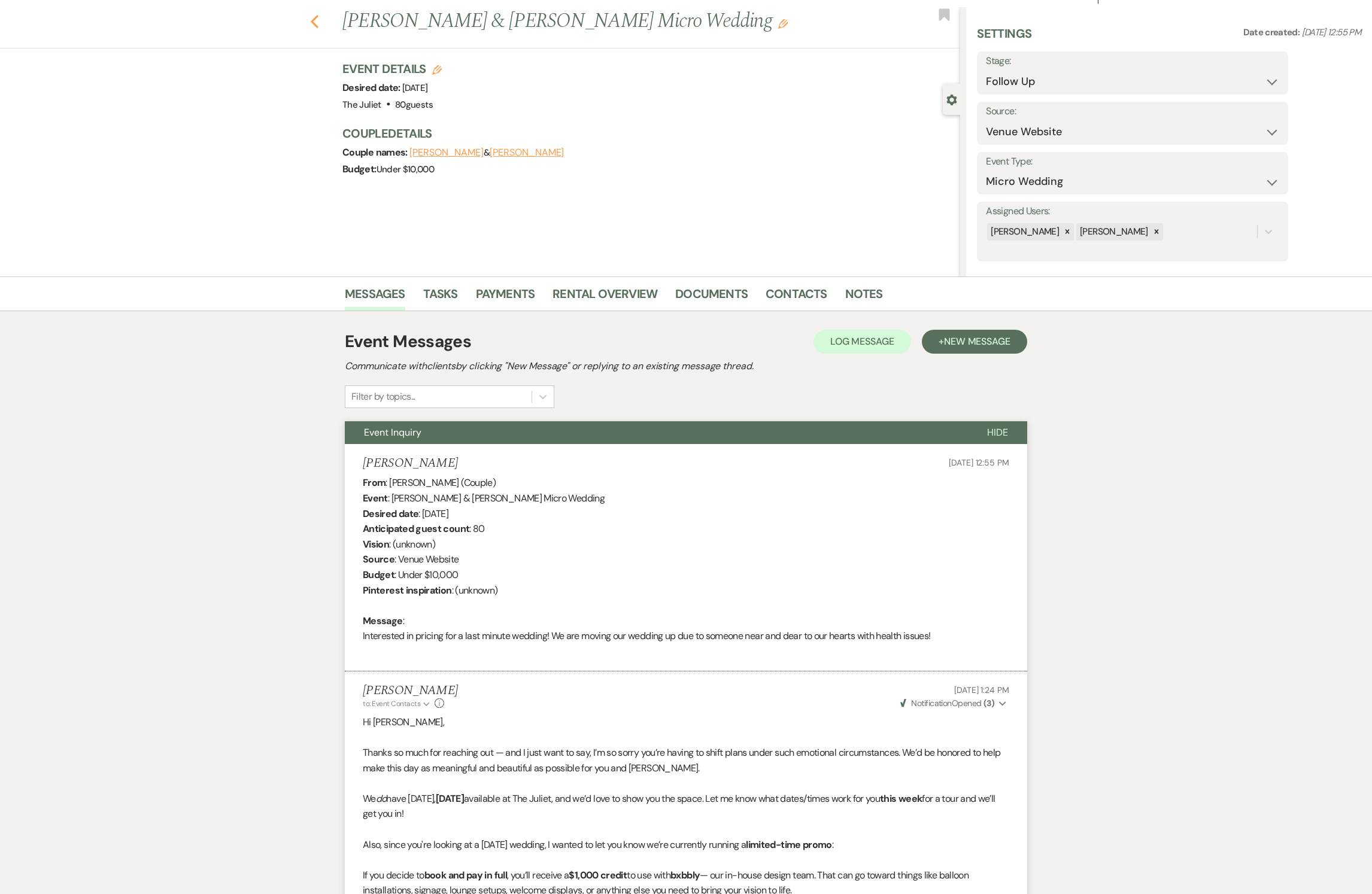
select select "9"
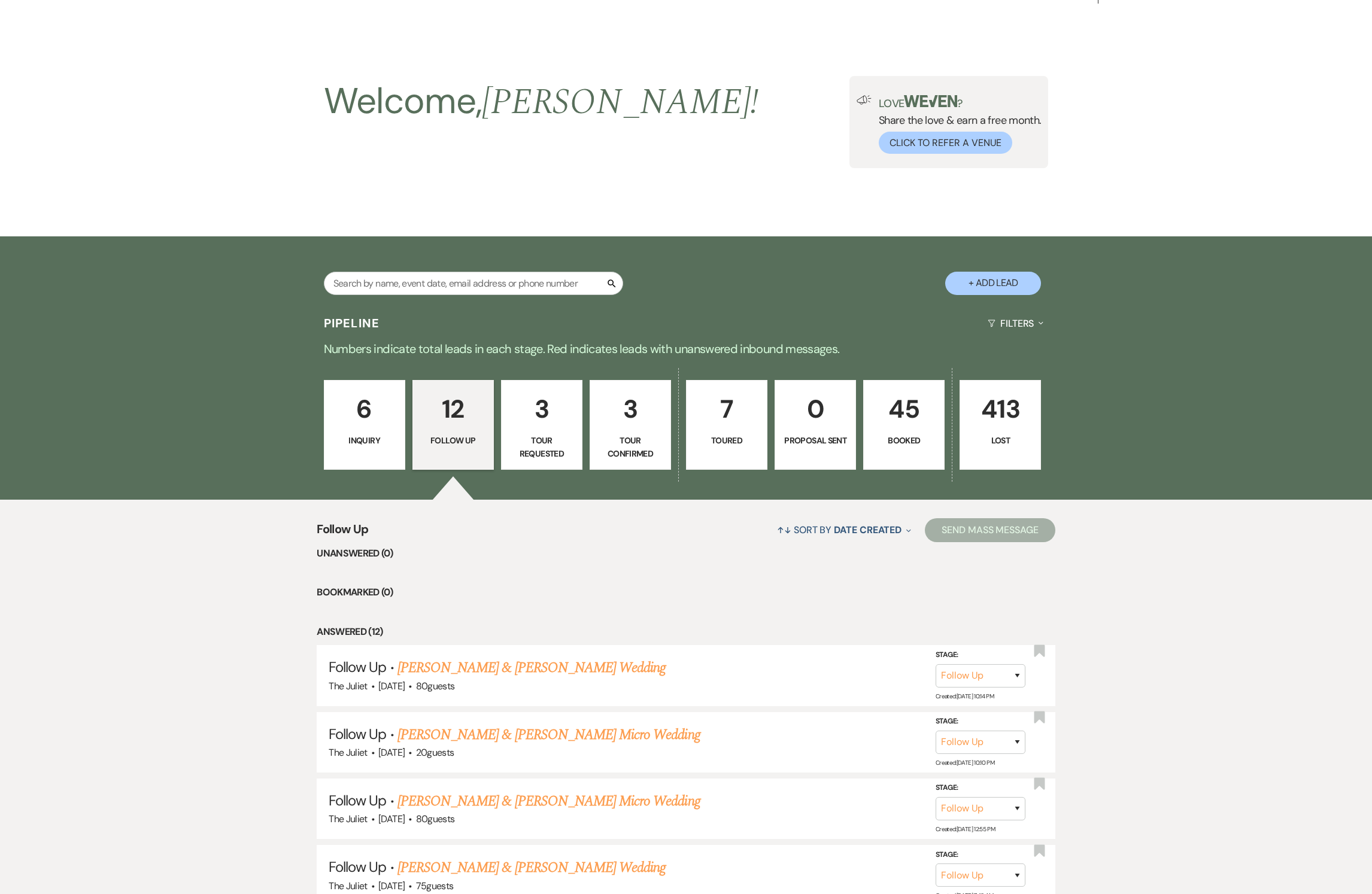
scroll to position [553, 0]
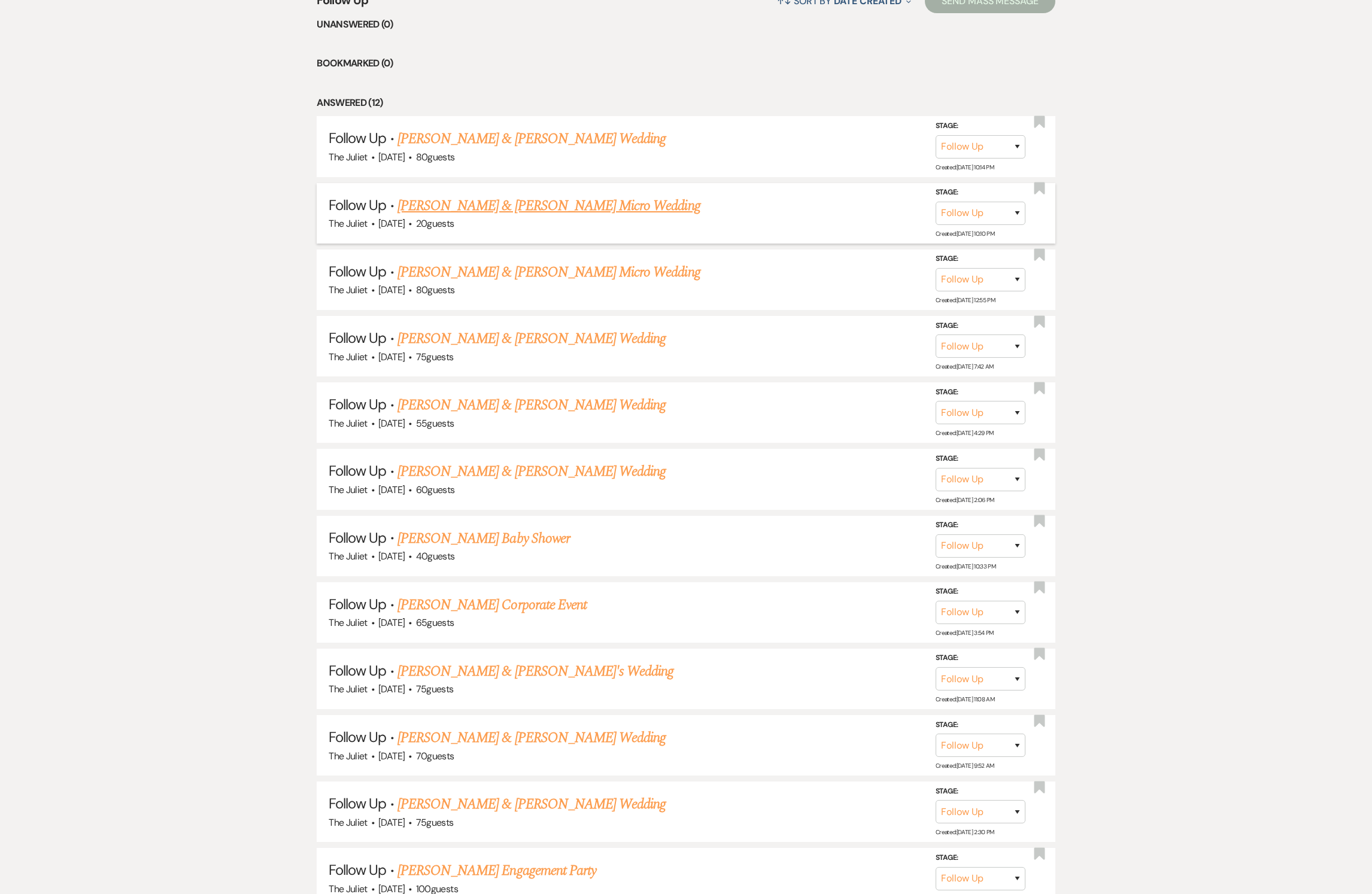
click at [470, 217] on link "[PERSON_NAME] & [PERSON_NAME] Micro Wedding" at bounding box center [549, 206] width 303 height 22
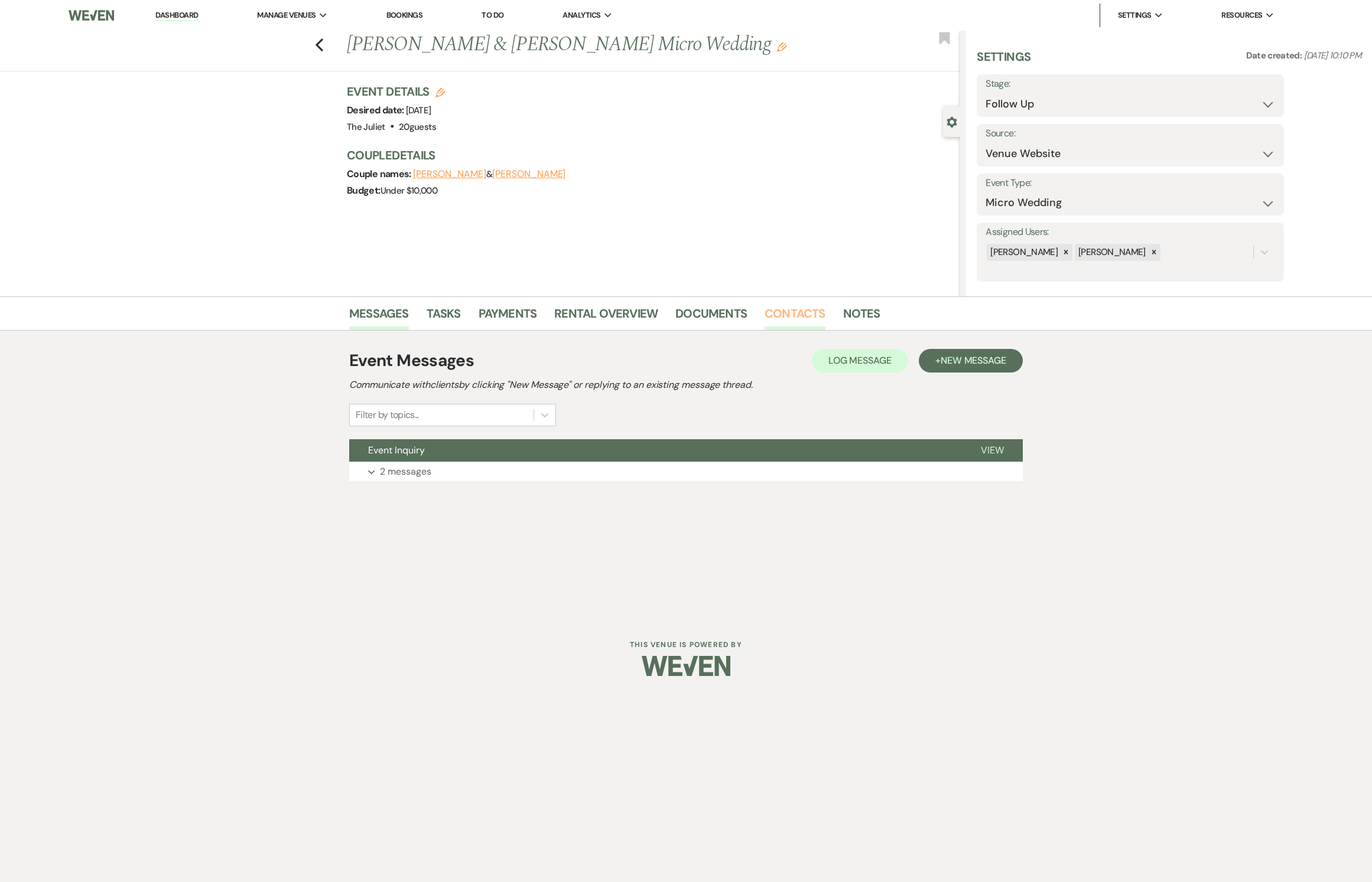
click at [795, 316] on link "Contacts" at bounding box center [795, 316] width 61 height 26
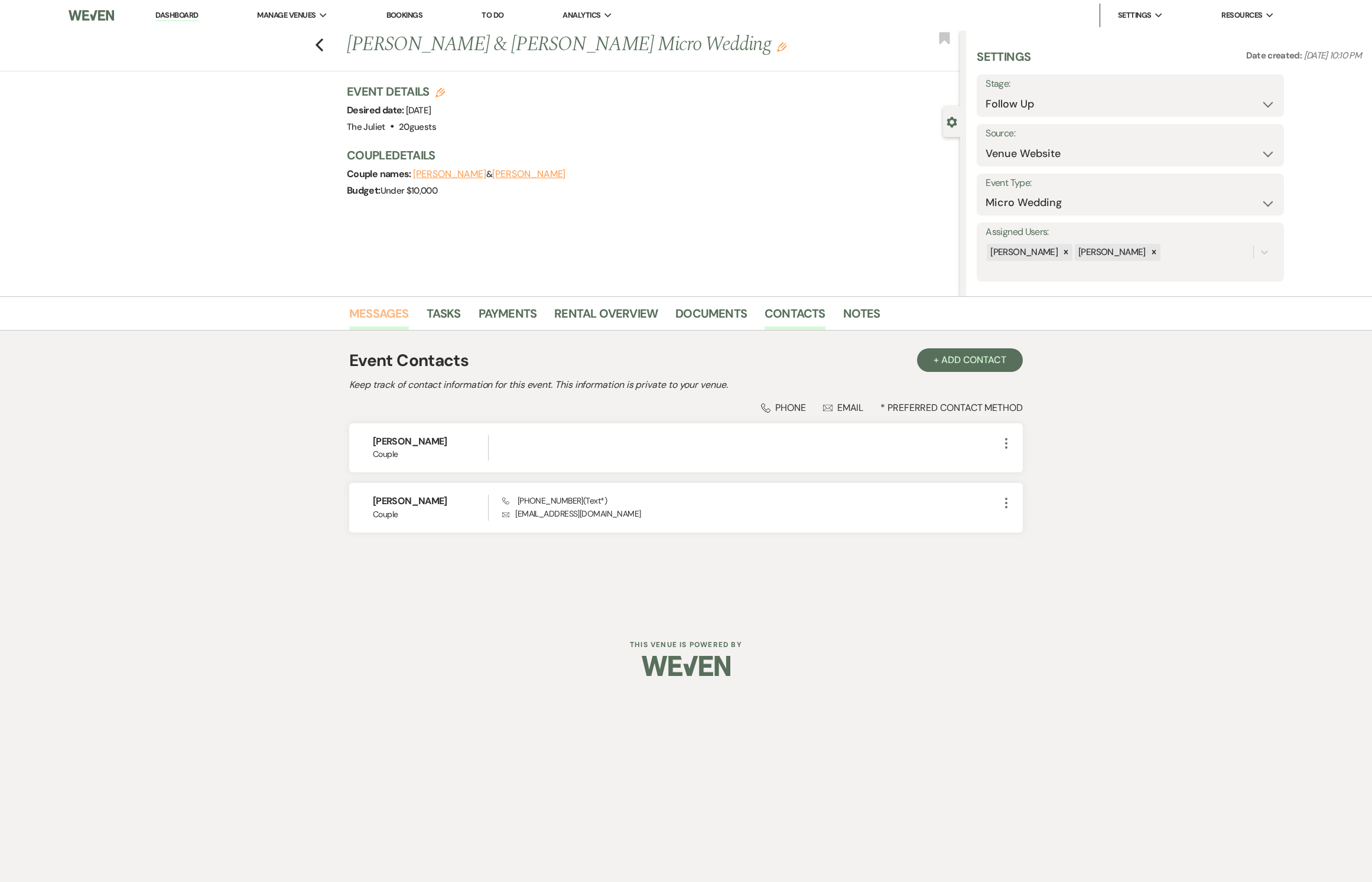
click at [393, 307] on link "Messages" at bounding box center [378, 316] width 60 height 26
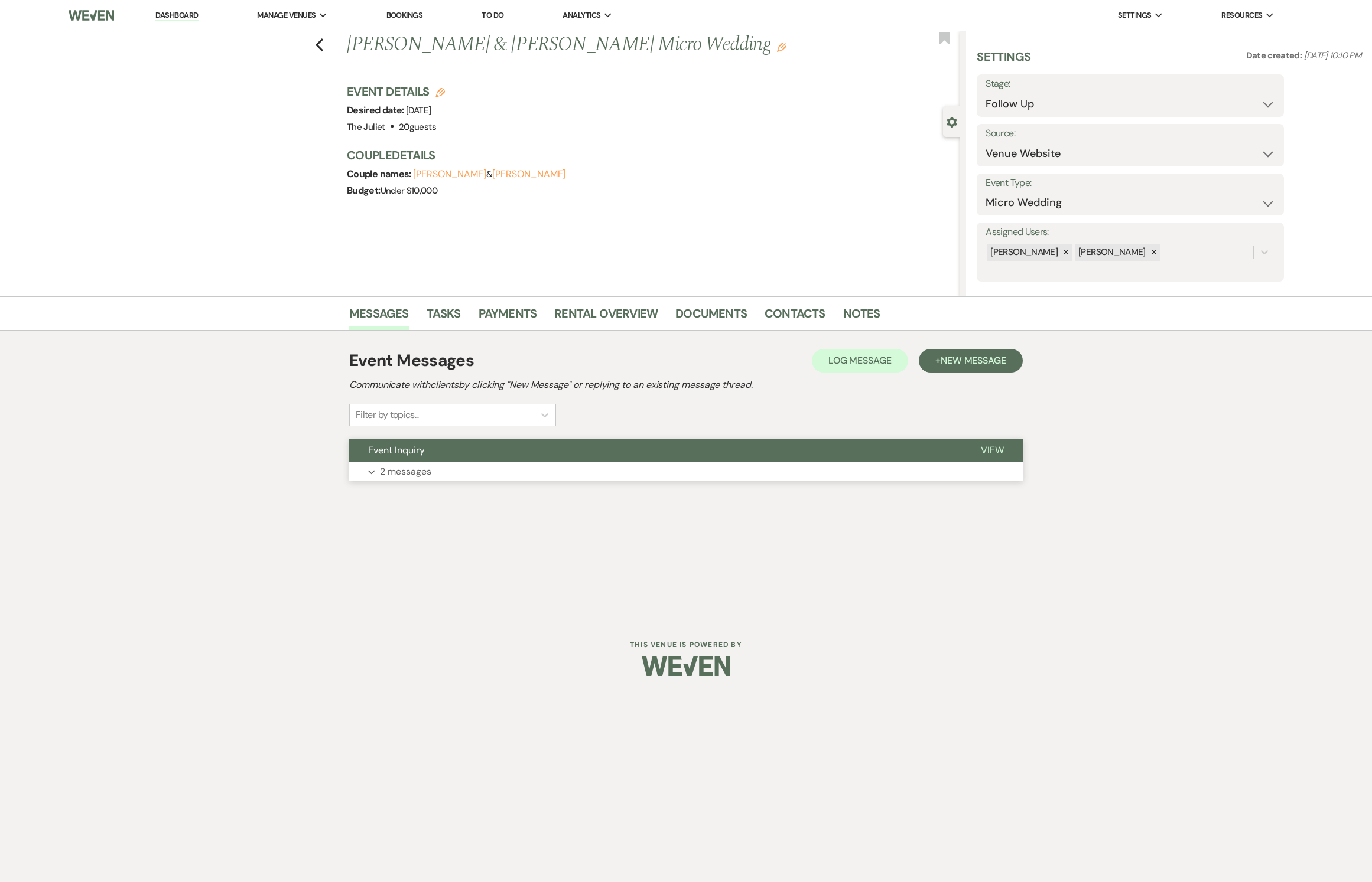
click at [408, 480] on p "2 messages" at bounding box center [405, 471] width 51 height 15
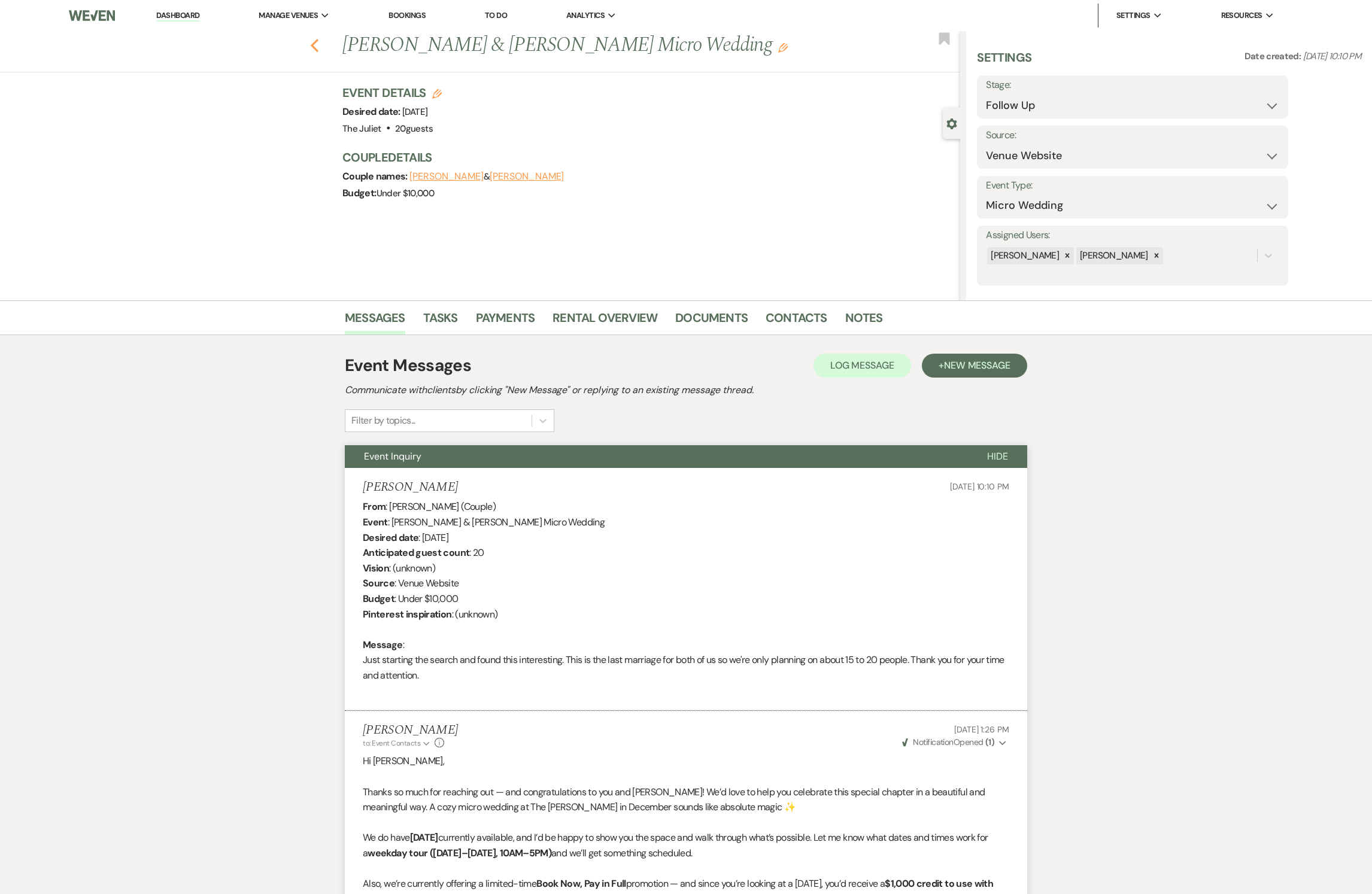
click at [319, 45] on use "button" at bounding box center [314, 45] width 8 height 13
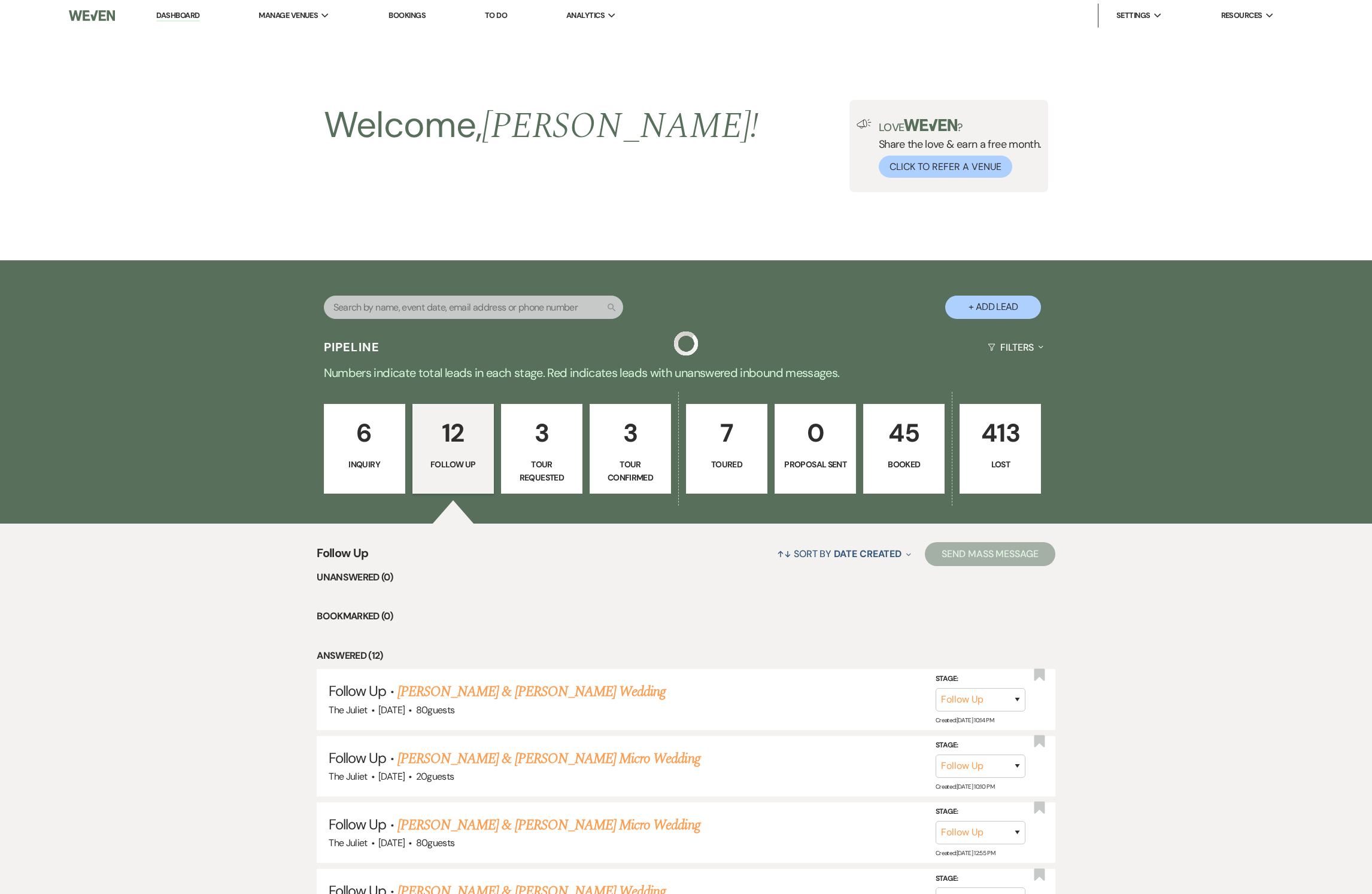
scroll to position [553, 0]
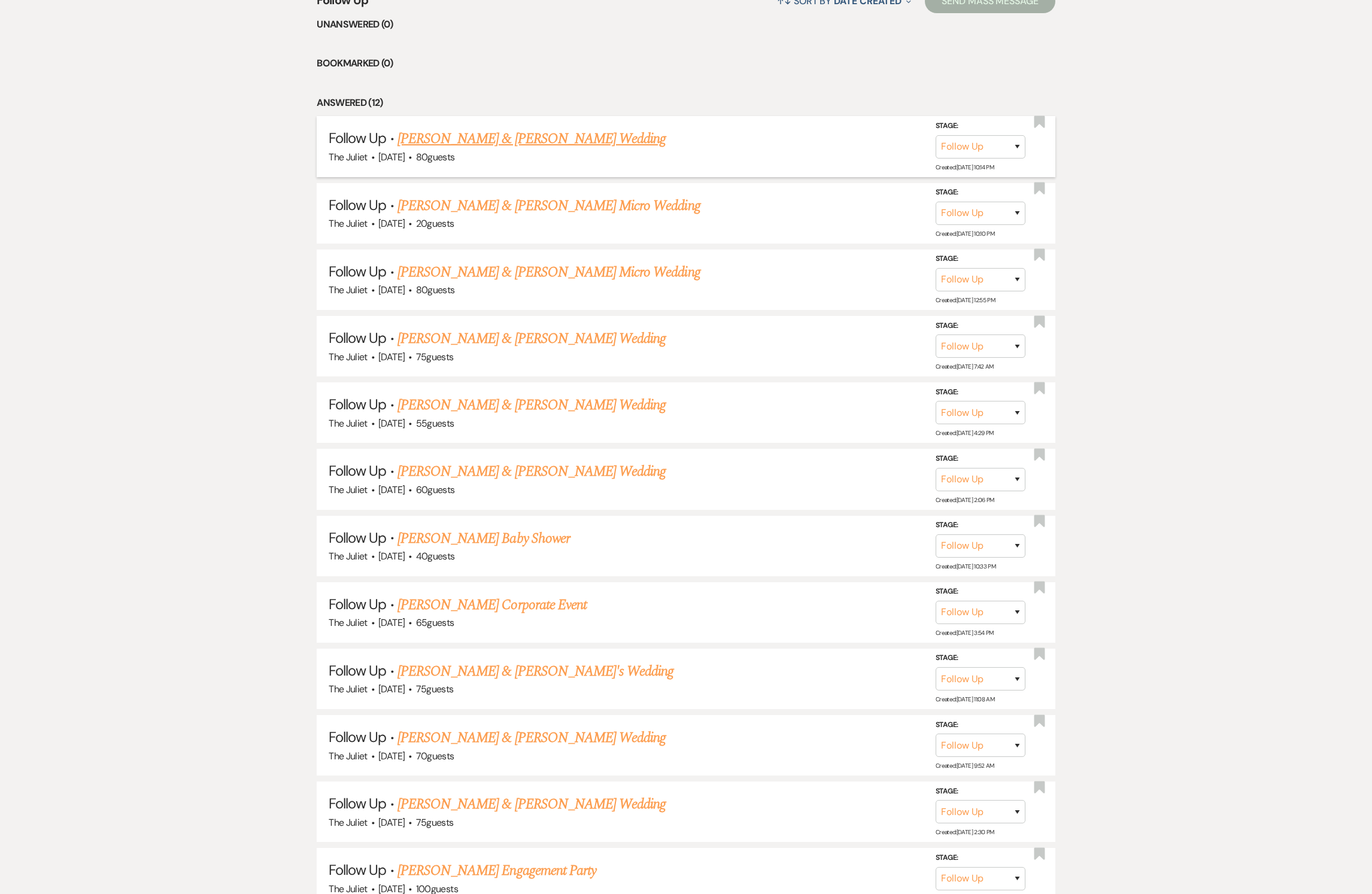
click at [557, 150] on link "[PERSON_NAME] & [PERSON_NAME] Wedding" at bounding box center [532, 139] width 268 height 22
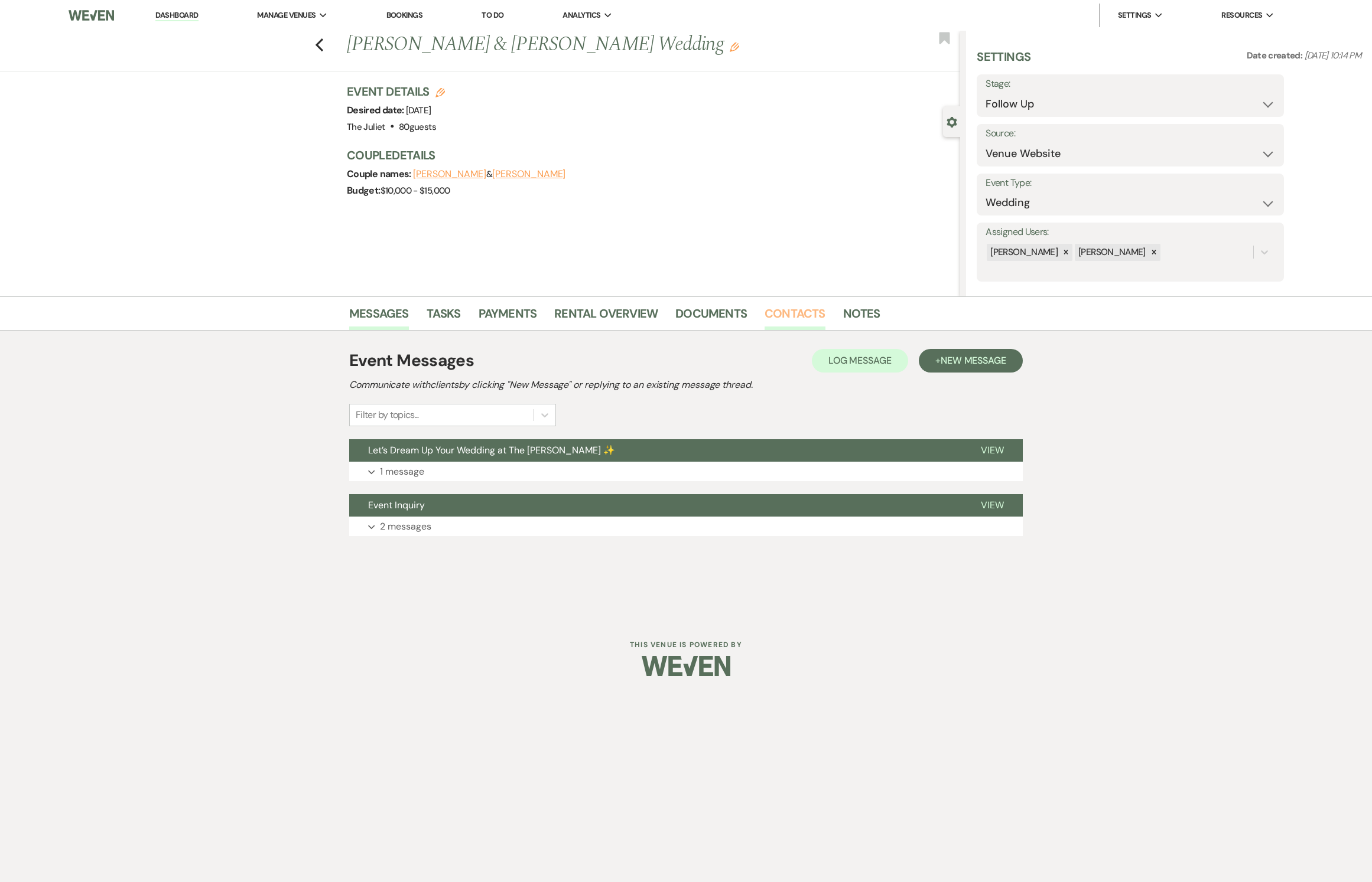
click at [781, 319] on link "Contacts" at bounding box center [795, 316] width 61 height 26
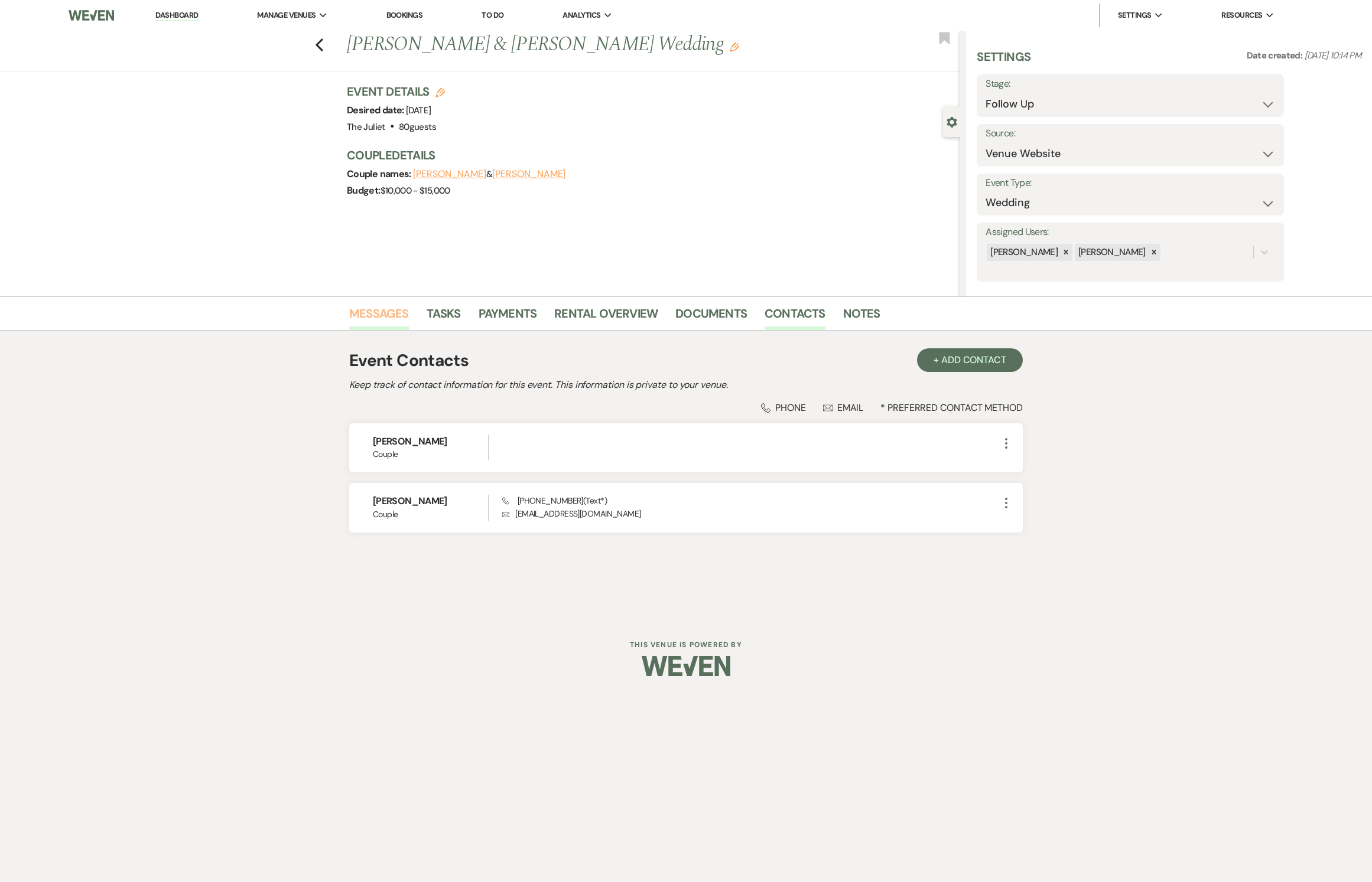
click at [379, 320] on link "Messages" at bounding box center [378, 316] width 60 height 26
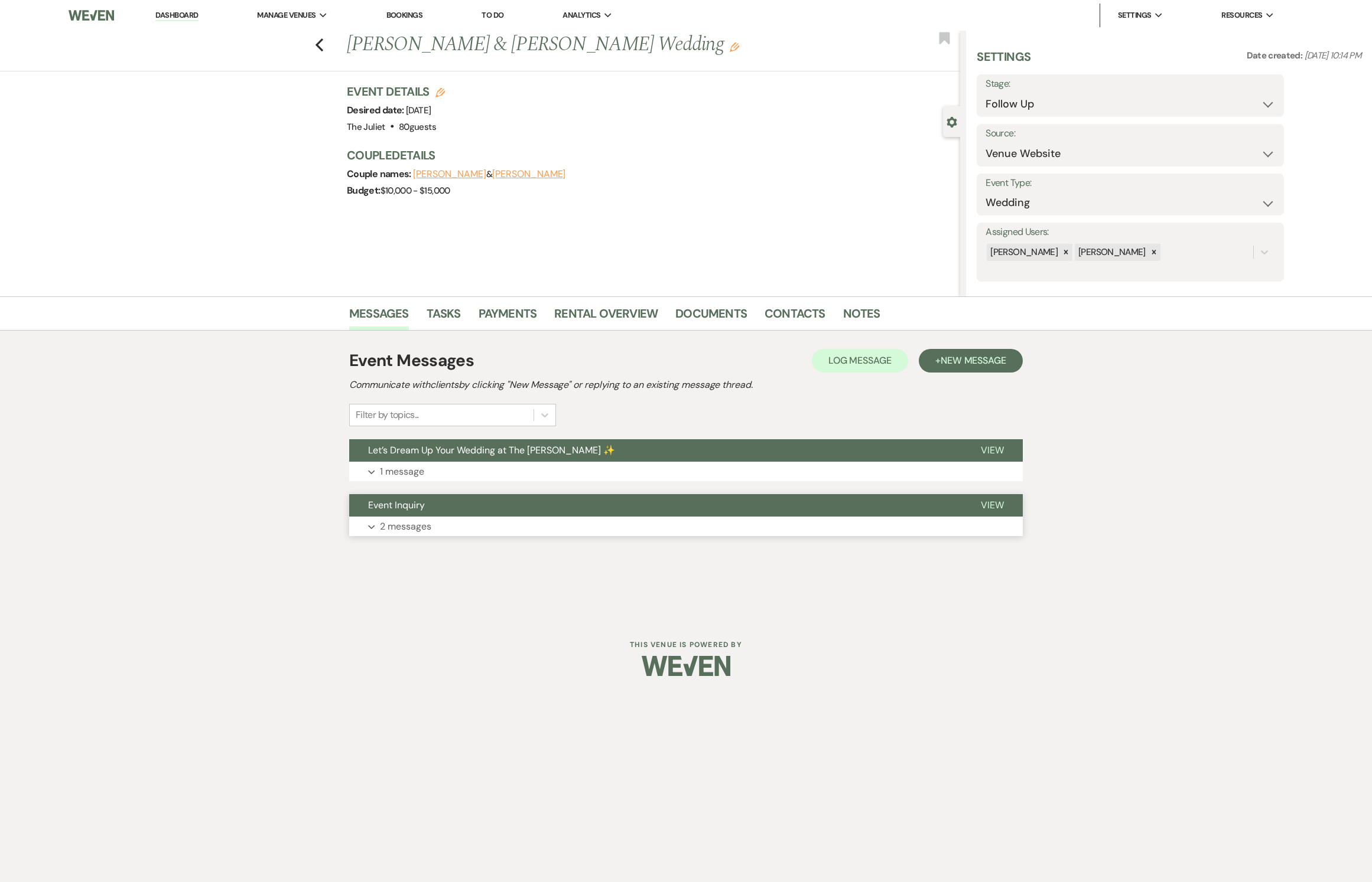
click at [412, 534] on p "2 messages" at bounding box center [405, 526] width 51 height 15
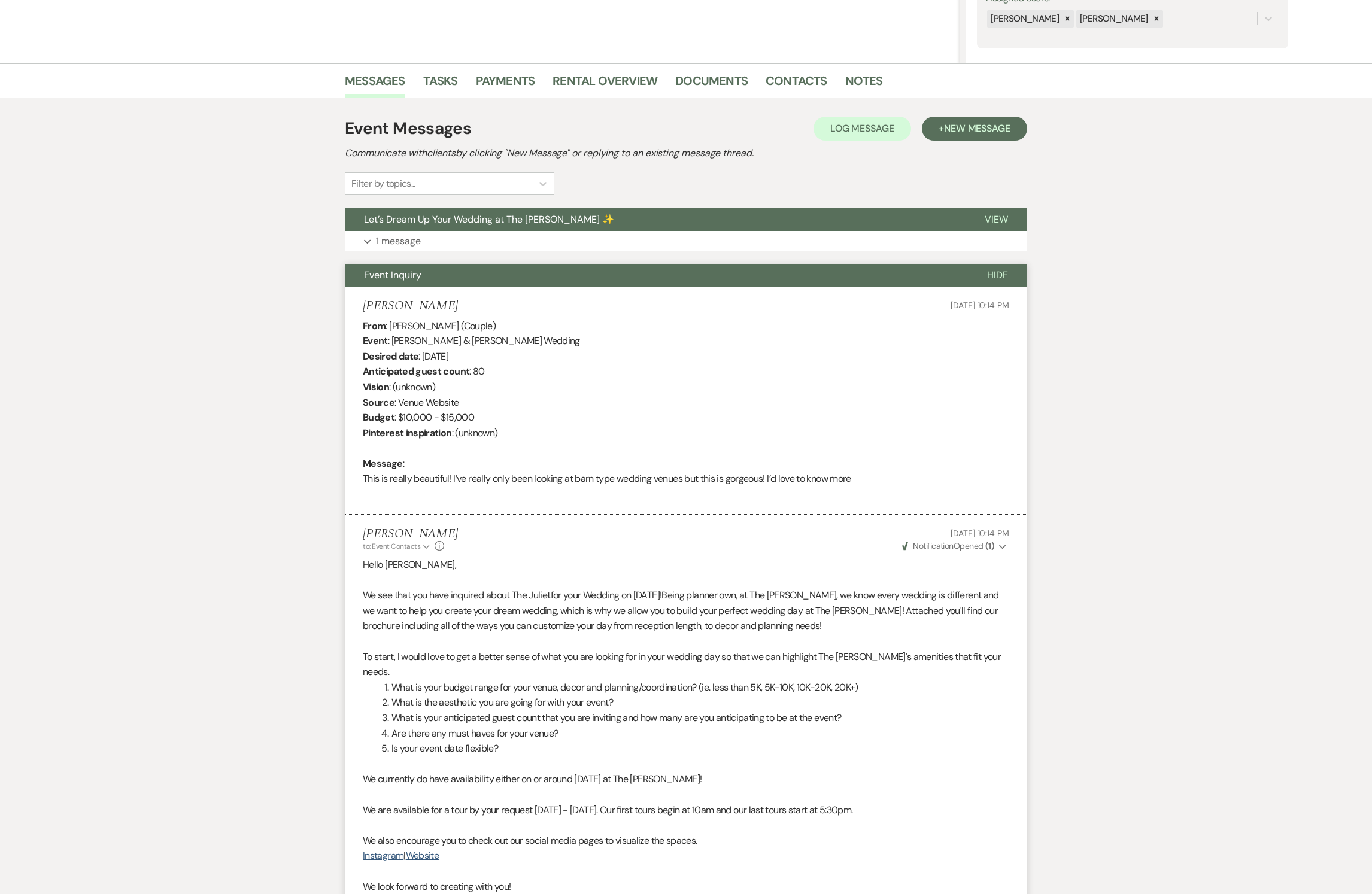
scroll to position [233, 0]
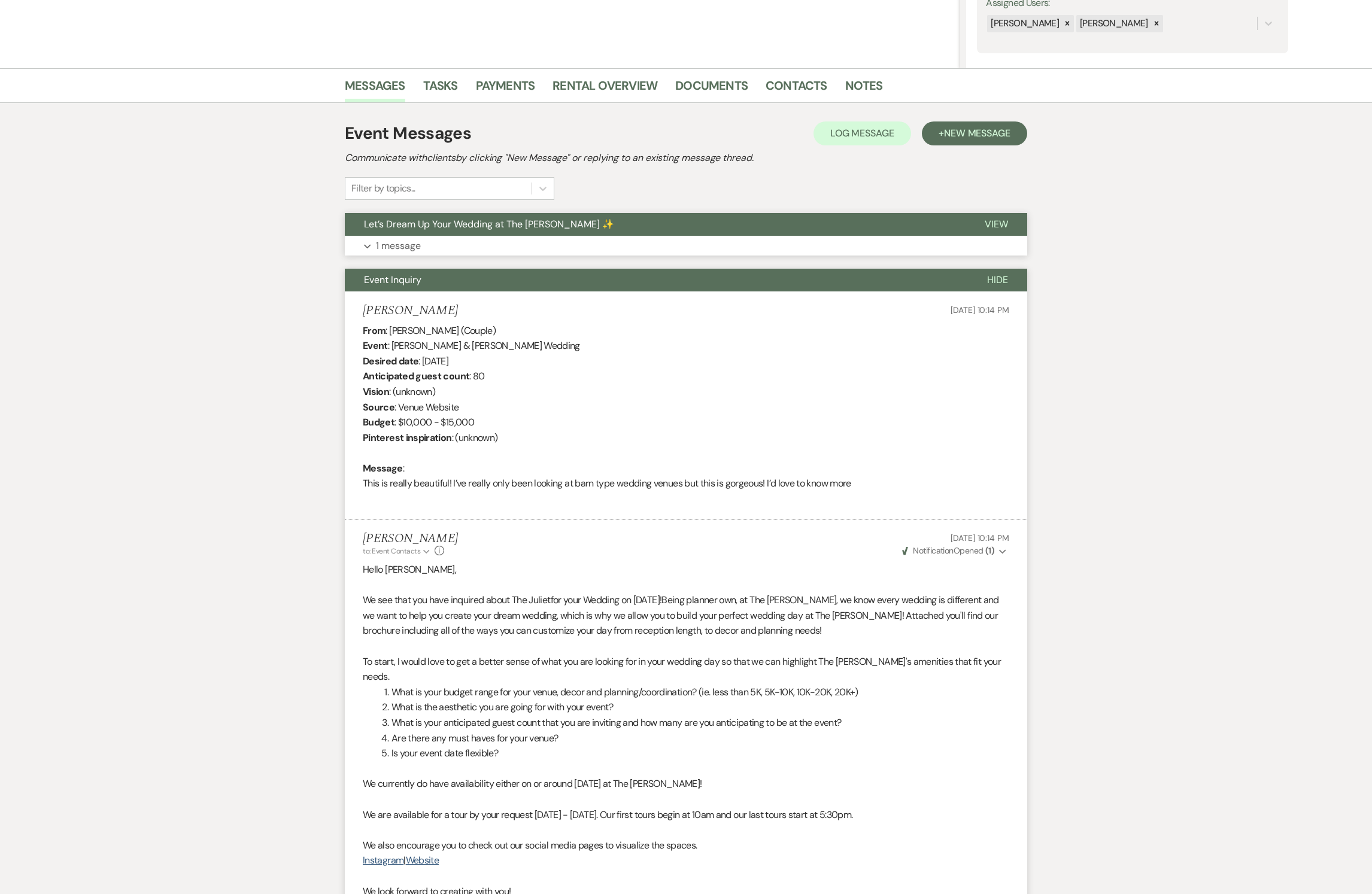
click at [399, 253] on p "1 message" at bounding box center [398, 245] width 45 height 15
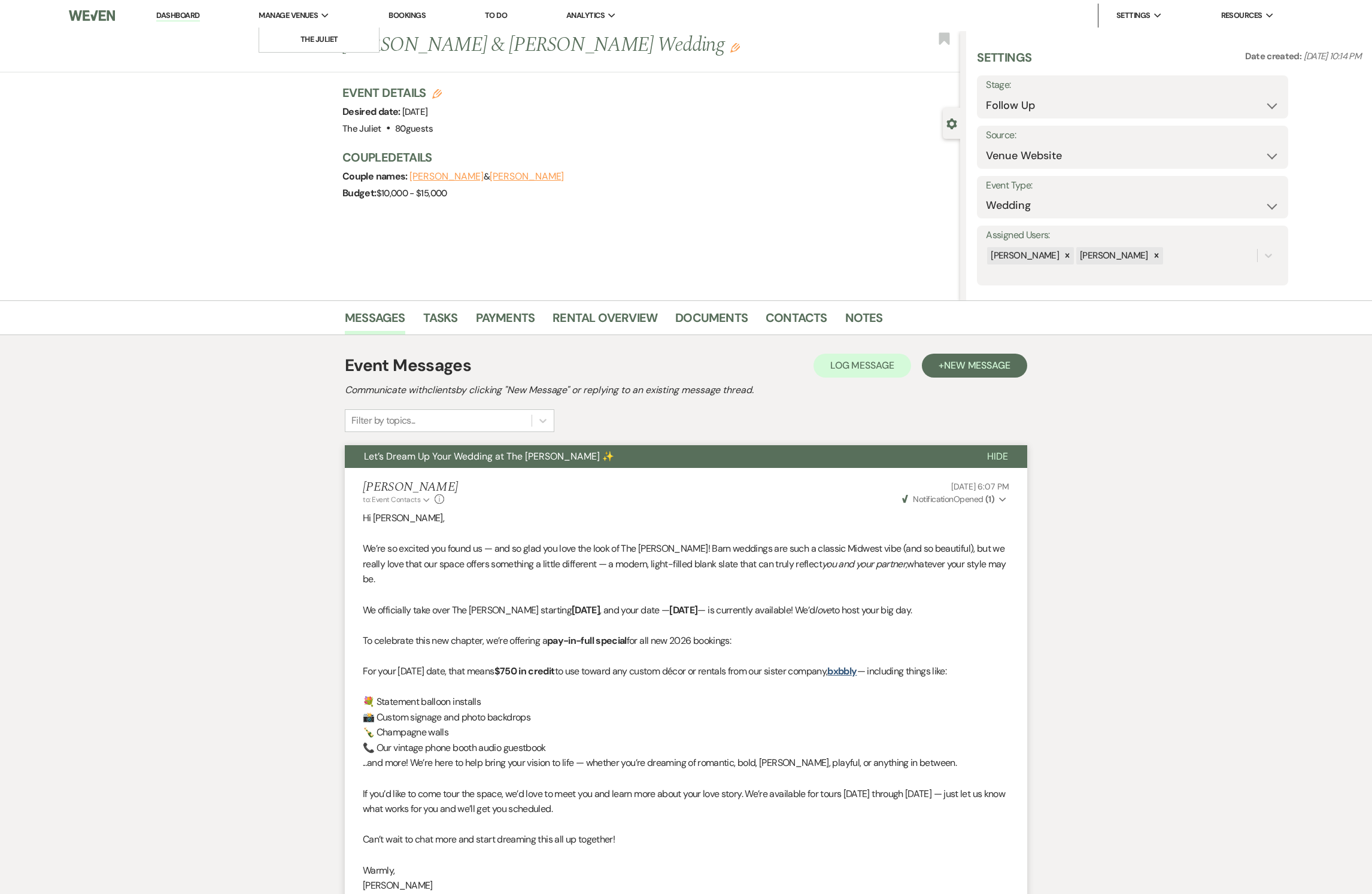
scroll to position [0, 0]
click at [319, 52] on icon "Previous" at bounding box center [314, 45] width 9 height 15
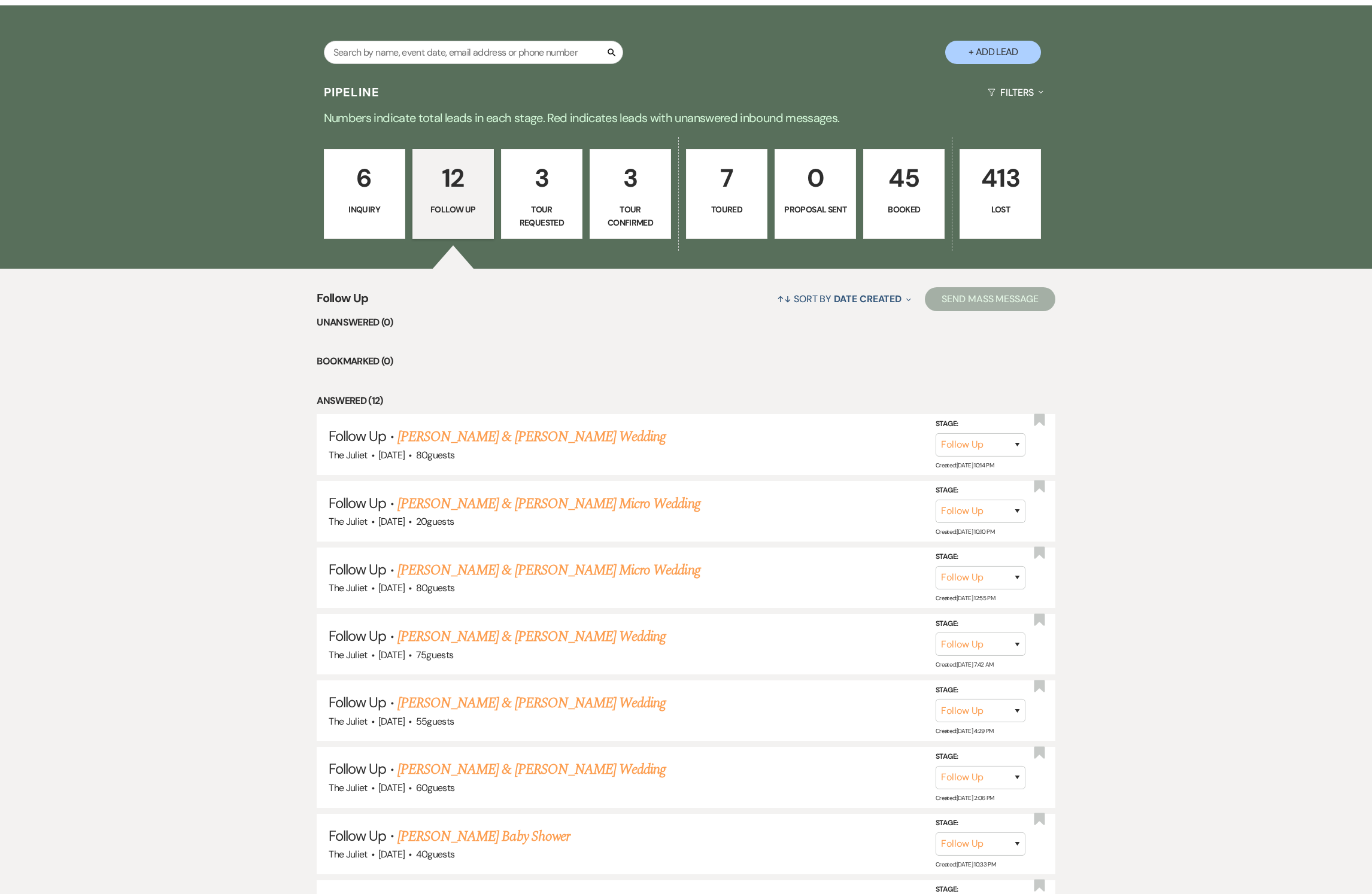
scroll to position [260, 0]
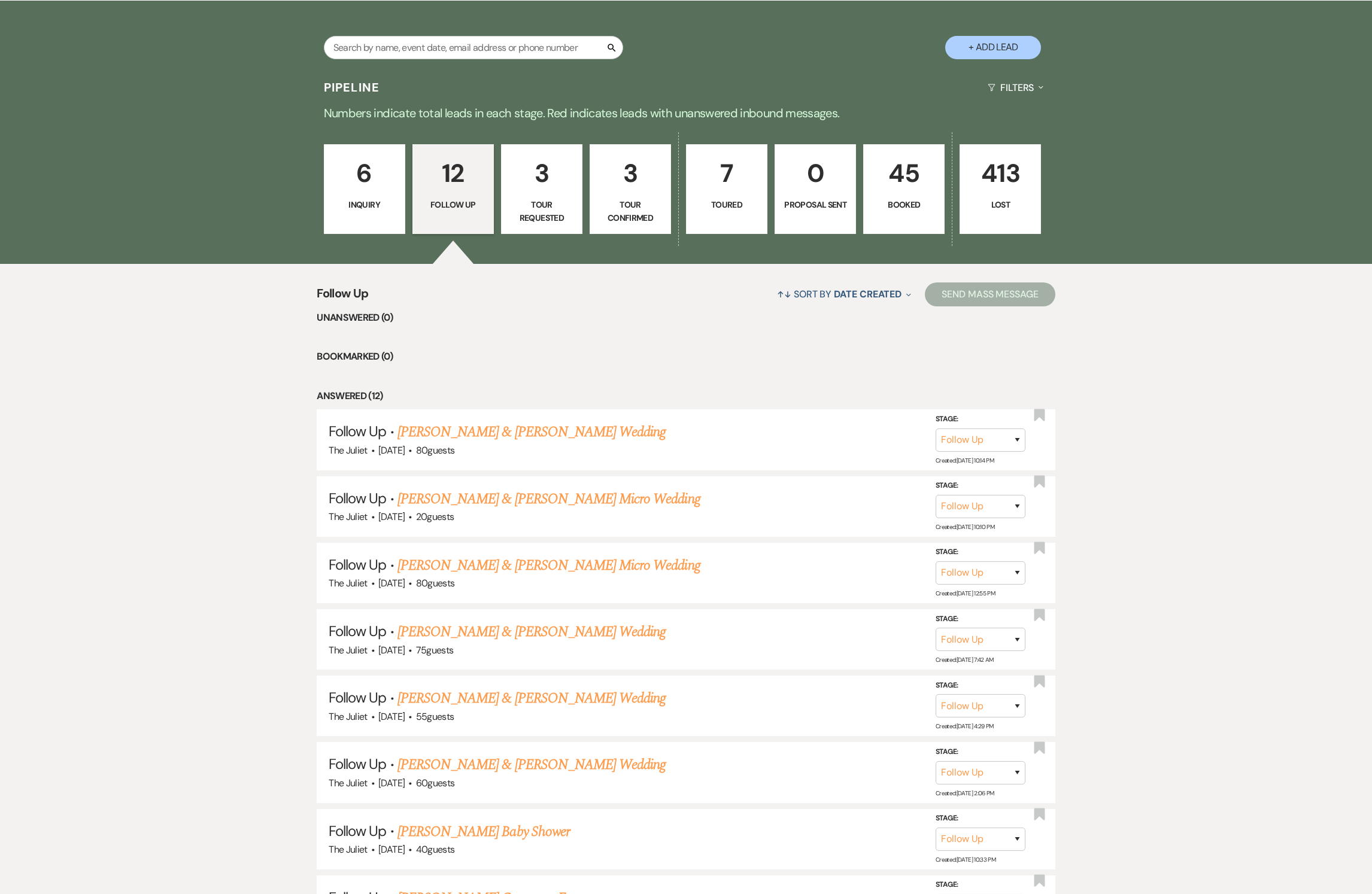
click at [535, 207] on p "Tour Requested" at bounding box center [542, 212] width 65 height 27
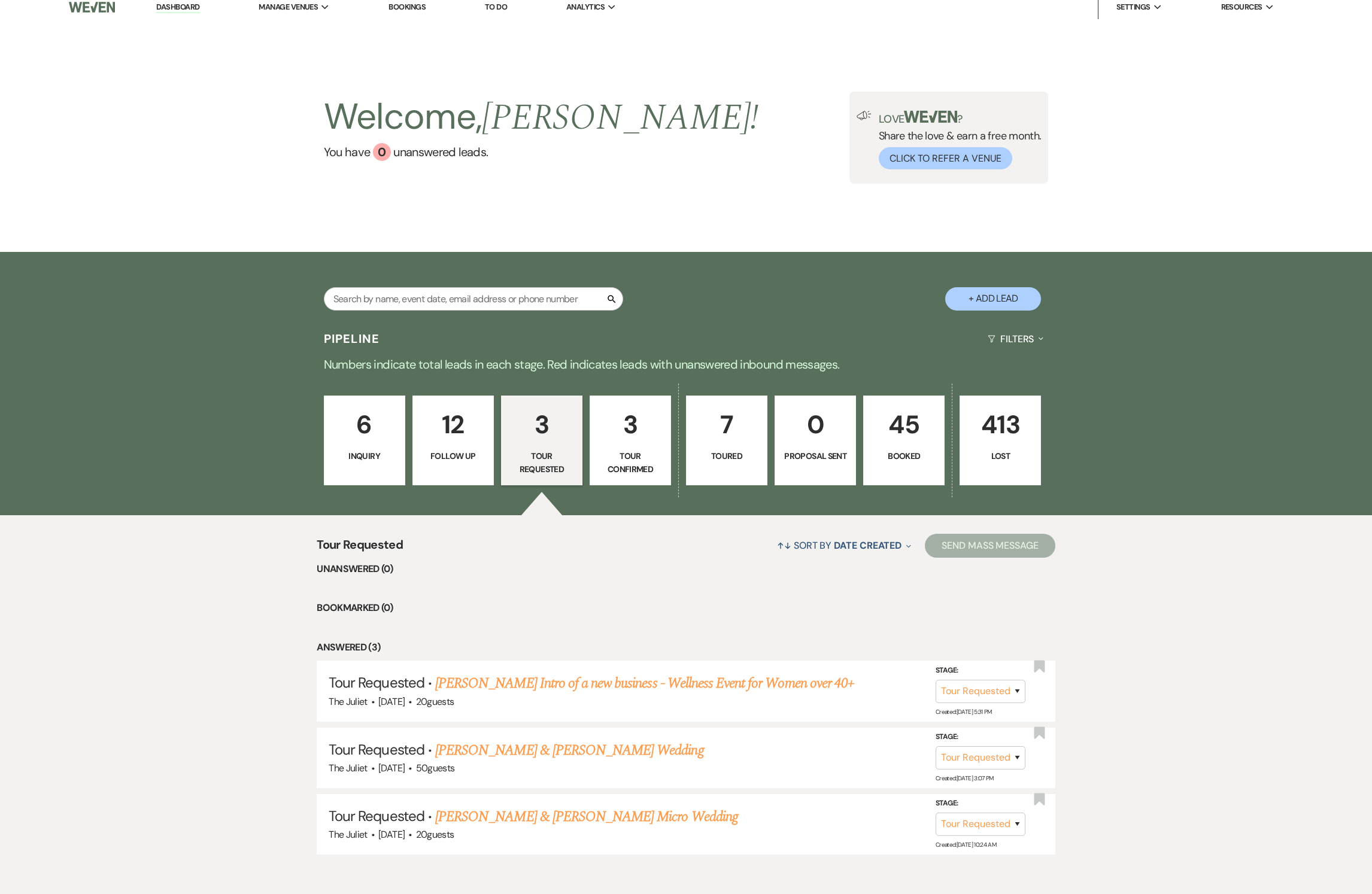
scroll to position [7, 0]
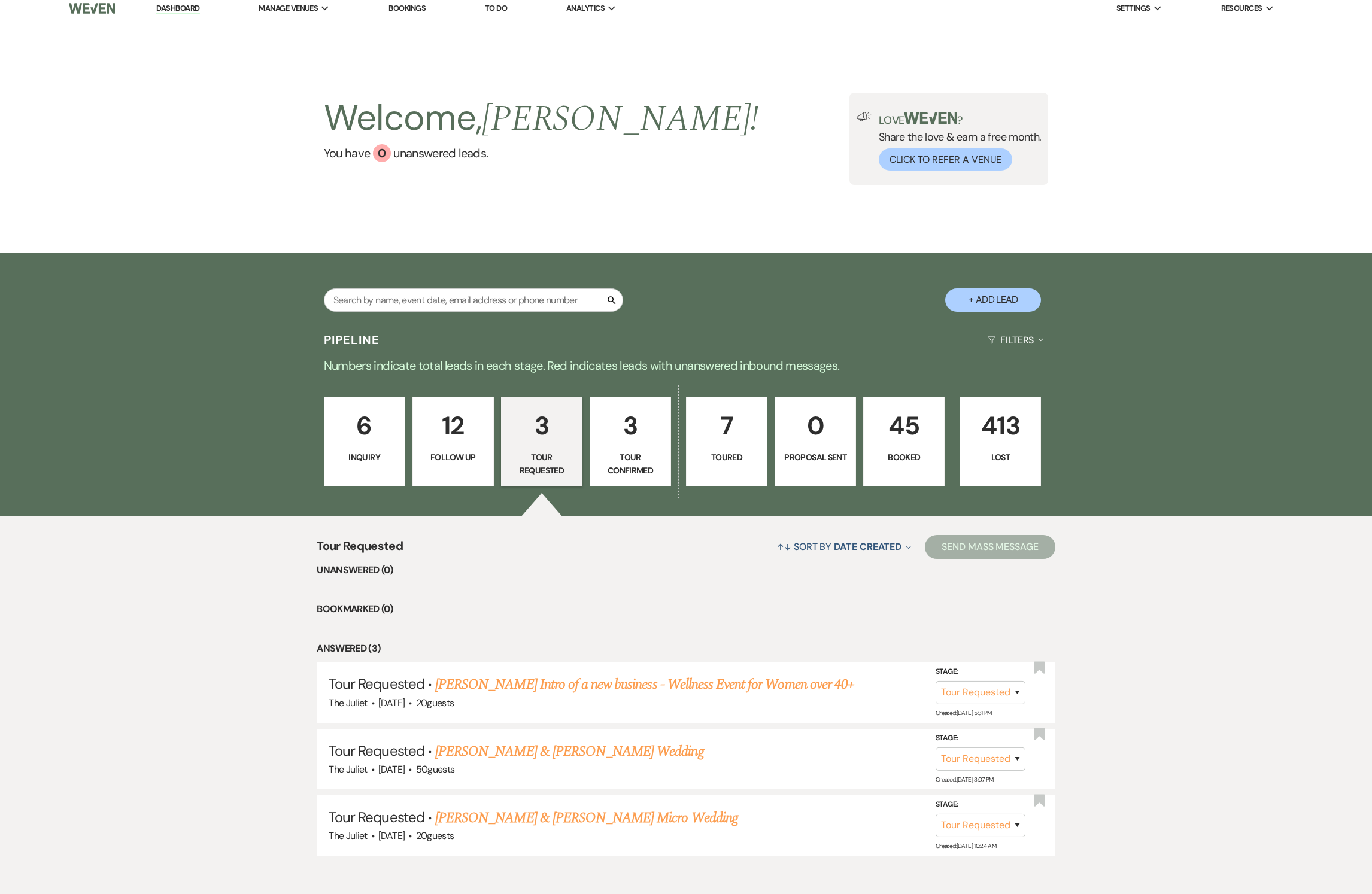
click at [362, 434] on p "6" at bounding box center [364, 426] width 65 height 40
